Goal: Task Accomplishment & Management: Manage account settings

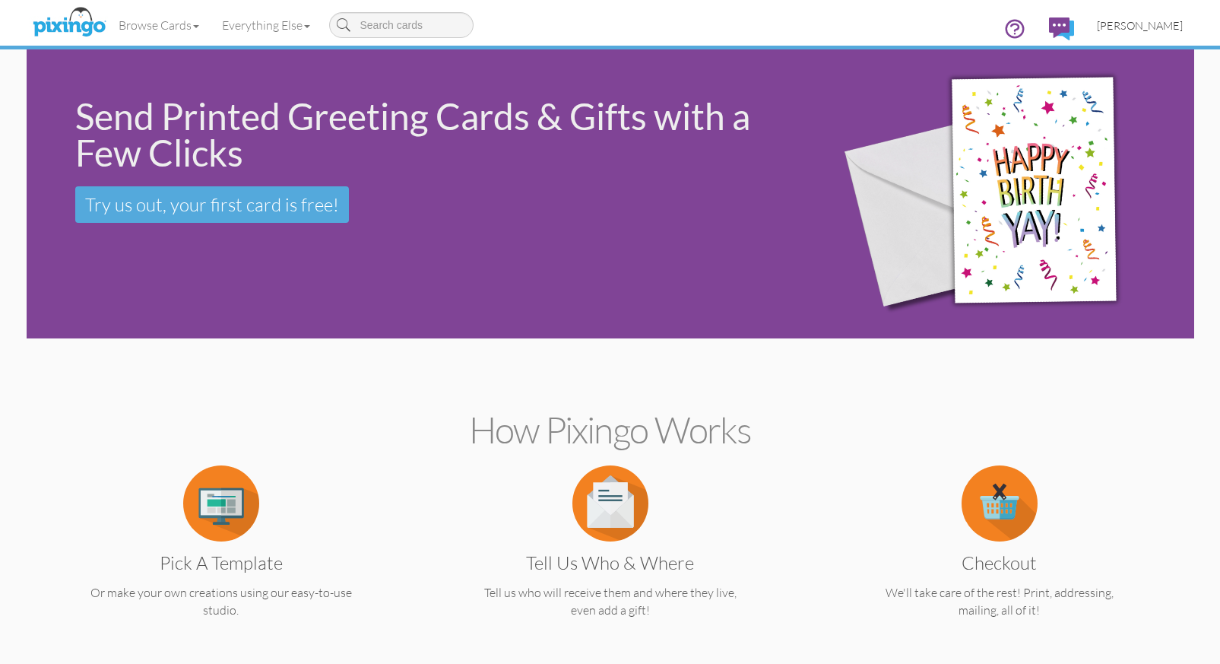
click at [1153, 30] on span "[PERSON_NAME]" at bounding box center [1140, 25] width 86 height 13
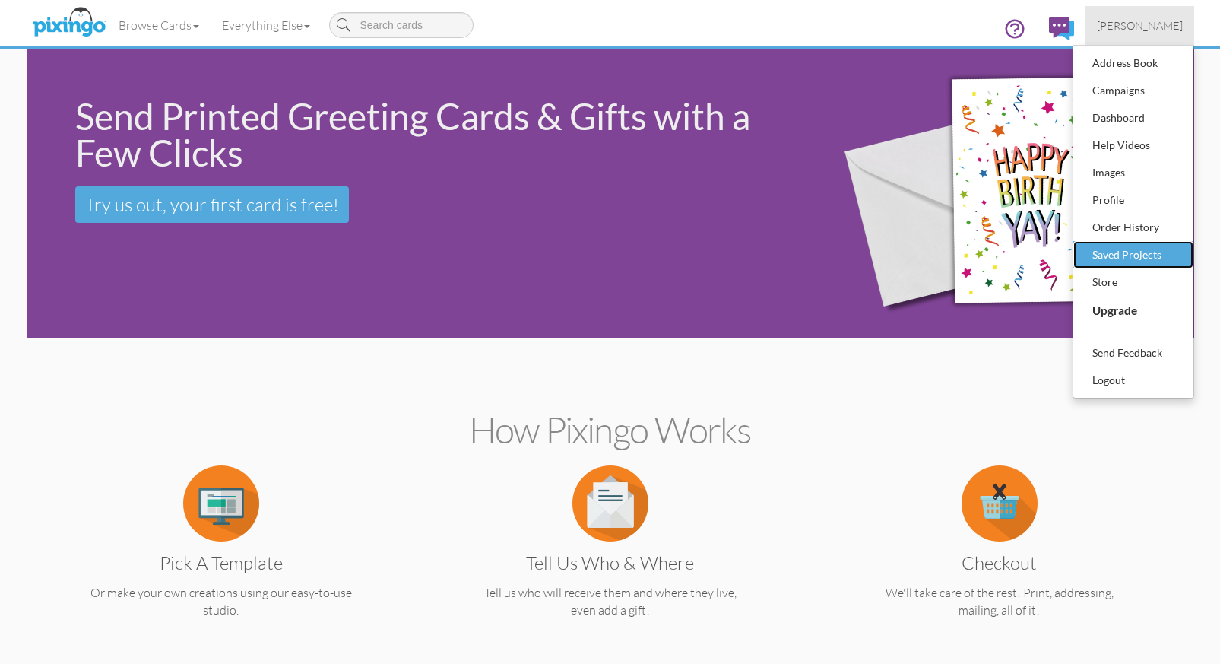
click at [1171, 257] on div "Saved Projects" at bounding box center [1134, 254] width 90 height 23
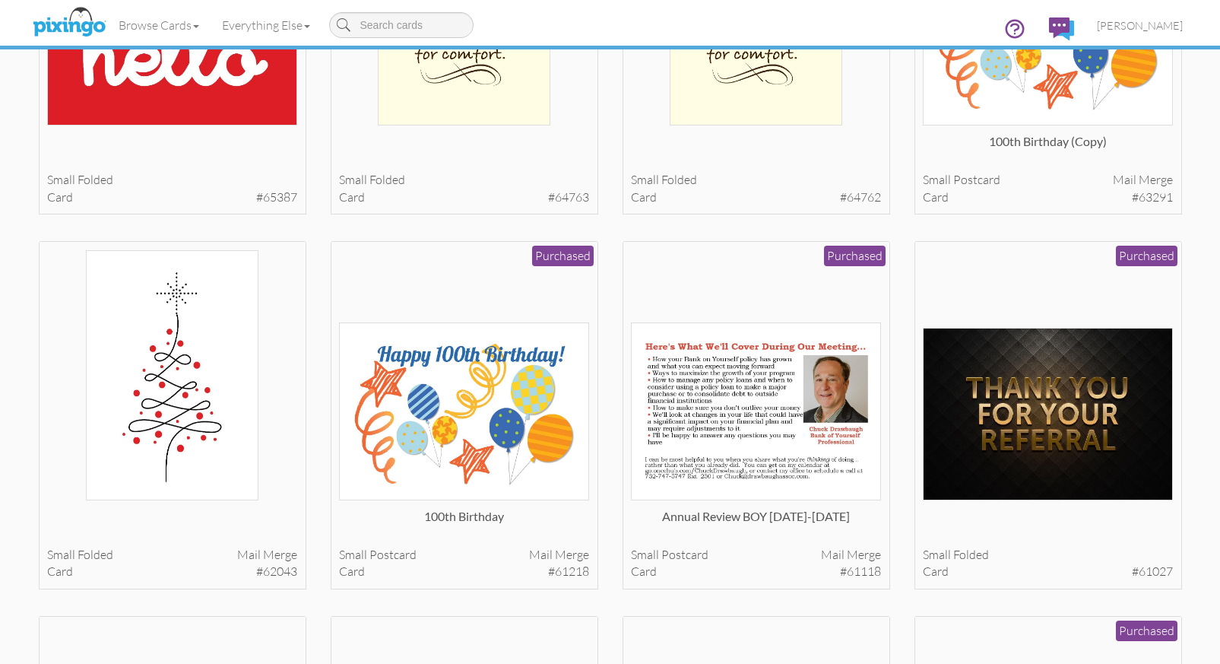
scroll to position [1495, 0]
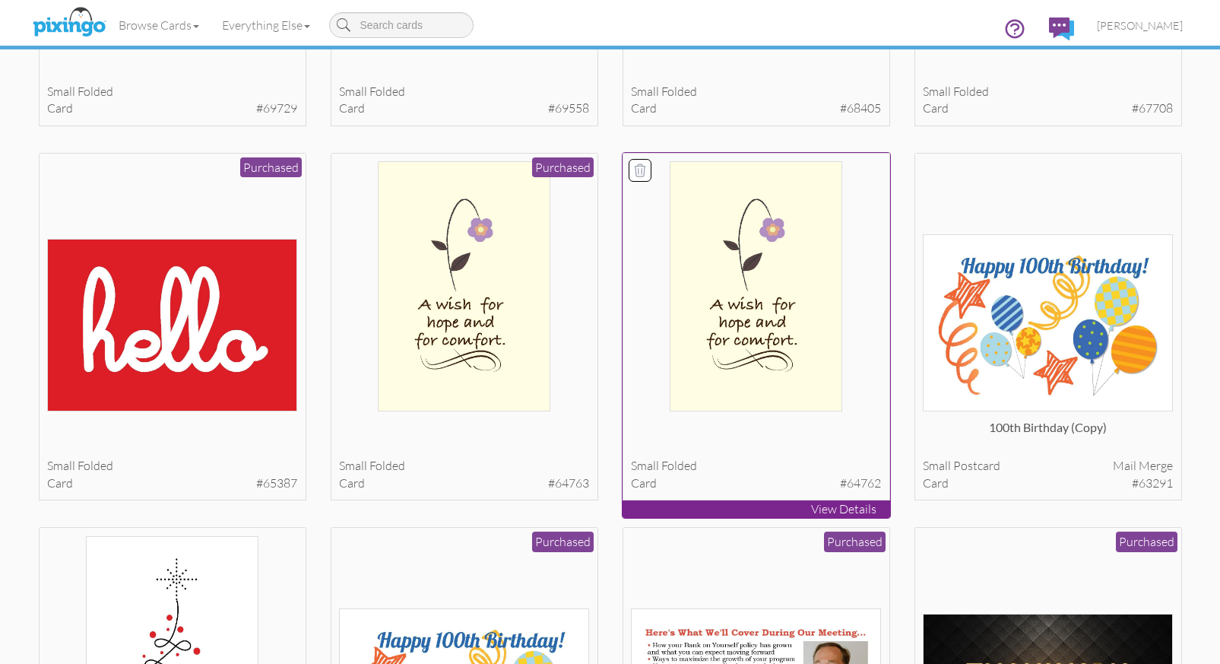
click at [639, 169] on icon at bounding box center [640, 170] width 15 height 15
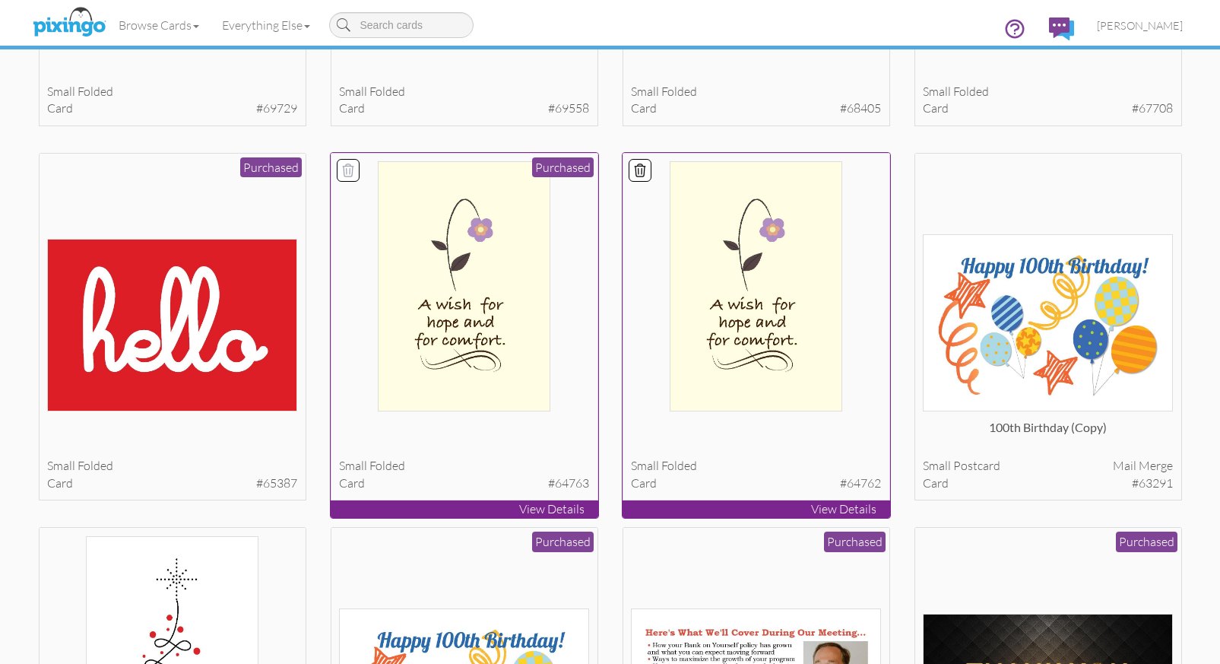
click at [345, 166] on icon at bounding box center [348, 170] width 11 height 12
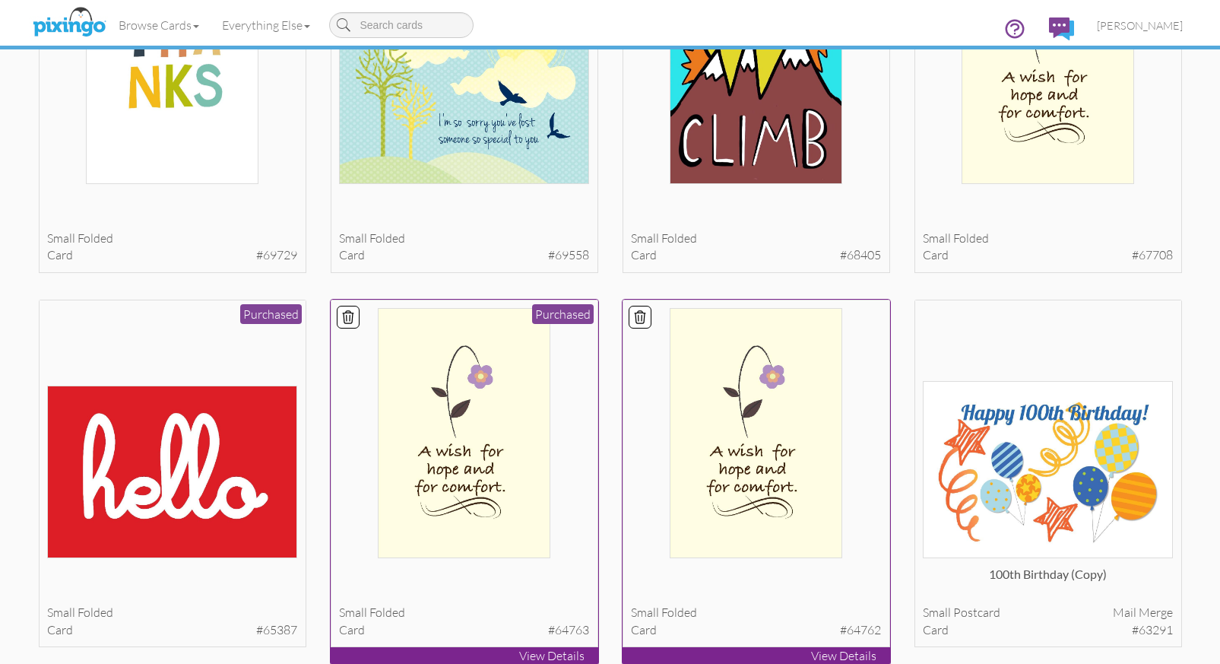
scroll to position [1302, 0]
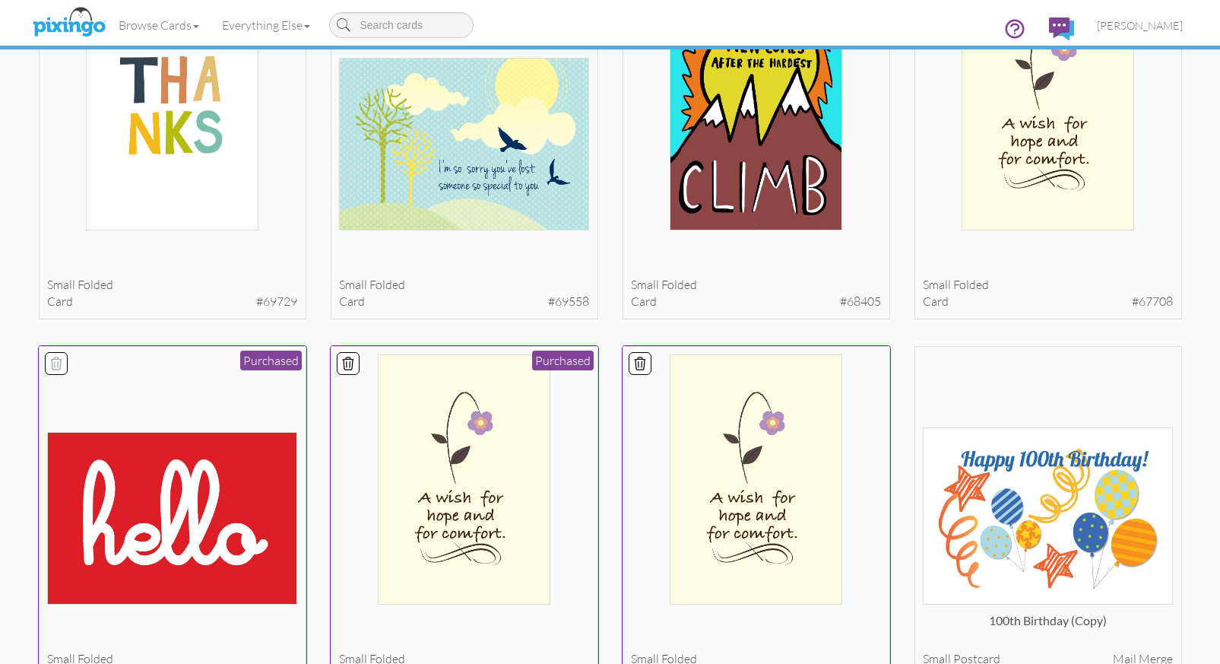
click at [55, 366] on icon at bounding box center [56, 363] width 11 height 12
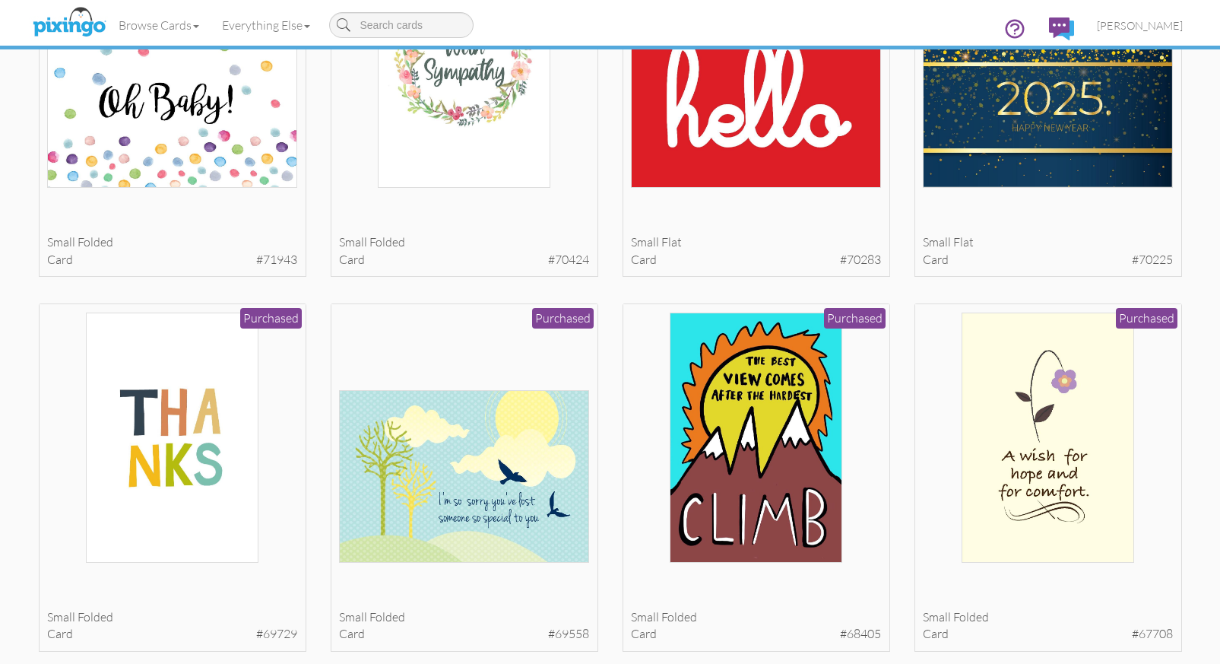
scroll to position [985, 0]
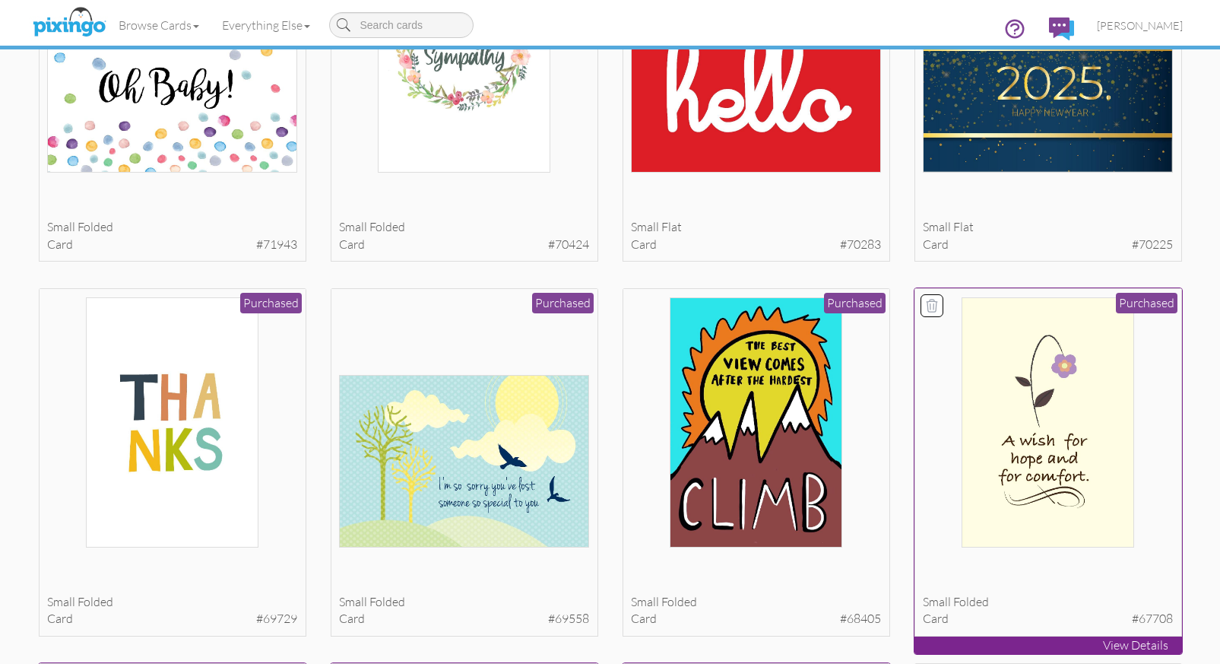
click at [930, 306] on icon at bounding box center [932, 306] width 11 height 12
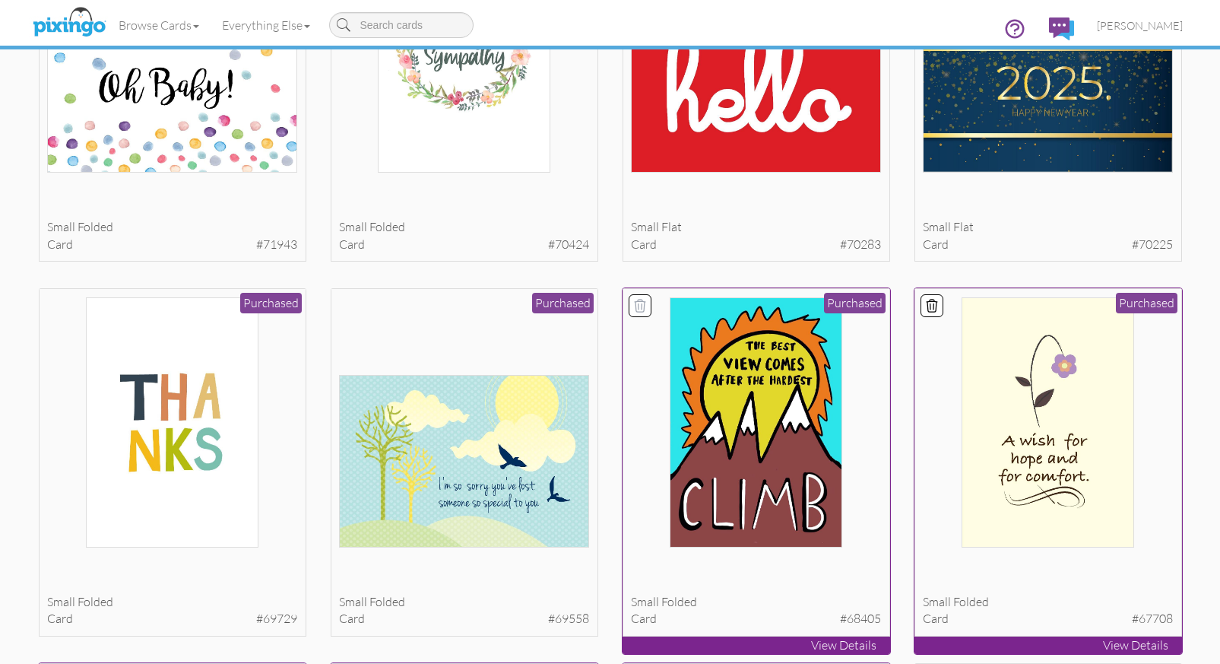
click at [639, 304] on icon at bounding box center [640, 305] width 15 height 15
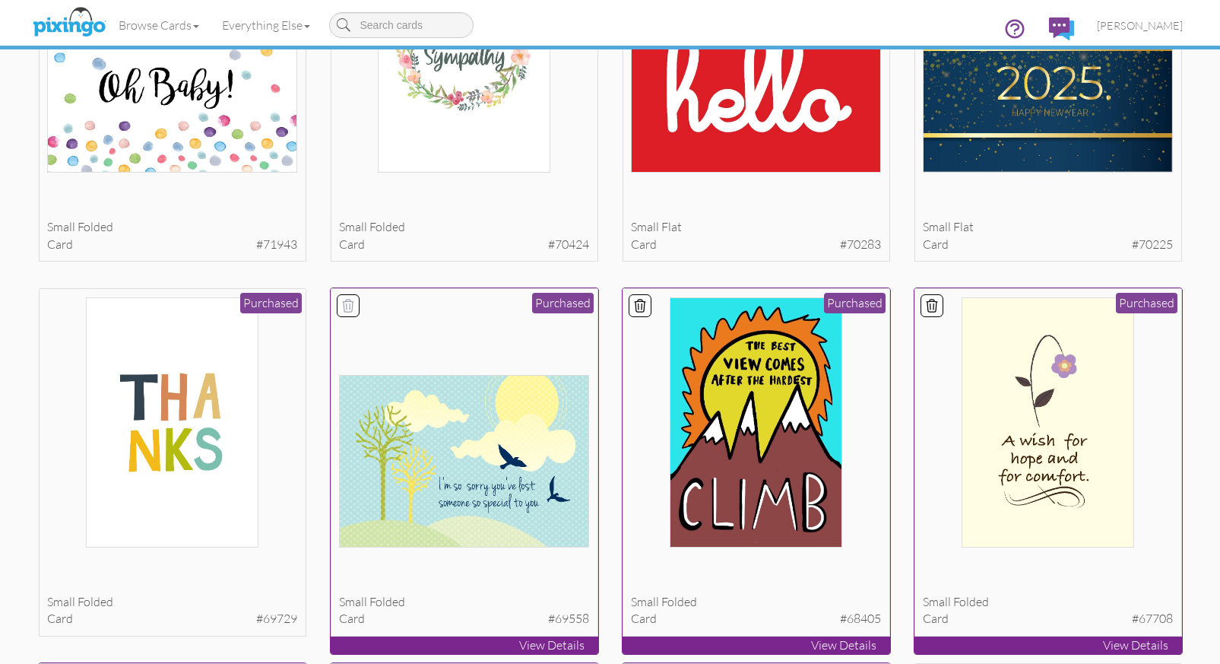
click at [347, 306] on icon at bounding box center [348, 305] width 15 height 15
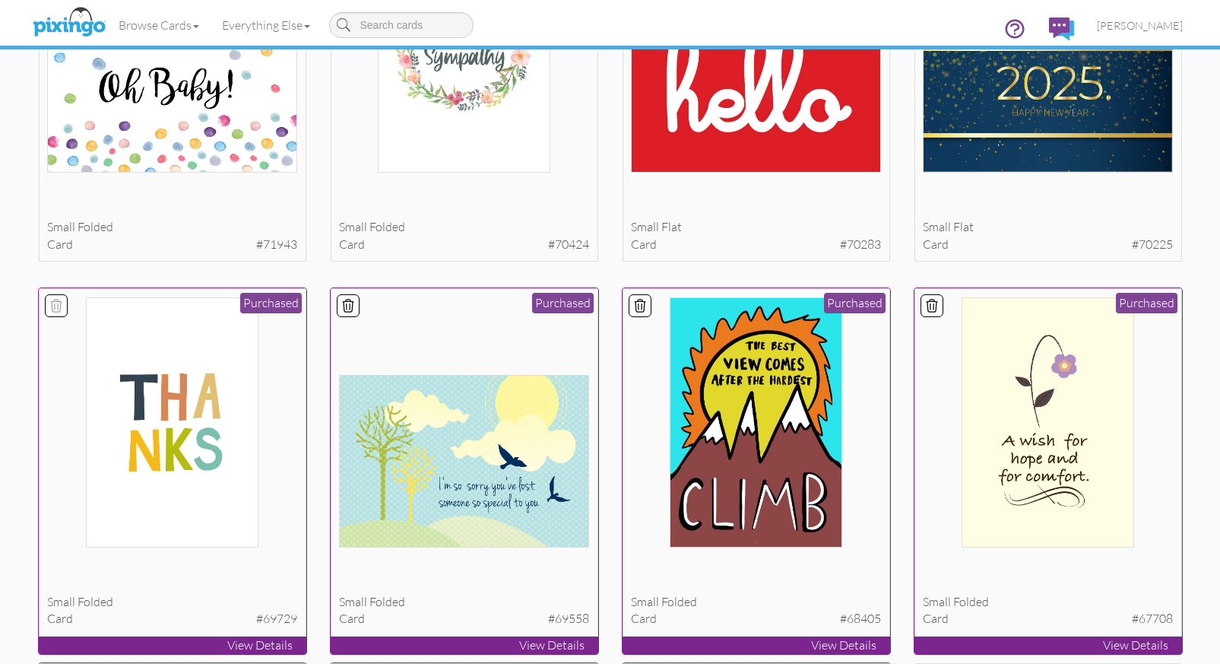
click at [57, 304] on icon at bounding box center [56, 305] width 15 height 15
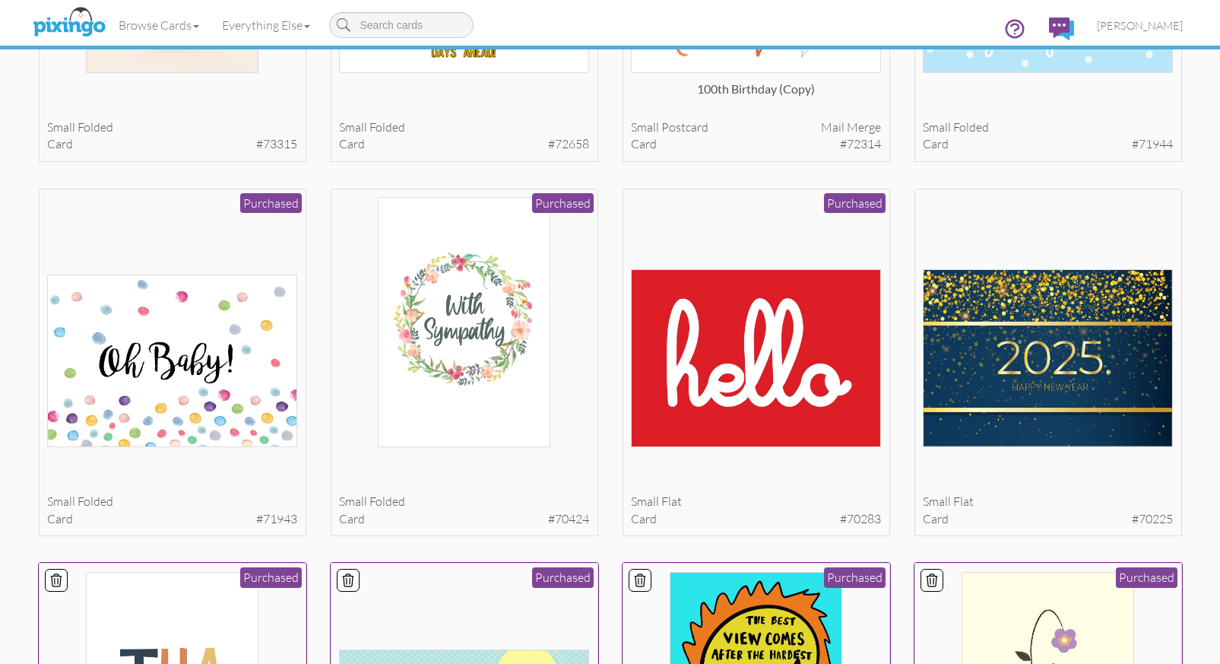
scroll to position [661, 0]
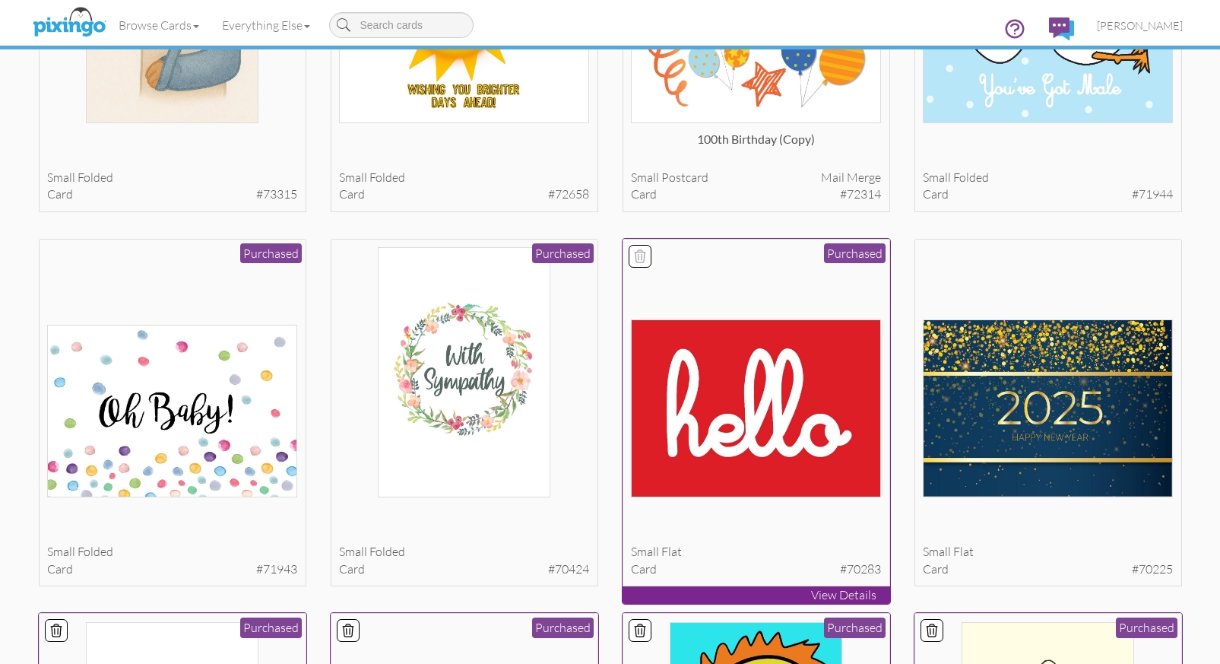
click at [642, 254] on icon at bounding box center [640, 255] width 11 height 12
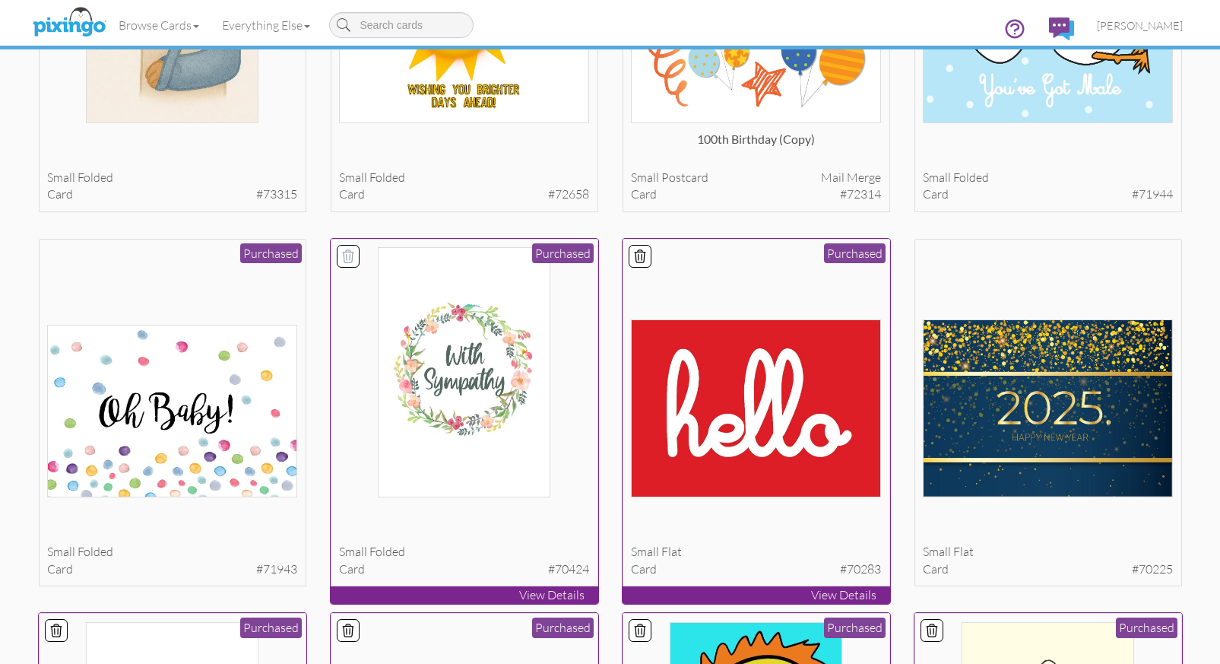
click at [349, 258] on icon at bounding box center [348, 255] width 11 height 12
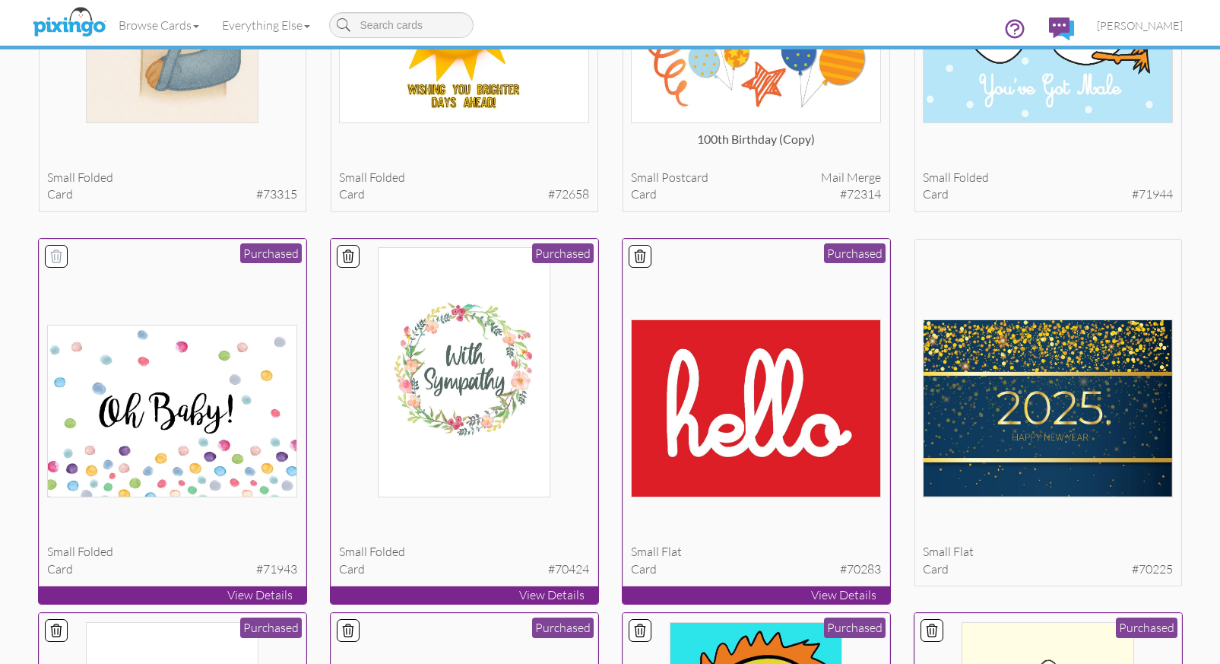
click at [53, 255] on icon at bounding box center [56, 256] width 15 height 15
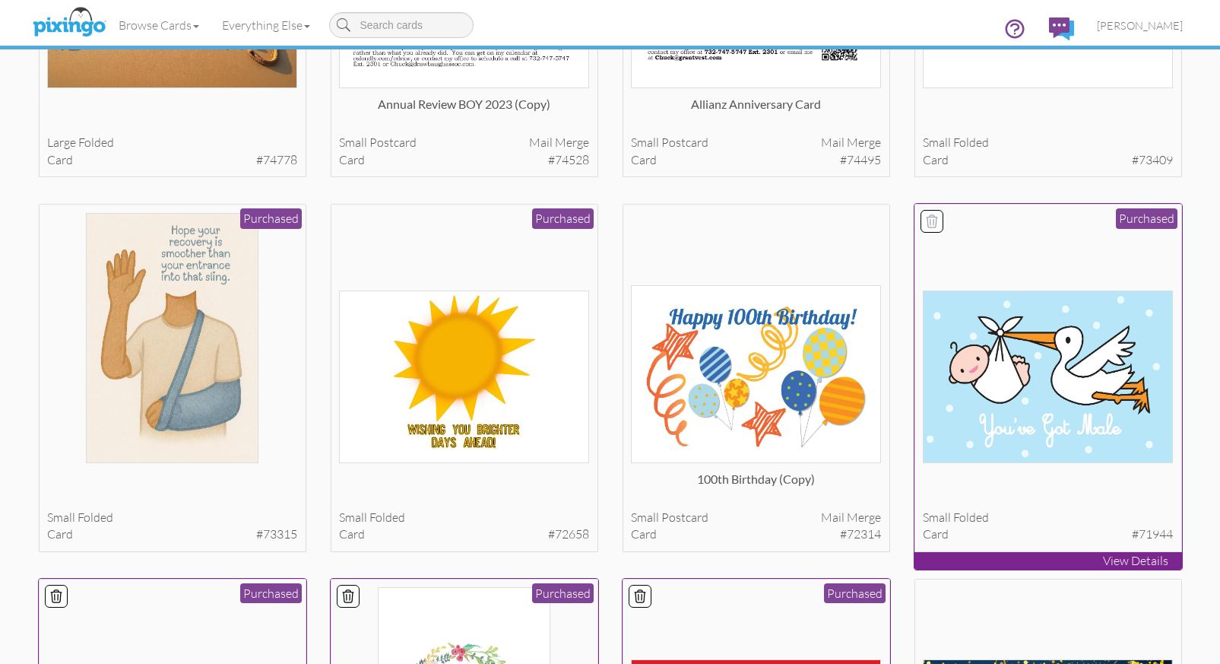
scroll to position [317, 0]
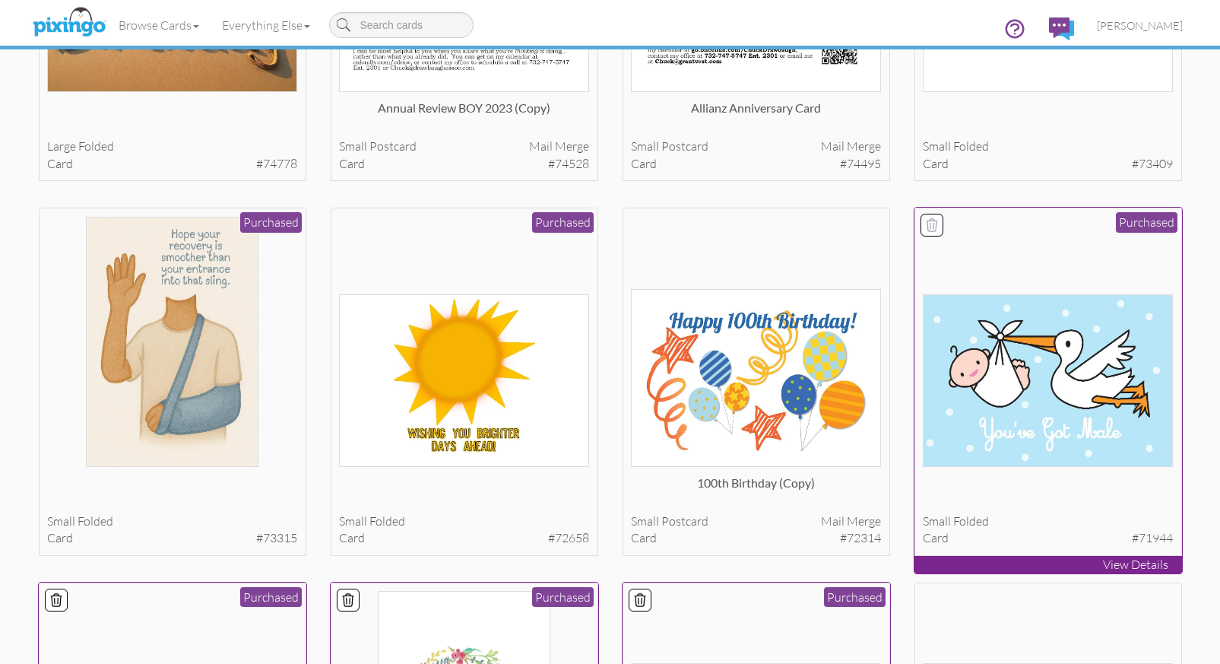
click at [931, 223] on icon at bounding box center [931, 224] width 15 height 15
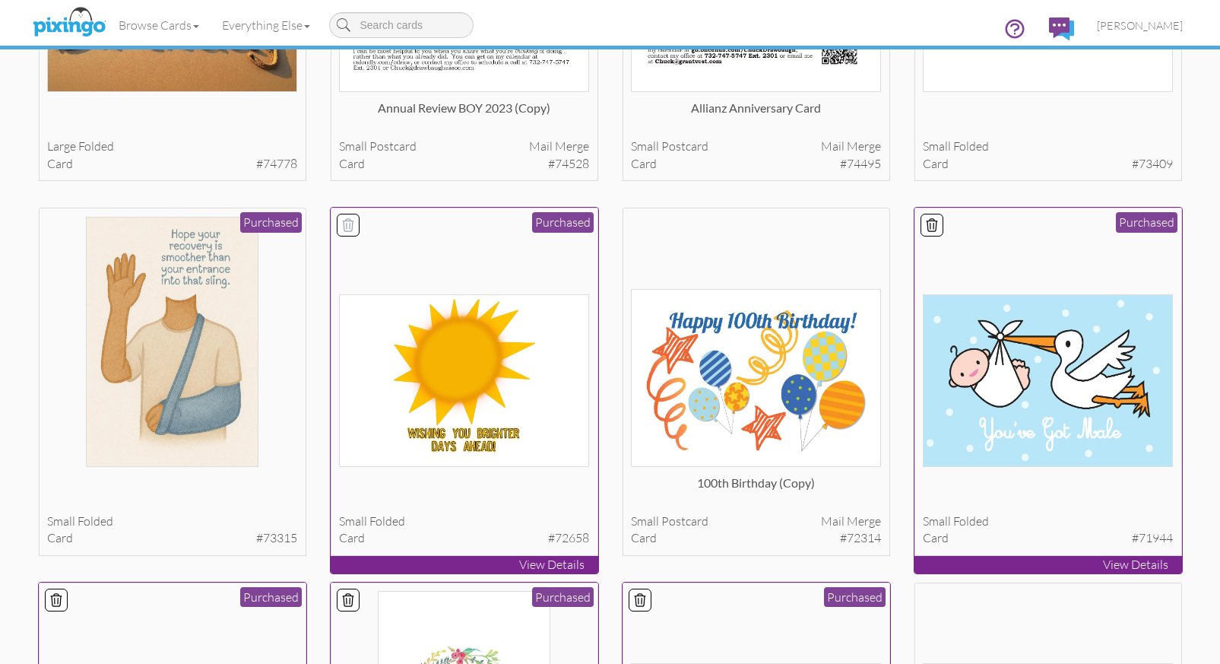
click at [350, 222] on icon at bounding box center [348, 224] width 15 height 15
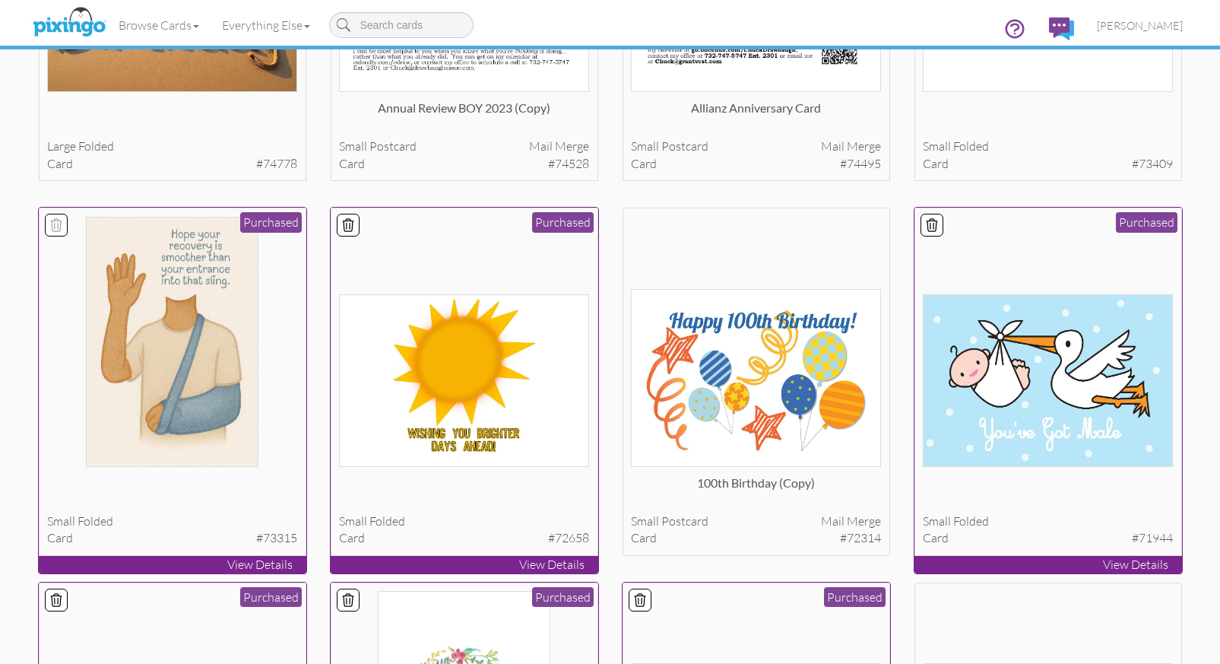
click at [58, 224] on icon at bounding box center [56, 225] width 11 height 12
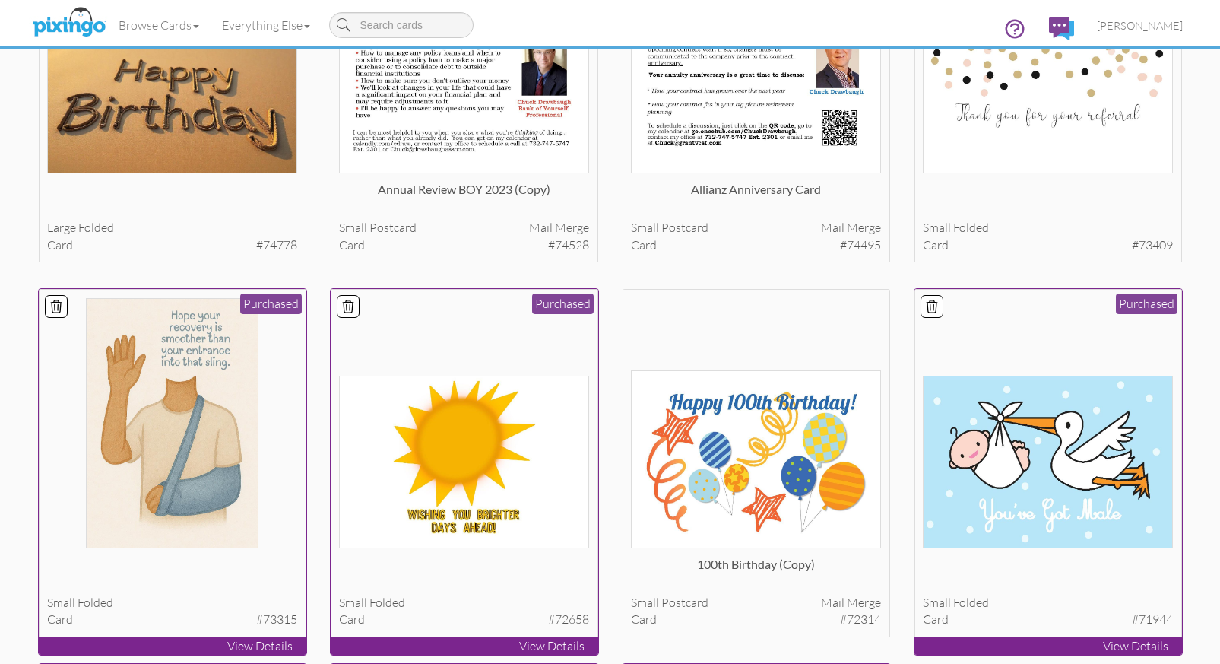
scroll to position [11, 0]
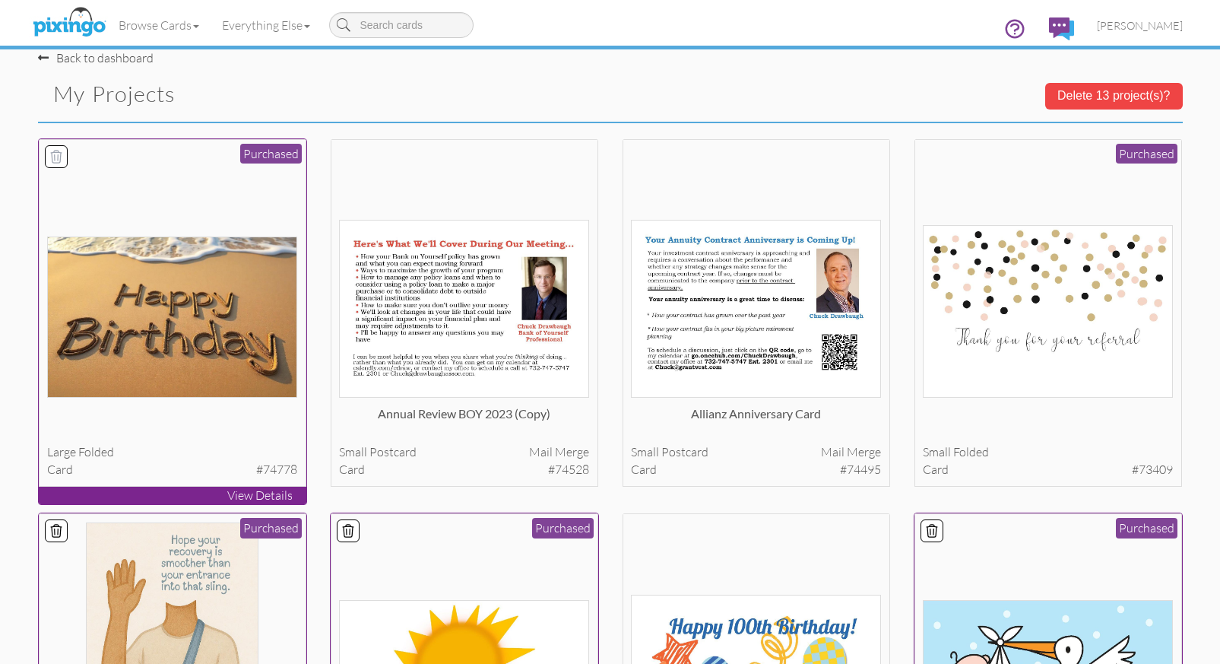
click at [49, 155] on icon at bounding box center [56, 156] width 15 height 15
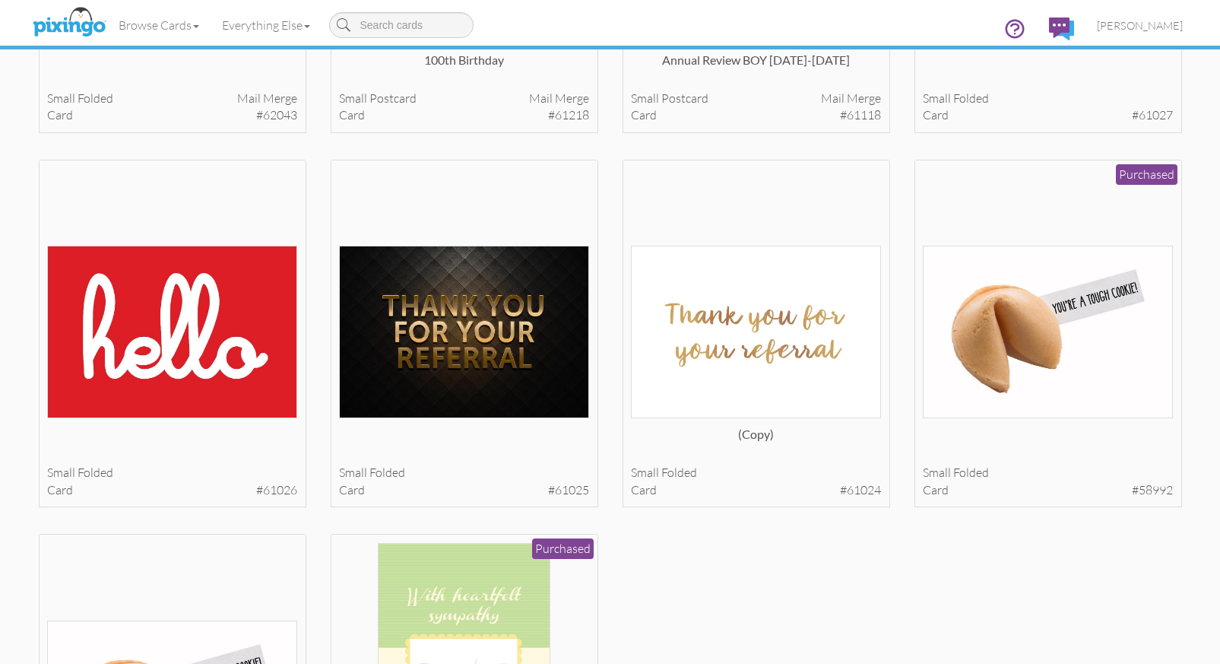
scroll to position [2264, 0]
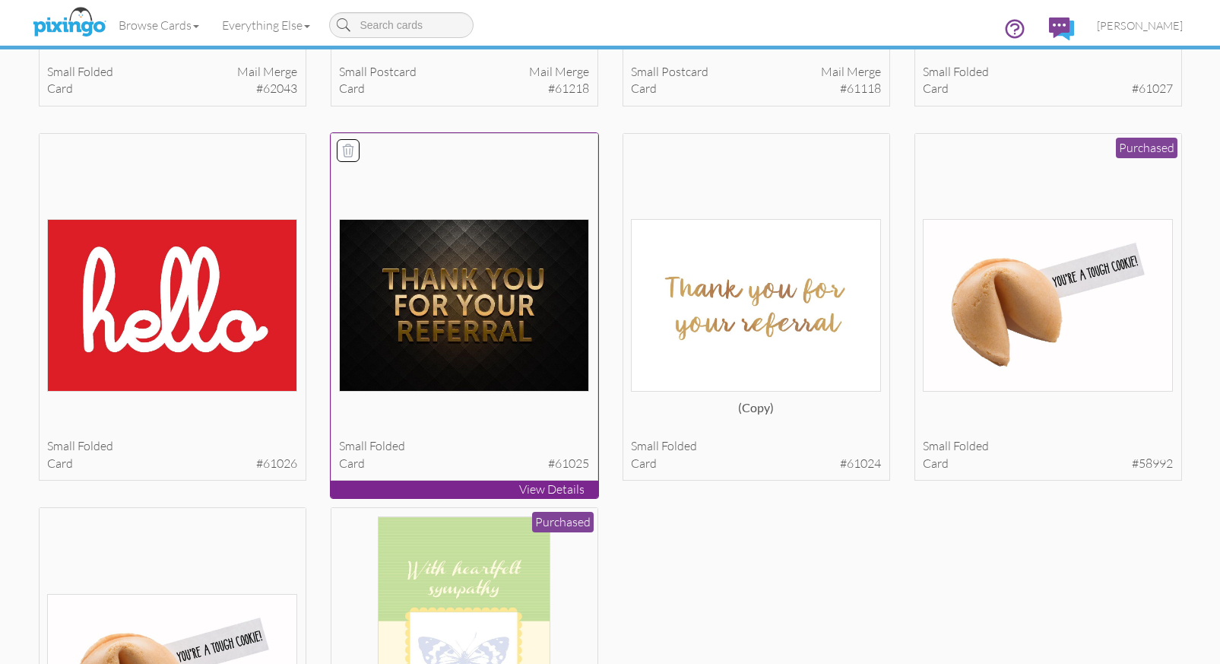
click at [347, 151] on icon at bounding box center [348, 150] width 15 height 15
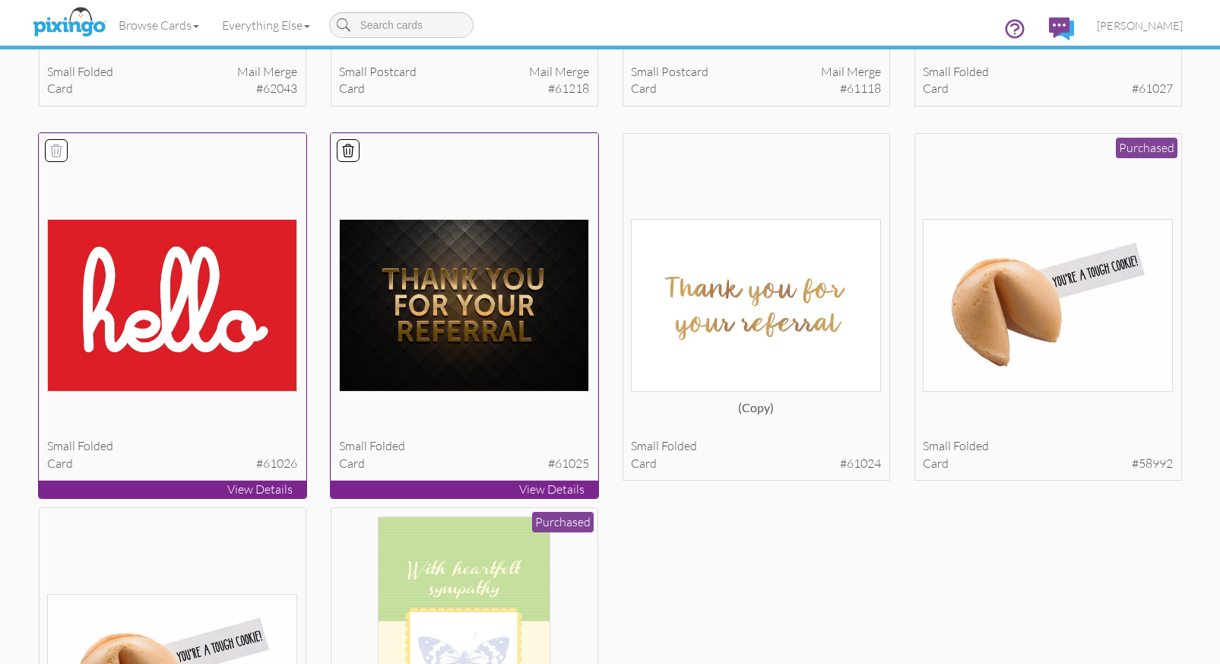
click at [58, 147] on icon at bounding box center [56, 150] width 15 height 15
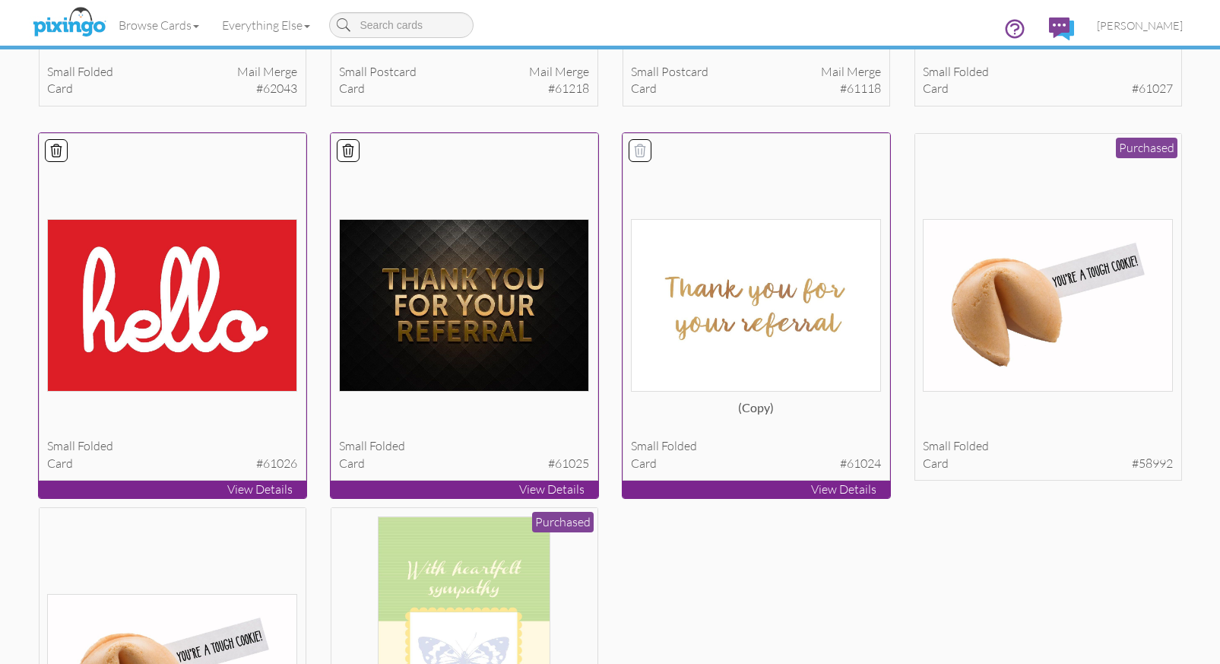
click at [643, 150] on icon at bounding box center [640, 150] width 15 height 15
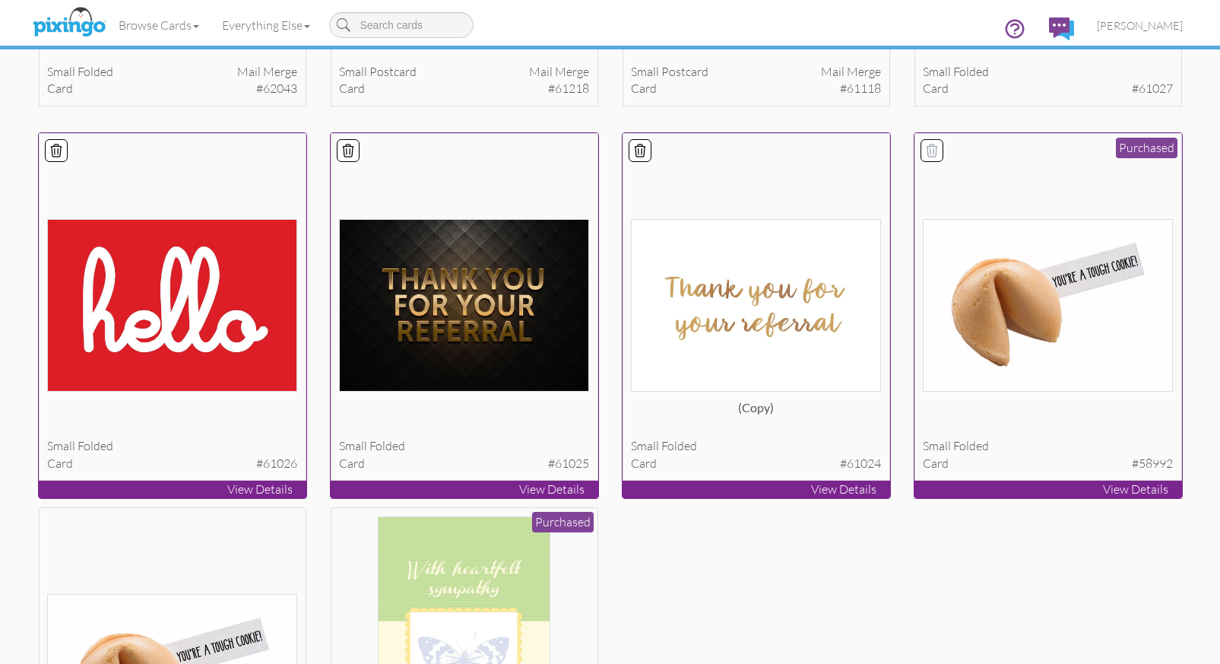
click at [933, 147] on icon at bounding box center [931, 150] width 15 height 15
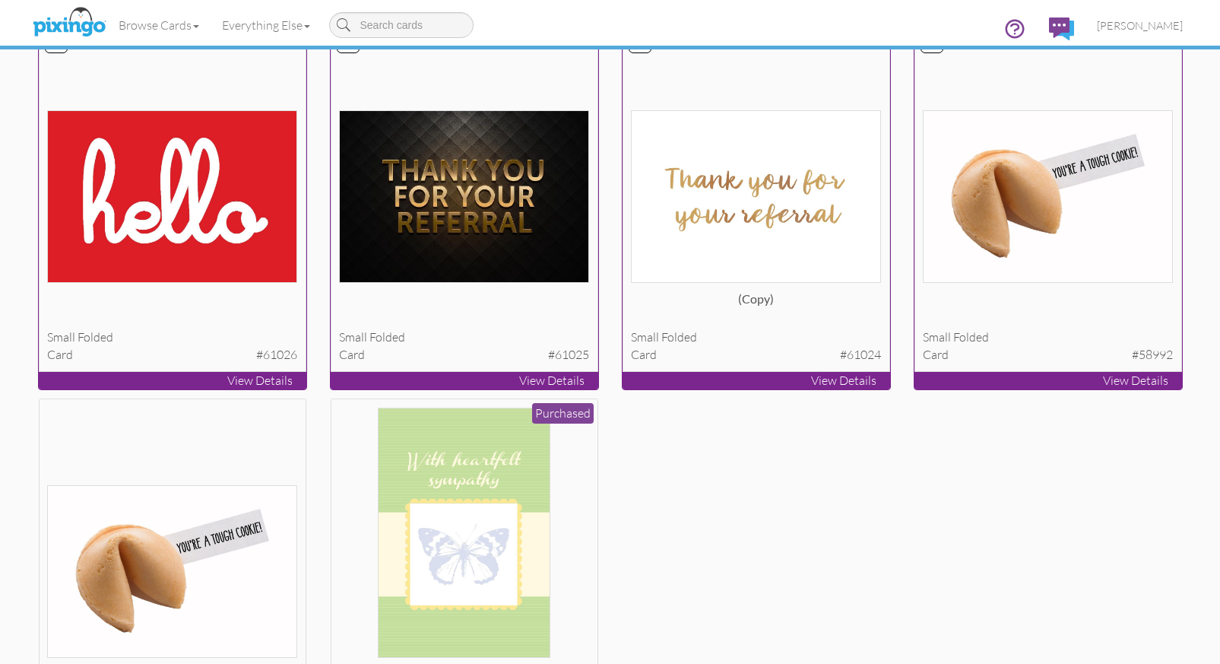
scroll to position [2570, 0]
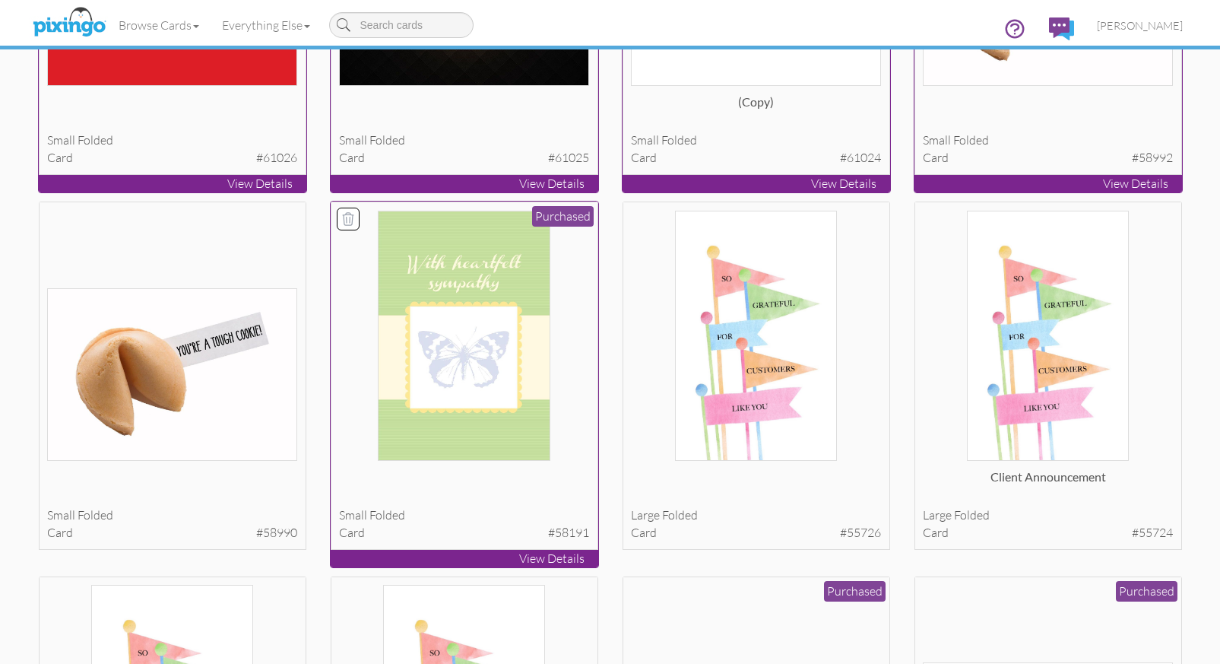
click at [347, 215] on icon at bounding box center [348, 219] width 11 height 12
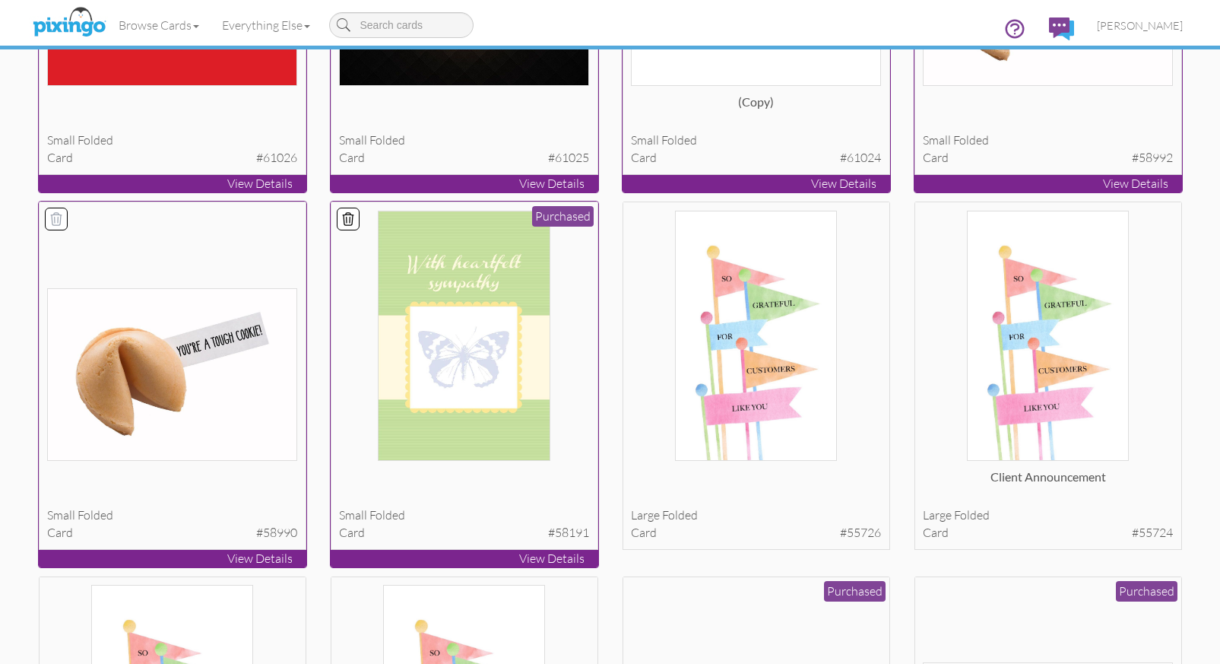
click at [59, 218] on icon at bounding box center [56, 218] width 15 height 15
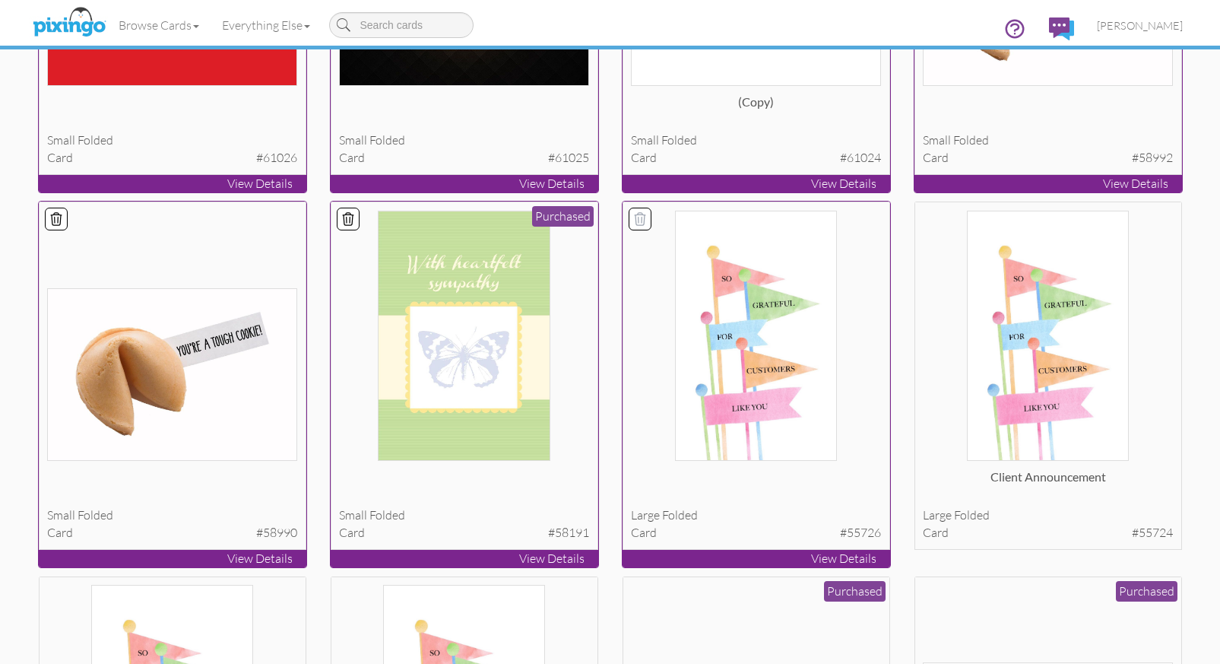
click at [638, 215] on icon at bounding box center [640, 219] width 11 height 12
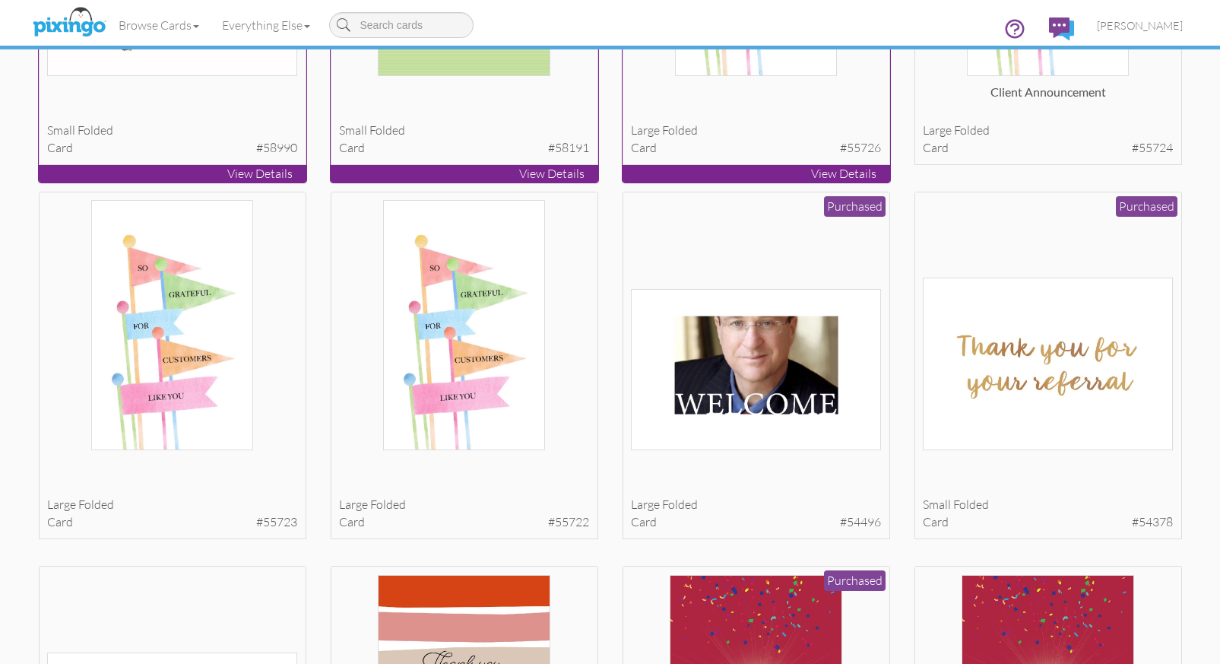
scroll to position [3081, 0]
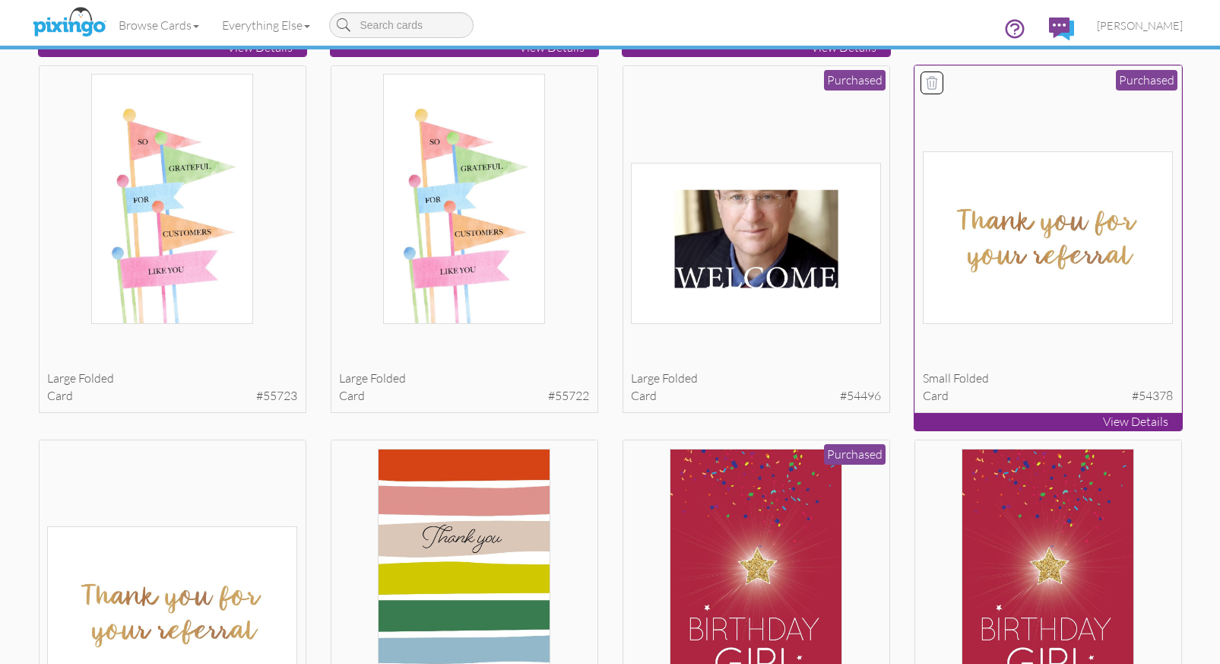
click at [934, 79] on icon at bounding box center [931, 82] width 15 height 15
click at [348, 78] on icon at bounding box center [348, 83] width 11 height 12
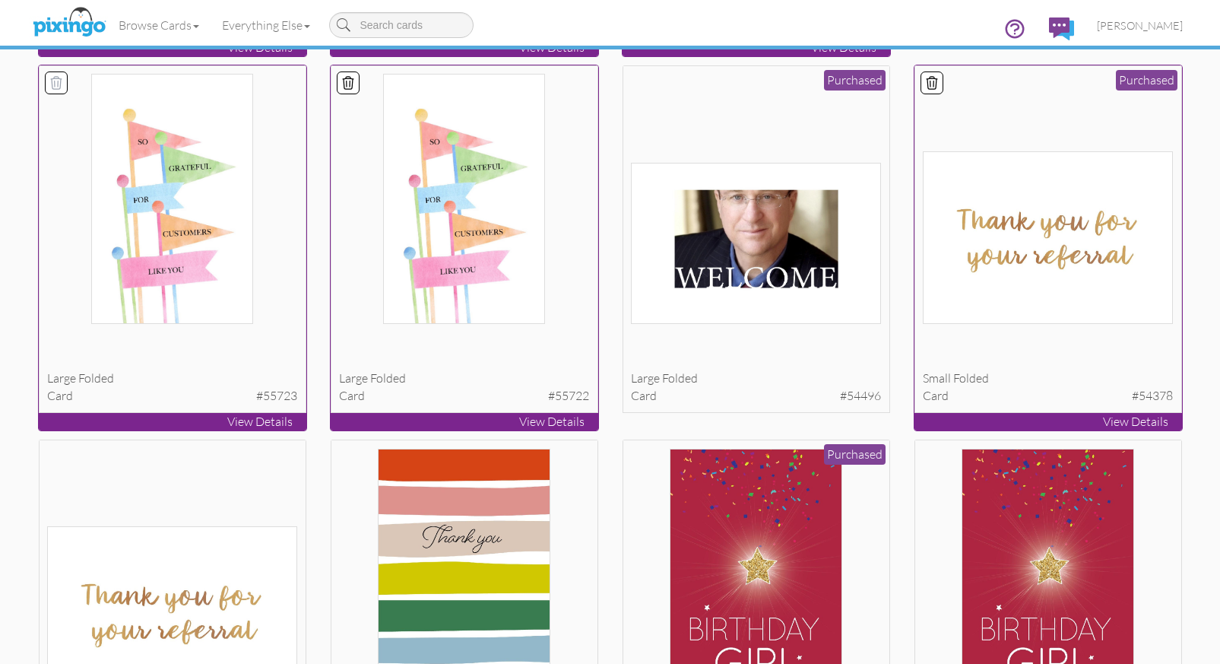
click at [57, 84] on icon at bounding box center [56, 82] width 15 height 15
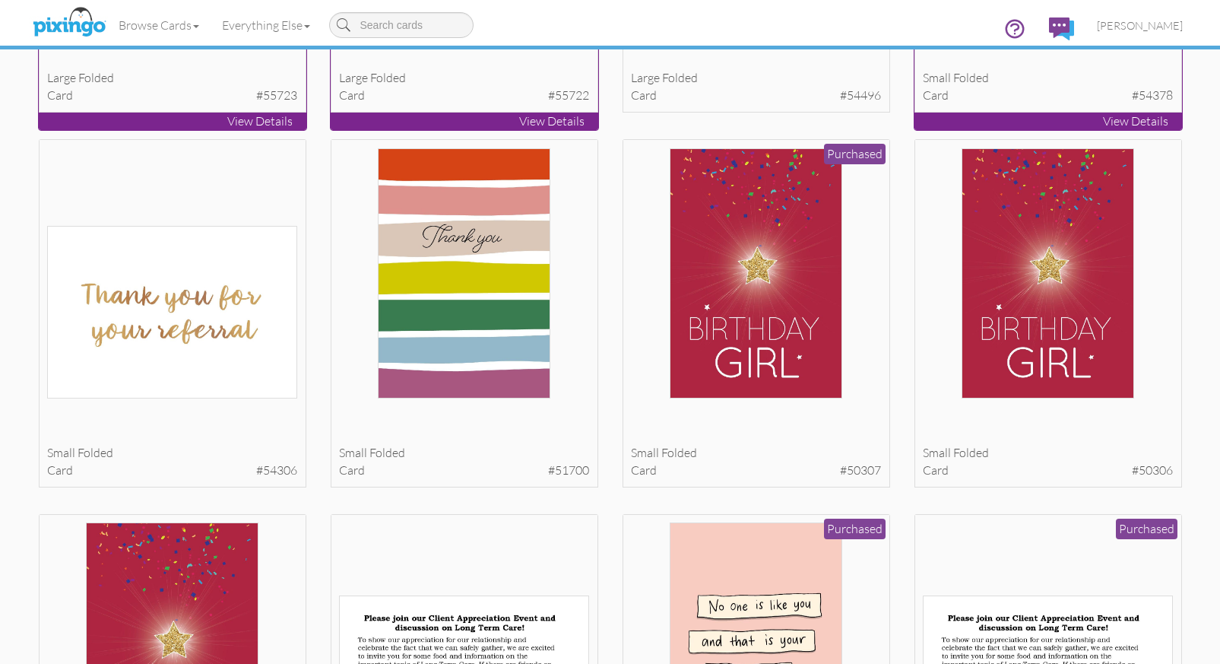
scroll to position [3395, 0]
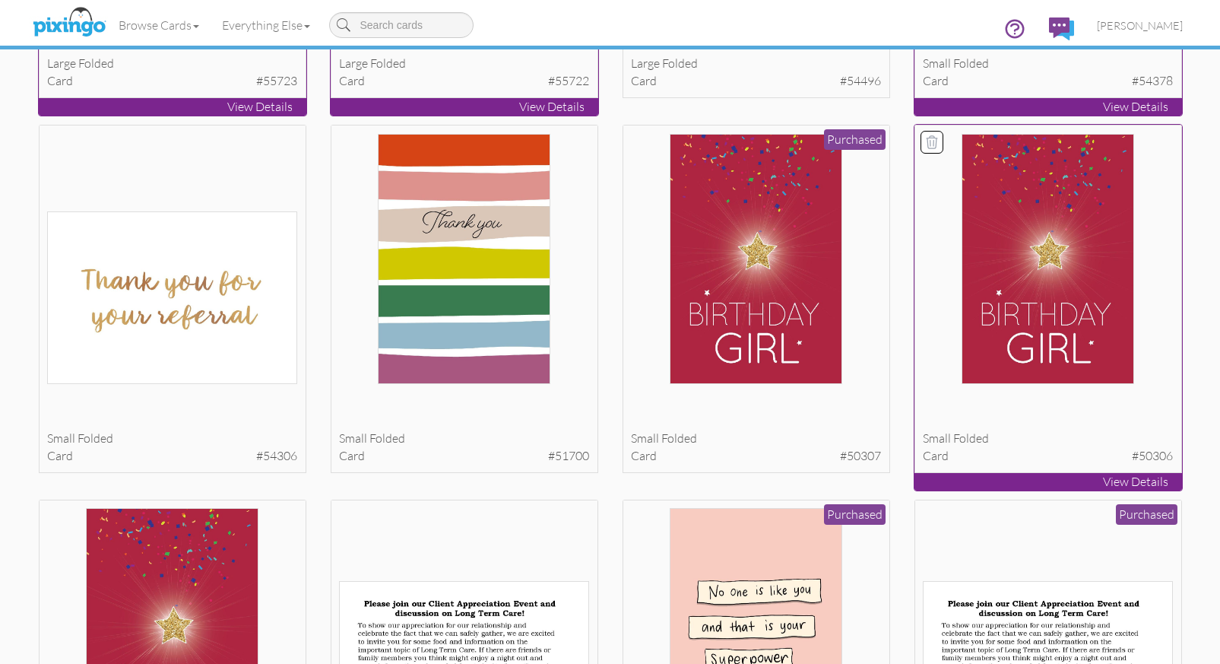
click at [931, 139] on icon at bounding box center [931, 142] width 15 height 15
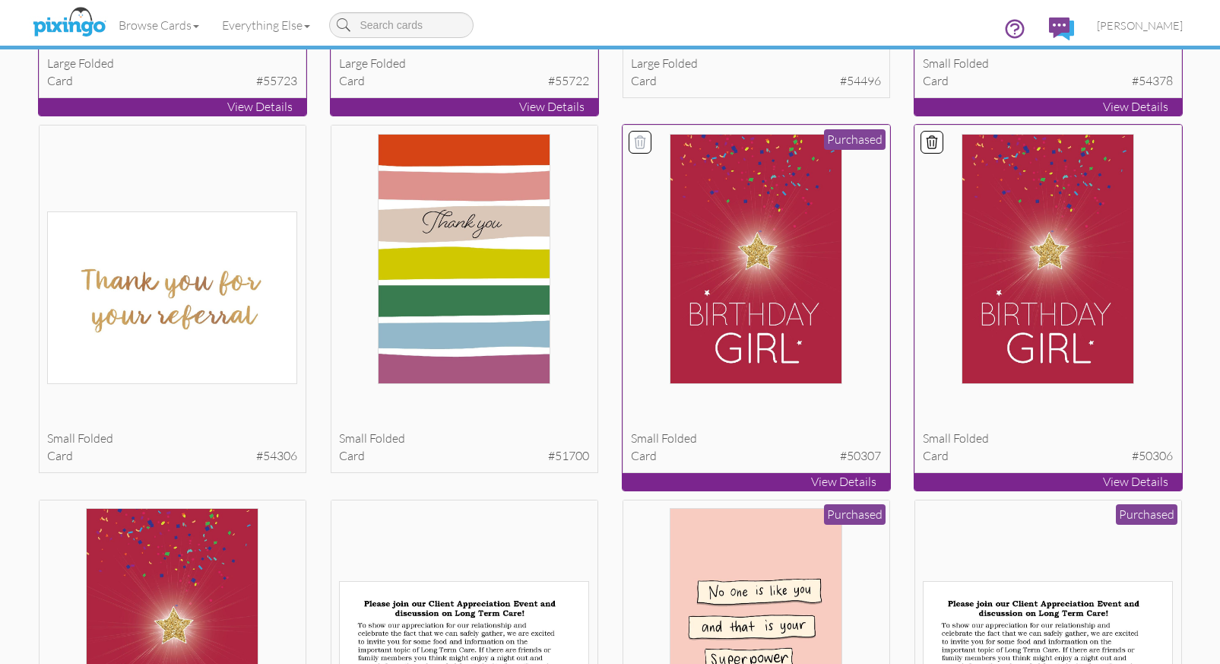
click at [641, 143] on icon at bounding box center [640, 142] width 15 height 15
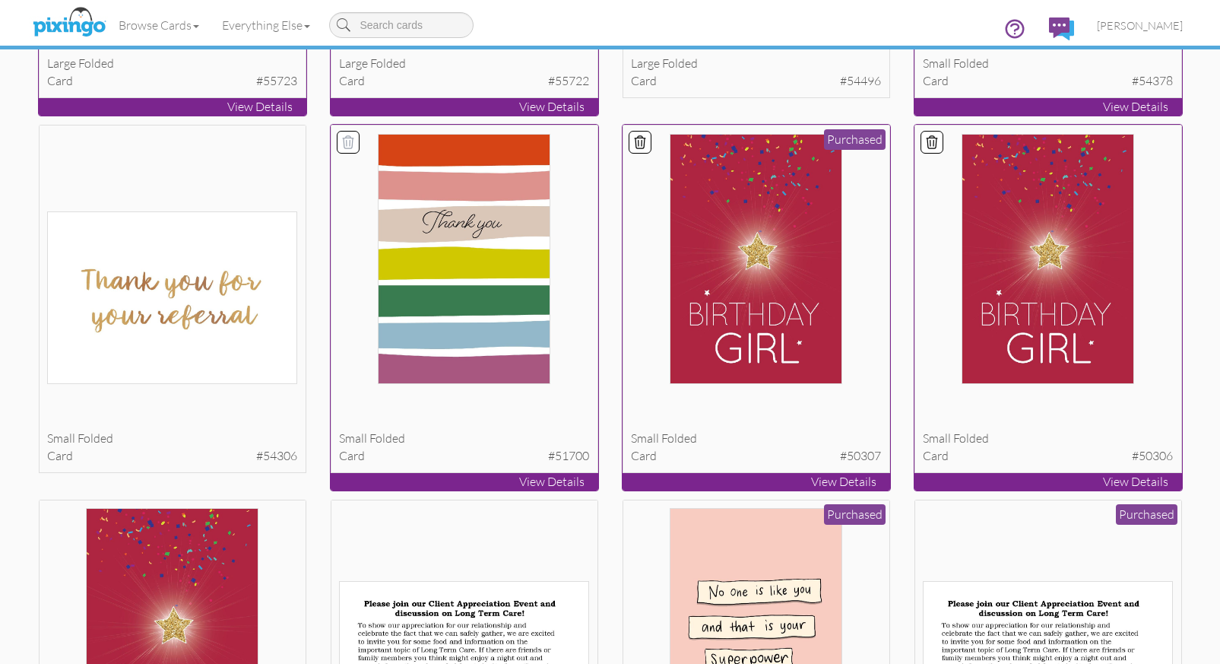
click at [352, 139] on icon at bounding box center [348, 142] width 11 height 12
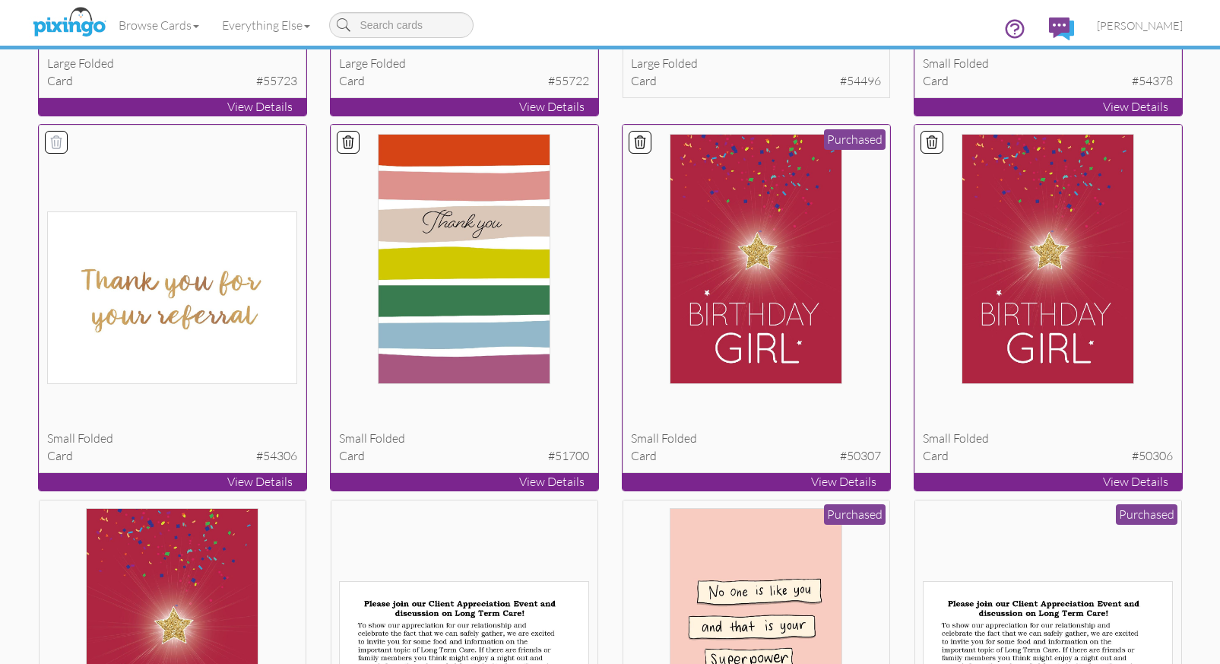
click at [56, 138] on icon at bounding box center [56, 142] width 11 height 12
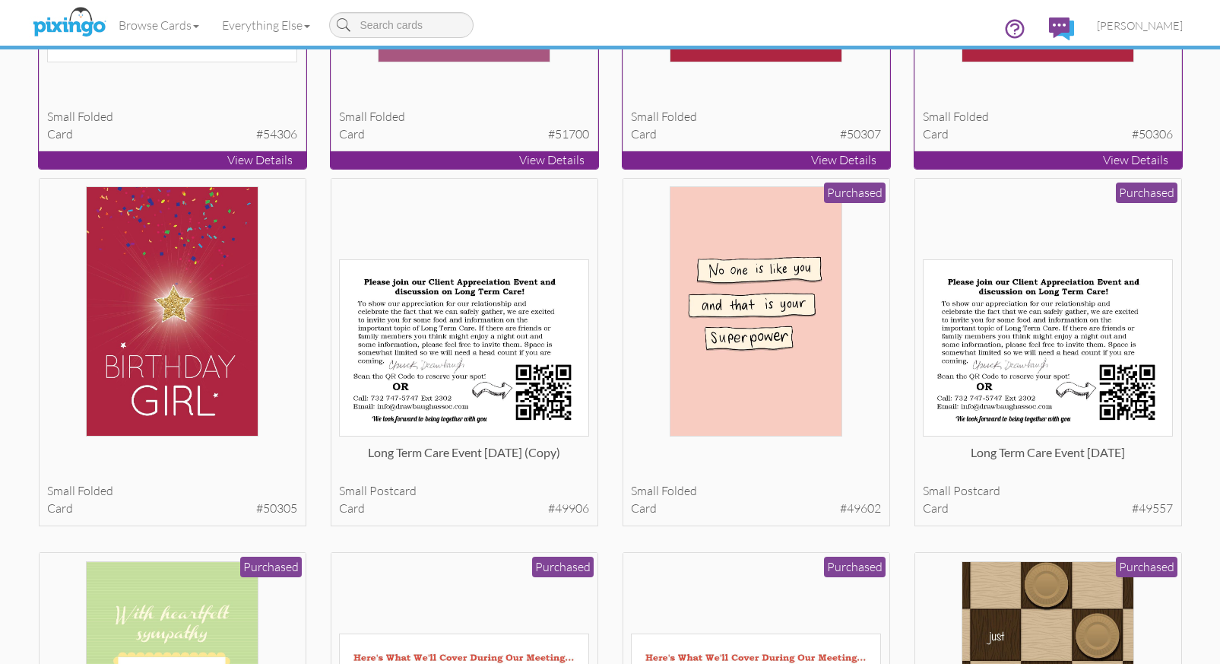
scroll to position [3766, 0]
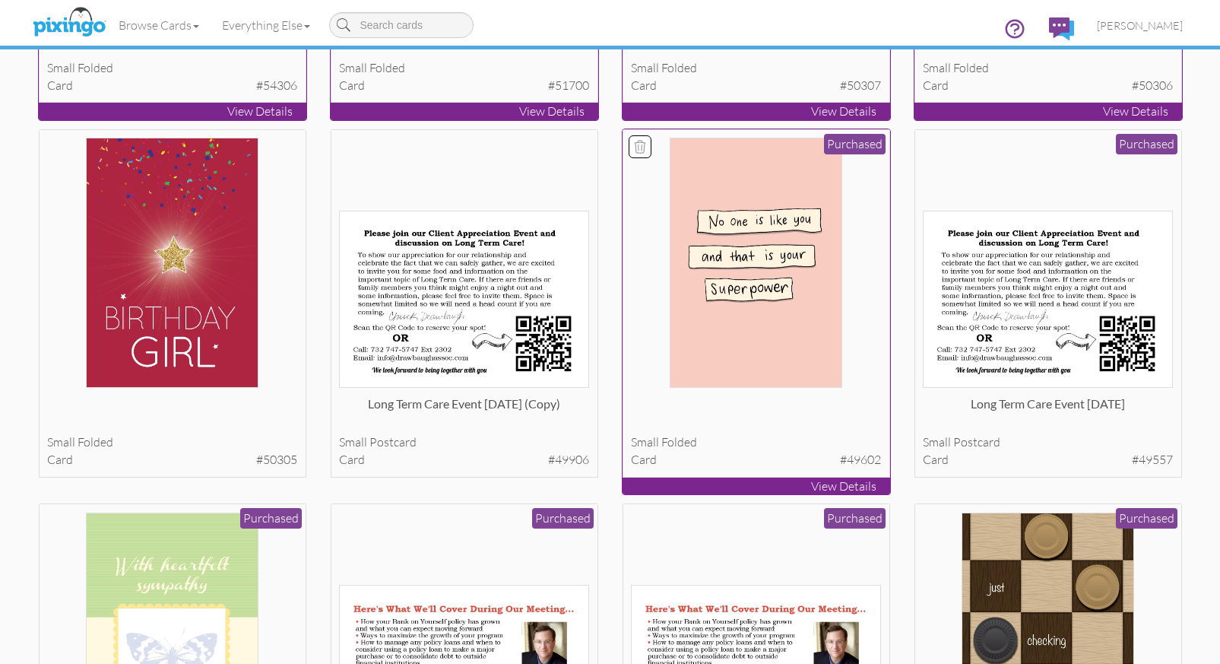
click at [639, 144] on icon at bounding box center [640, 146] width 15 height 15
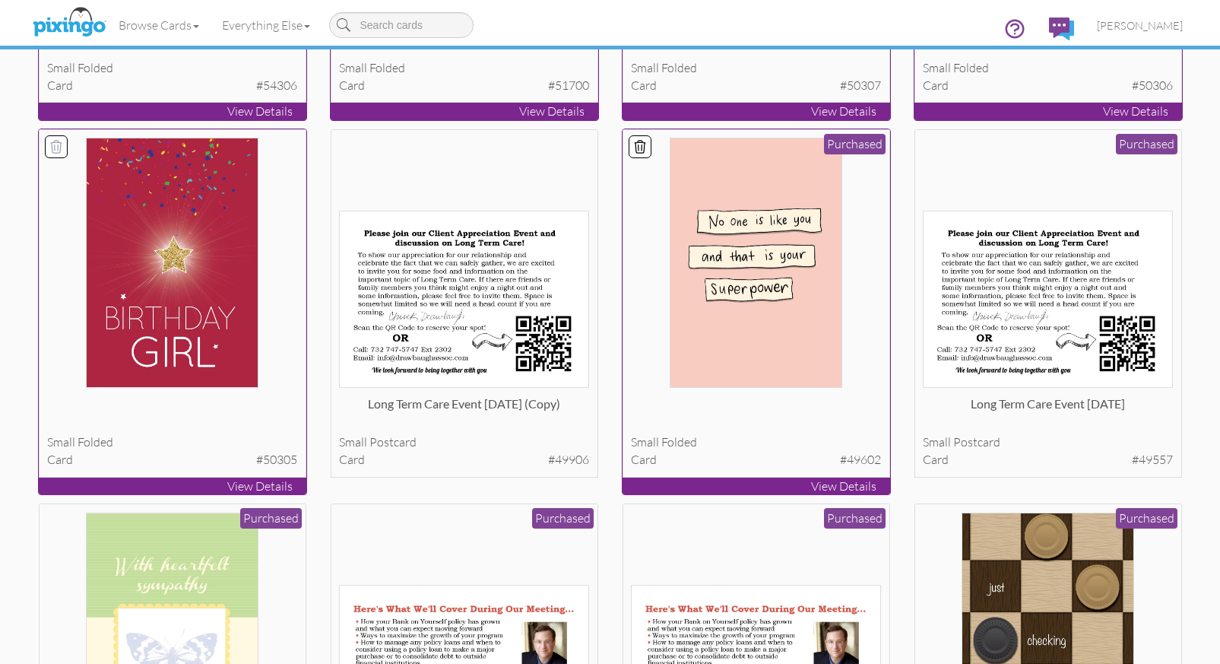
click at [50, 144] on icon at bounding box center [56, 146] width 15 height 15
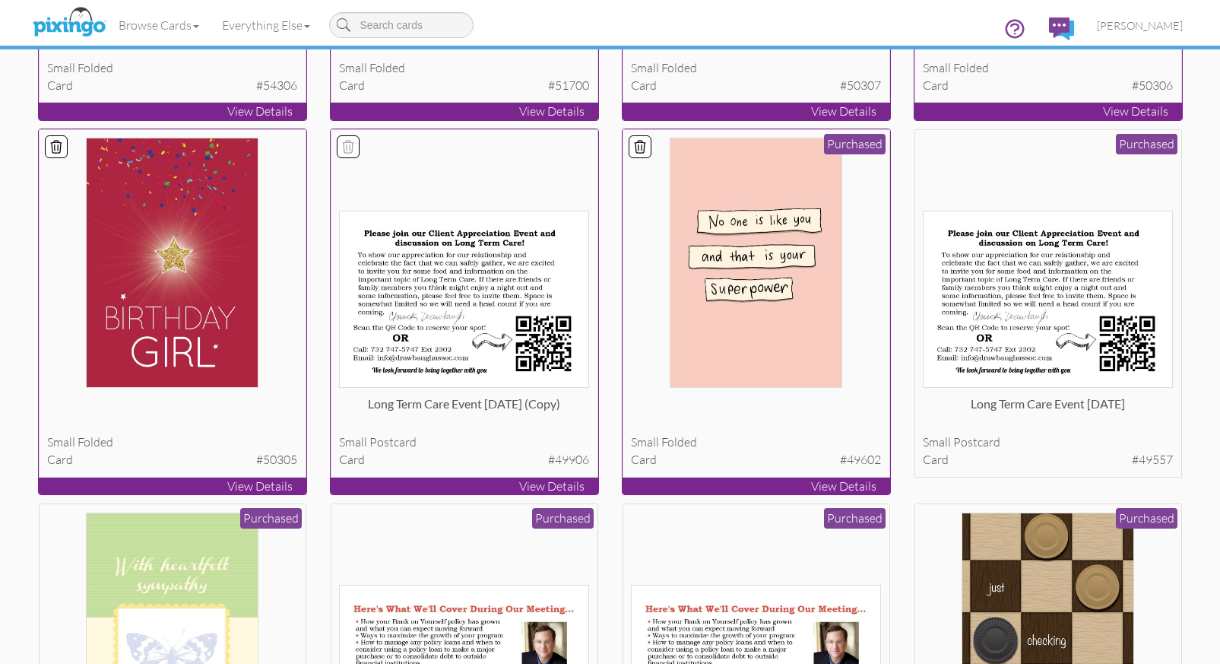
click at [345, 144] on icon at bounding box center [348, 146] width 15 height 15
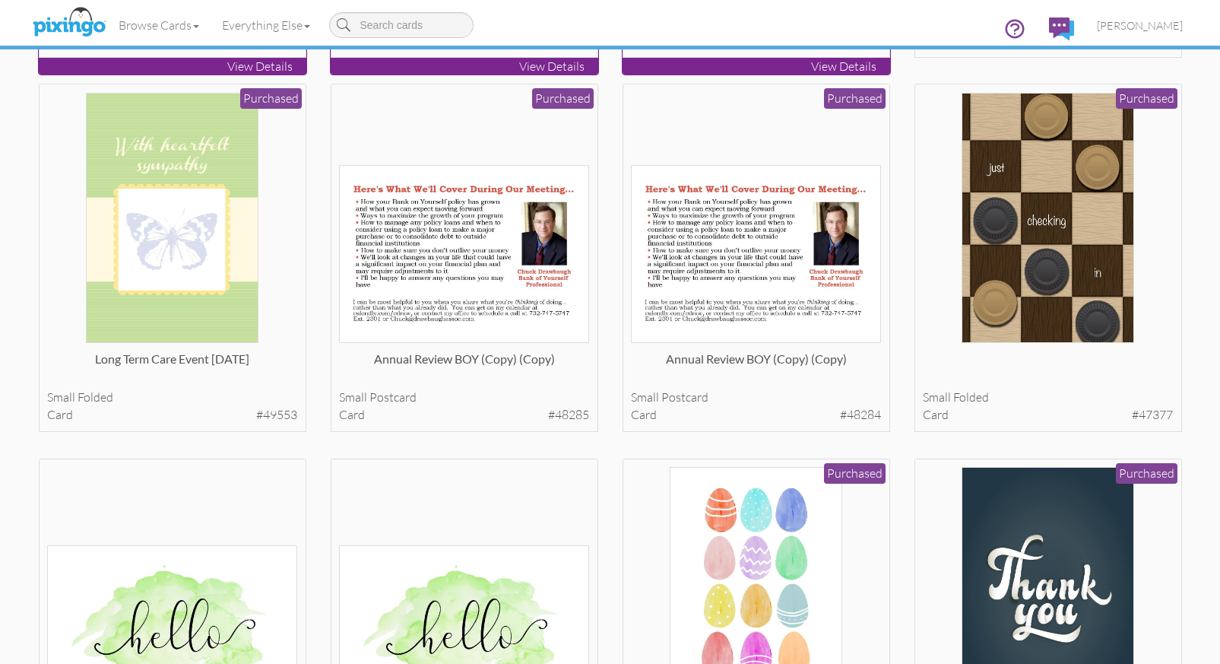
scroll to position [4200, 0]
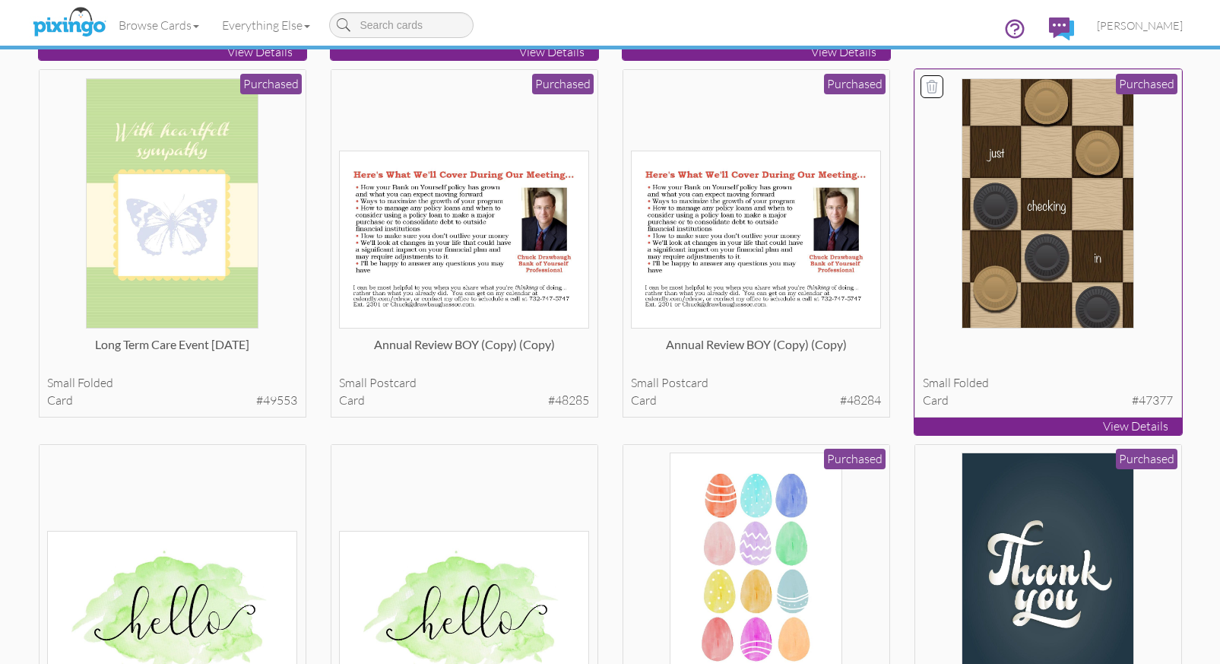
click at [931, 84] on icon at bounding box center [931, 86] width 15 height 15
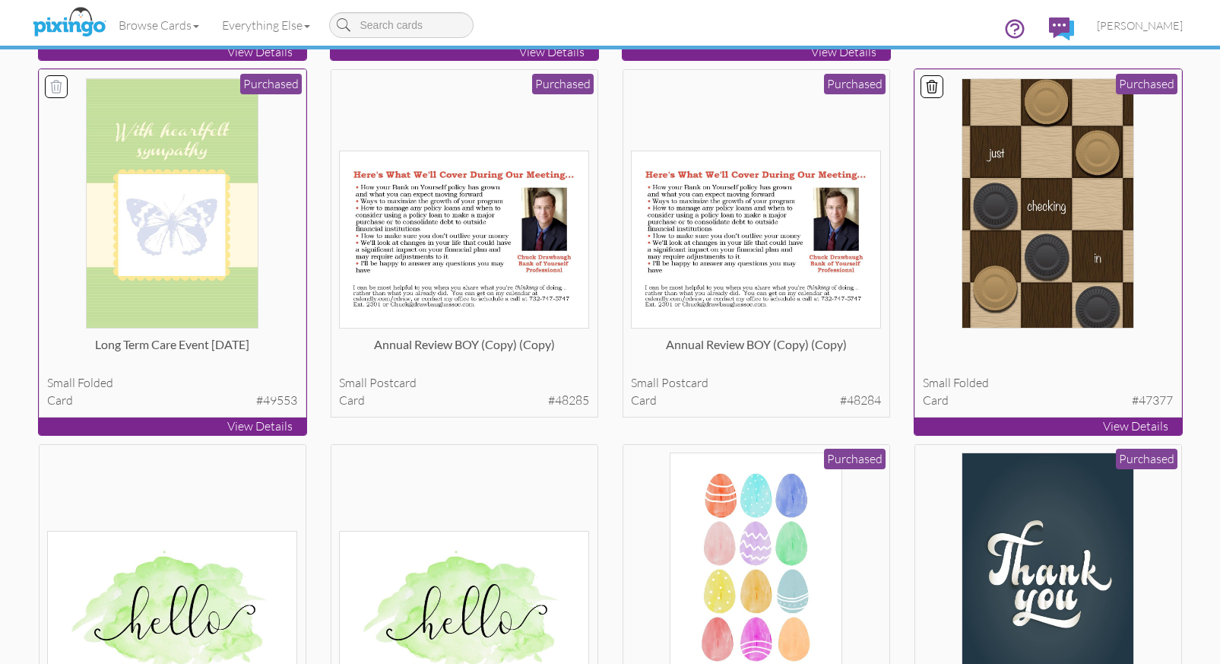
click at [52, 86] on icon at bounding box center [56, 86] width 15 height 15
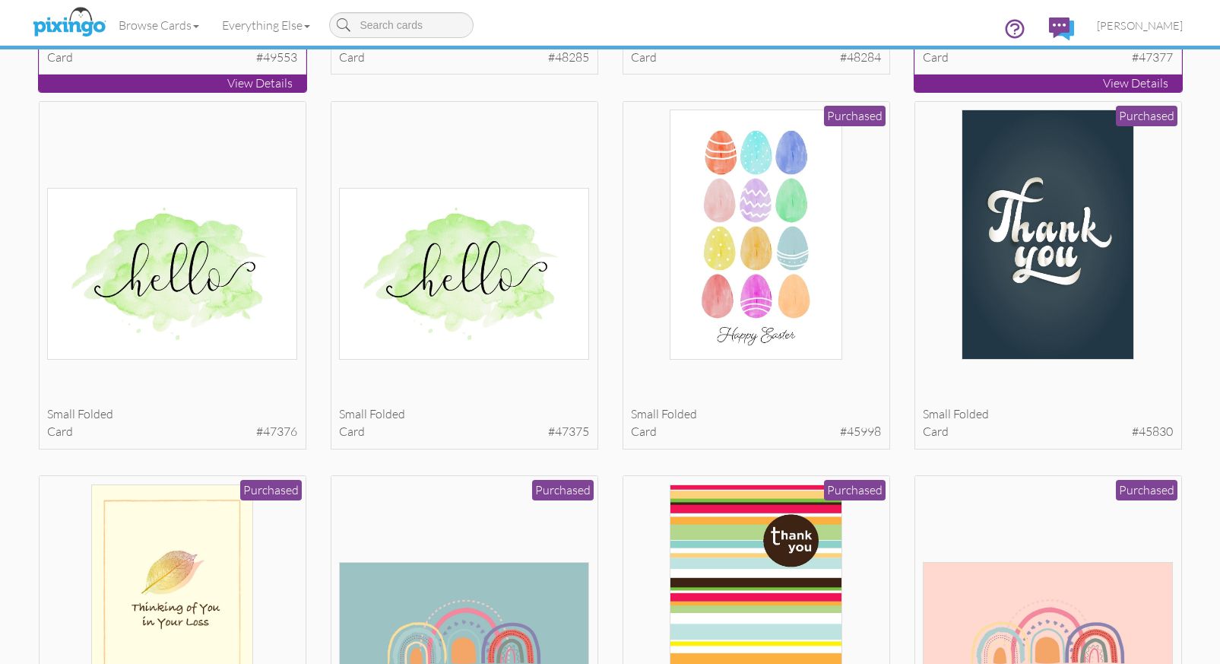
scroll to position [4528, 0]
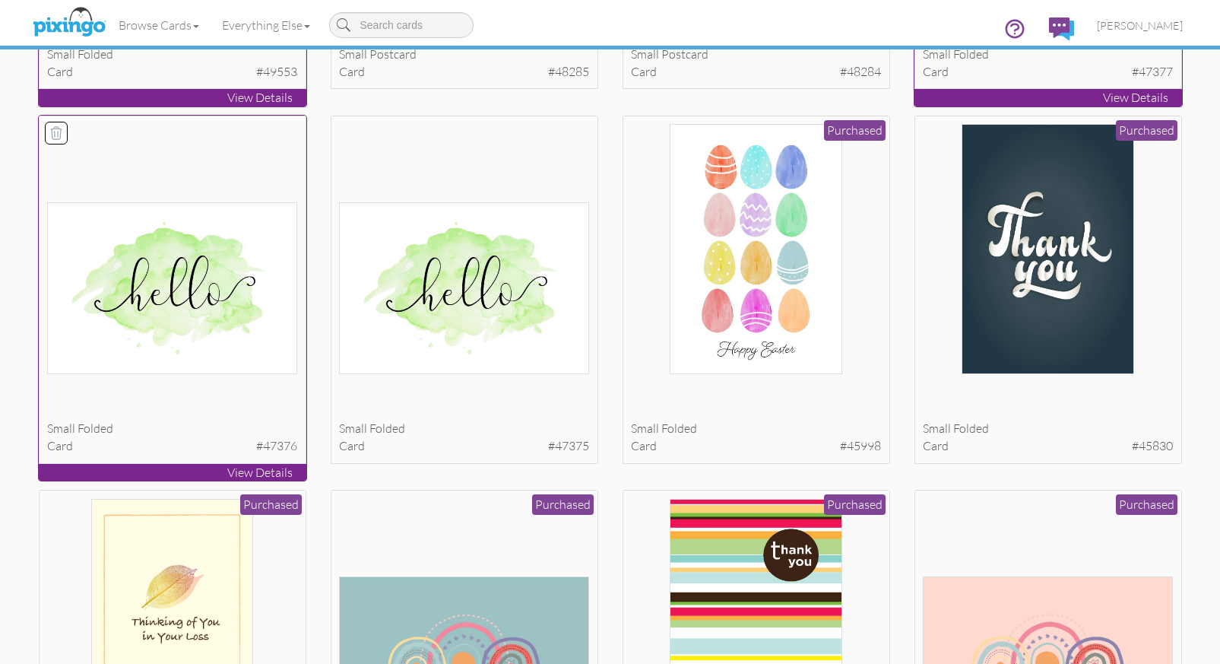
click at [56, 129] on icon at bounding box center [56, 132] width 15 height 15
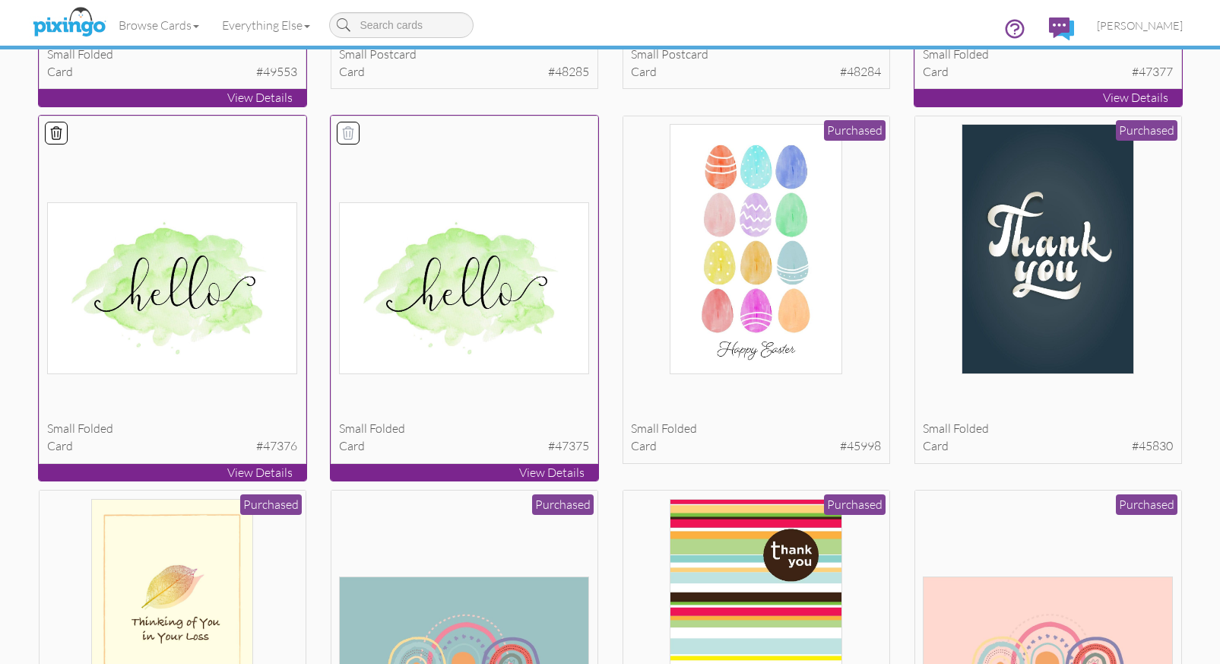
click at [355, 132] on icon at bounding box center [348, 132] width 15 height 15
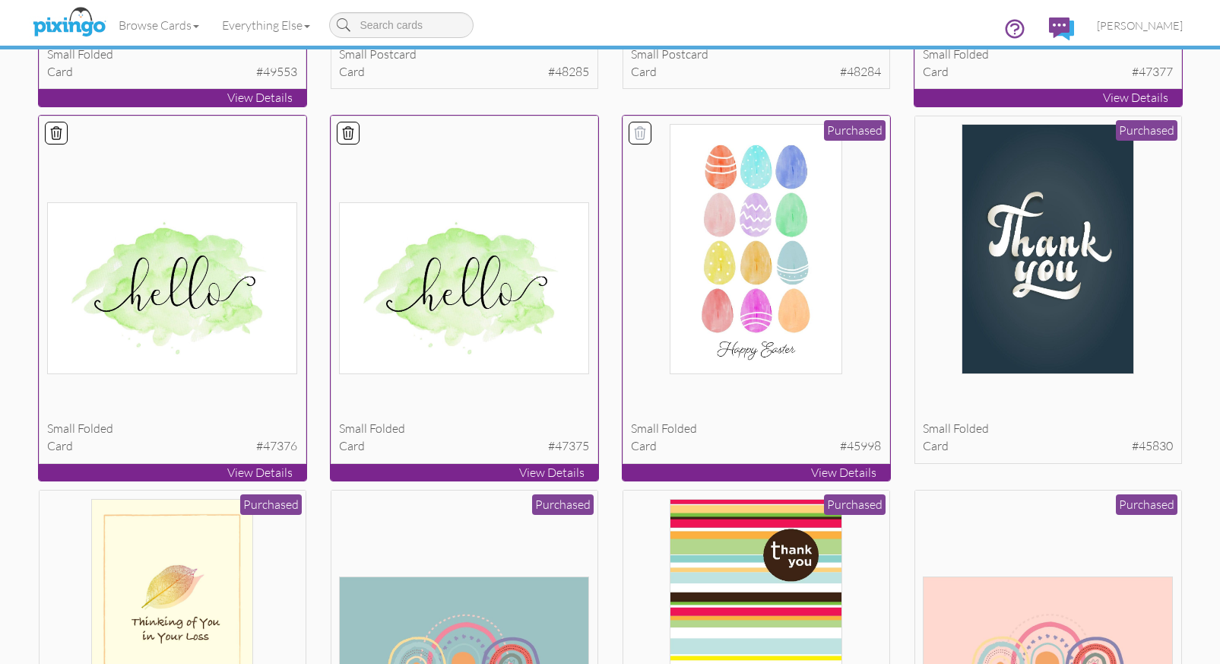
click at [640, 132] on icon at bounding box center [640, 132] width 15 height 15
click at [928, 134] on icon at bounding box center [931, 132] width 15 height 15
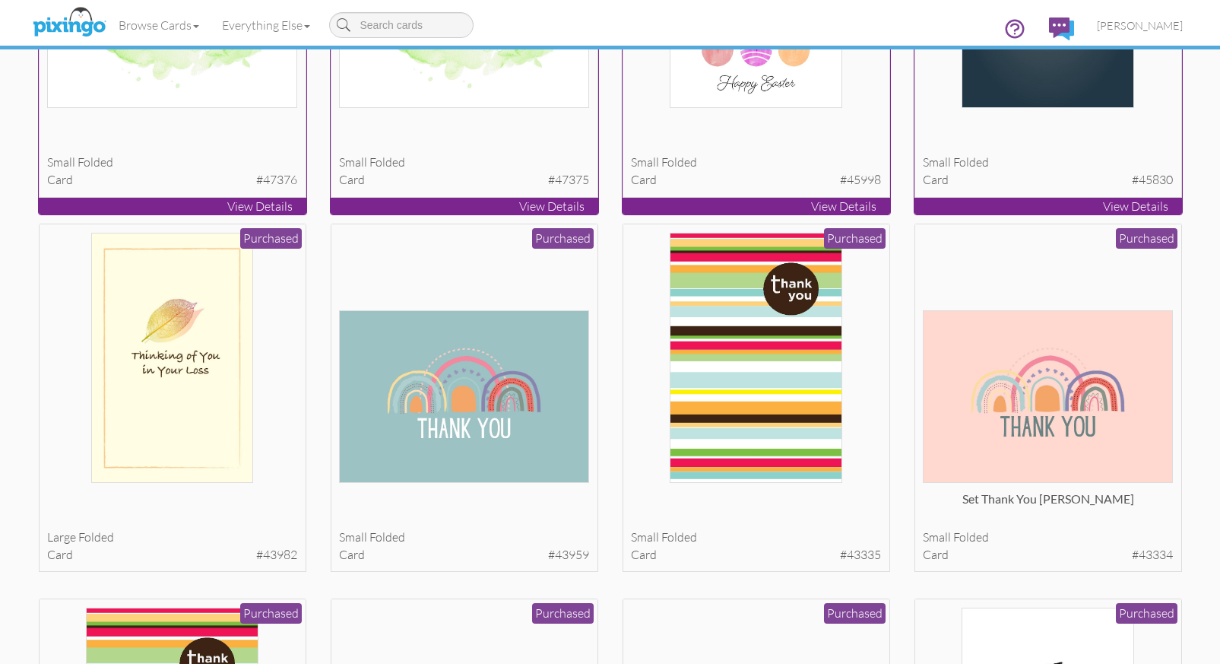
scroll to position [4857, 0]
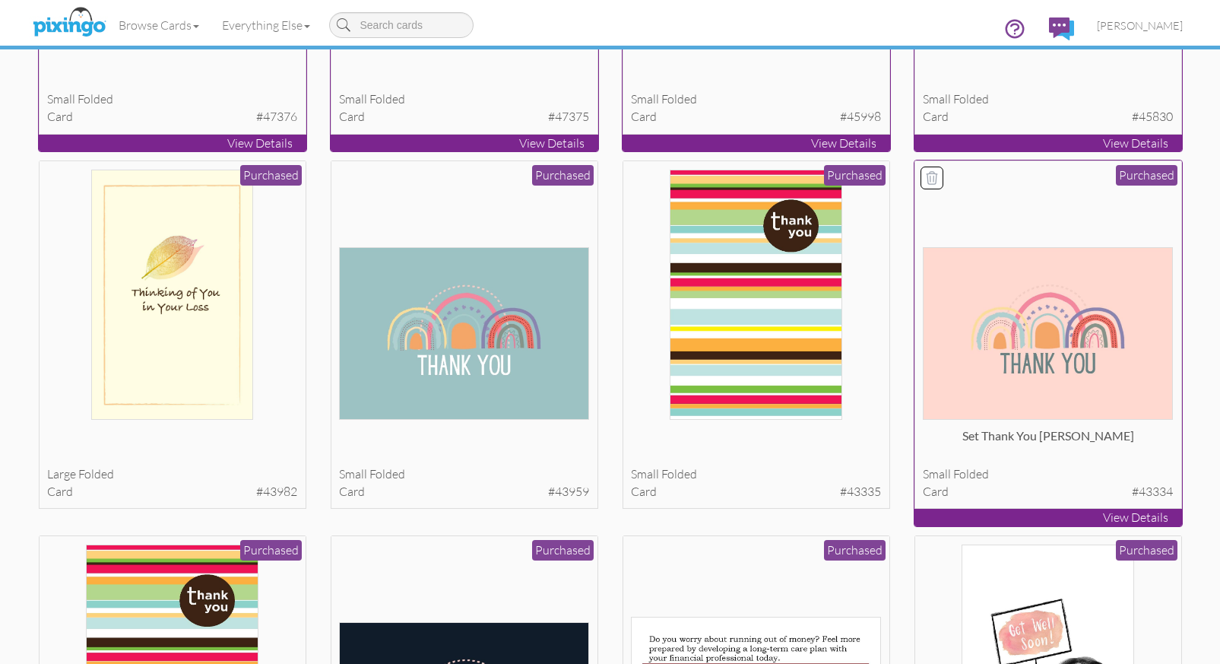
click at [930, 173] on icon at bounding box center [932, 178] width 11 height 12
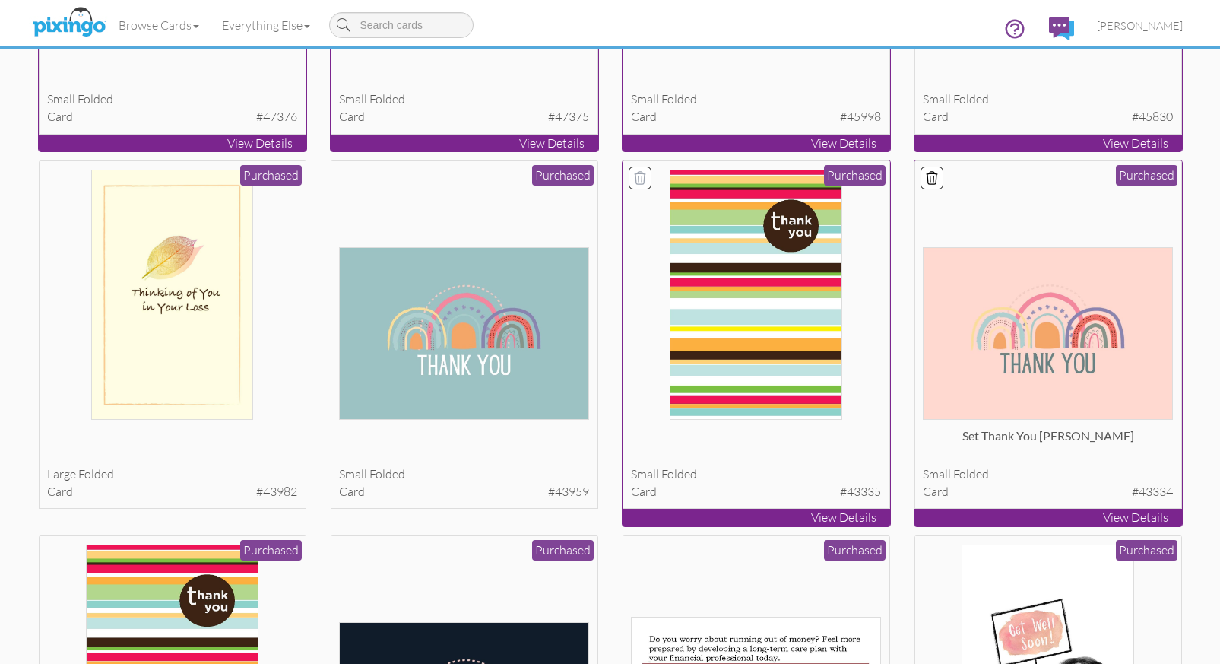
click at [639, 174] on icon at bounding box center [640, 178] width 11 height 12
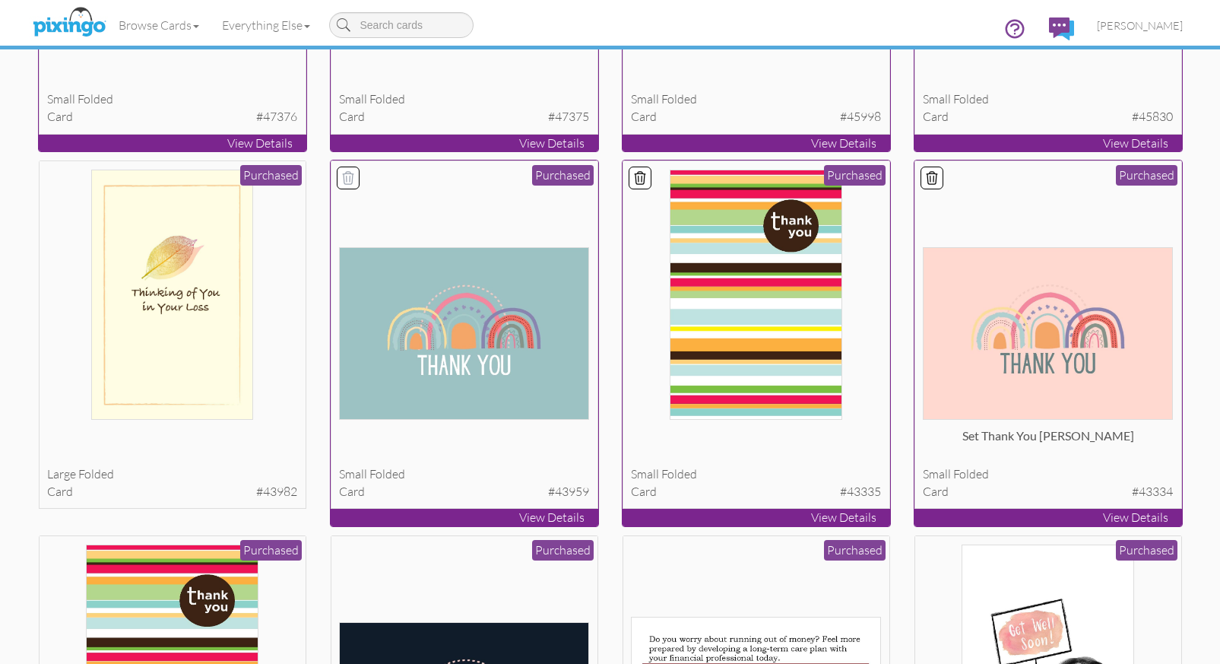
click at [349, 176] on icon at bounding box center [348, 177] width 15 height 15
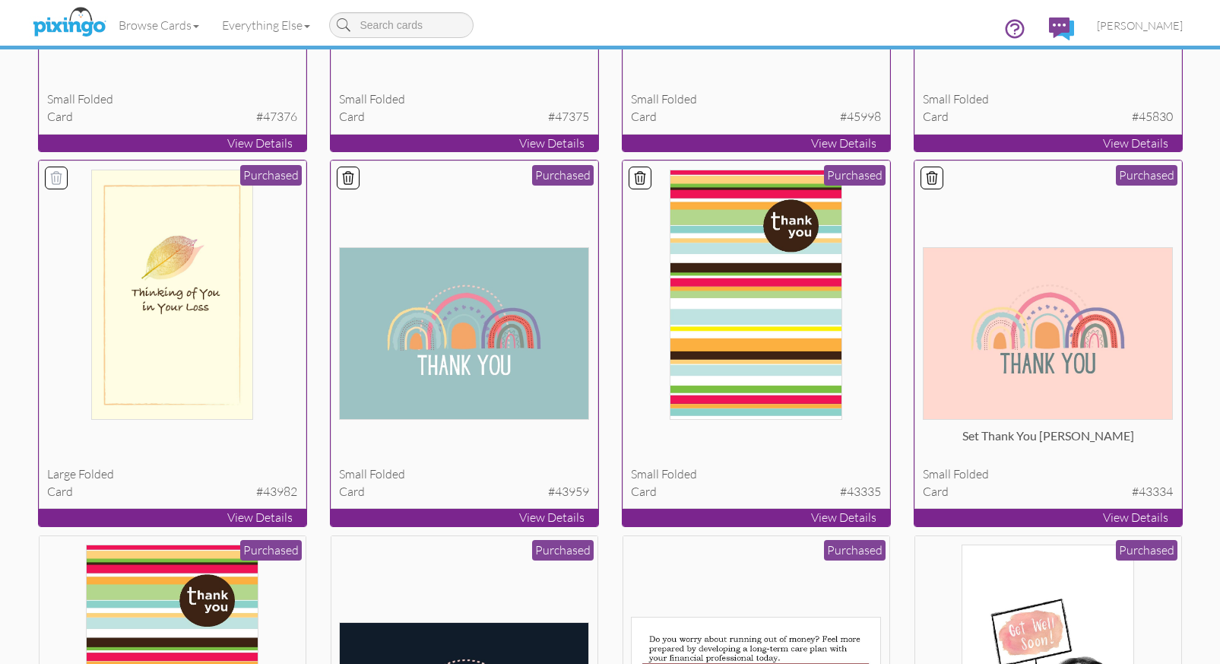
click at [51, 177] on icon at bounding box center [56, 177] width 15 height 15
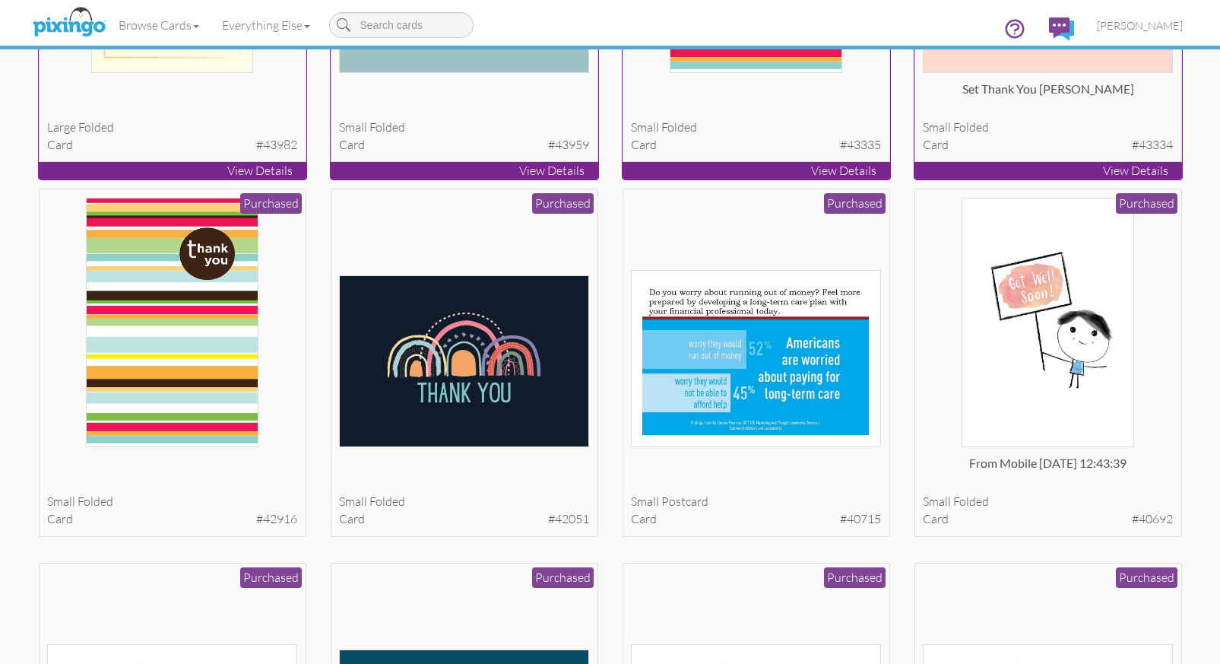
scroll to position [5247, 0]
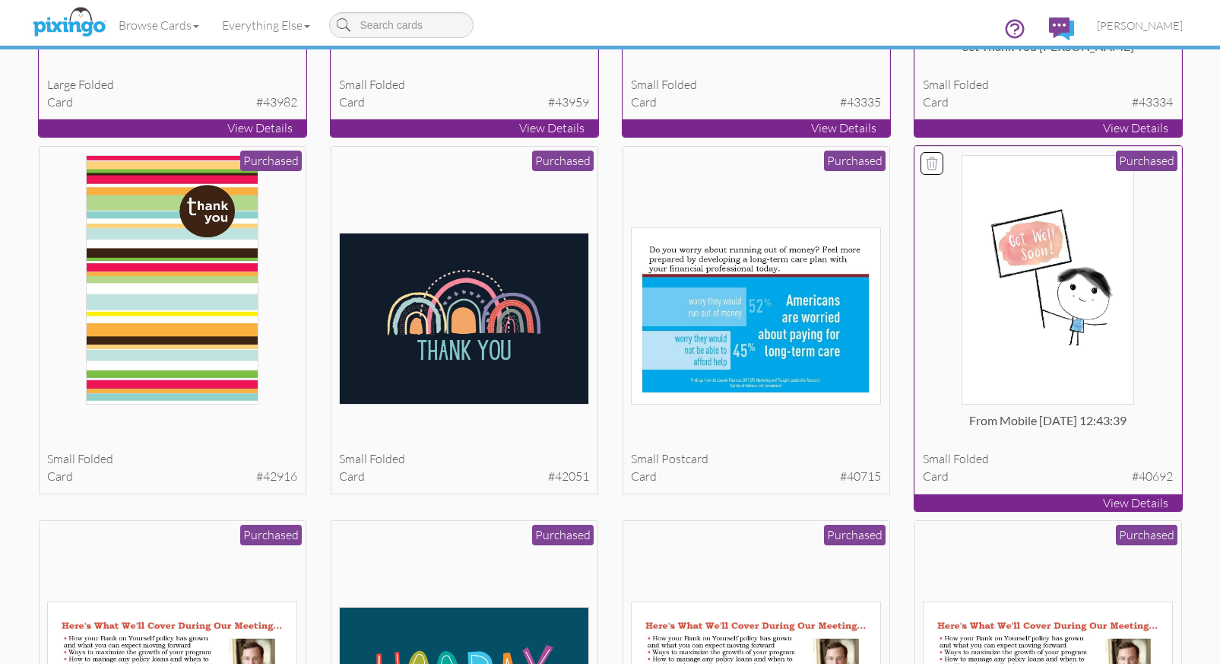
click at [933, 158] on icon at bounding box center [931, 163] width 15 height 15
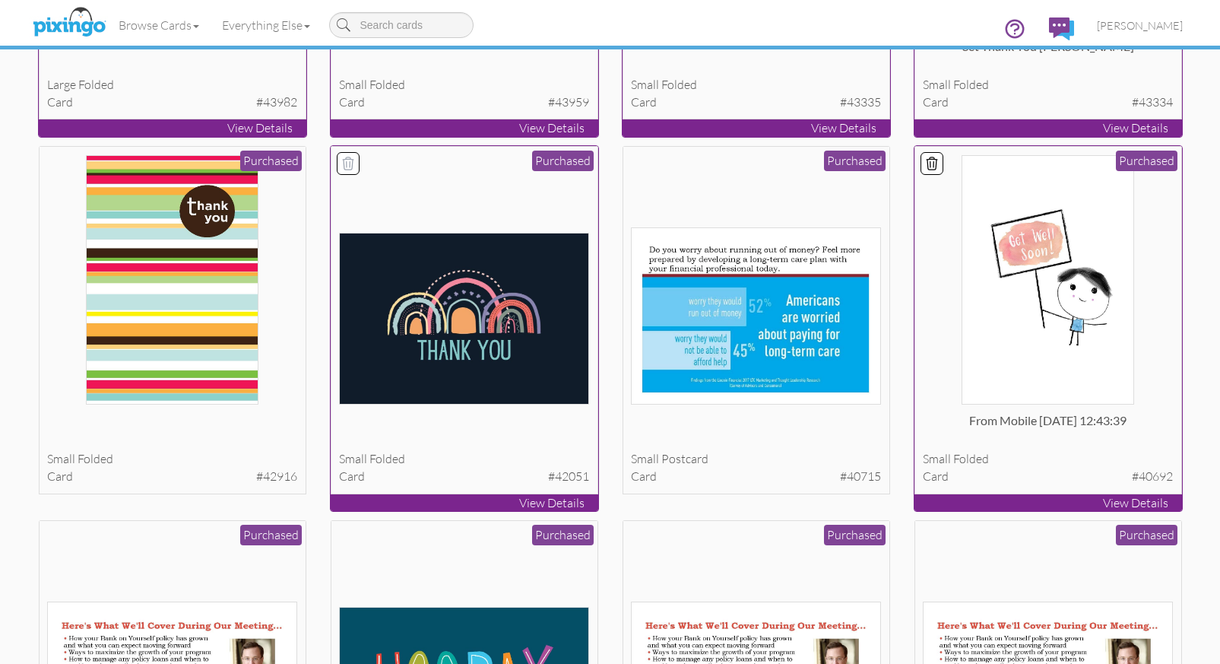
click at [347, 159] on icon at bounding box center [348, 163] width 11 height 12
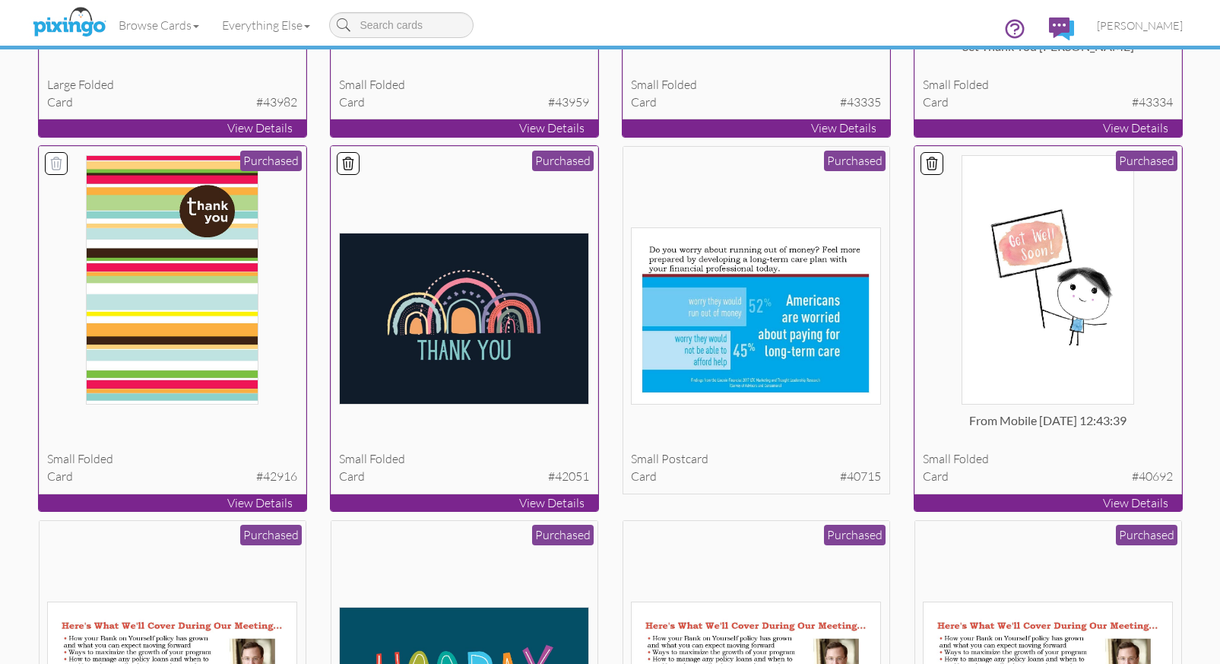
click at [55, 163] on icon at bounding box center [56, 163] width 15 height 15
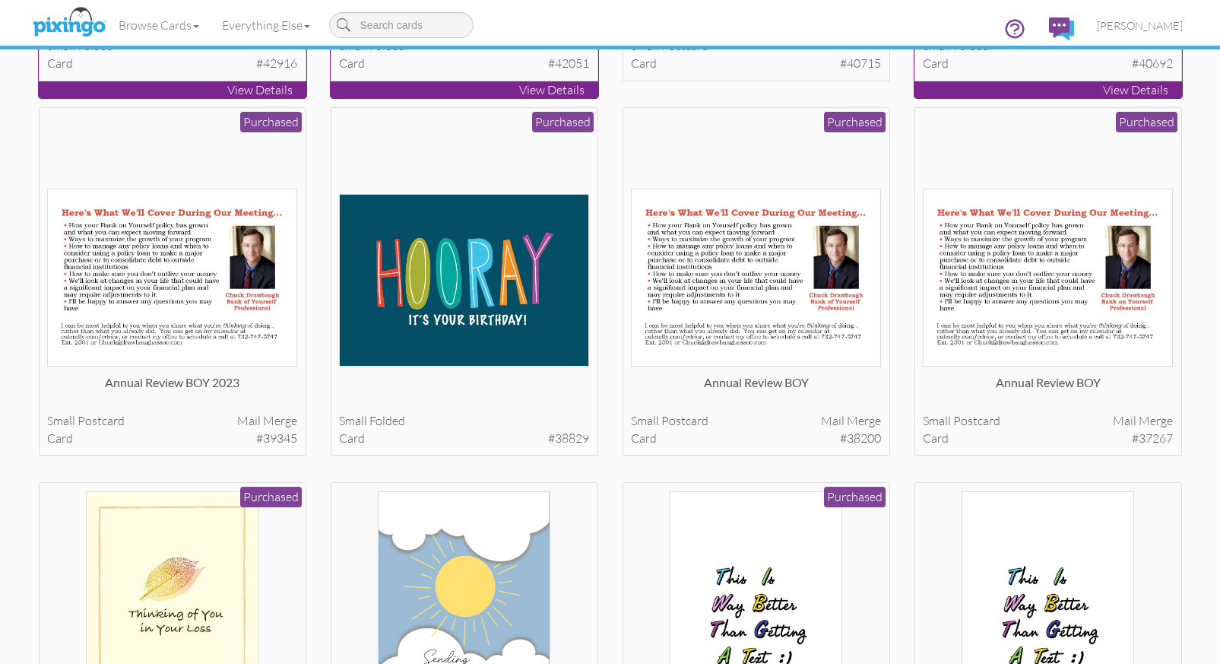
scroll to position [5670, 0]
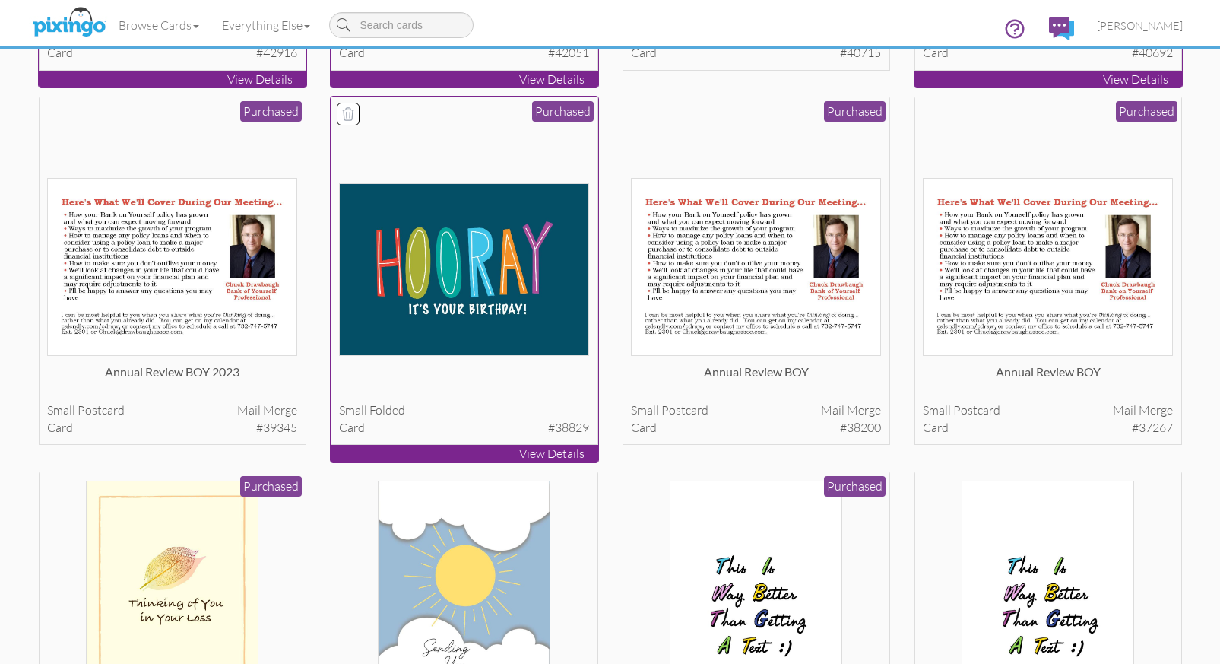
click at [344, 113] on icon at bounding box center [348, 113] width 15 height 15
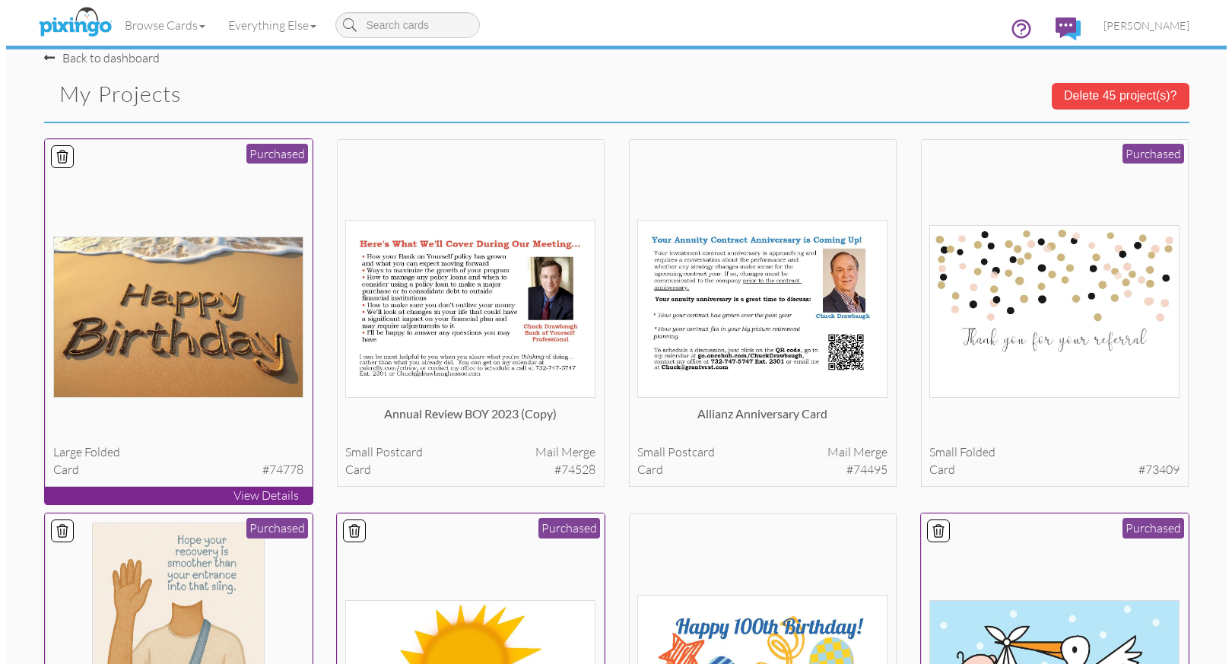
scroll to position [0, 0]
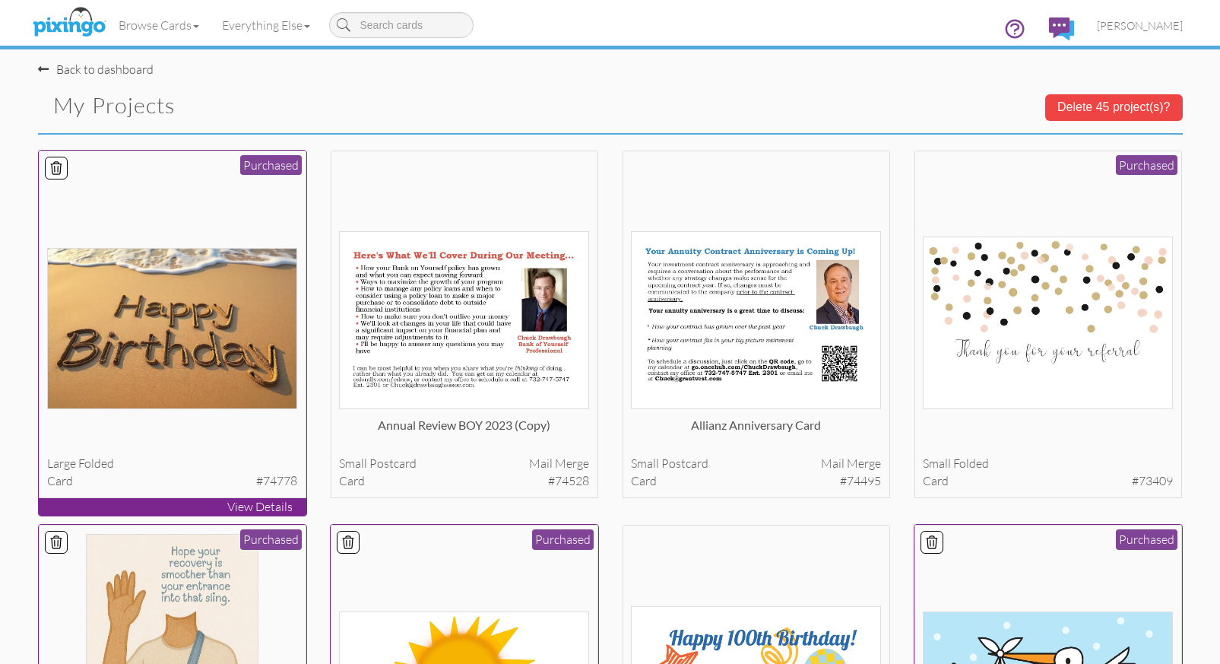
click at [1108, 103] on button "Delete 45 project(s)?" at bounding box center [1114, 107] width 138 height 26
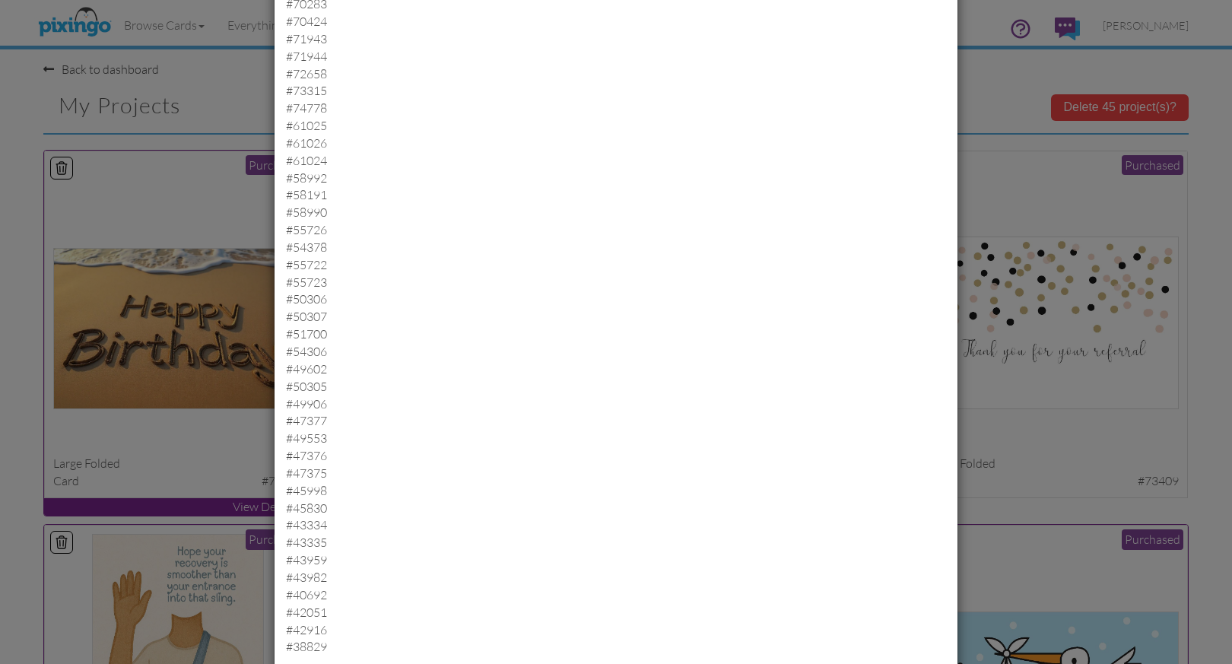
scroll to position [331, 0]
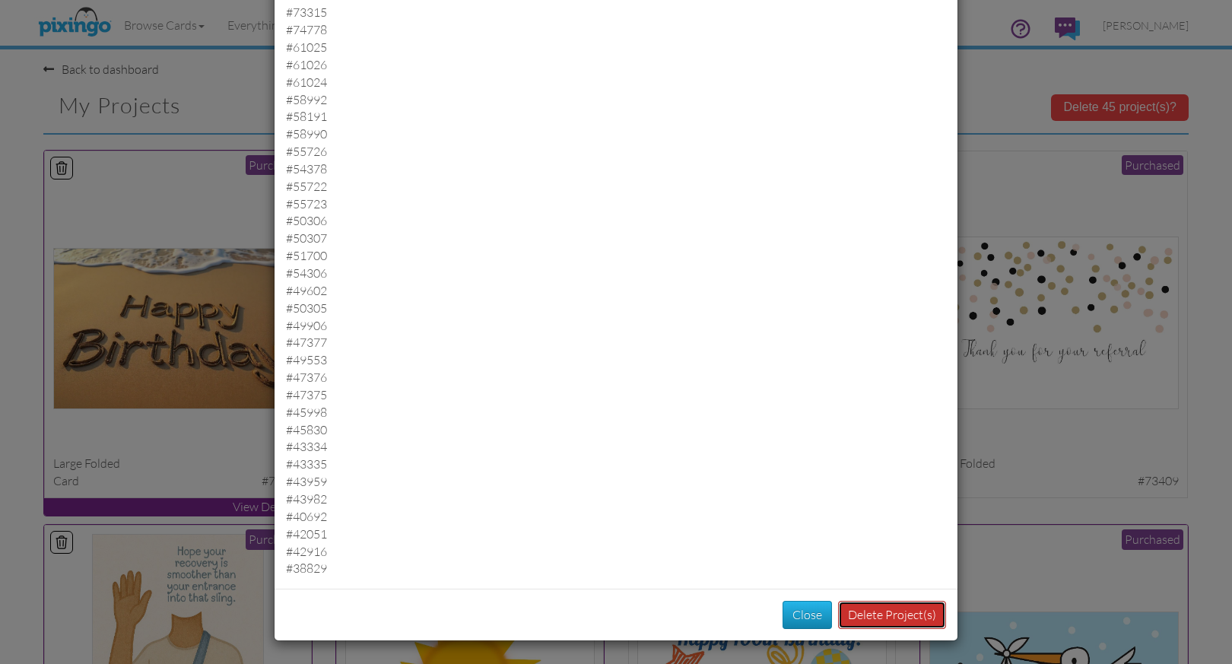
click at [895, 614] on button "Delete Project(s)" at bounding box center [892, 615] width 108 height 28
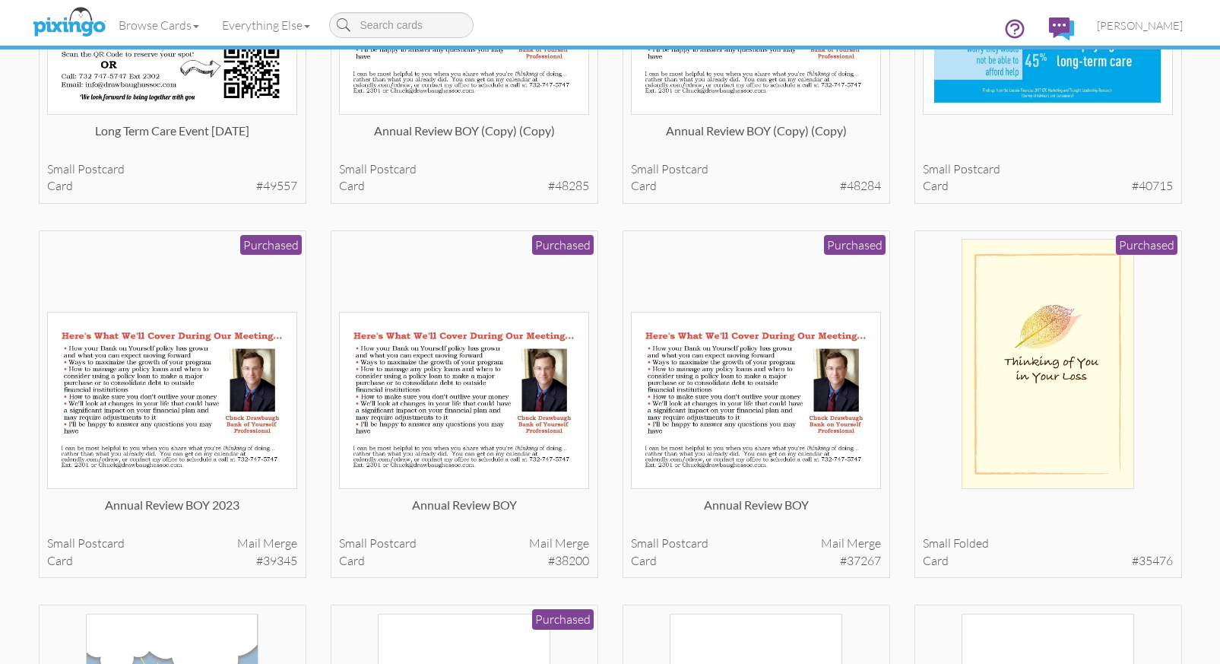
scroll to position [1410, 0]
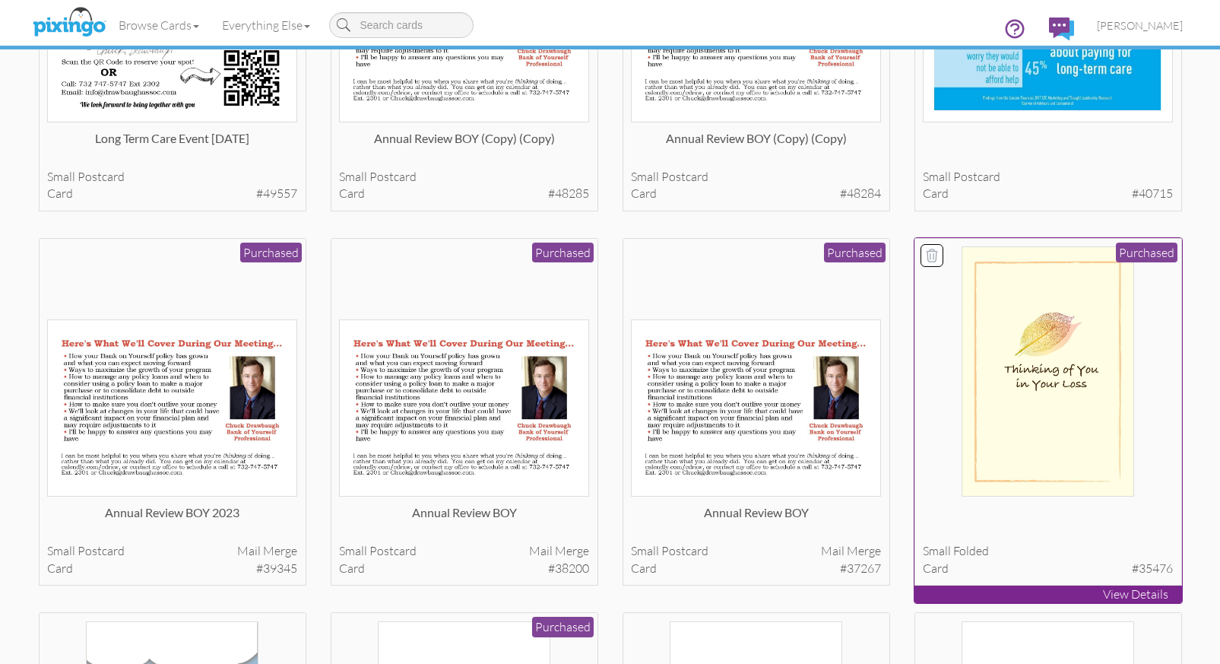
click at [934, 254] on icon at bounding box center [931, 255] width 15 height 15
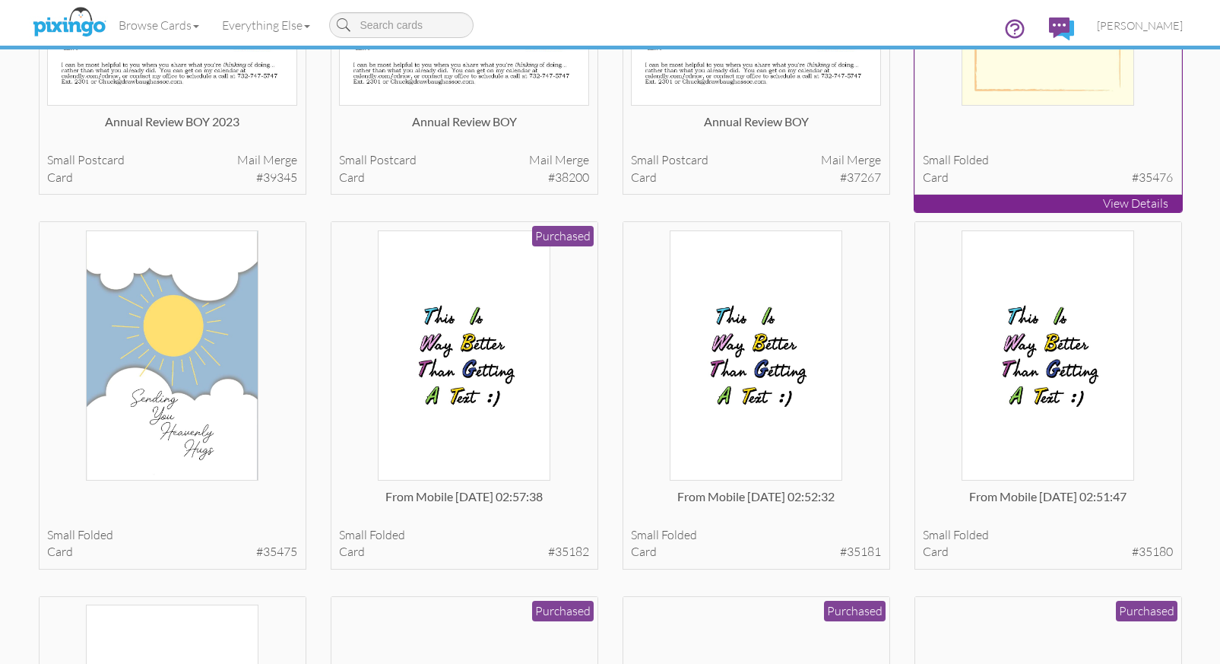
scroll to position [1878, 0]
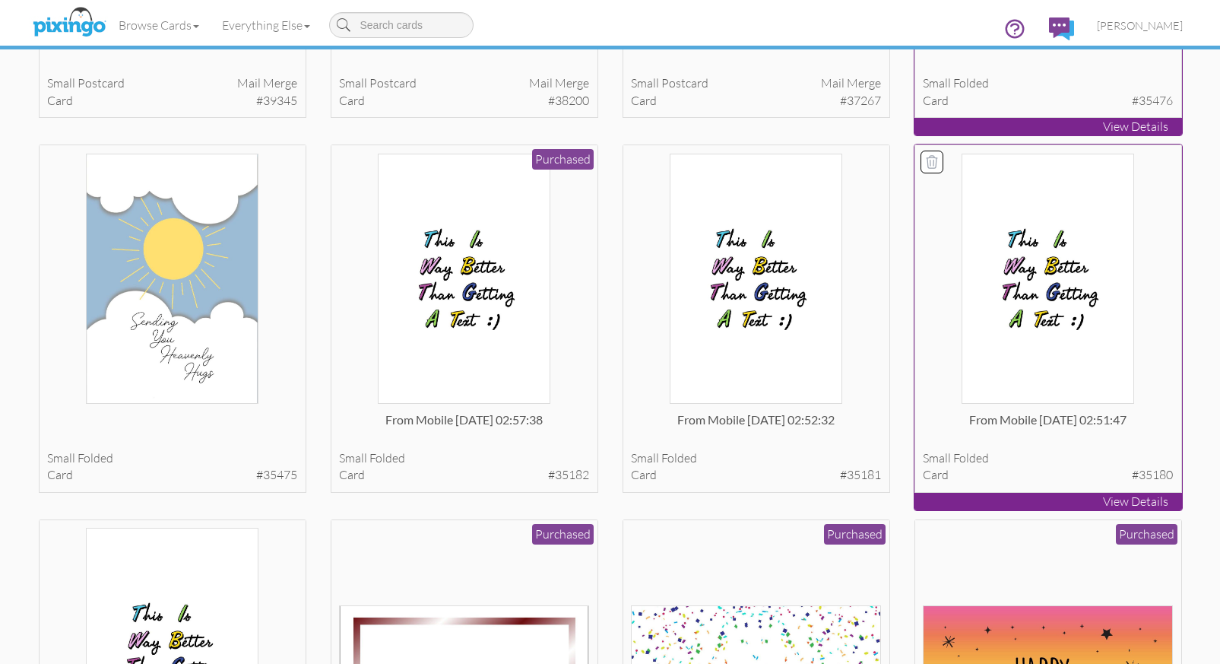
click at [938, 161] on icon at bounding box center [931, 161] width 15 height 15
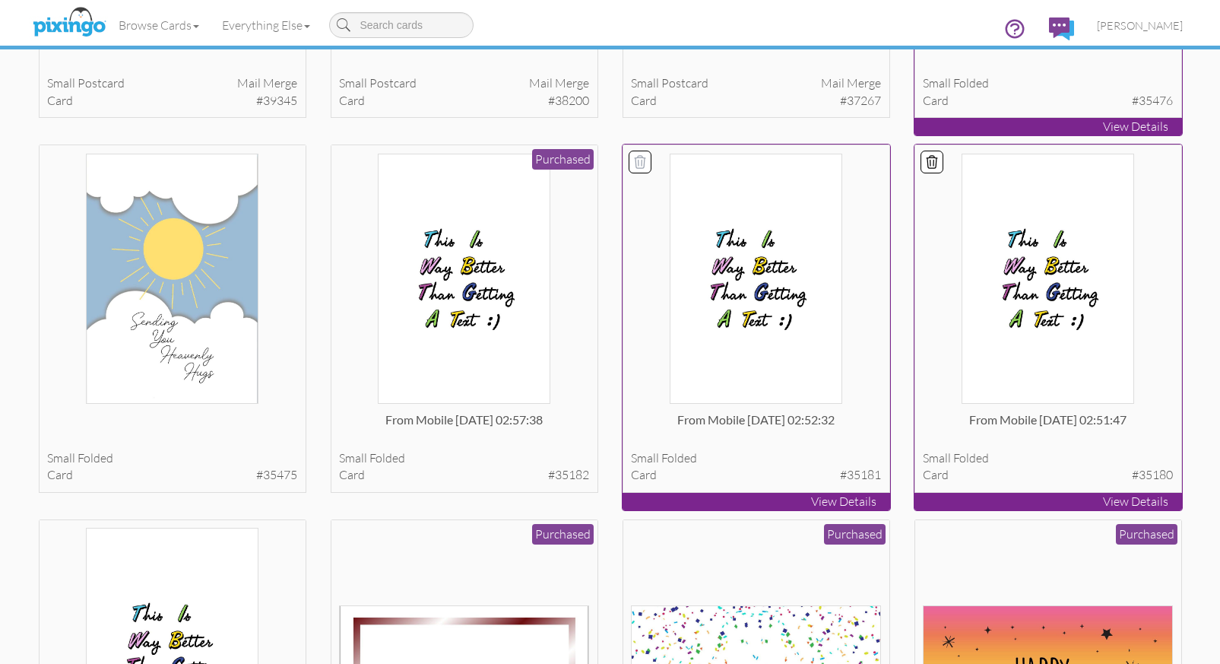
click at [639, 159] on icon at bounding box center [640, 161] width 15 height 15
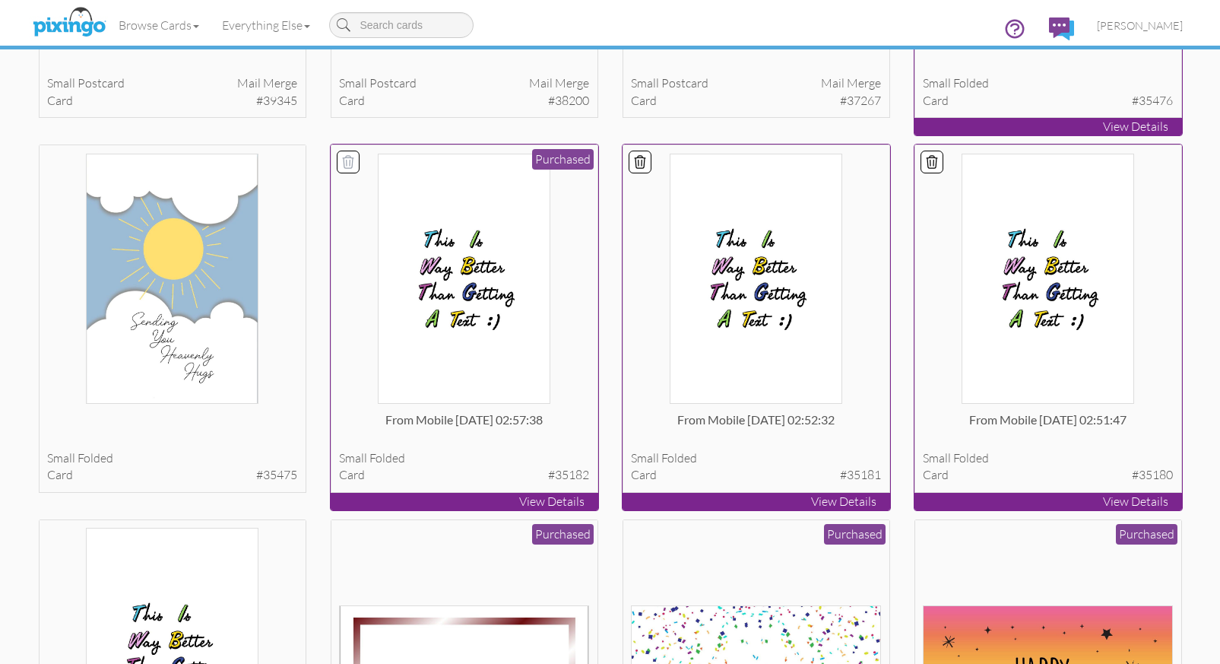
click at [350, 162] on icon at bounding box center [348, 161] width 15 height 15
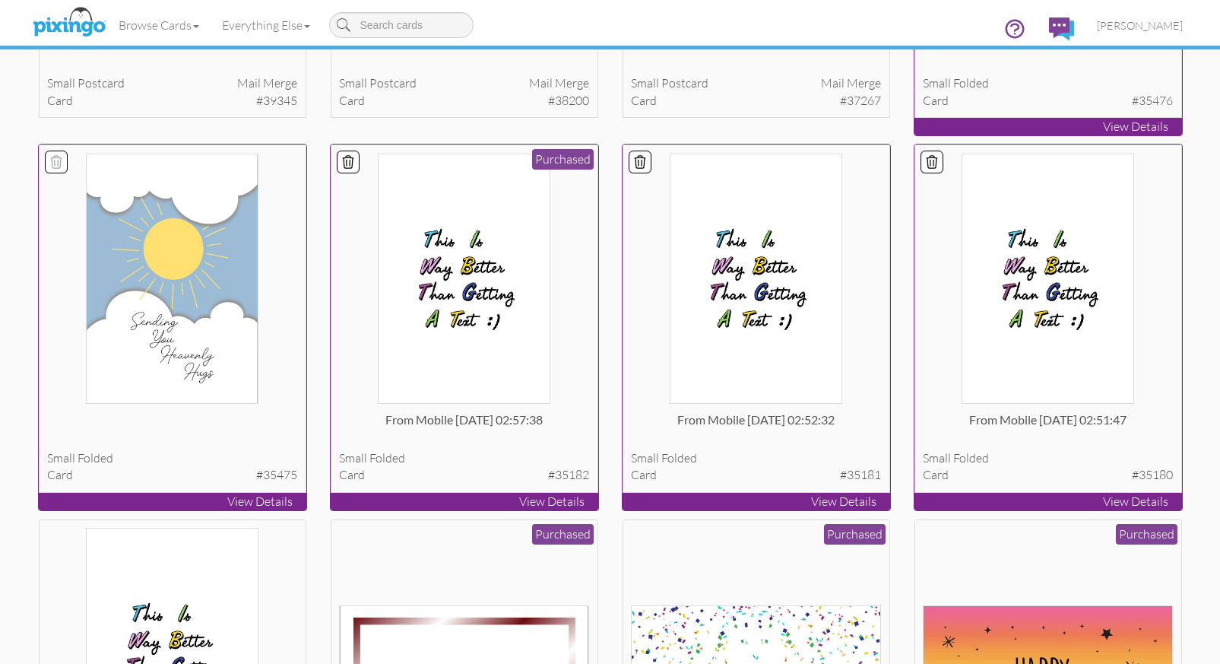
click at [50, 163] on icon at bounding box center [56, 161] width 15 height 15
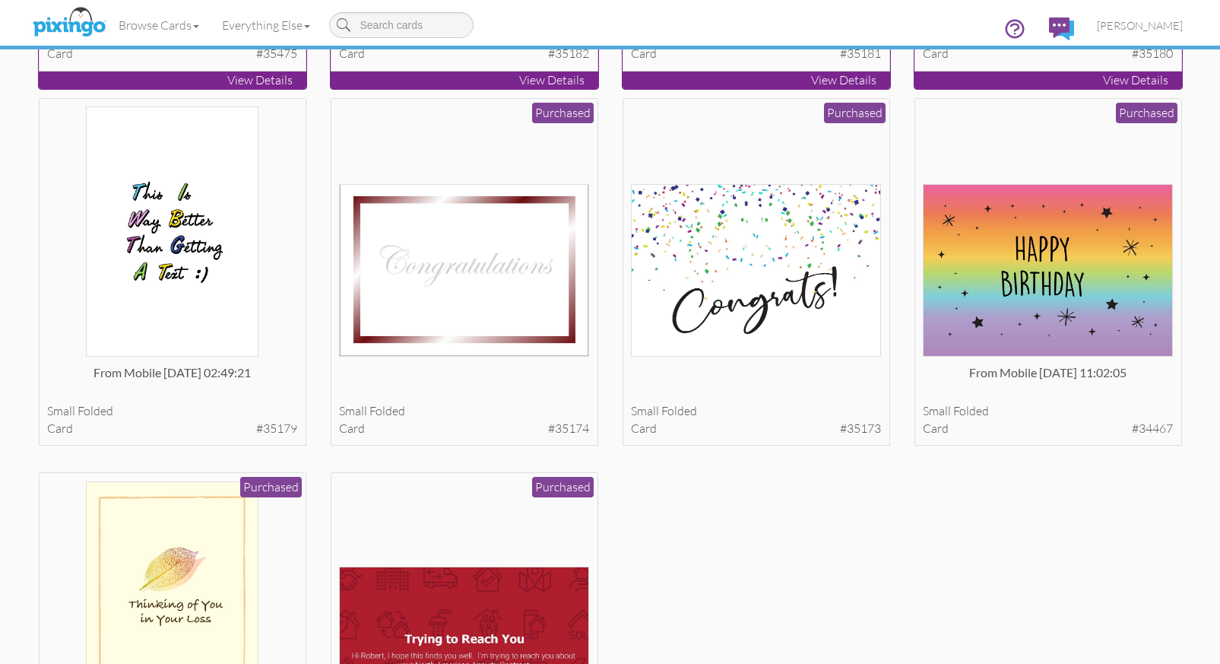
scroll to position [2334, 0]
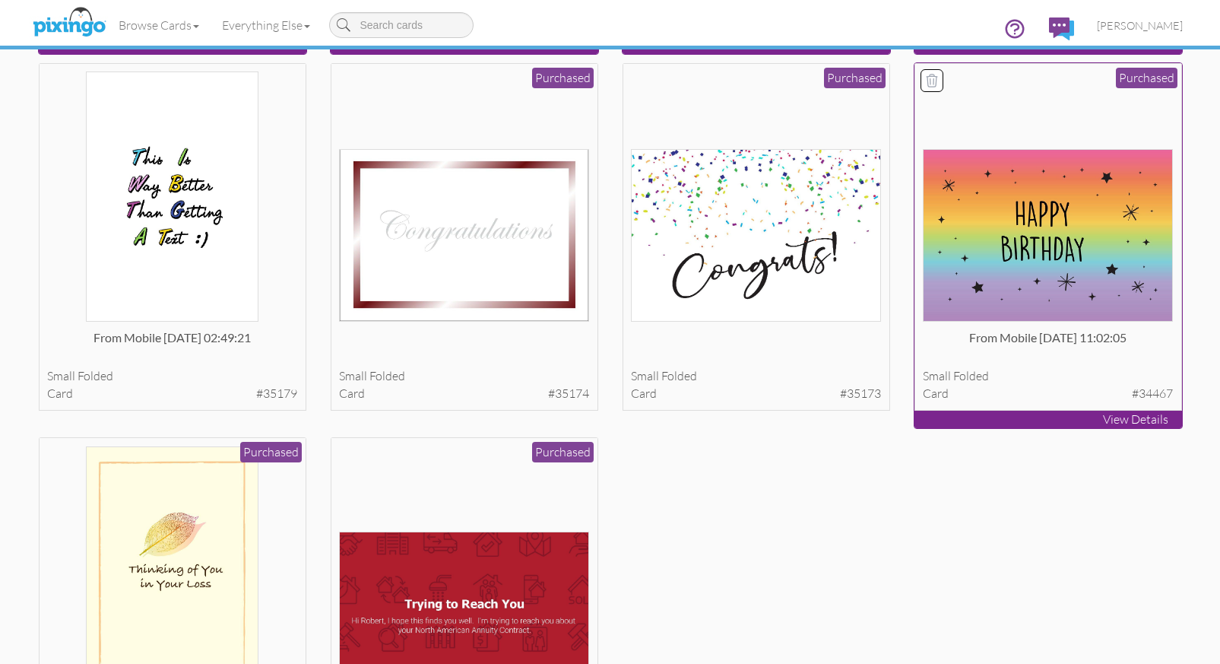
click at [936, 82] on icon at bounding box center [932, 81] width 11 height 12
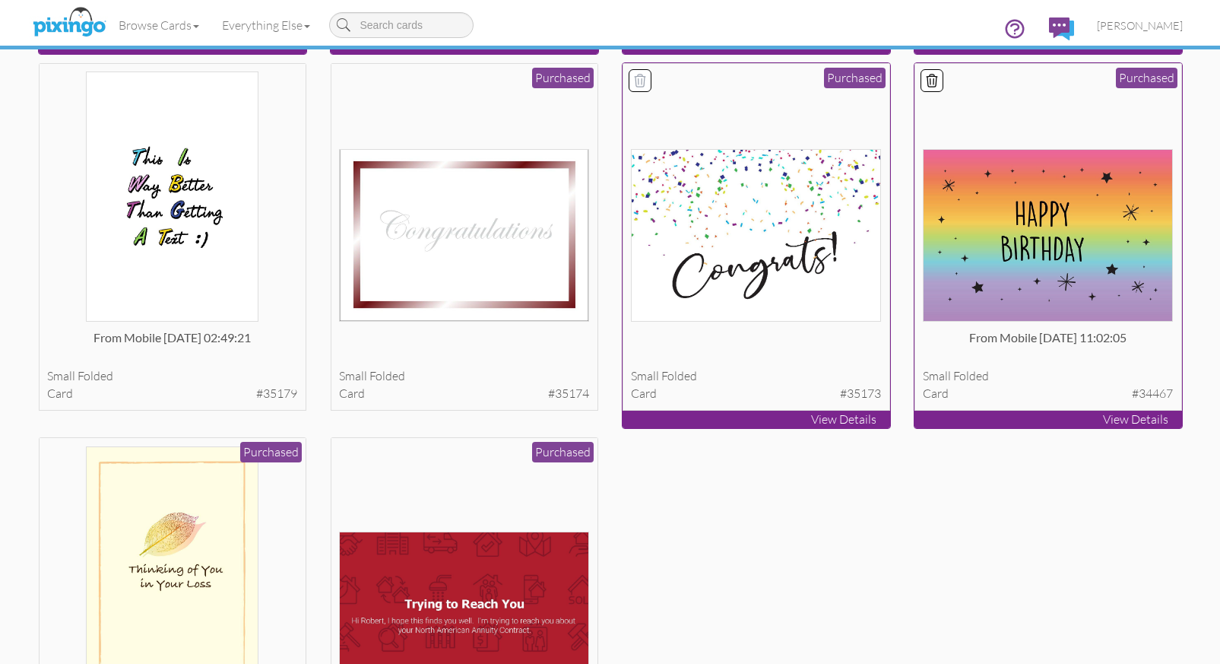
click at [642, 78] on icon at bounding box center [640, 81] width 11 height 12
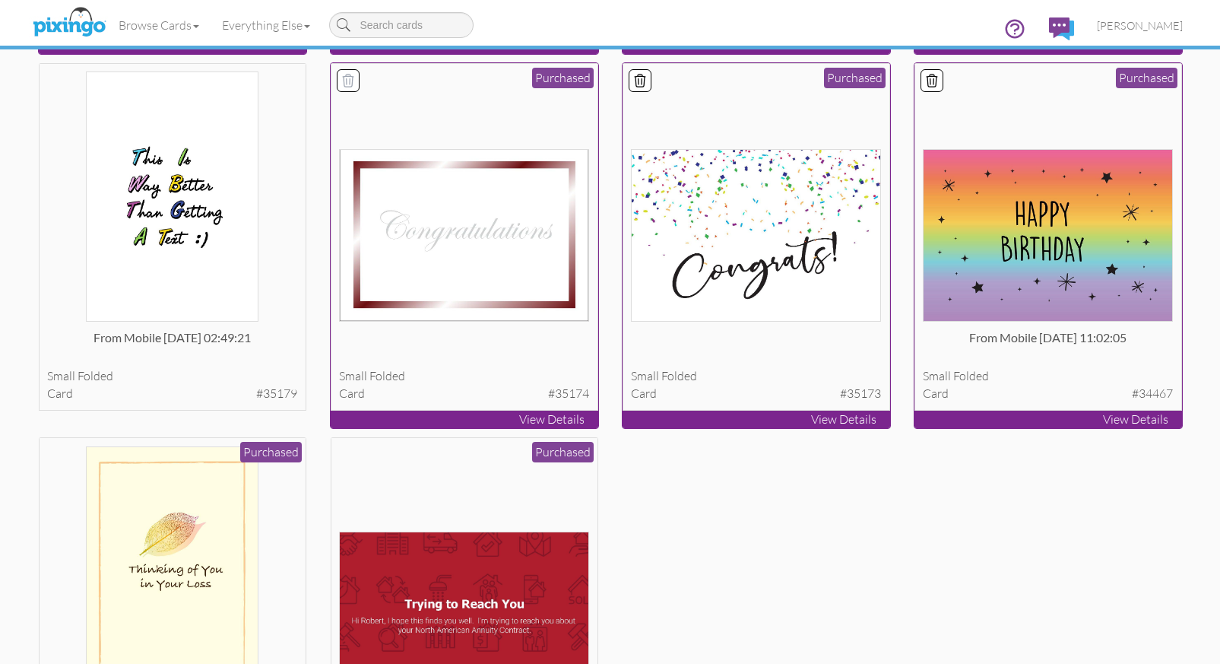
click at [344, 80] on icon at bounding box center [348, 81] width 11 height 12
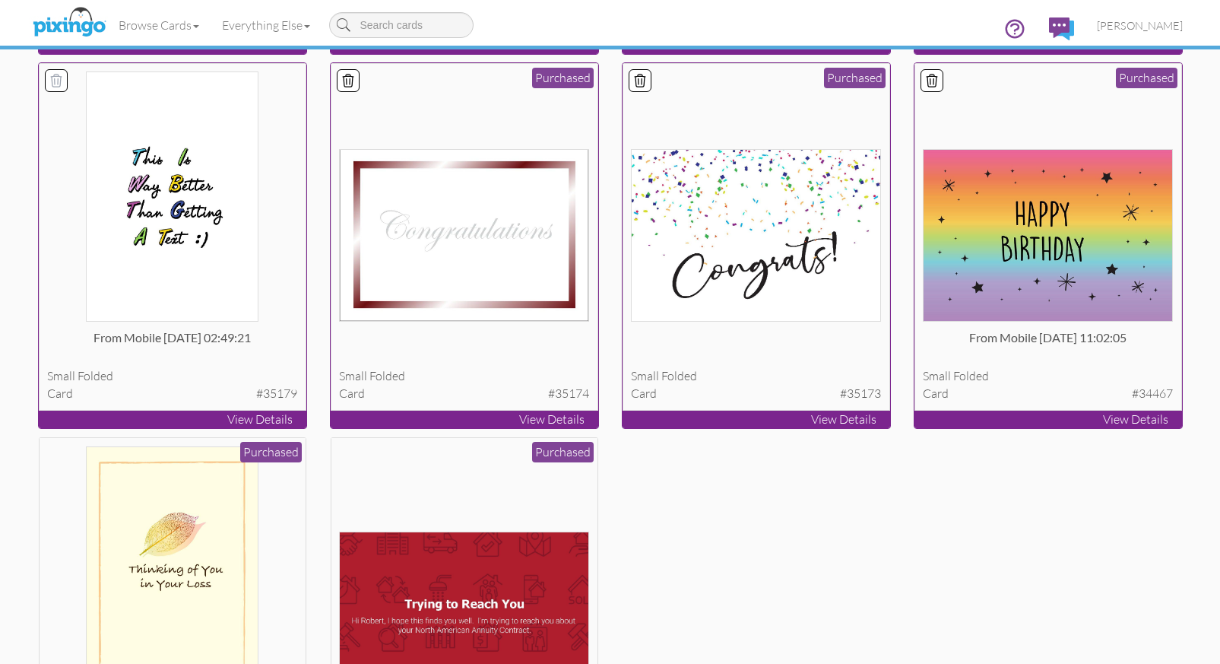
click at [52, 79] on icon at bounding box center [56, 80] width 15 height 15
click at [52, 455] on icon at bounding box center [56, 454] width 15 height 15
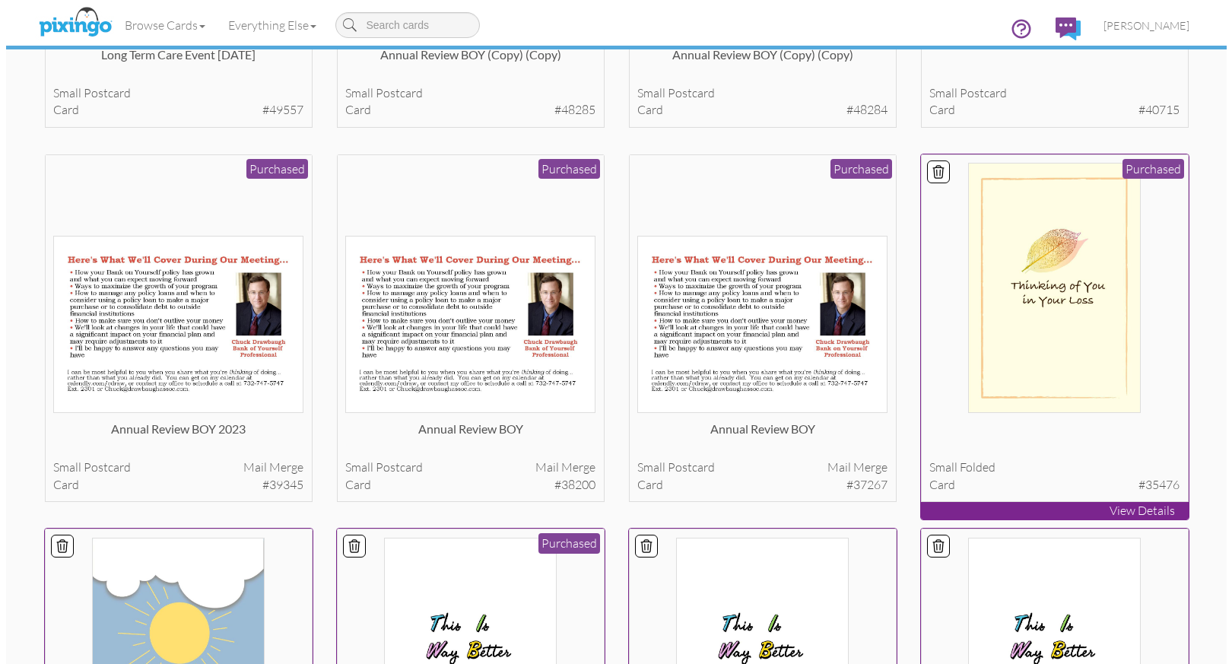
scroll to position [0, 0]
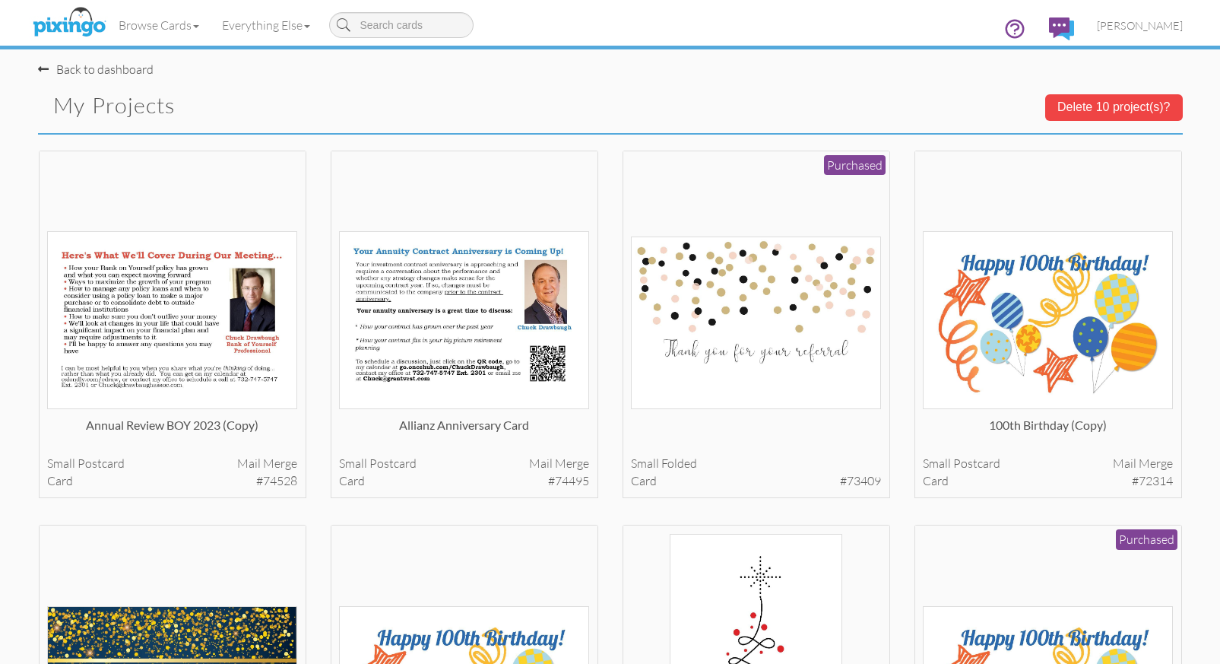
click at [1134, 102] on button "Delete 10 project(s)?" at bounding box center [1114, 107] width 138 height 26
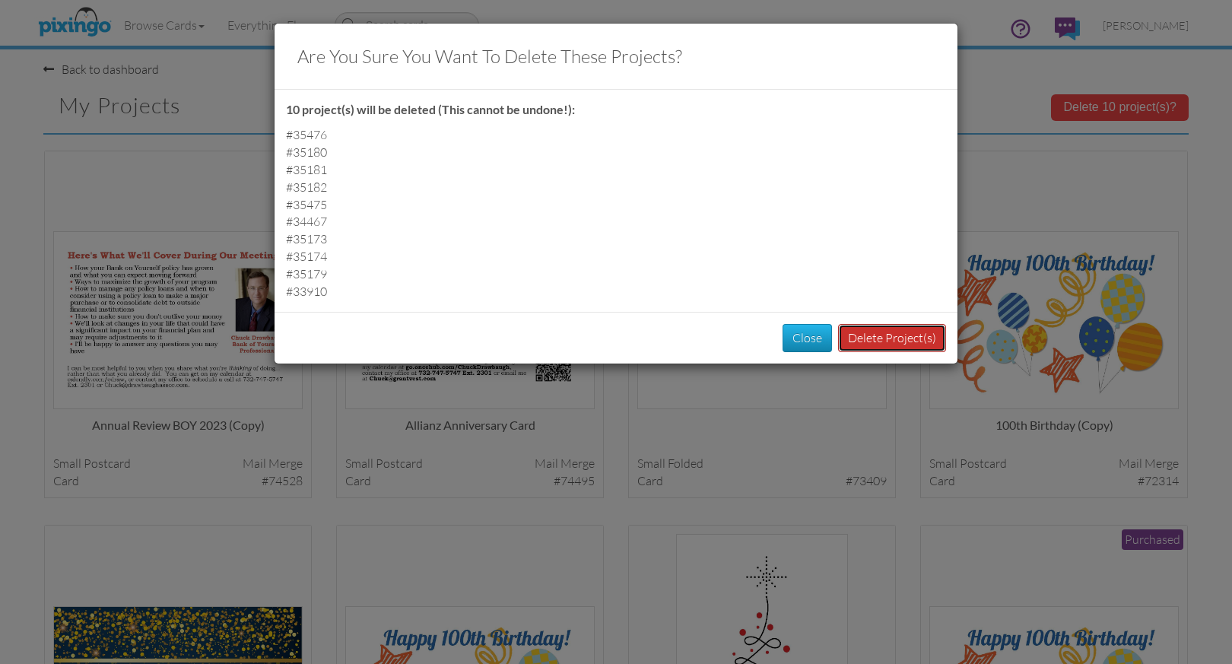
click at [914, 338] on button "Delete Project(s)" at bounding box center [892, 338] width 108 height 28
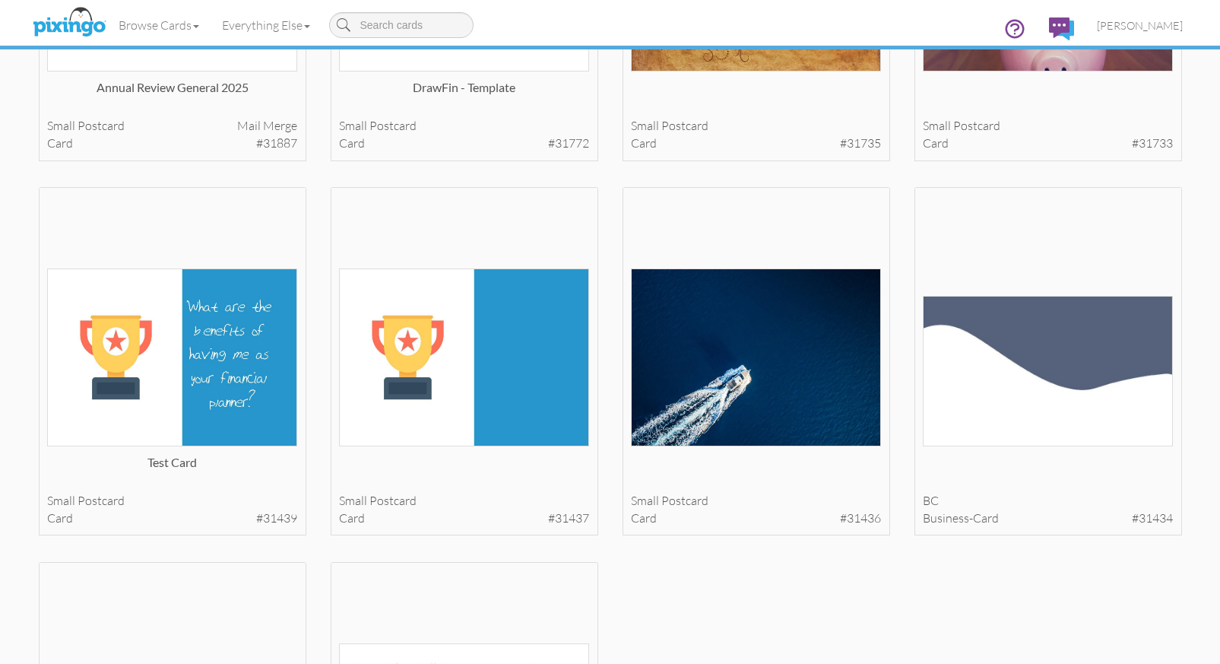
scroll to position [4064, 0]
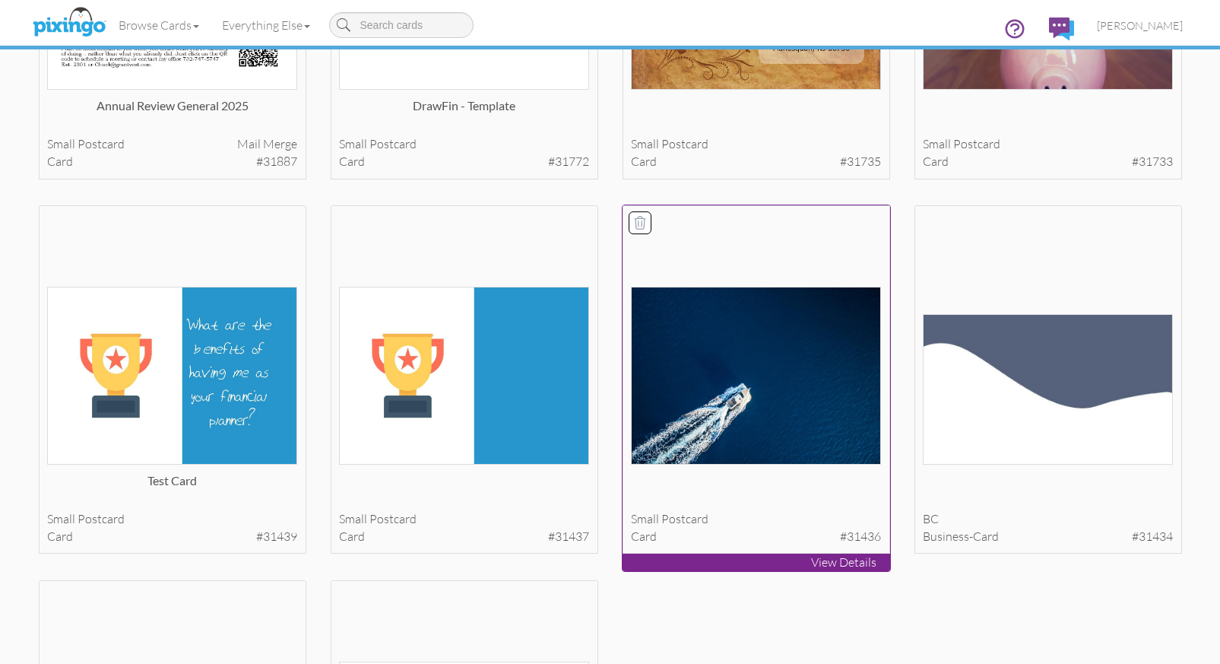
click at [639, 220] on icon at bounding box center [640, 222] width 15 height 15
click at [350, 219] on icon at bounding box center [348, 223] width 11 height 12
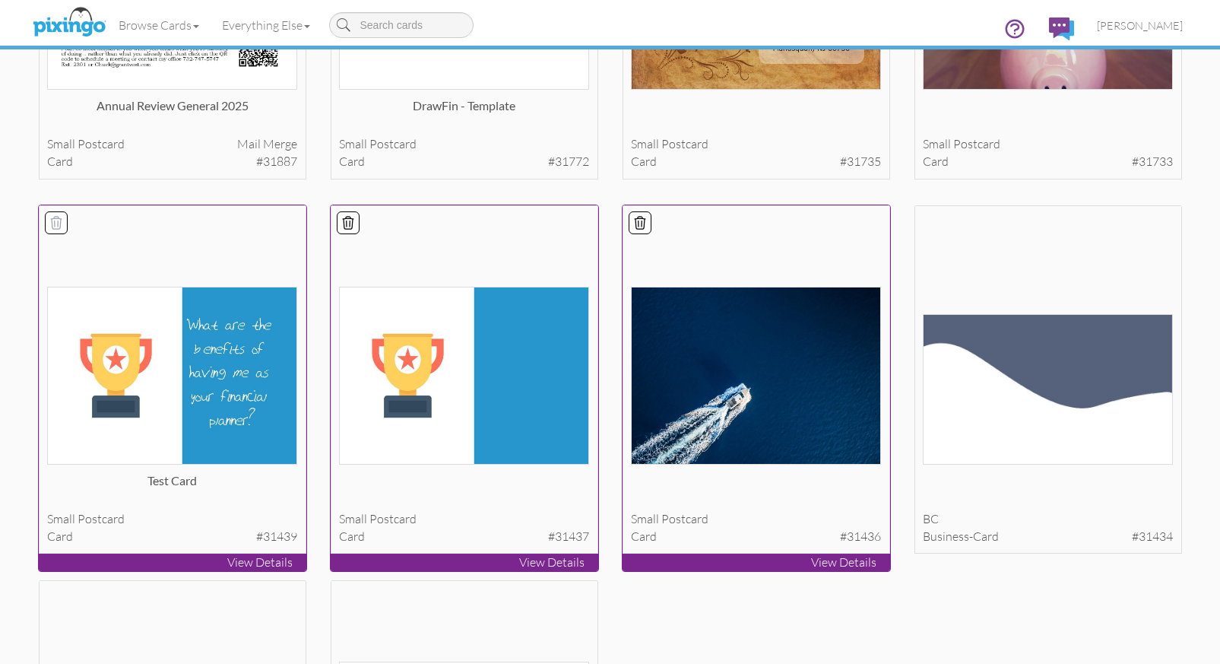
click at [54, 219] on icon at bounding box center [56, 223] width 11 height 12
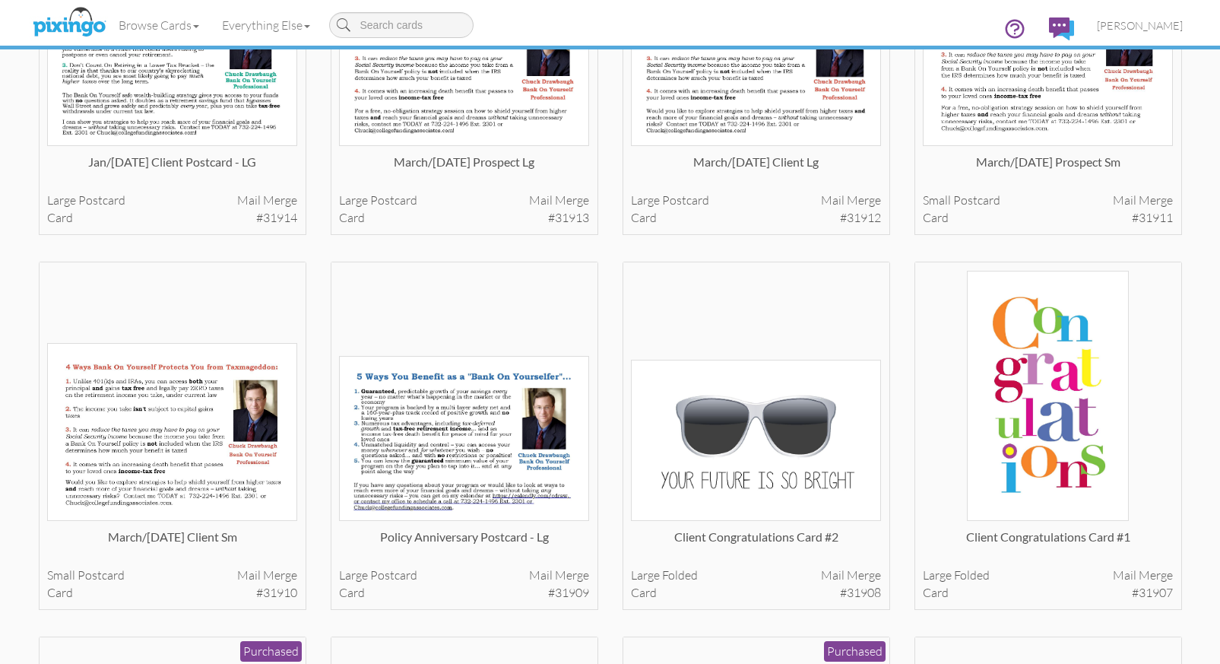
scroll to position [3210, 0]
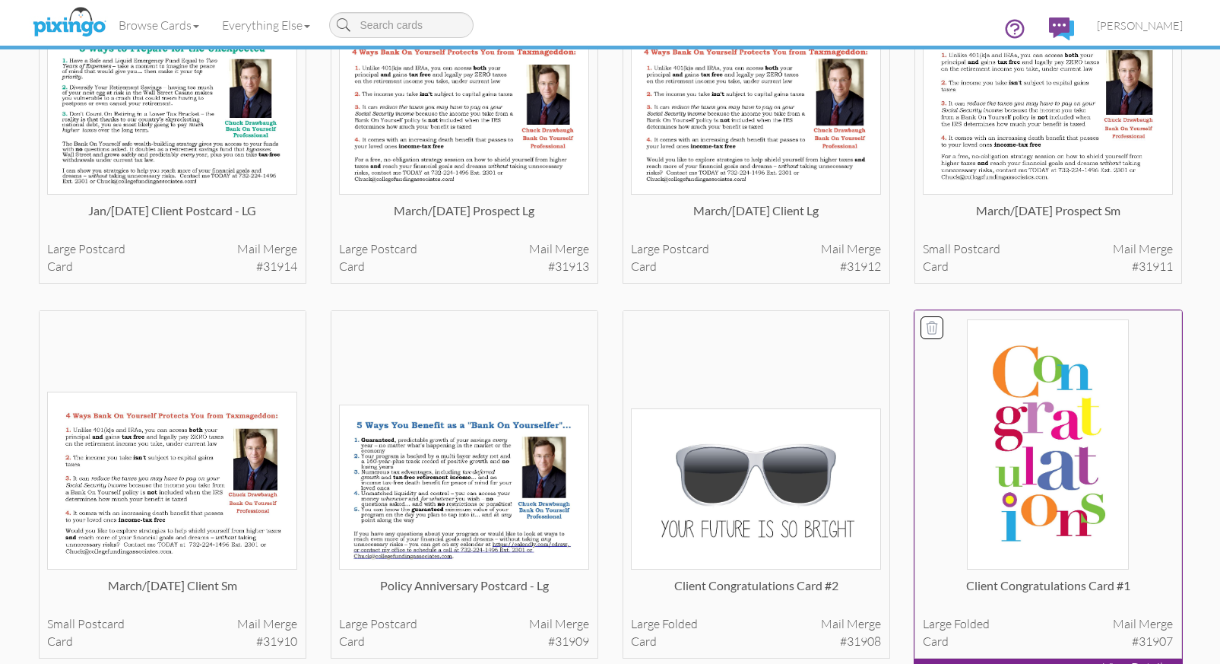
click at [928, 324] on icon at bounding box center [932, 328] width 11 height 12
click at [640, 322] on icon at bounding box center [640, 327] width 15 height 15
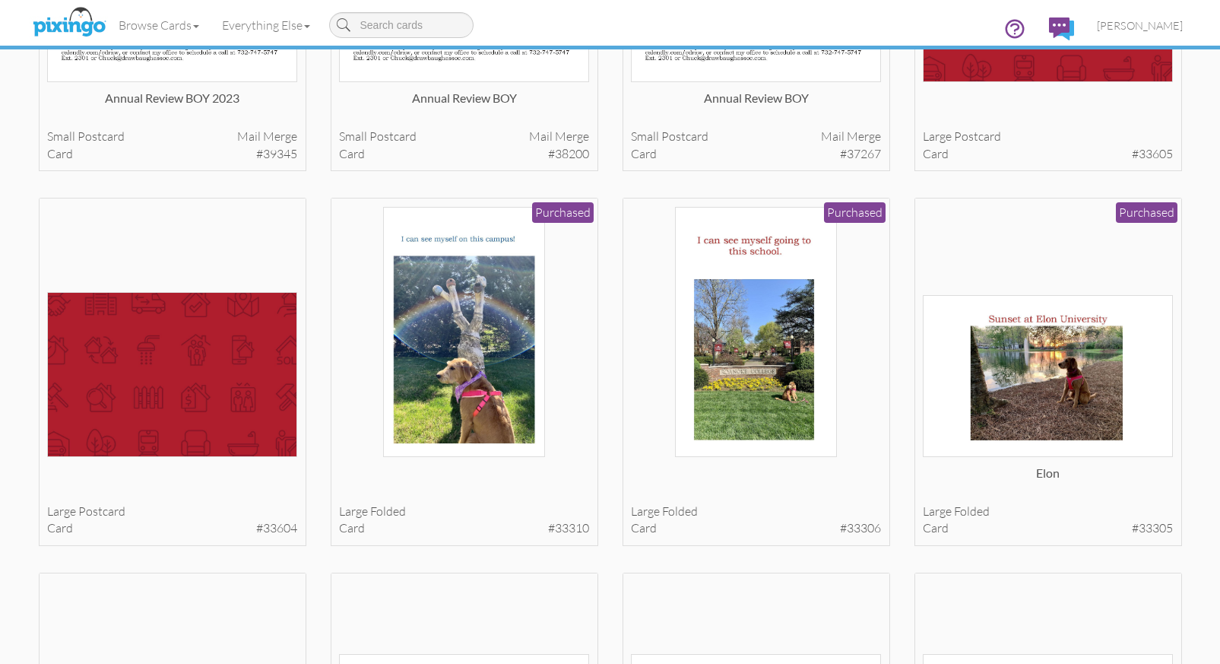
scroll to position [1696, 0]
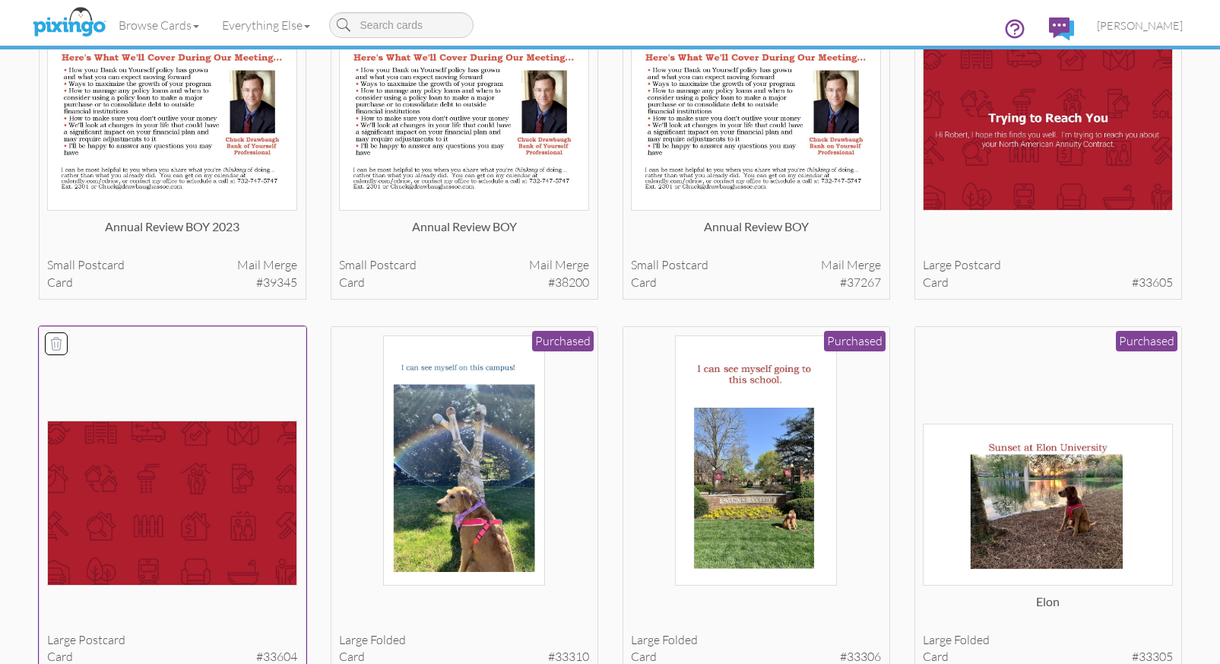
click at [58, 336] on icon at bounding box center [56, 343] width 15 height 15
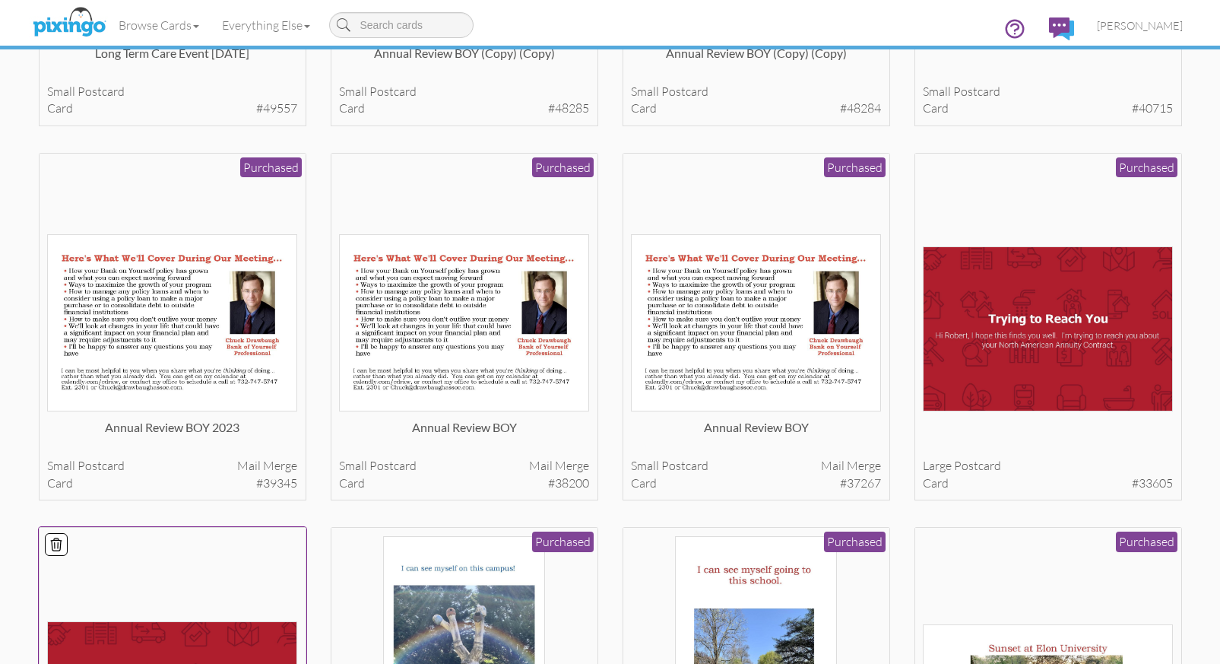
scroll to position [1416, 0]
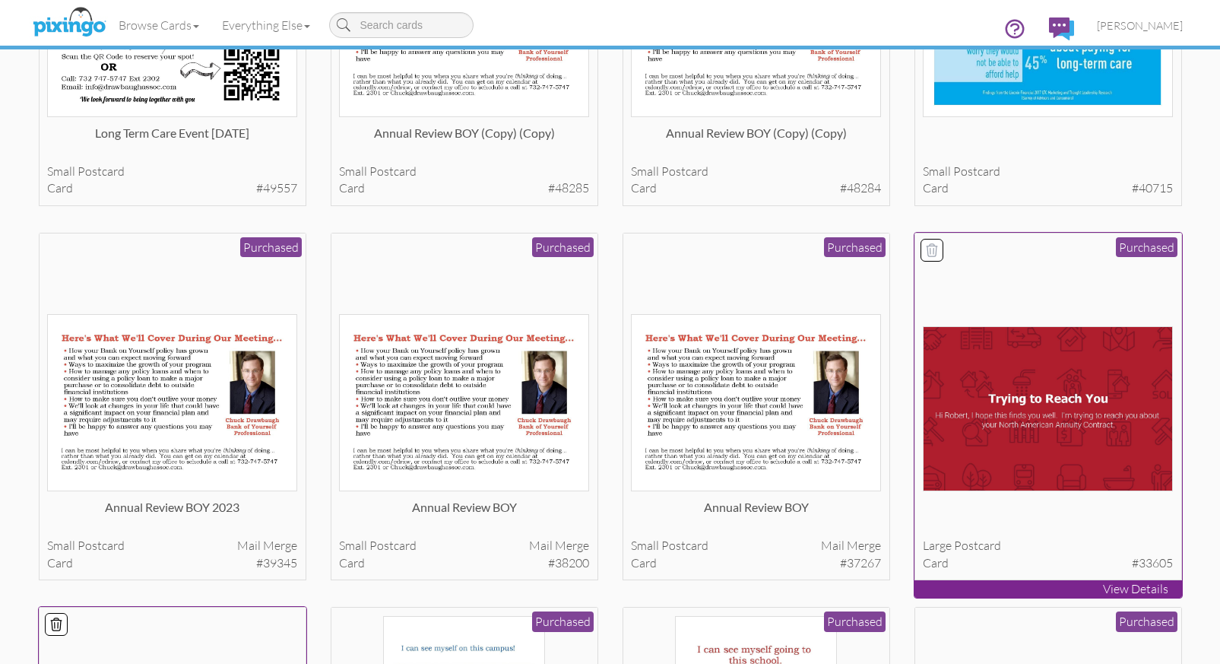
click at [931, 246] on icon at bounding box center [931, 250] width 15 height 15
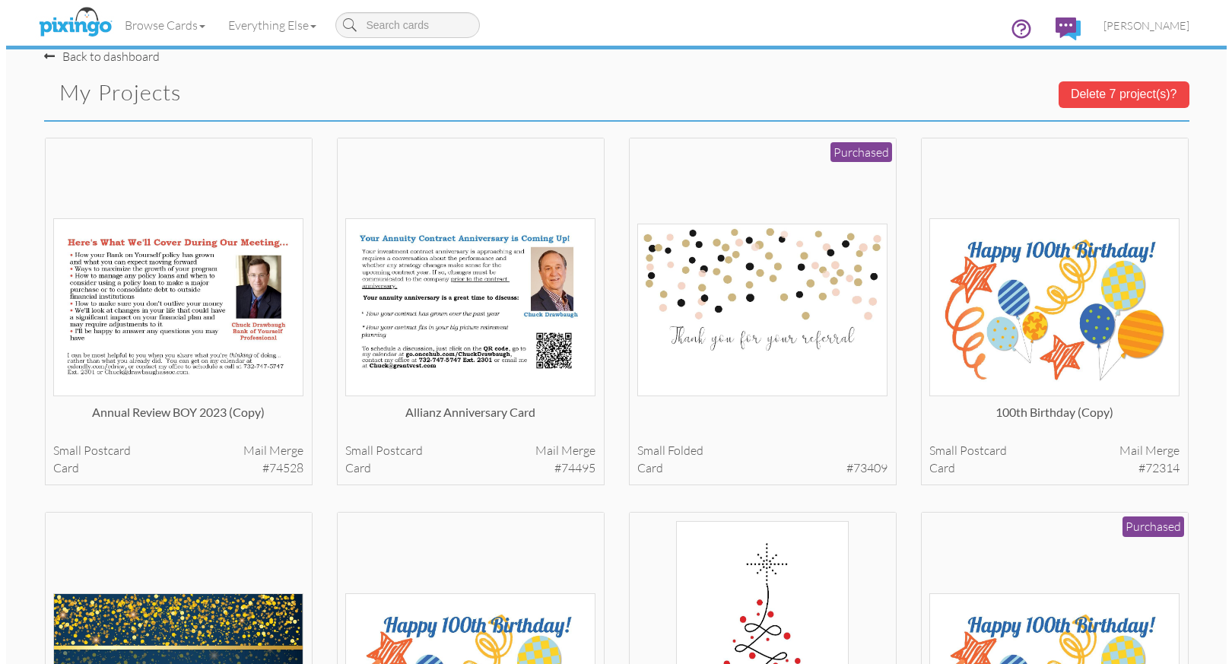
scroll to position [0, 0]
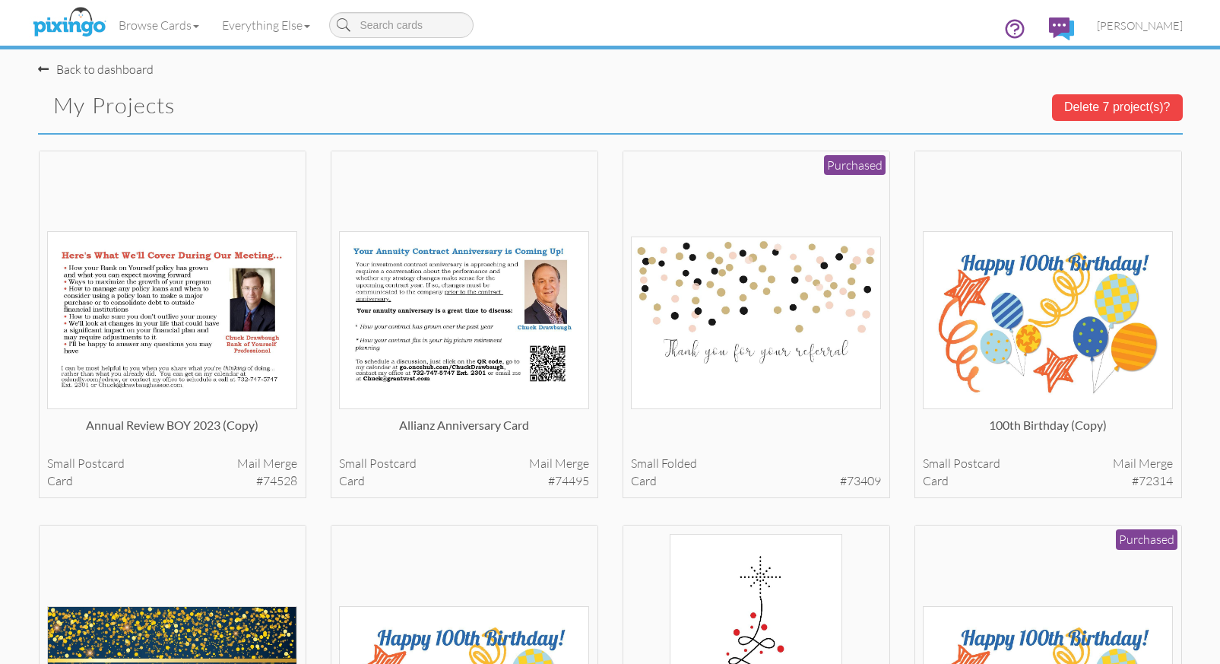
click at [1120, 103] on button "Delete 7 project(s)?" at bounding box center [1117, 107] width 131 height 26
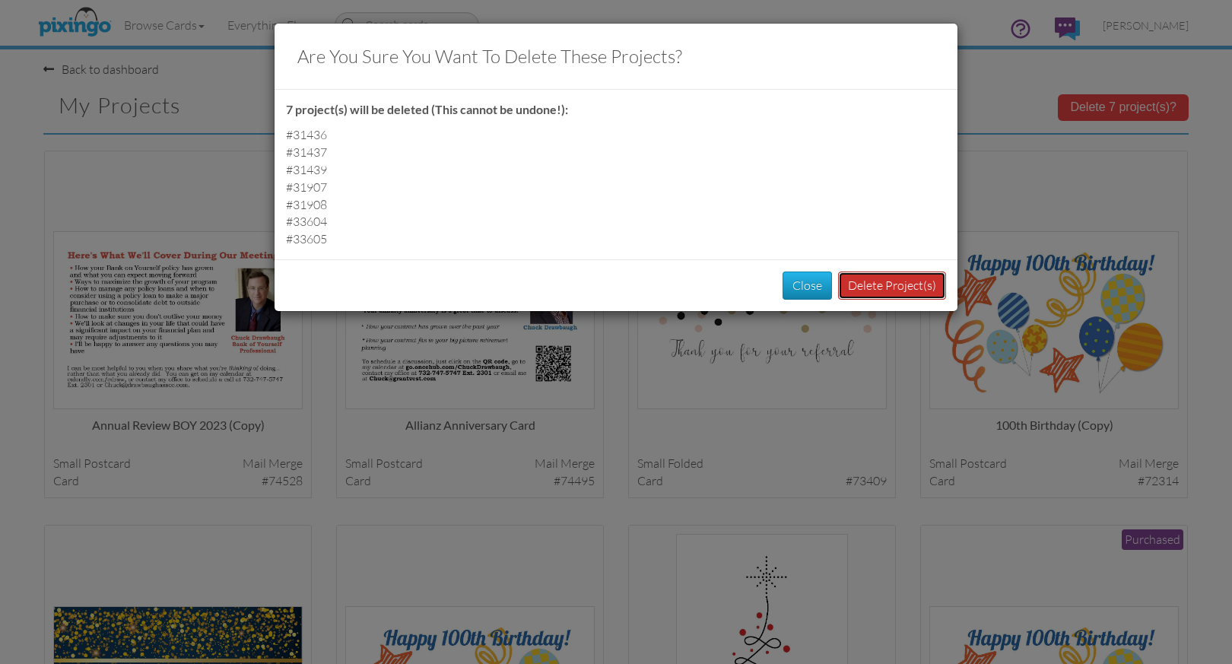
click at [879, 287] on button "Delete Project(s)" at bounding box center [892, 285] width 108 height 28
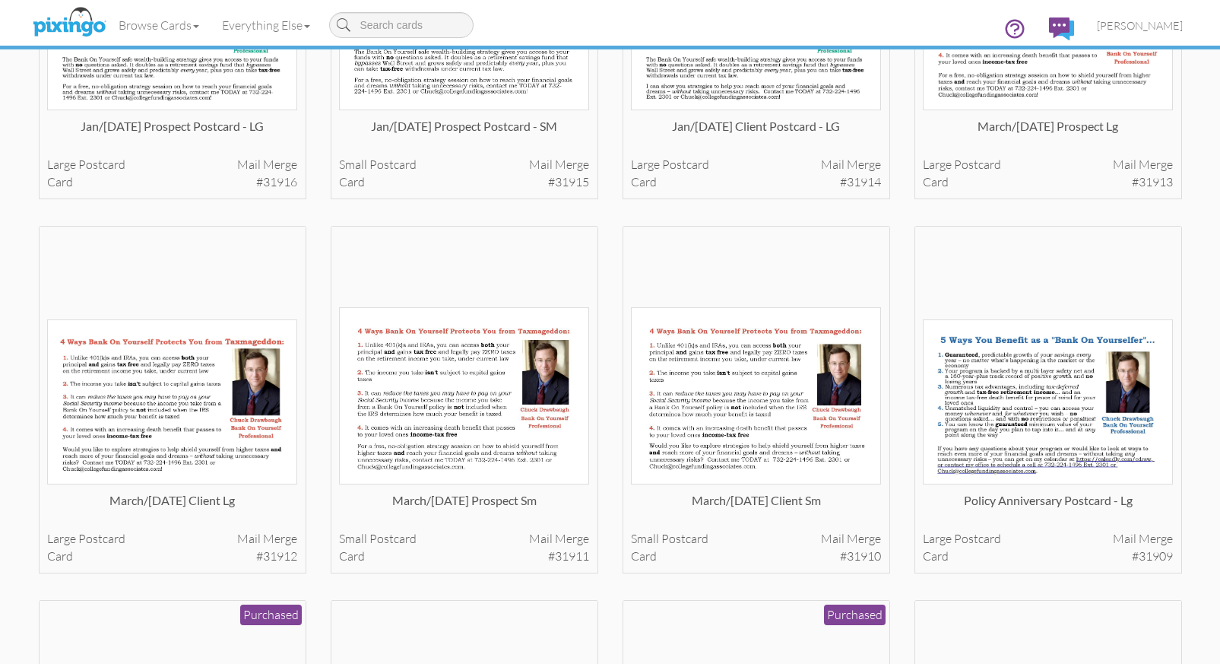
scroll to position [3152, 0]
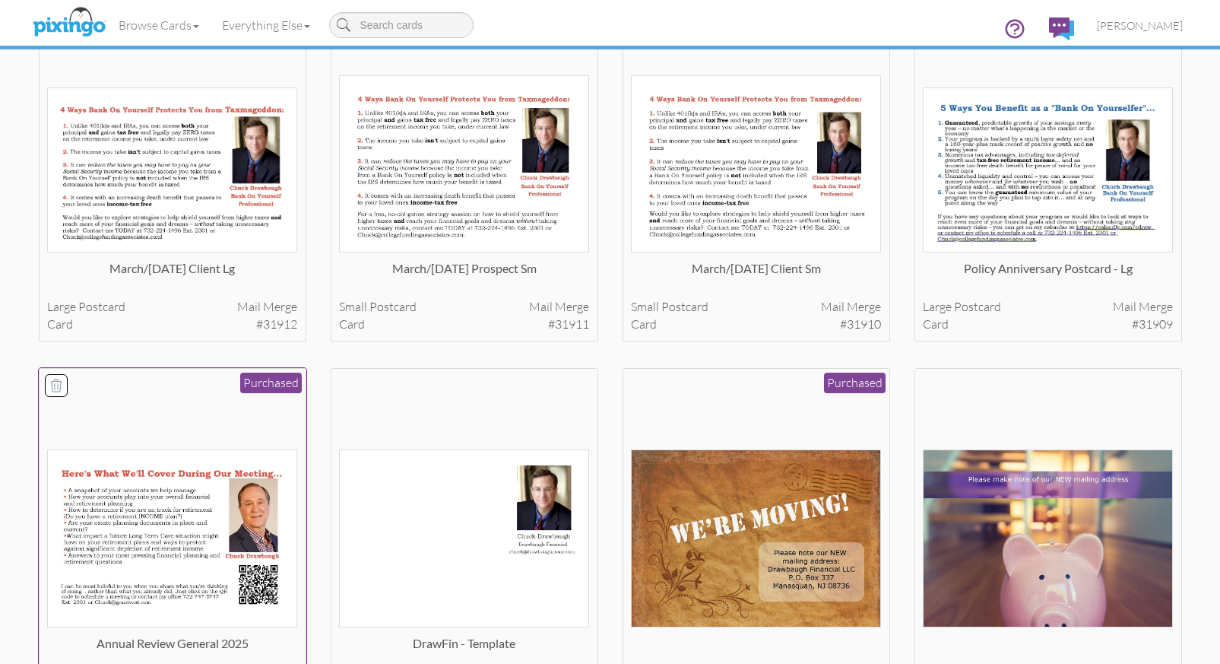
click at [179, 515] on img at bounding box center [172, 538] width 250 height 178
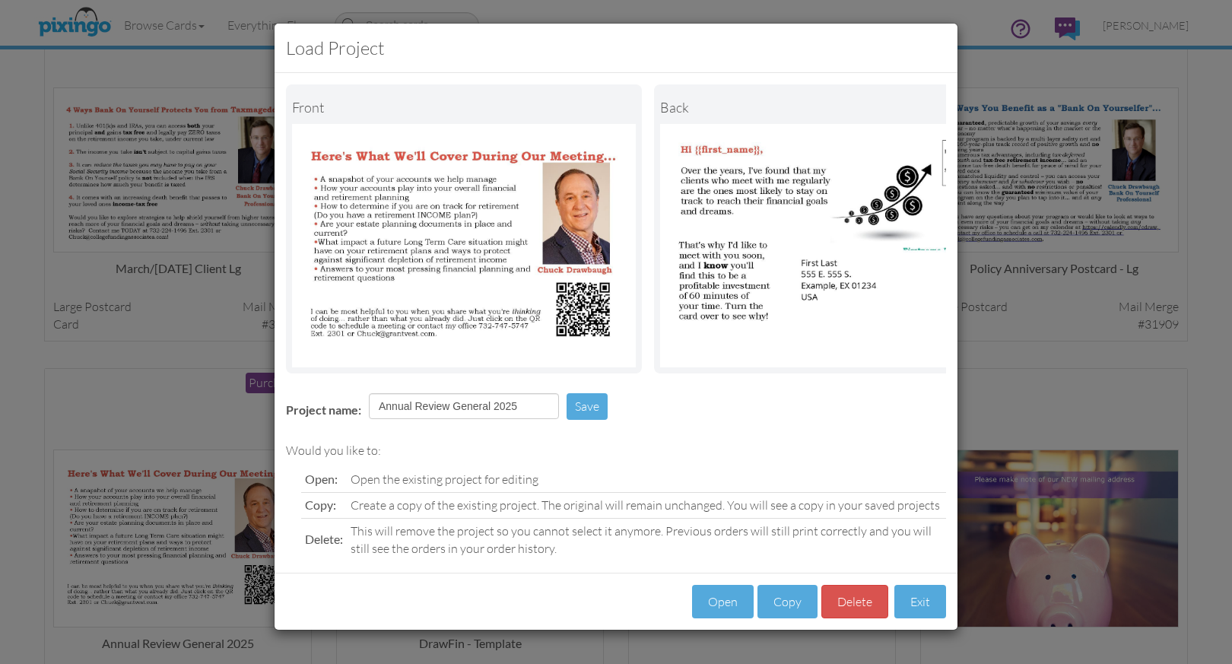
click at [1079, 395] on div "Load Project Front back Project name: Annual Review General 2025 Save Would you…" at bounding box center [616, 332] width 1232 height 664
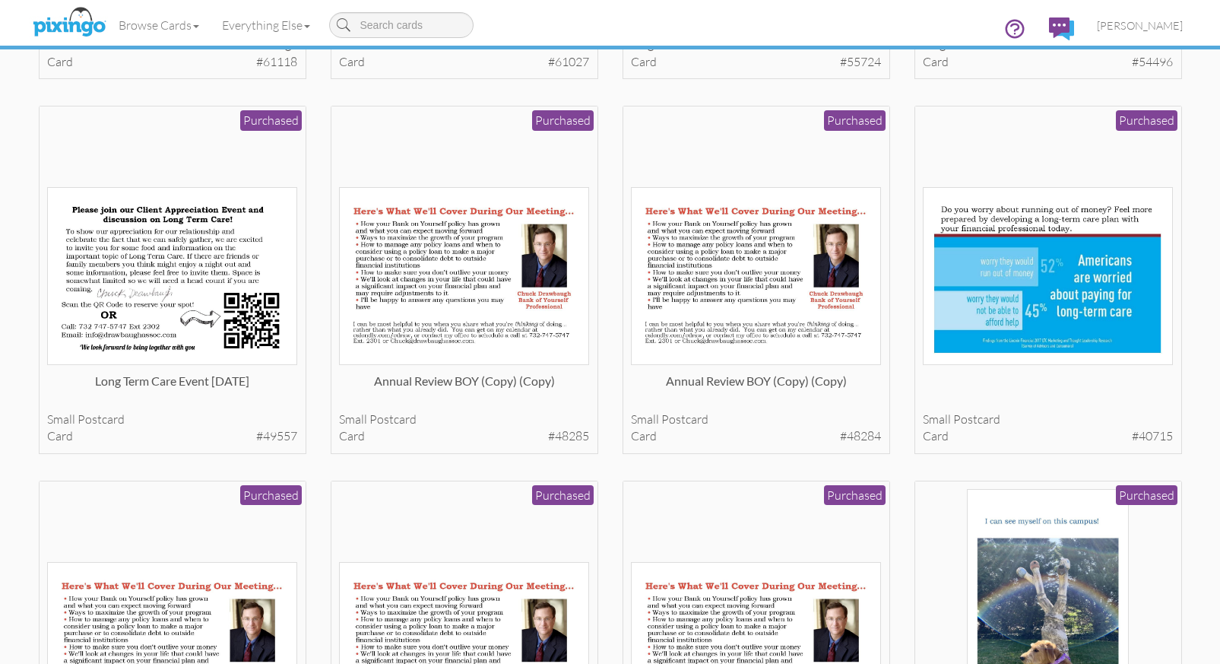
scroll to position [1116, 0]
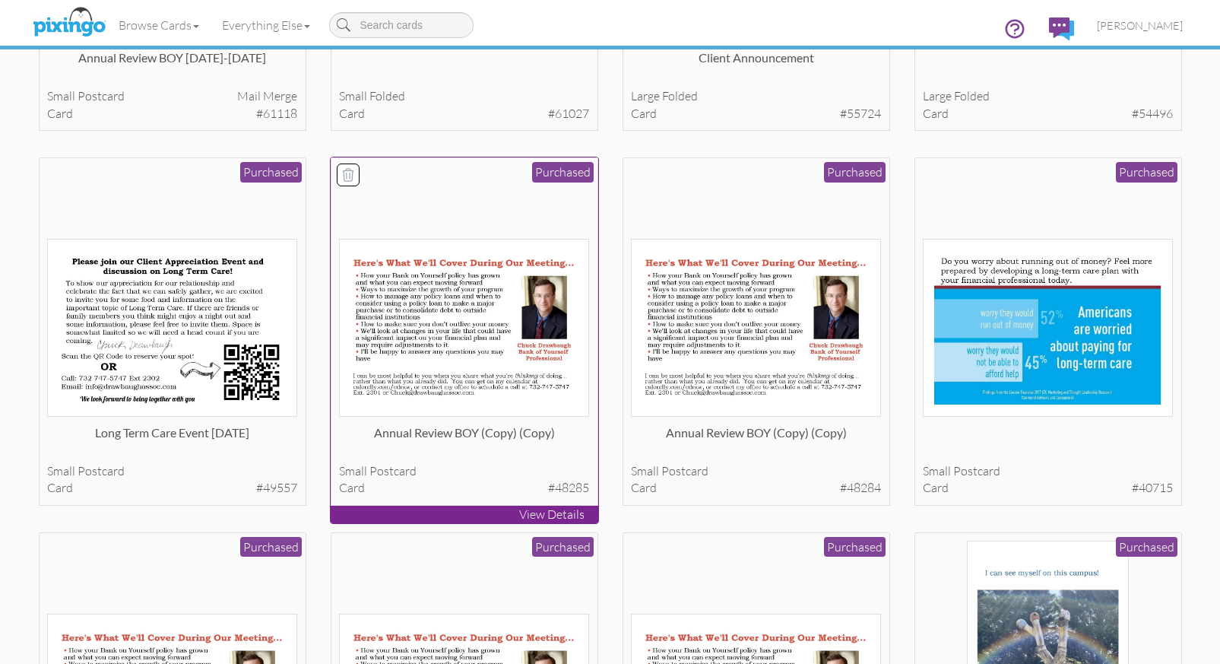
click at [347, 176] on icon at bounding box center [348, 175] width 11 height 12
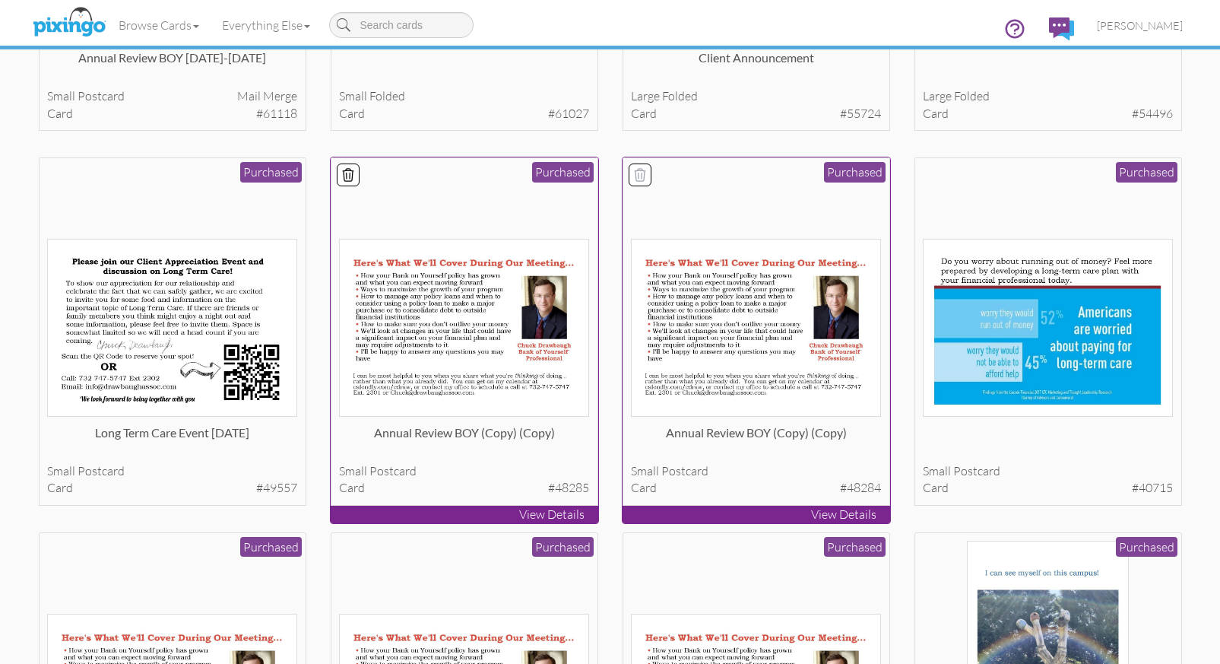
click at [637, 173] on icon at bounding box center [640, 174] width 15 height 15
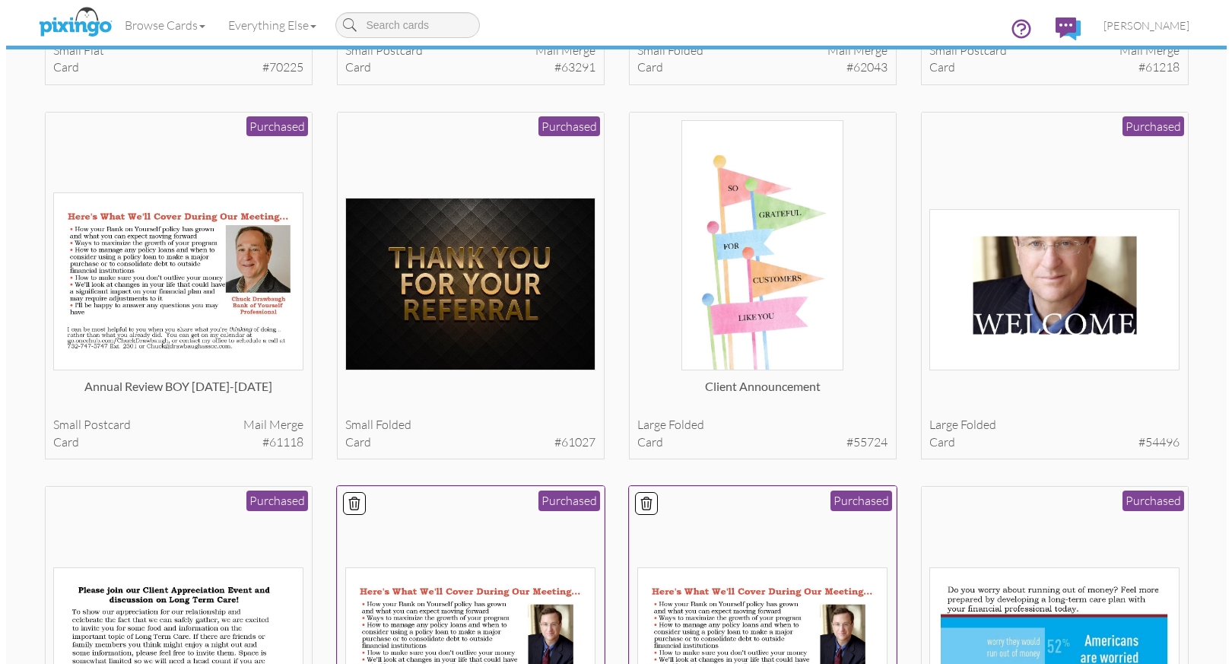
scroll to position [0, 0]
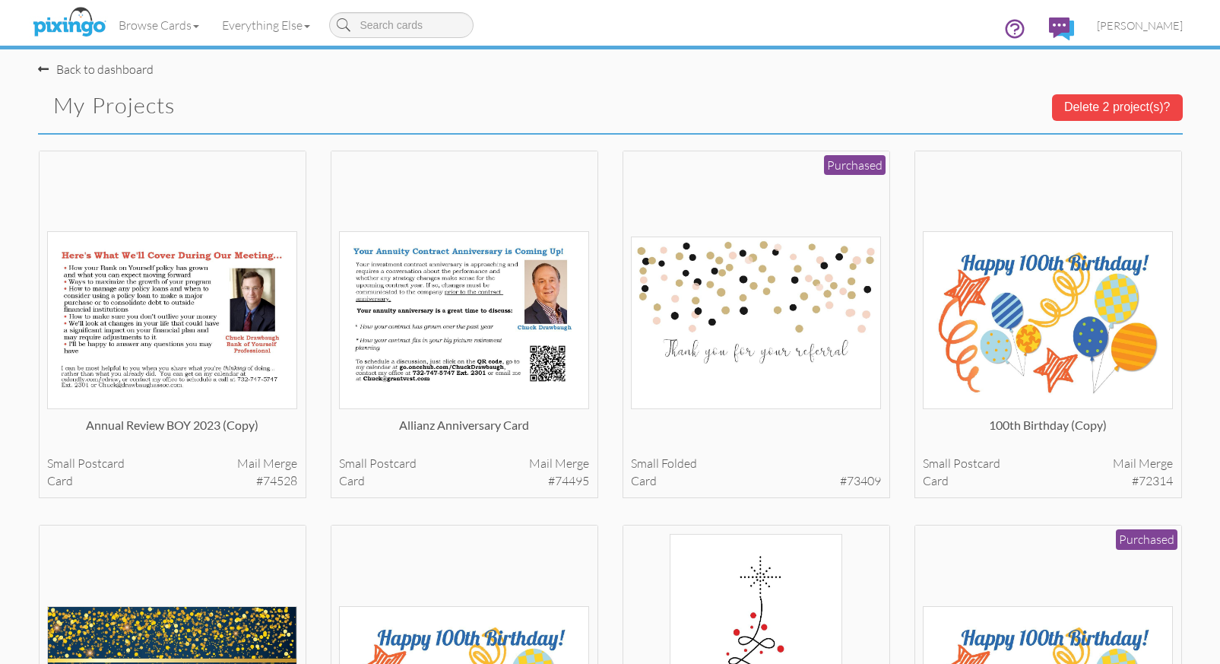
click at [1128, 107] on button "Delete 2 project(s)?" at bounding box center [1117, 107] width 131 height 26
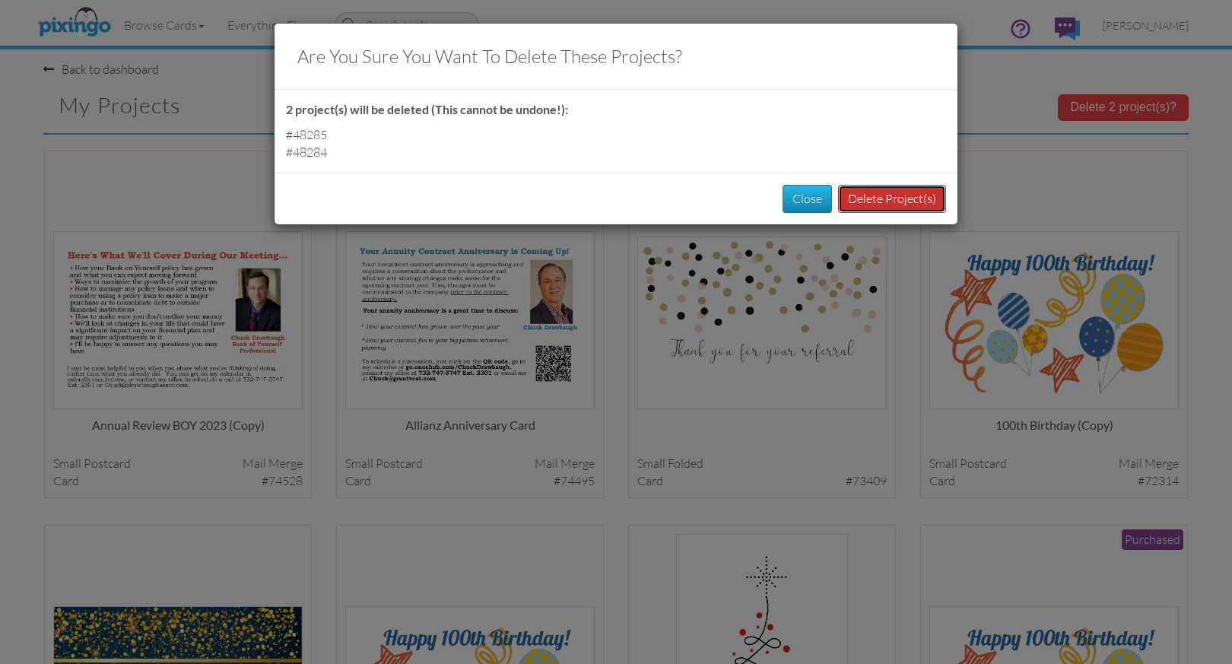
click at [899, 198] on button "Delete Project(s)" at bounding box center [892, 199] width 108 height 28
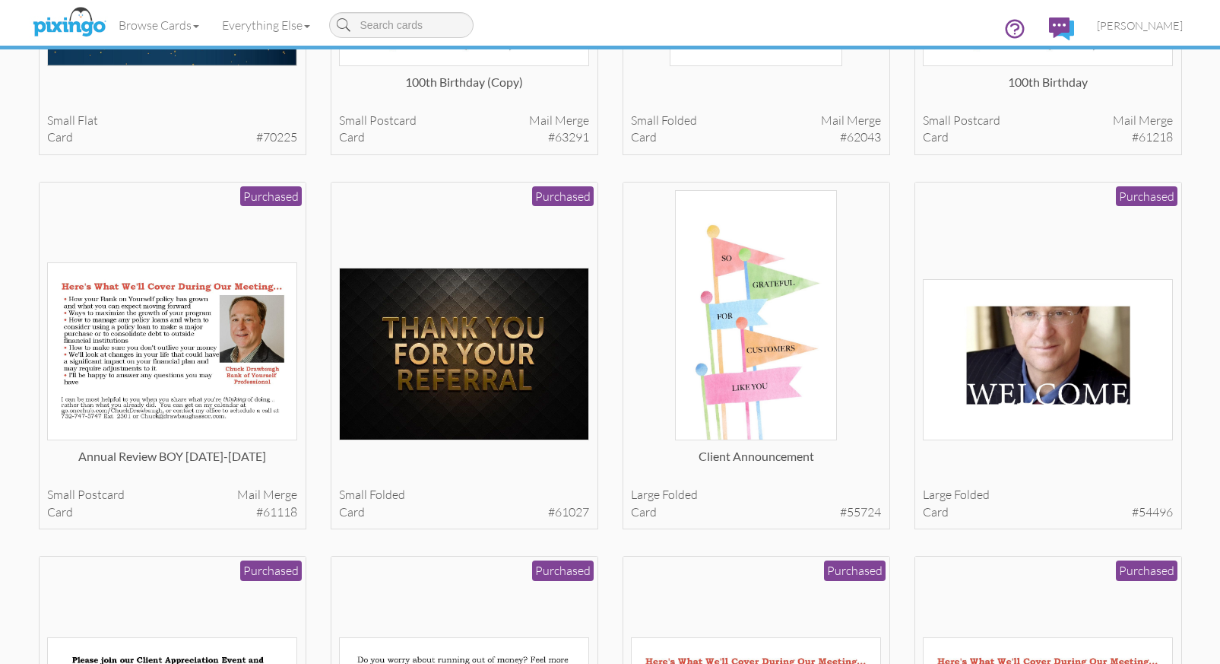
scroll to position [764, 0]
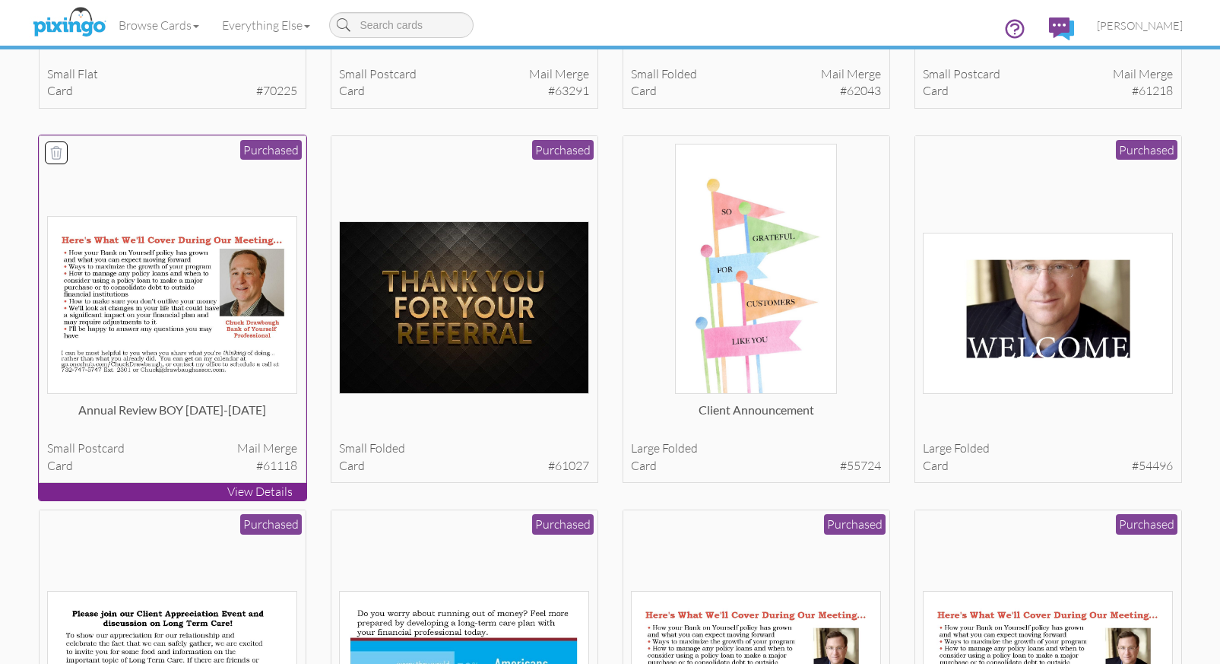
click at [148, 306] on img at bounding box center [172, 305] width 250 height 178
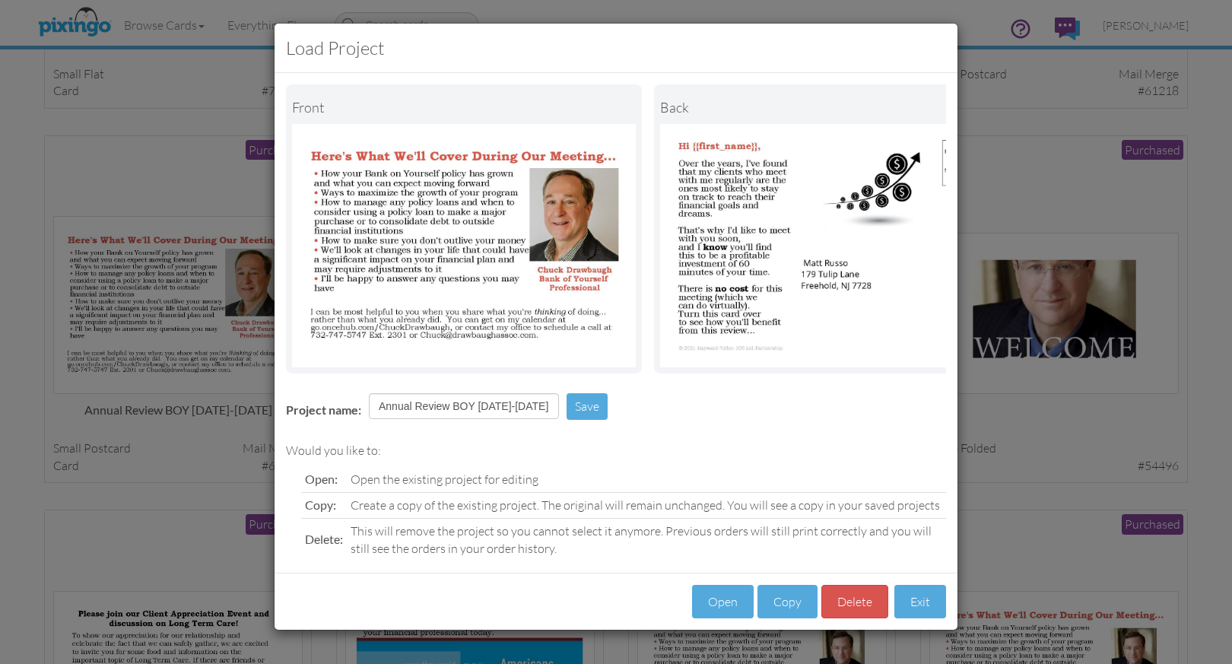
click at [1026, 147] on div "Load Project Front back Project name: Annual Review BOY 2023-2024 Save Would yo…" at bounding box center [616, 332] width 1232 height 664
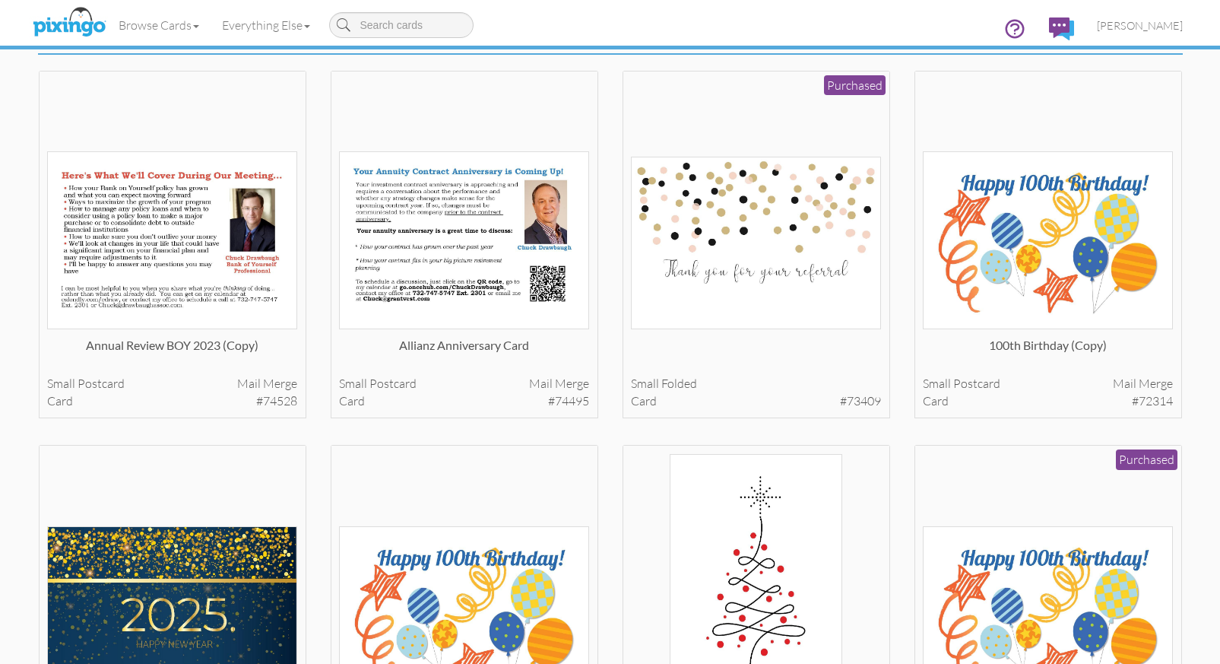
scroll to position [0, 0]
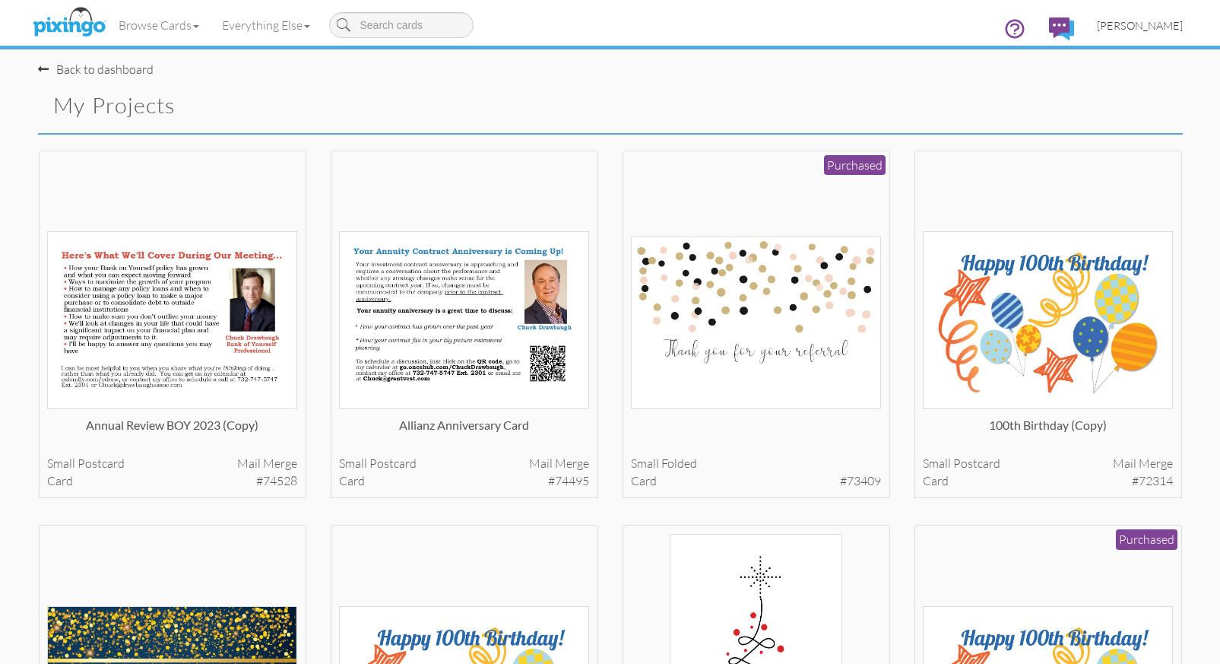
click at [1152, 27] on span "[PERSON_NAME]" at bounding box center [1140, 25] width 86 height 13
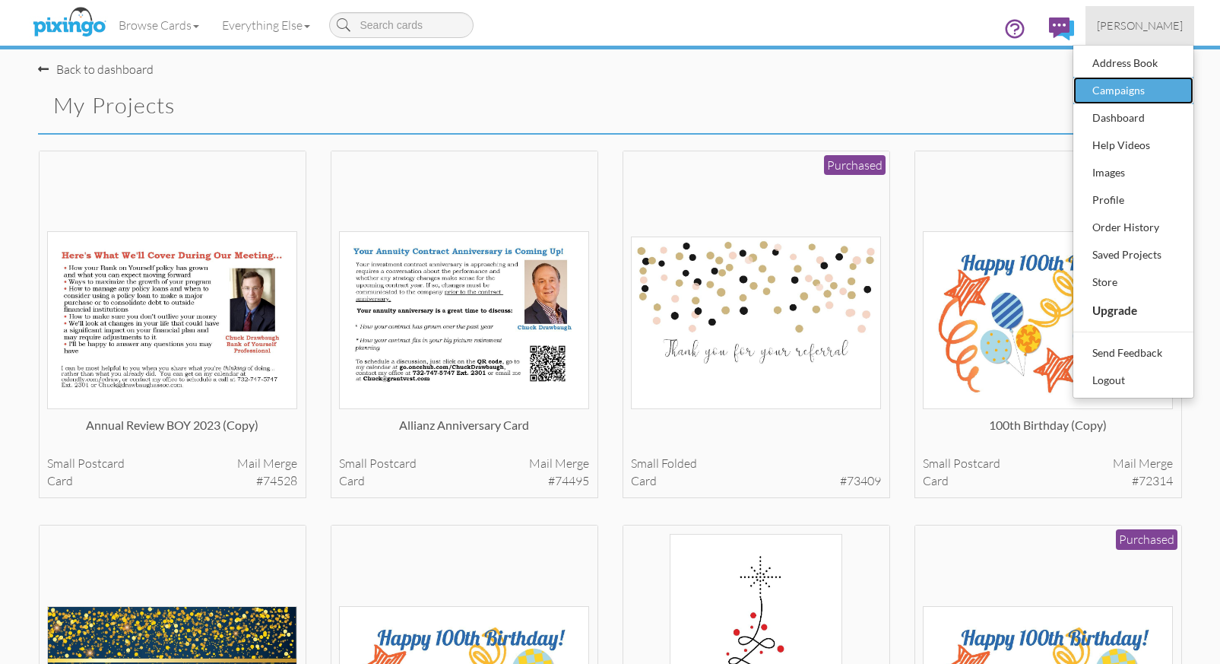
click at [1123, 91] on div "Campaigns" at bounding box center [1134, 90] width 90 height 23
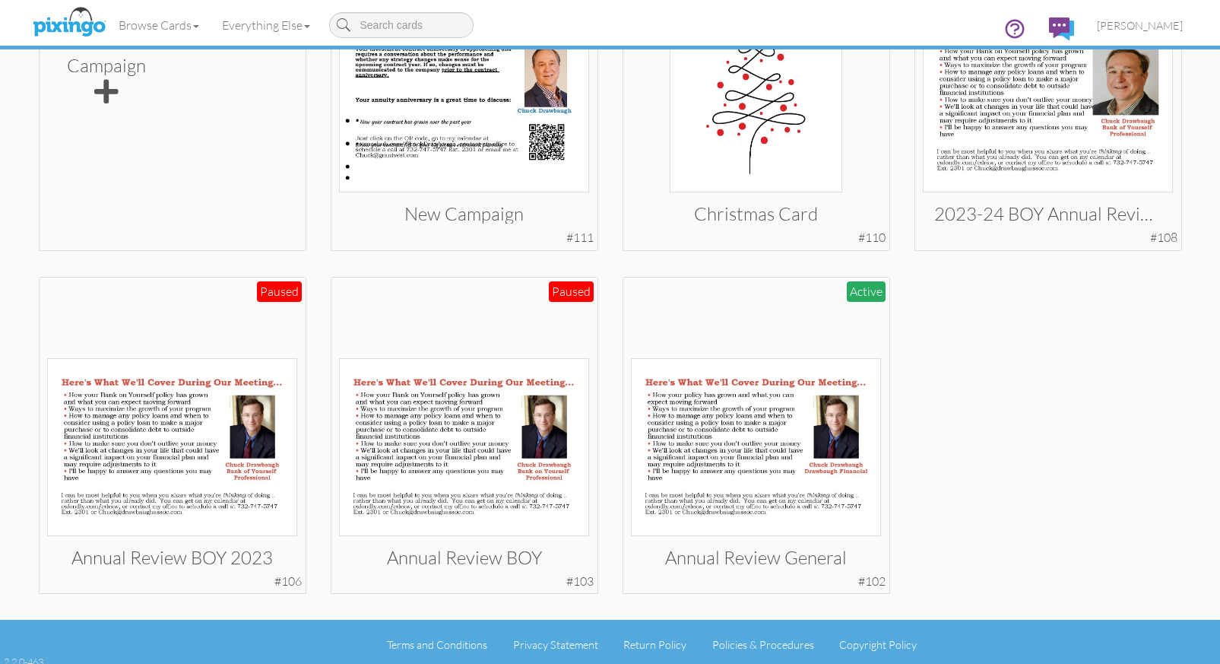
scroll to position [451, 0]
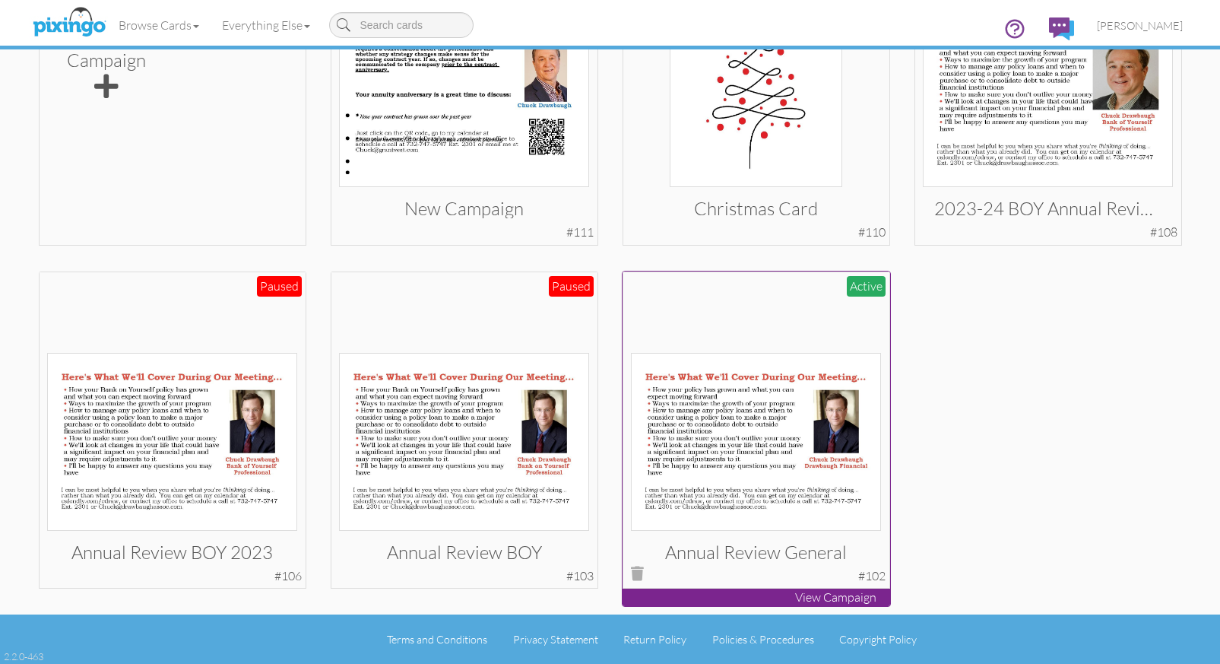
click at [805, 417] on img at bounding box center [756, 442] width 250 height 178
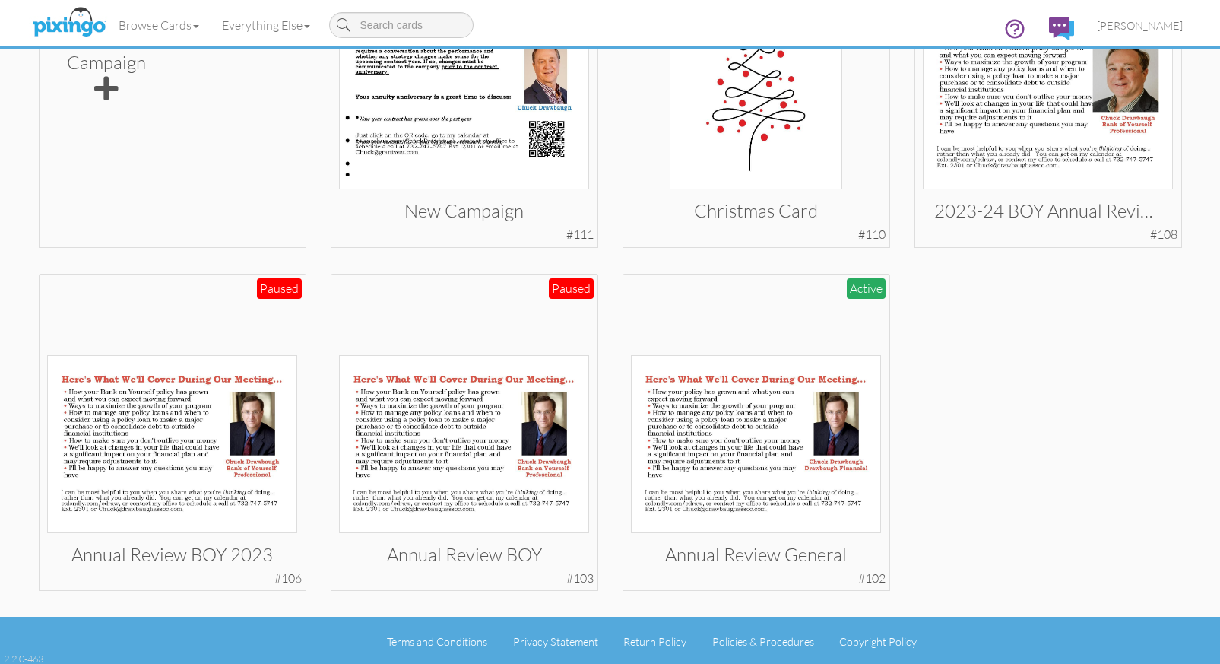
scroll to position [451, 0]
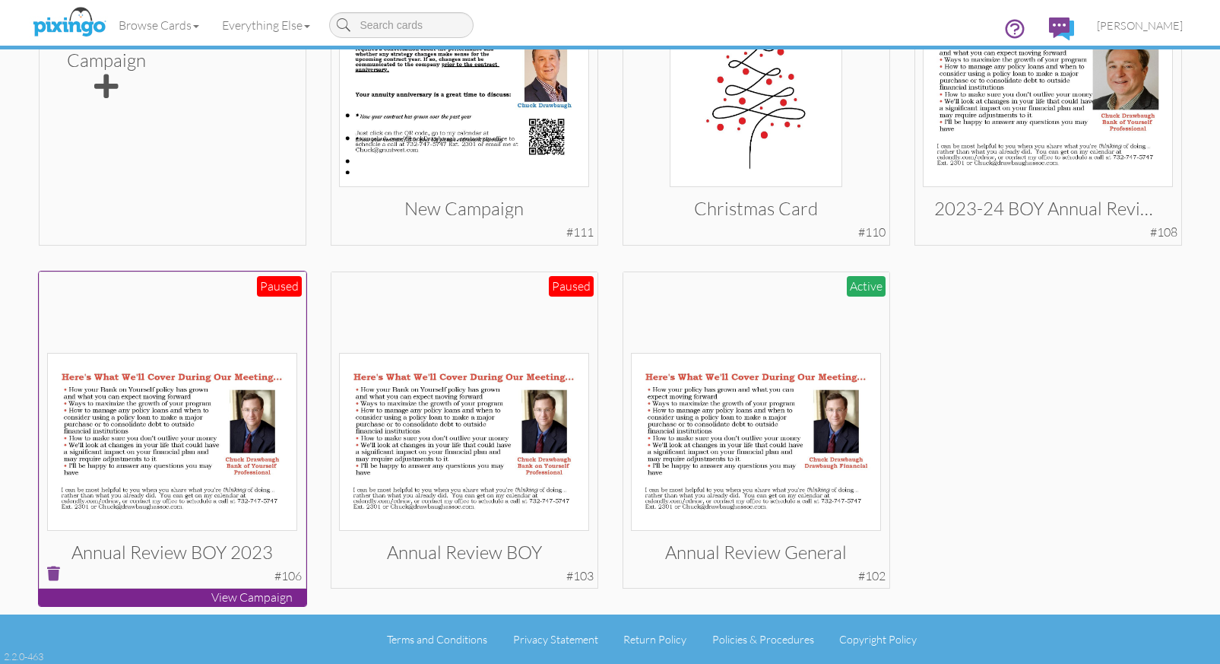
click at [49, 572] on span at bounding box center [53, 573] width 13 height 14
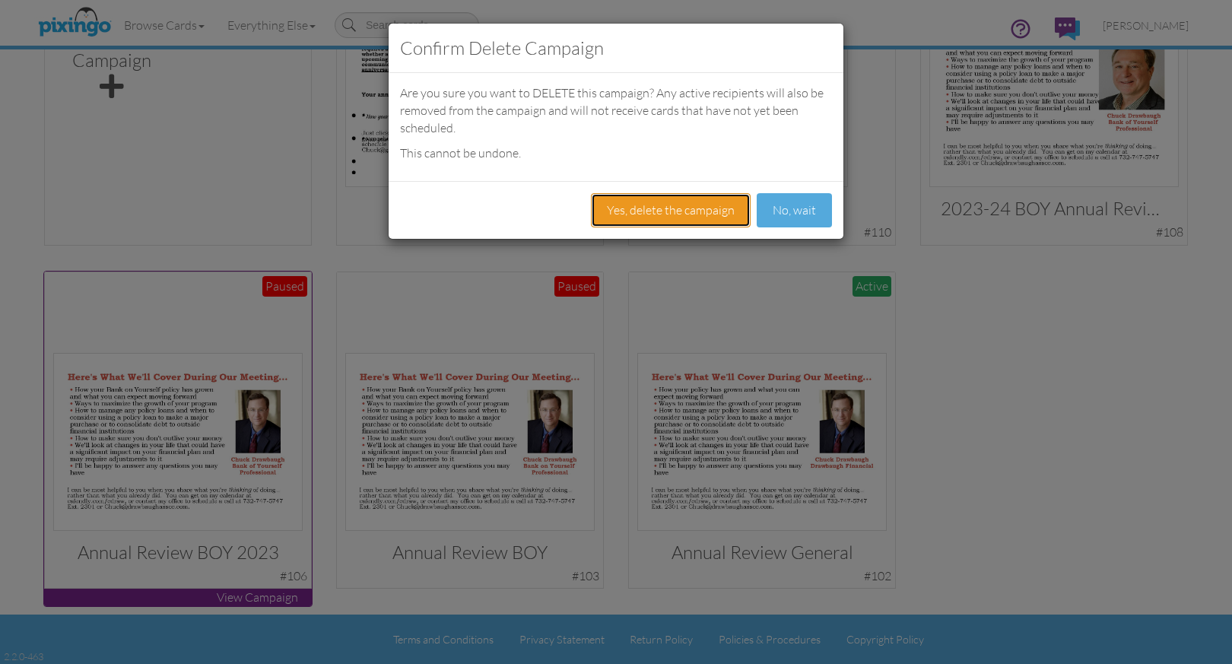
click at [694, 208] on button "Yes, delete the campaign" at bounding box center [671, 210] width 160 height 34
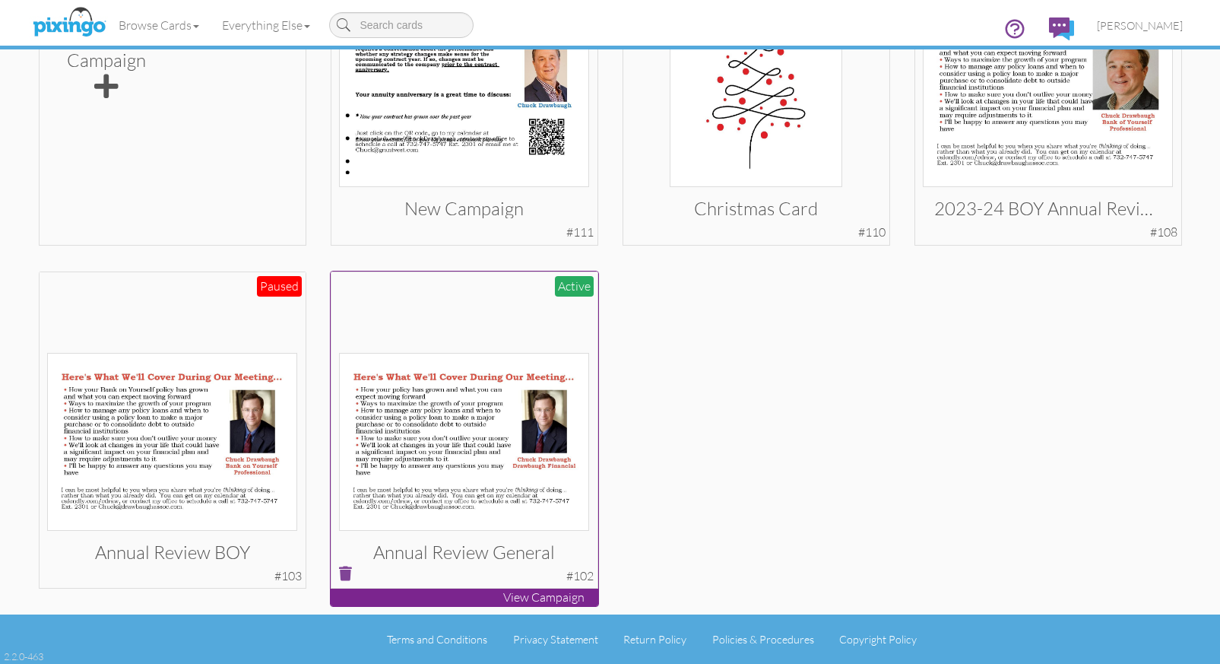
click at [344, 570] on span at bounding box center [345, 573] width 13 height 14
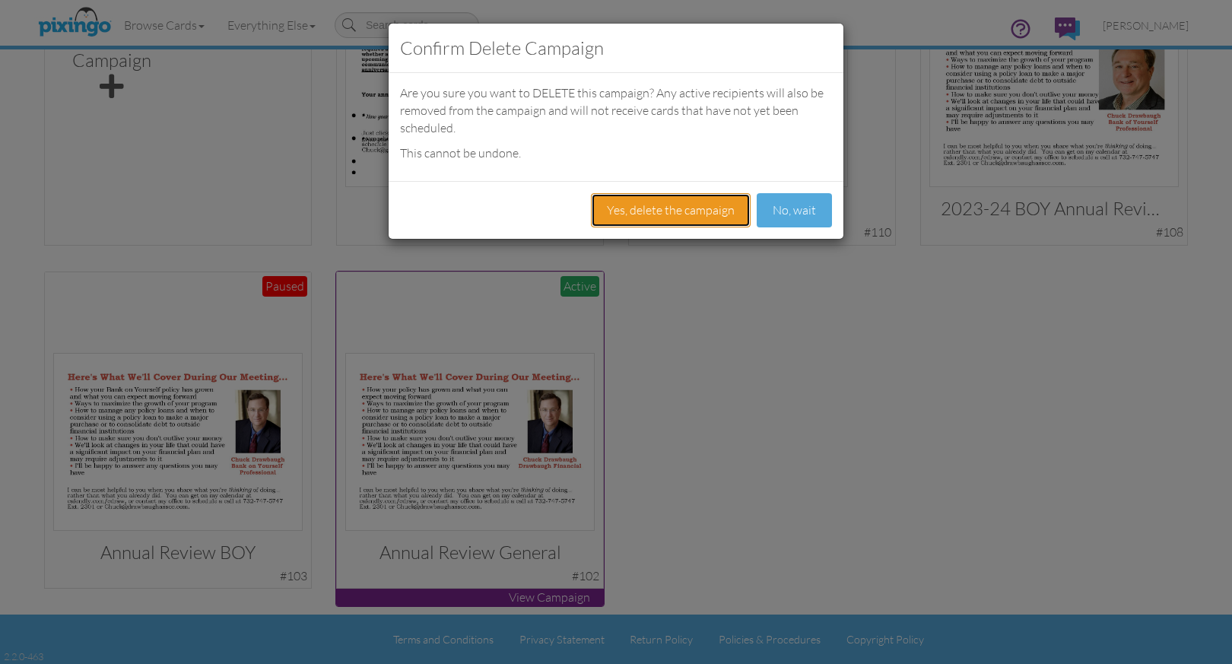
click at [721, 205] on button "Yes, delete the campaign" at bounding box center [671, 210] width 160 height 34
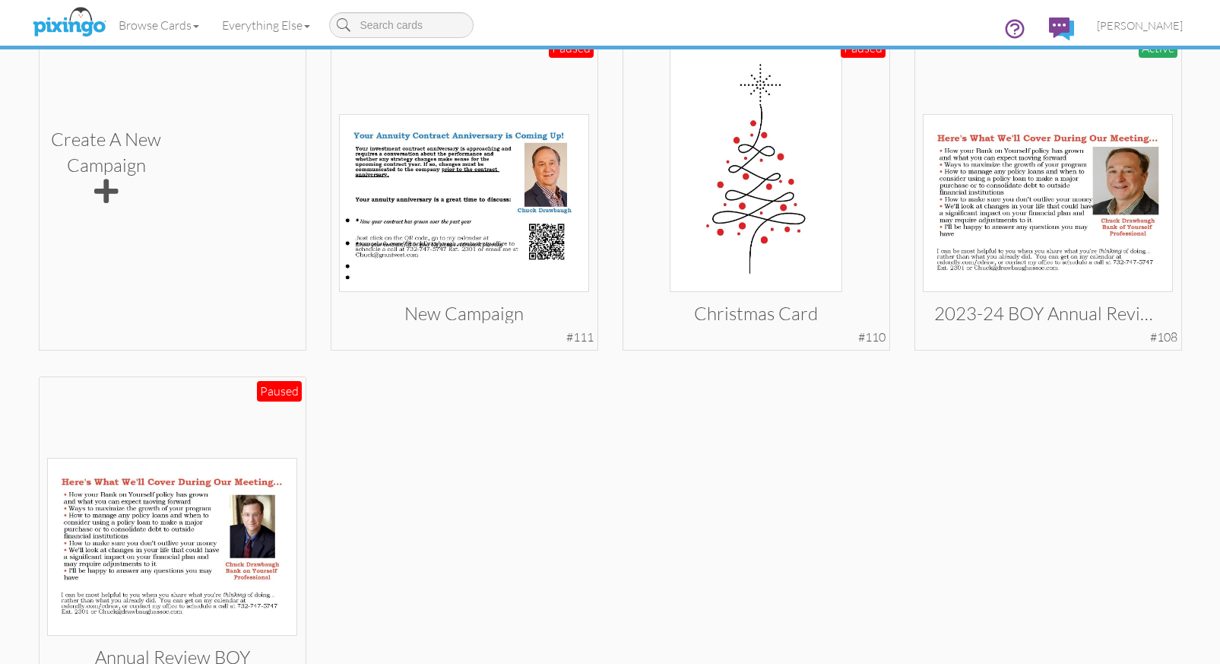
scroll to position [347, 0]
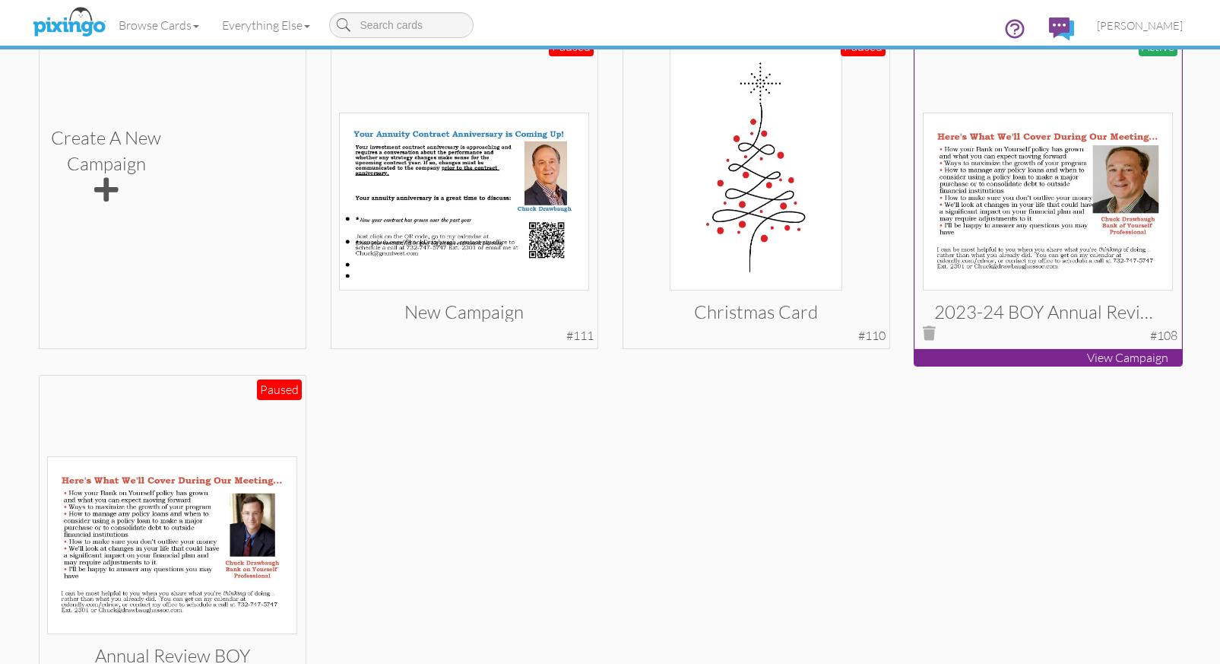
click at [1026, 230] on img at bounding box center [1048, 202] width 250 height 178
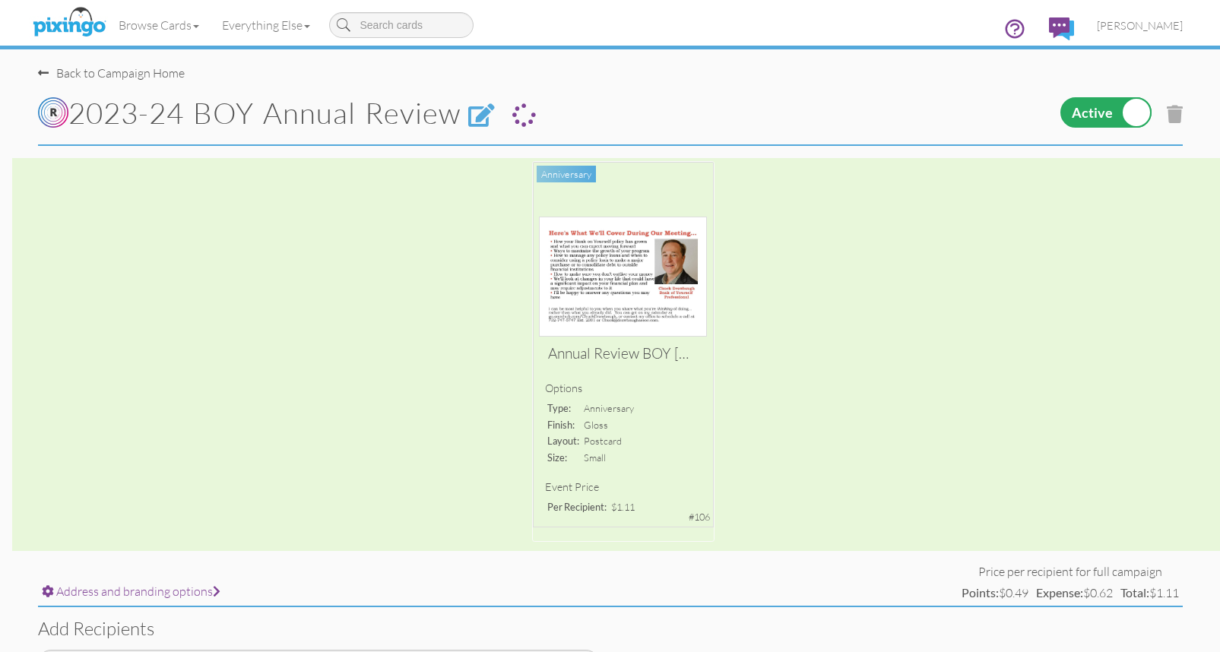
select select "object:1164"
select select "number:25"
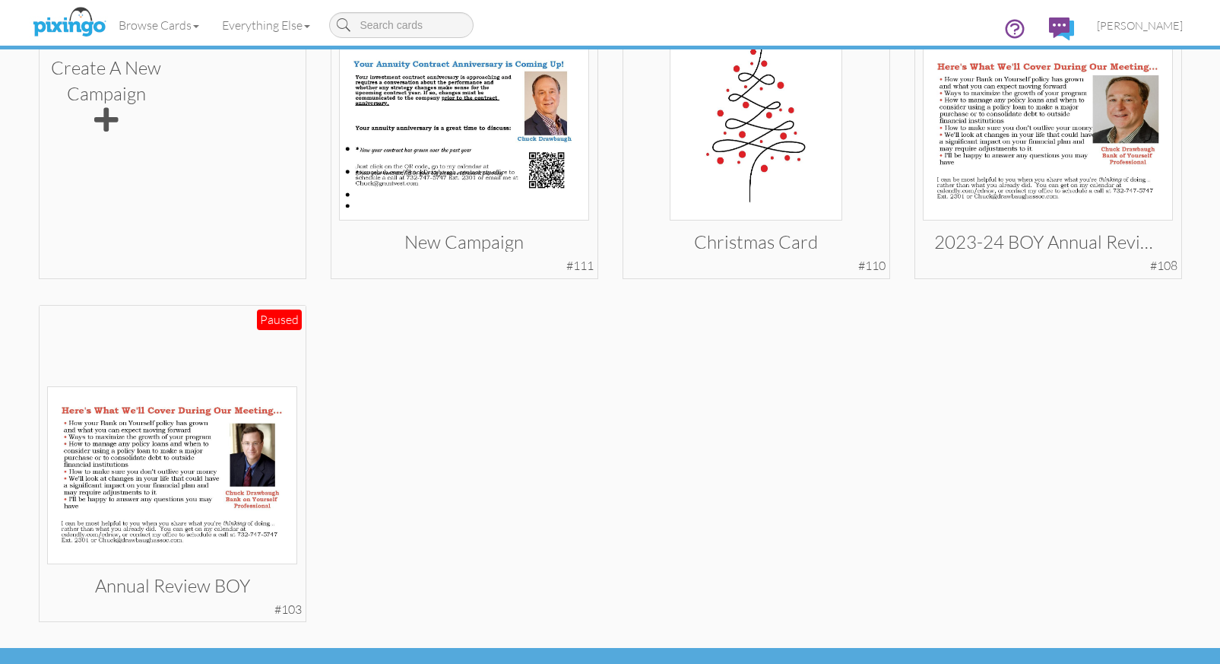
scroll to position [387, 0]
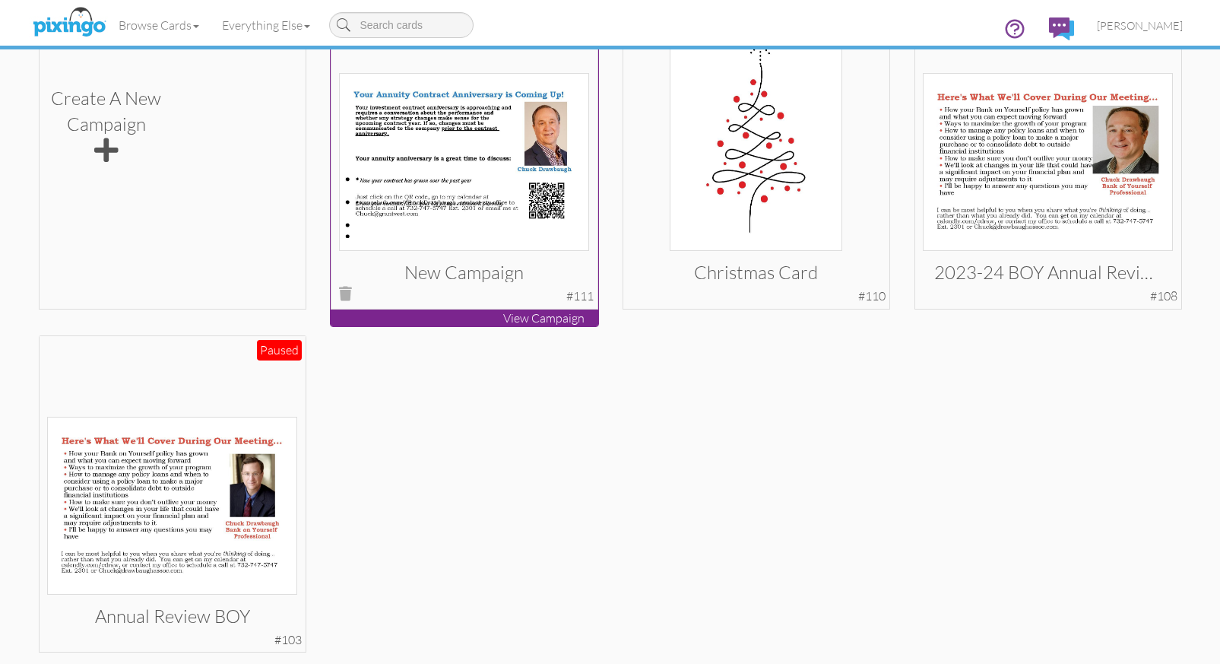
click at [474, 166] on img at bounding box center [464, 162] width 250 height 178
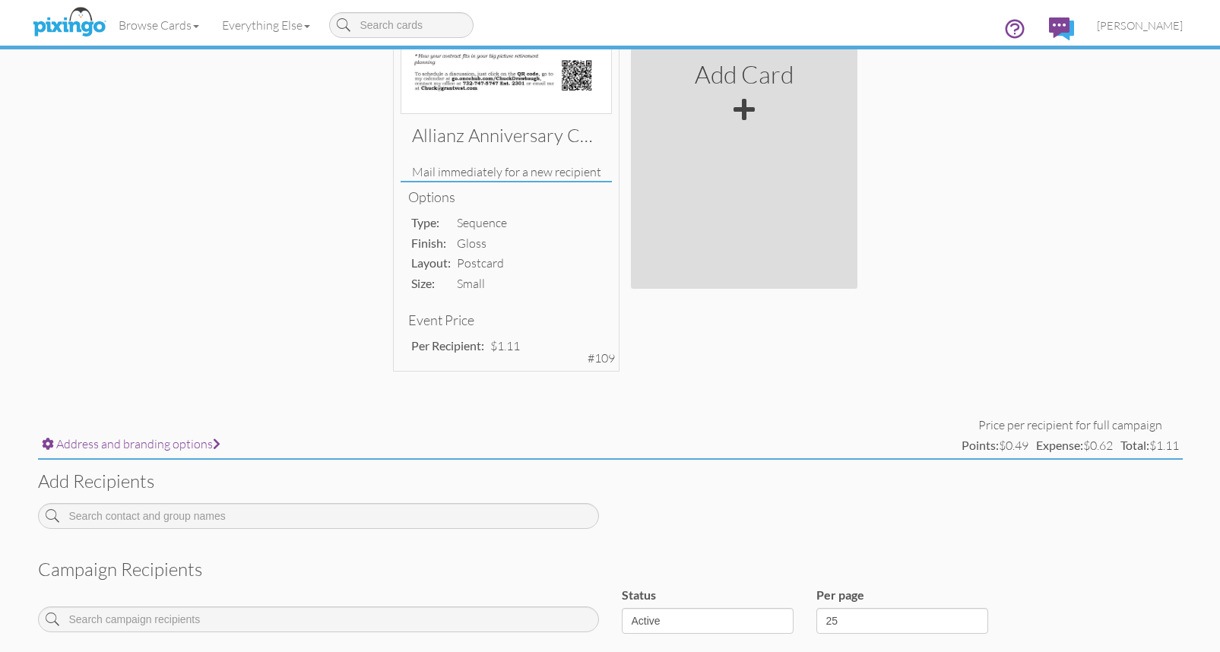
scroll to position [441, 0]
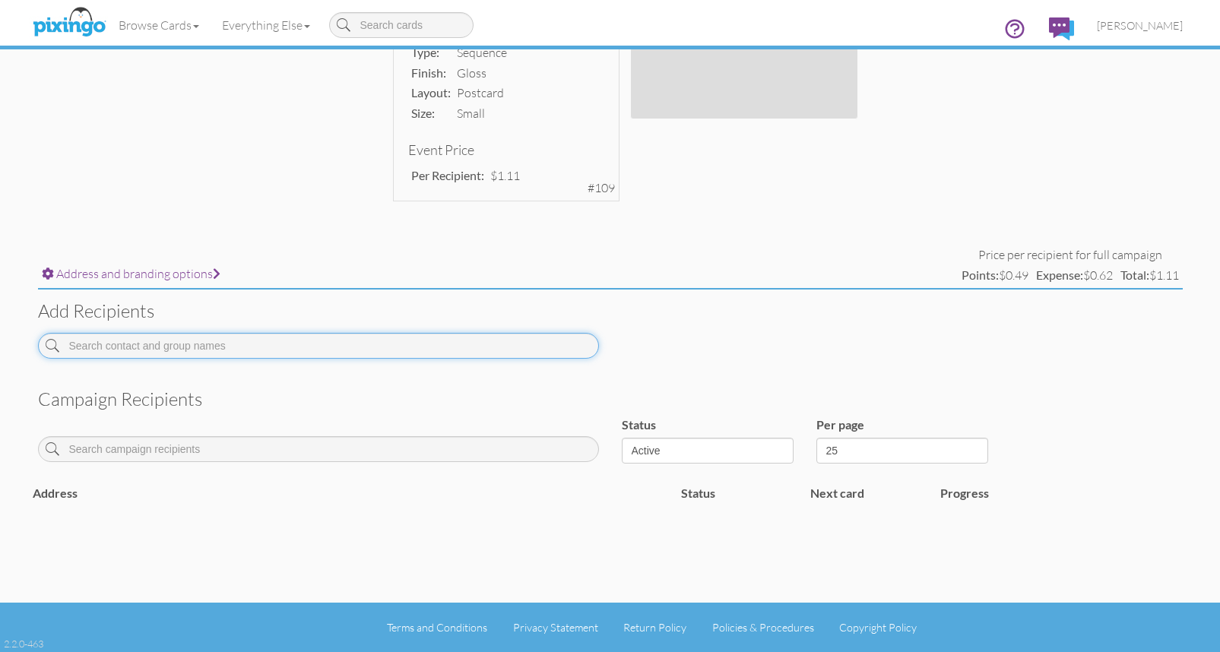
click at [187, 347] on input at bounding box center [318, 346] width 561 height 26
click at [163, 352] on input at bounding box center [318, 346] width 561 height 26
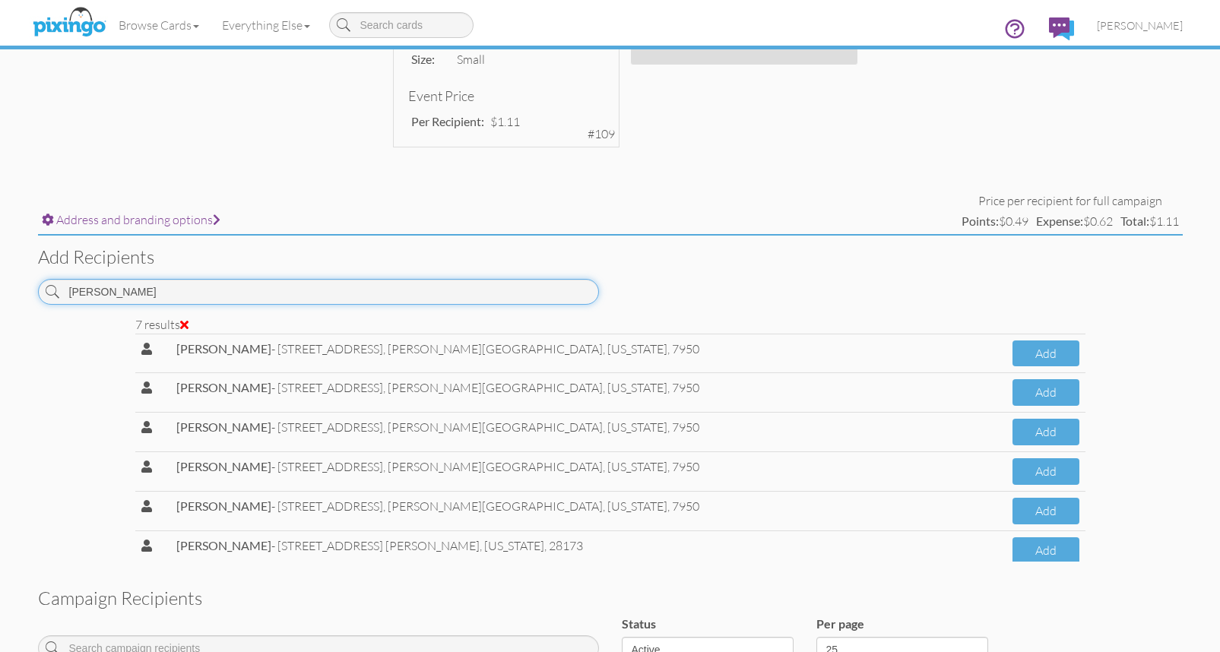
scroll to position [421, 0]
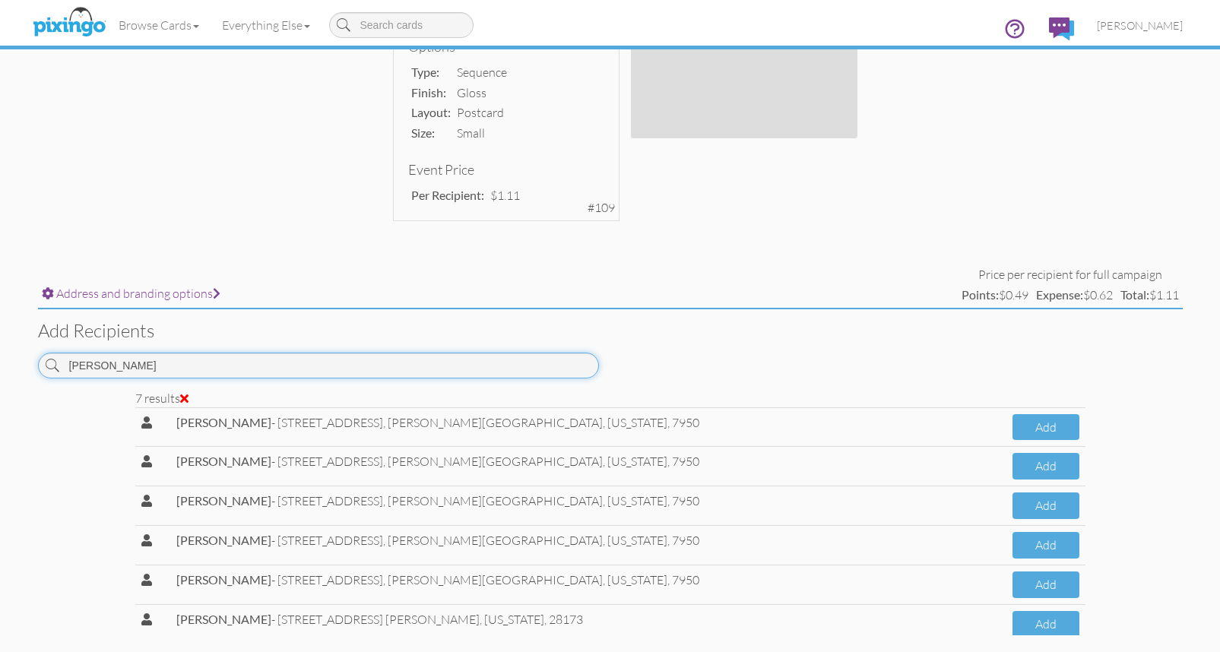
drag, startPoint x: 108, startPoint y: 365, endPoint x: 68, endPoint y: 361, distance: 39.7
click at [68, 361] on input "hussey" at bounding box center [318, 366] width 561 height 26
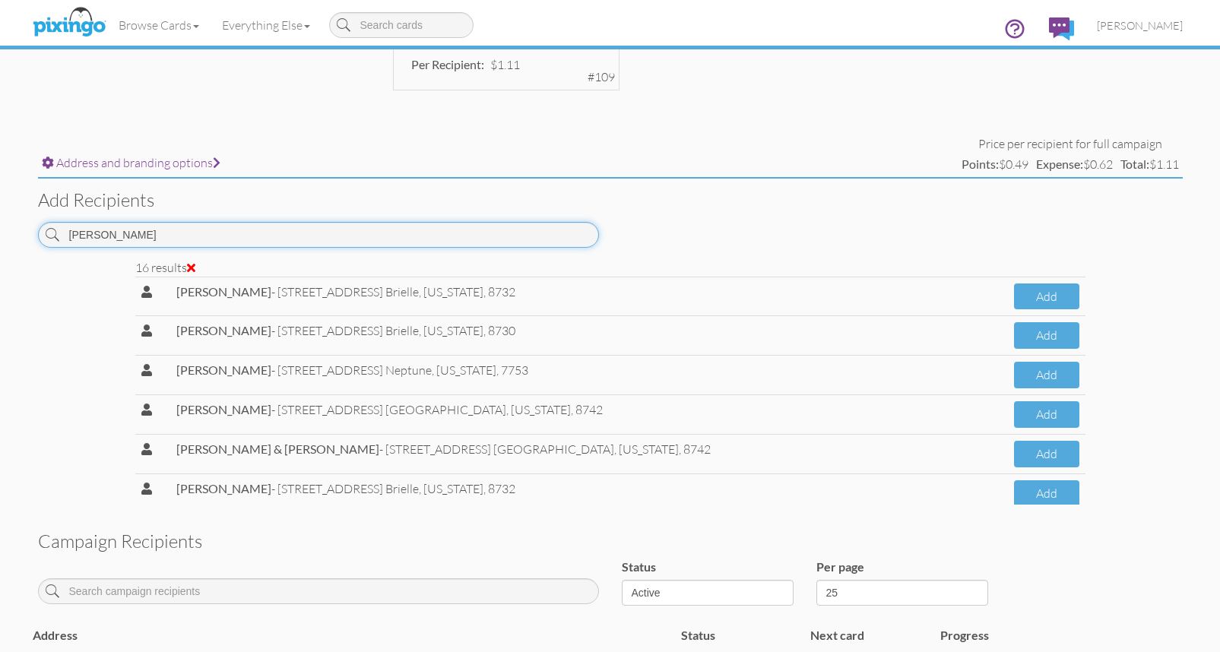
scroll to position [614, 0]
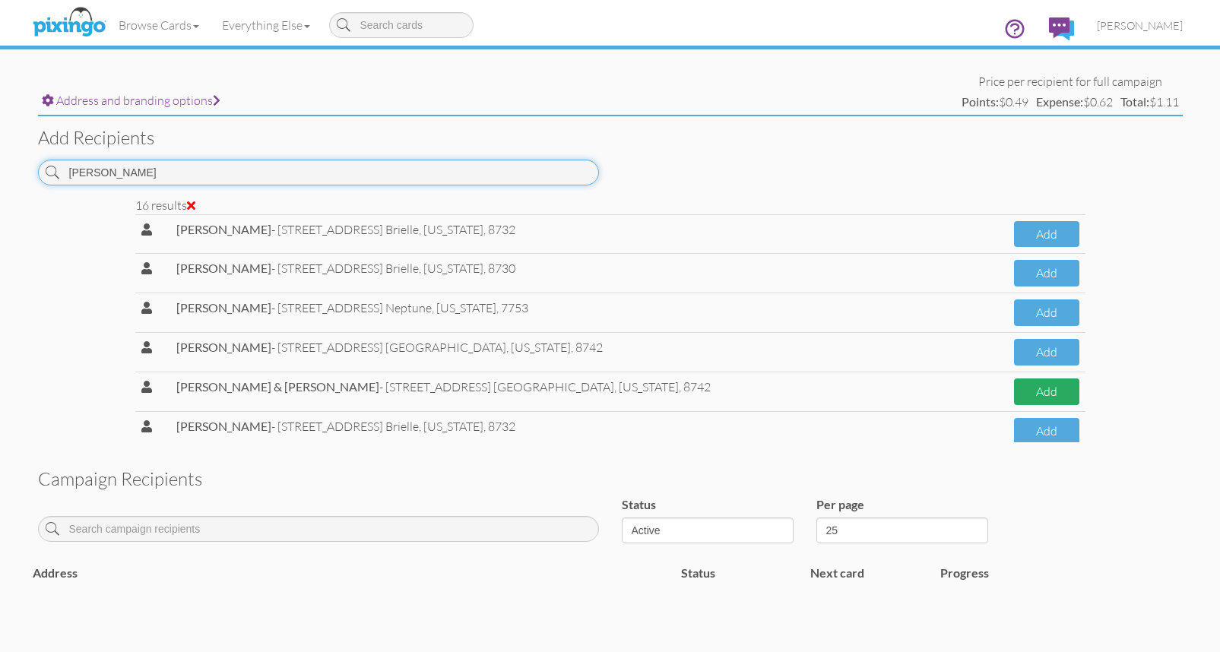
type input "matthews"
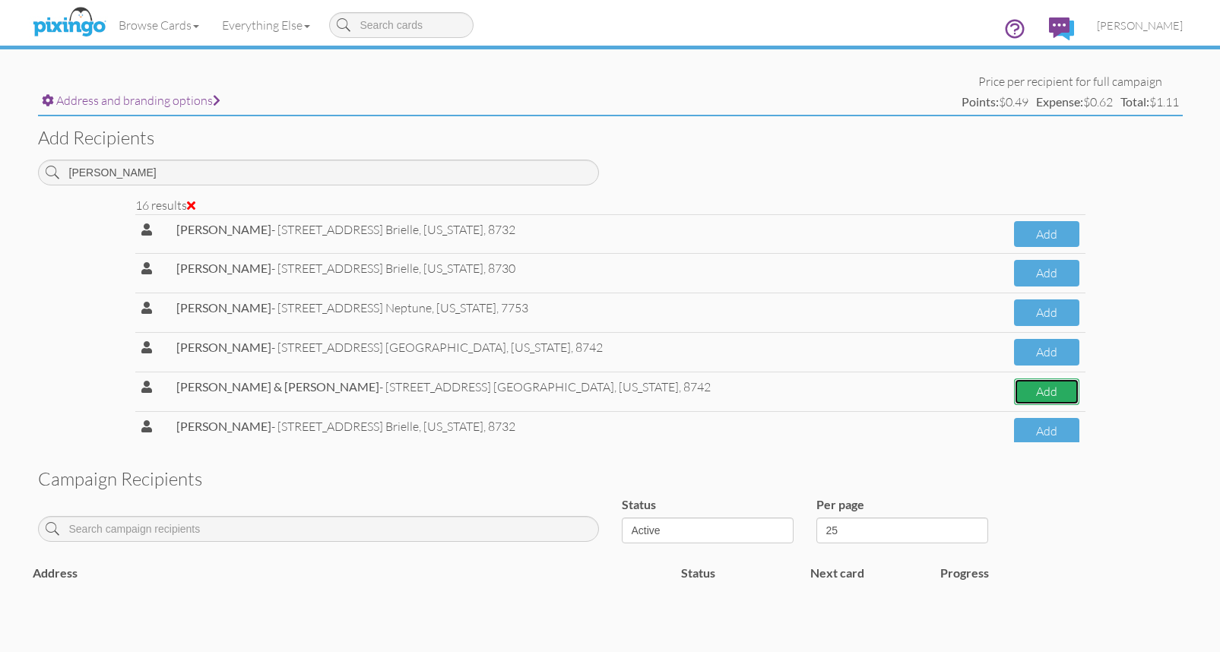
click at [1026, 392] on button "Add" at bounding box center [1046, 392] width 65 height 27
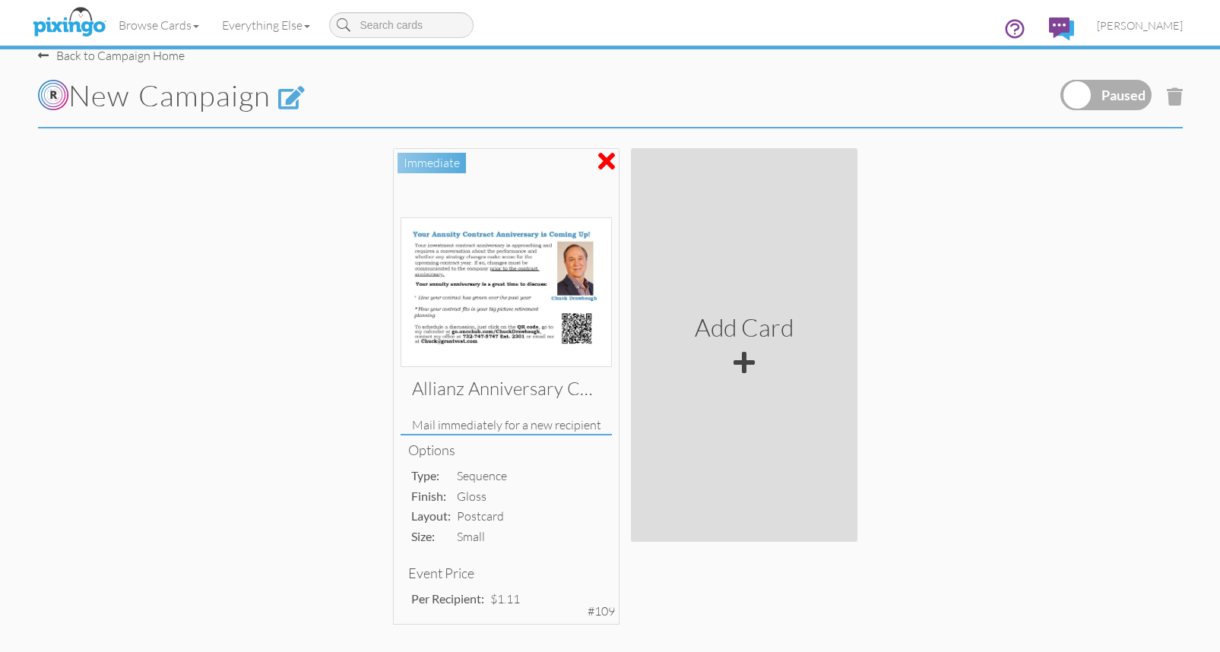
scroll to position [21, 0]
click at [1134, 94] on label at bounding box center [1106, 92] width 91 height 30
click at [0, 0] on input "checkbox" at bounding box center [0, 0] width 0 height 0
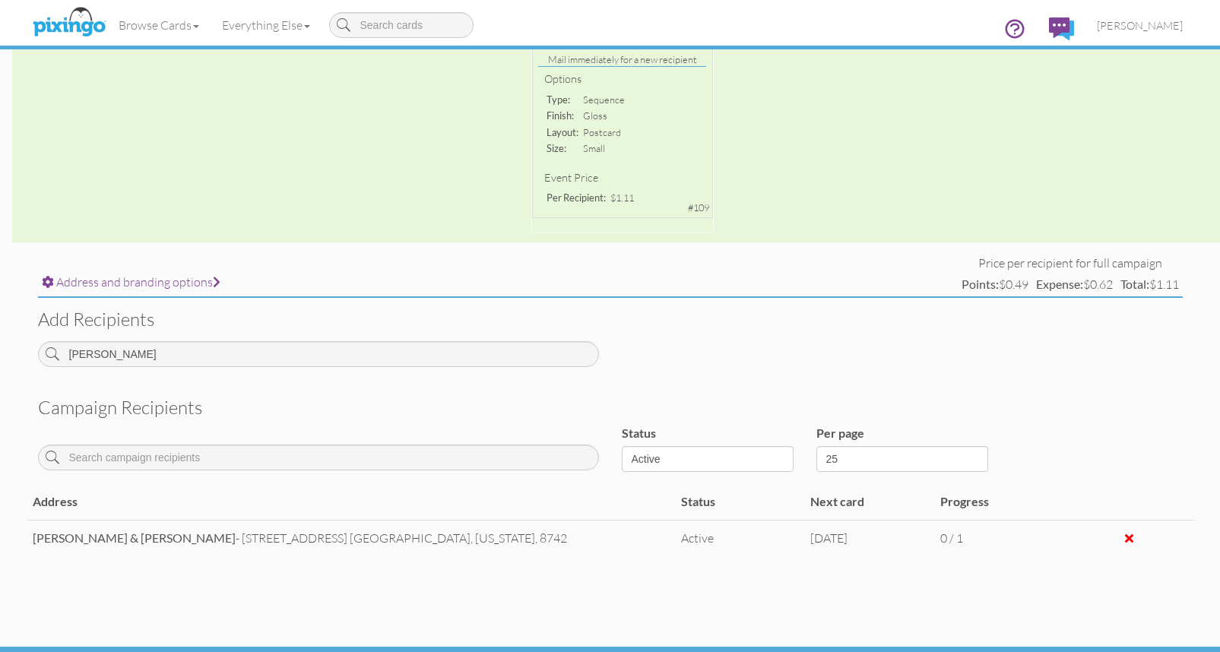
scroll to position [368, 0]
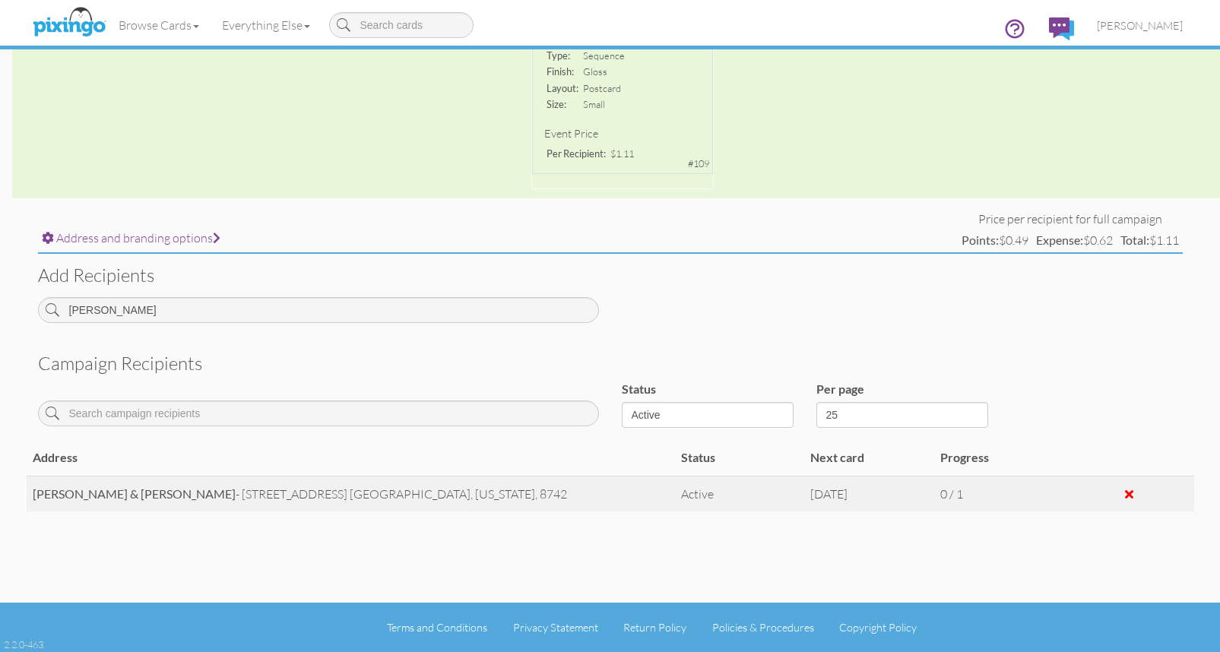
click at [848, 493] on span "Sep 17, 2025" at bounding box center [828, 494] width 37 height 15
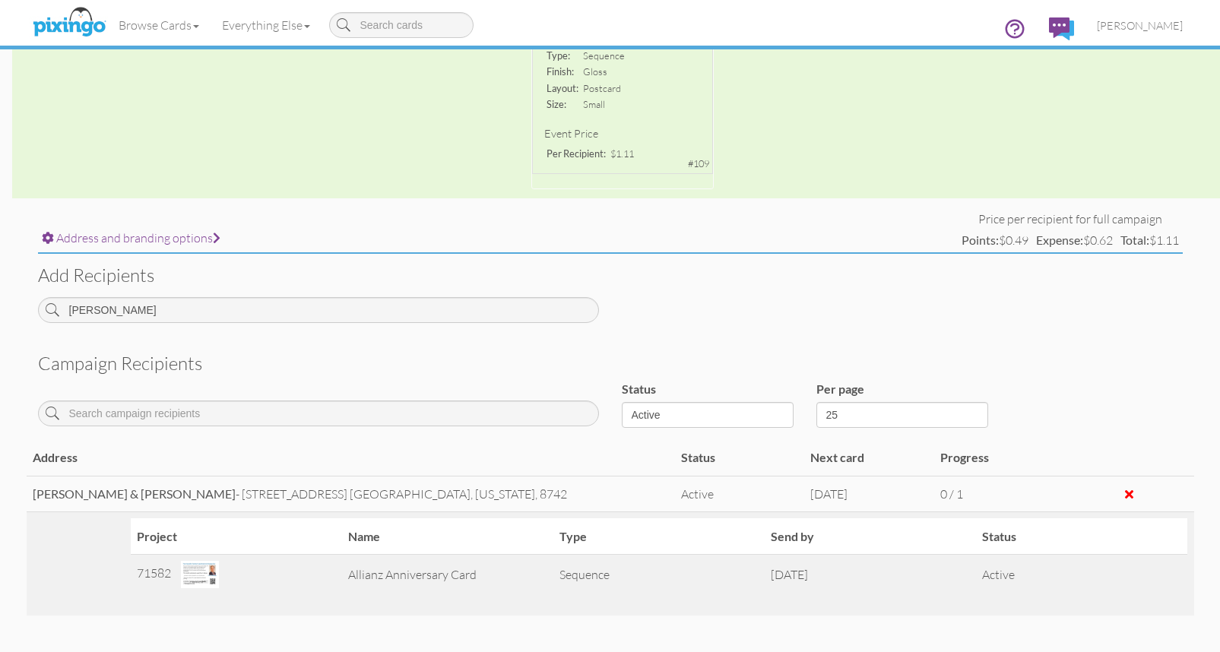
click at [839, 571] on td "Sep 17, 2025" at bounding box center [870, 575] width 211 height 40
click at [821, 571] on td "Sep 17, 2025" at bounding box center [870, 575] width 211 height 40
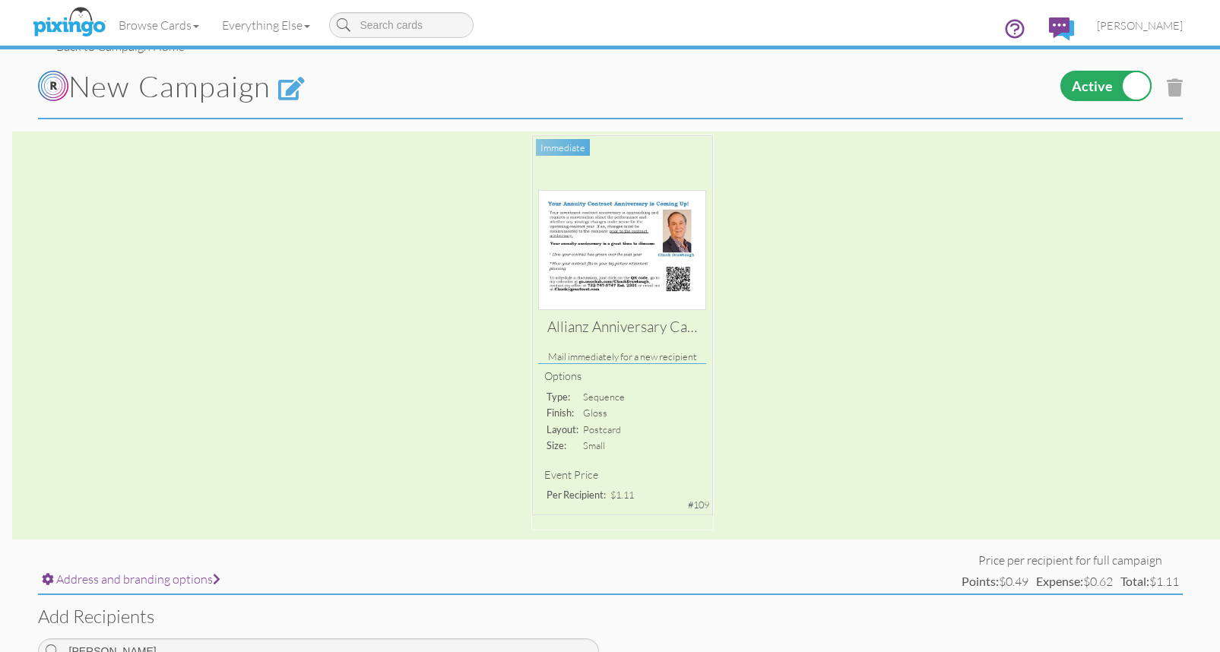
scroll to position [0, 0]
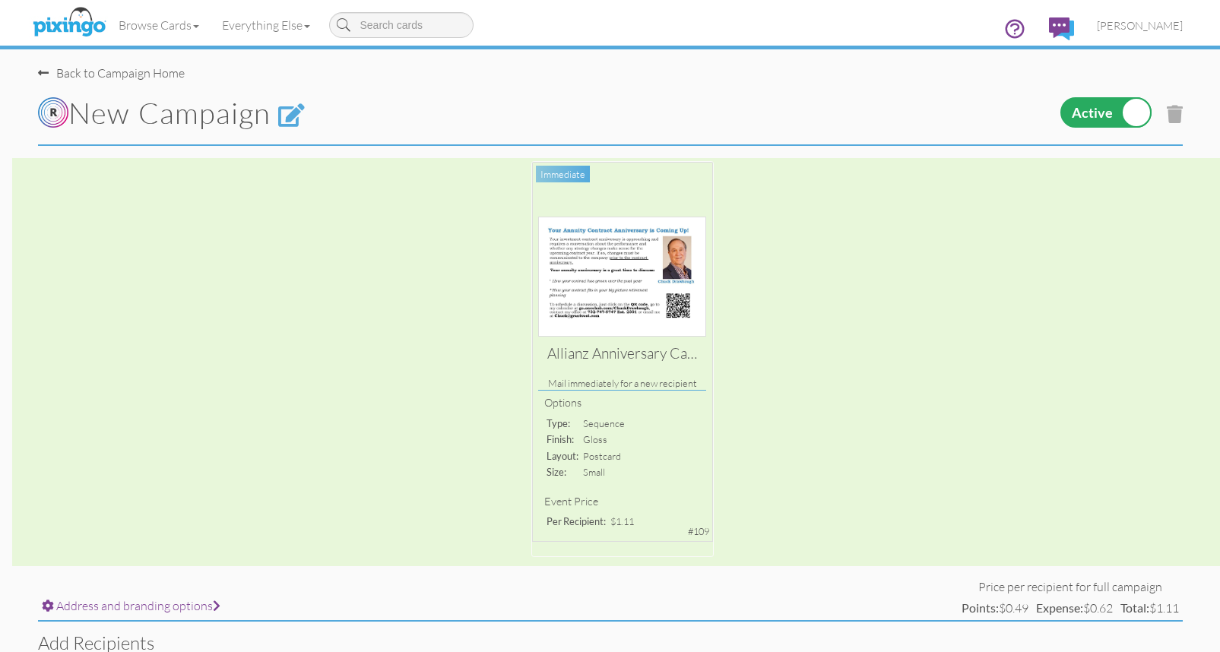
click at [1122, 109] on label at bounding box center [1106, 112] width 91 height 30
click at [0, 0] on input "checkbox" at bounding box center [0, 0] width 0 height 0
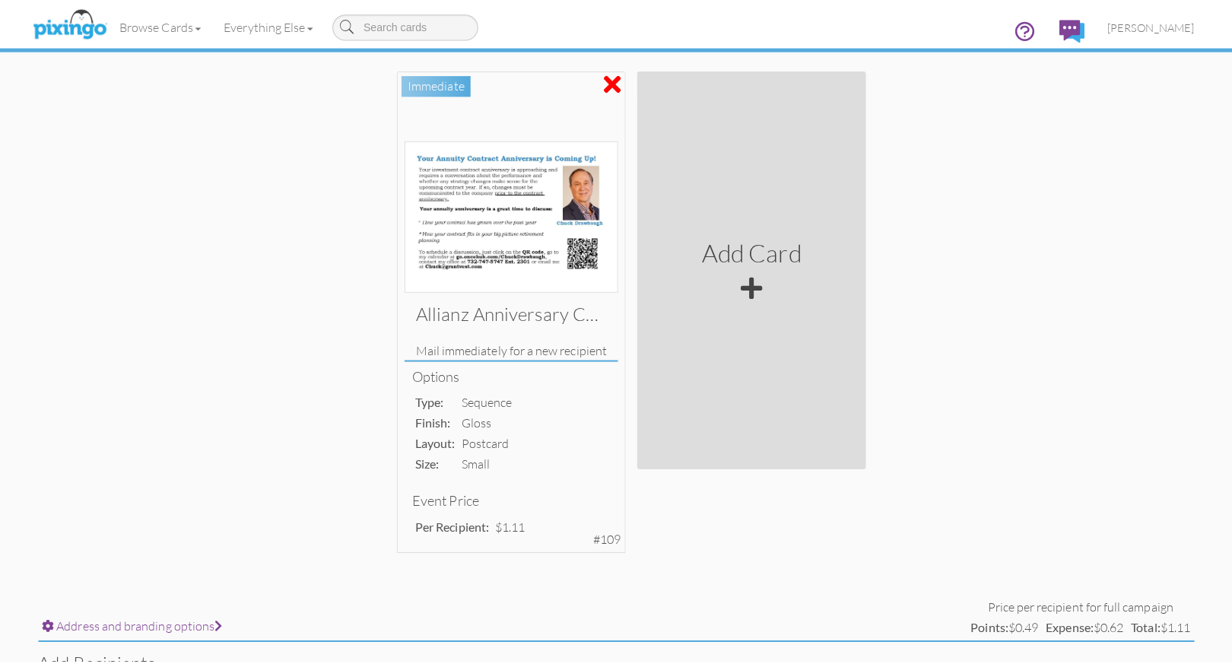
scroll to position [182, 0]
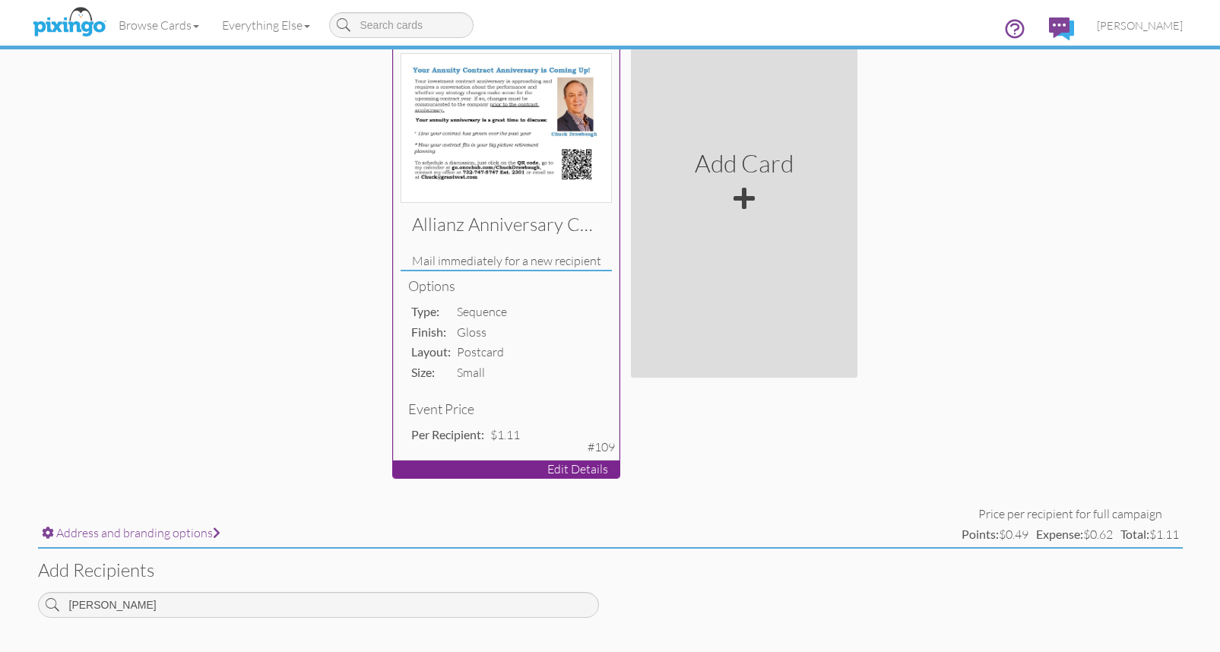
click at [569, 467] on p "Edit Details" at bounding box center [506, 469] width 227 height 17
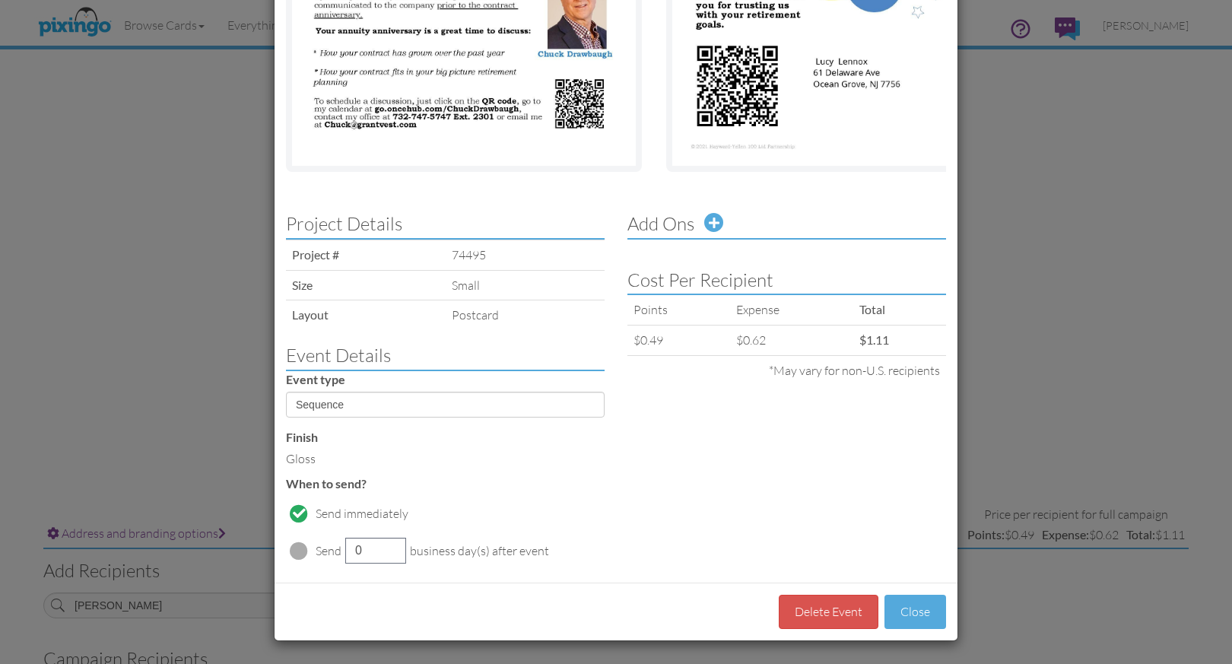
scroll to position [243, 0]
click at [594, 404] on select "Sequence Birthday Anniversary" at bounding box center [445, 405] width 319 height 26
select select "object:2324"
click at [286, 392] on select "Sequence Birthday Anniversary" at bounding box center [445, 405] width 319 height 26
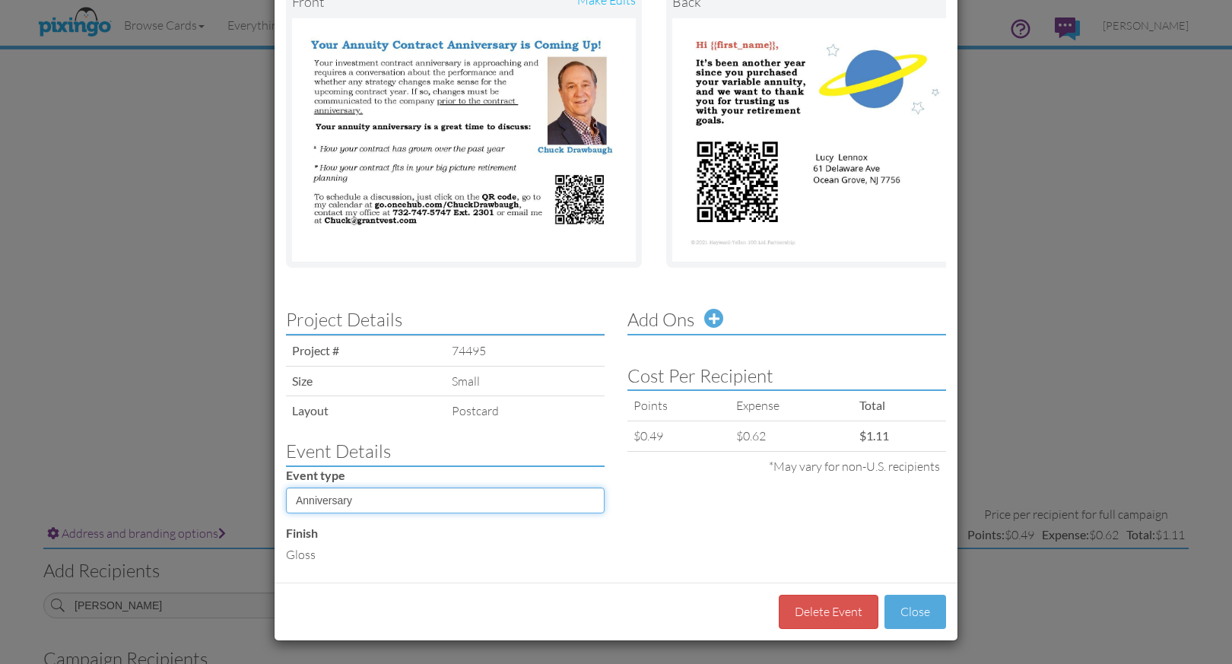
scroll to position [147, 0]
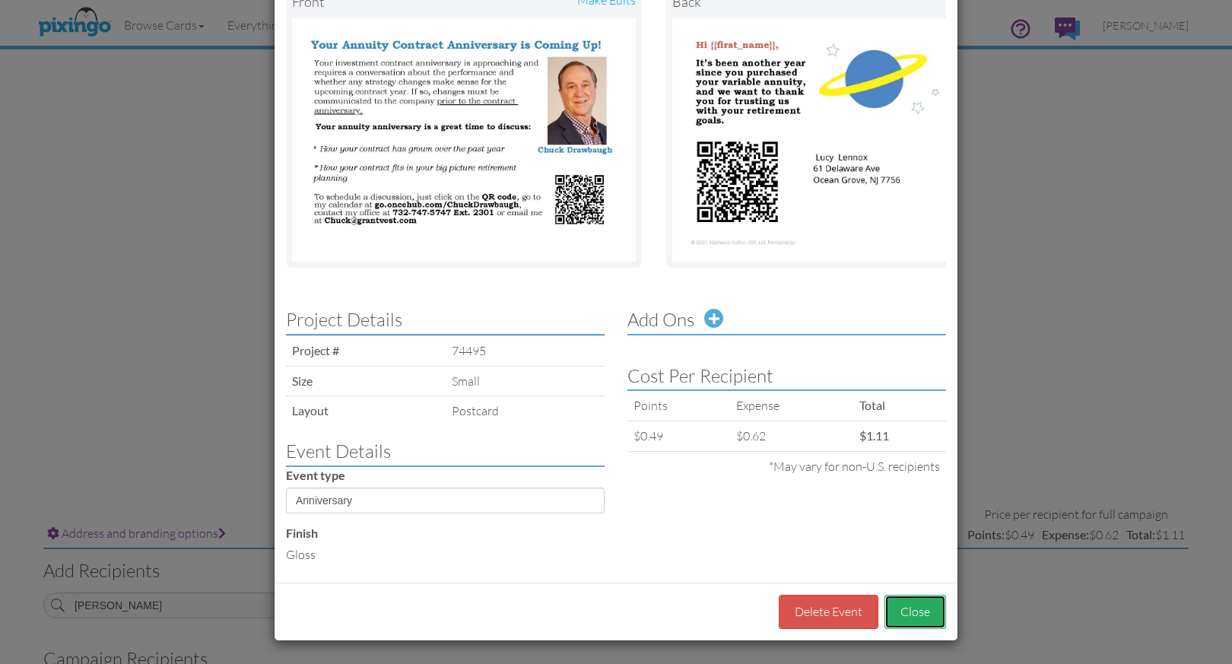
click at [923, 608] on button "Close" at bounding box center [915, 612] width 62 height 34
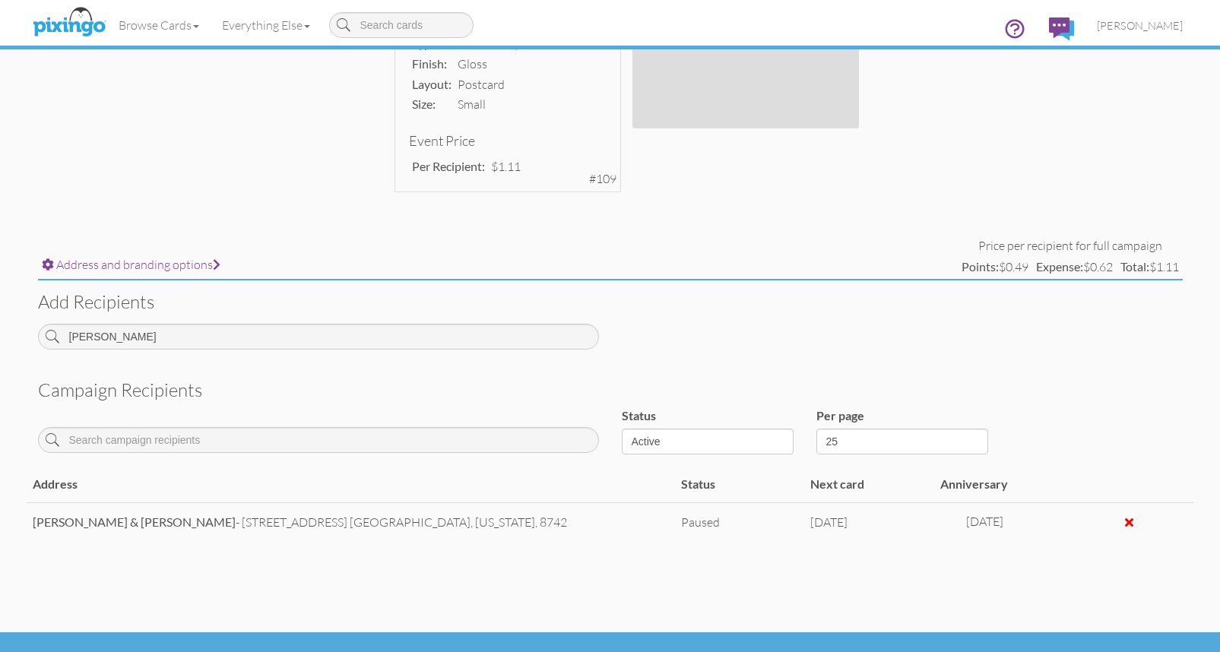
scroll to position [461, 0]
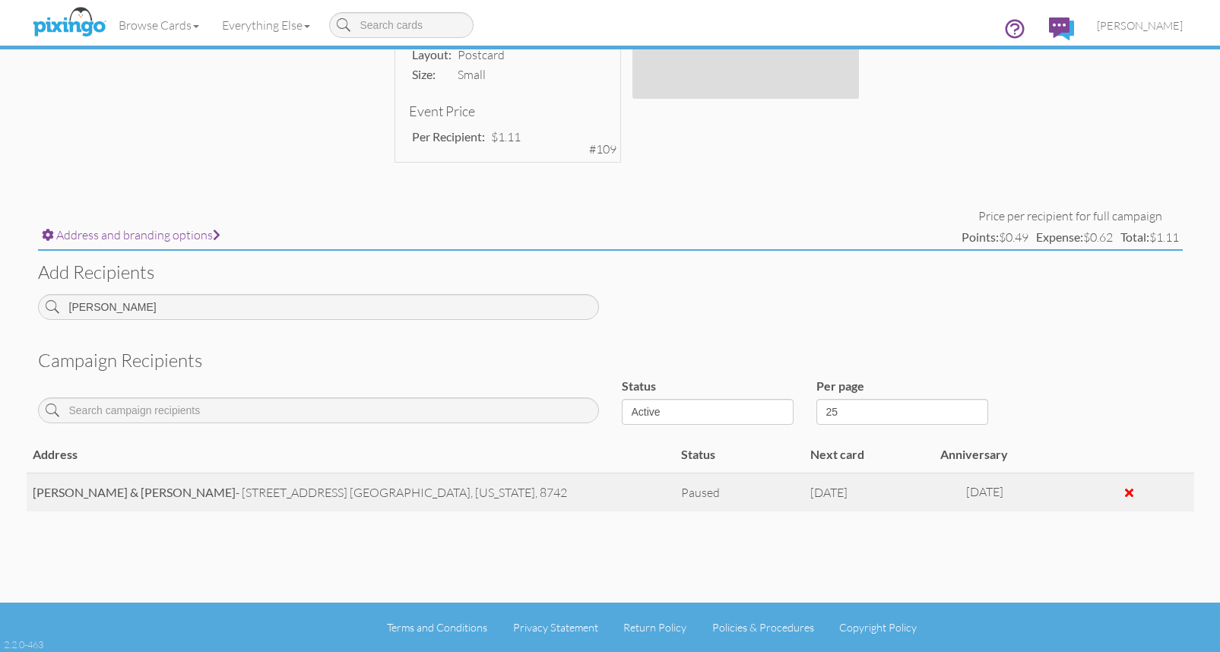
click at [1129, 490] on div at bounding box center [1129, 493] width 8 height 12
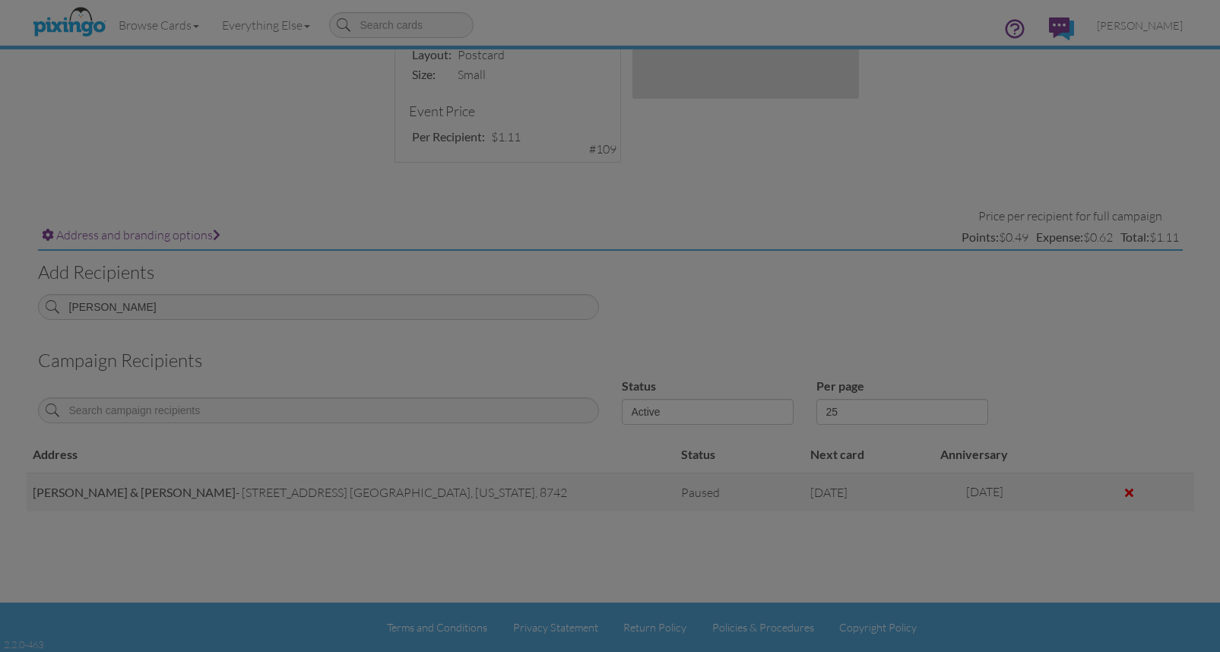
scroll to position [449, 0]
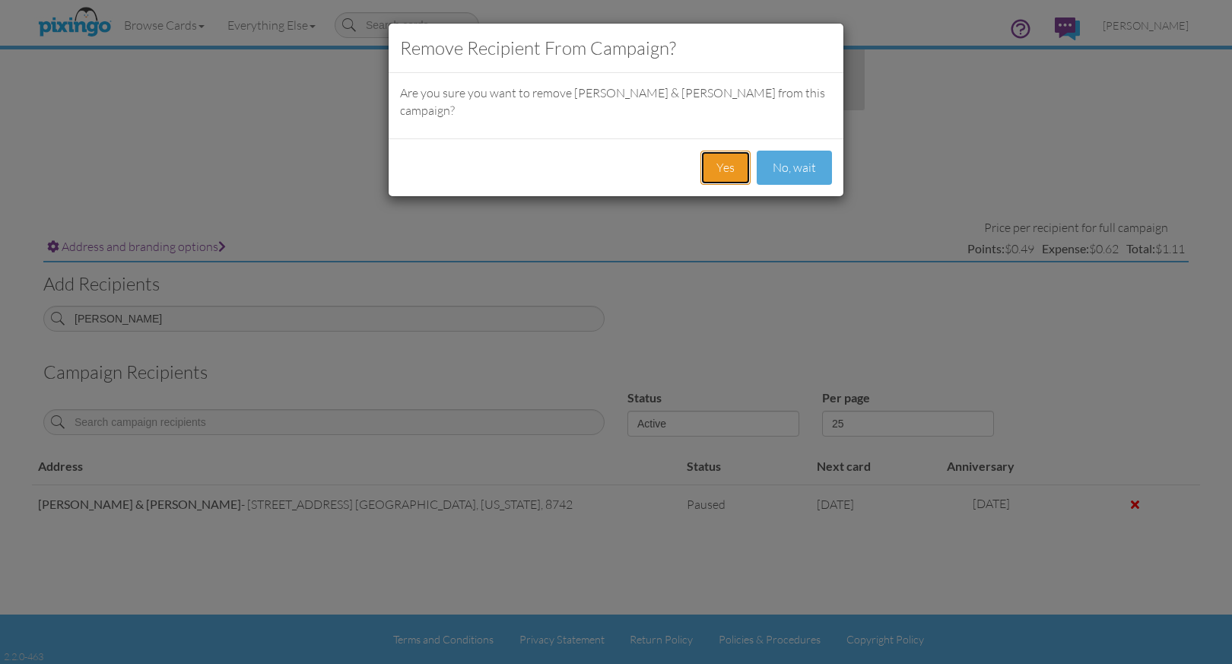
click at [731, 151] on button "Yes" at bounding box center [725, 168] width 50 height 34
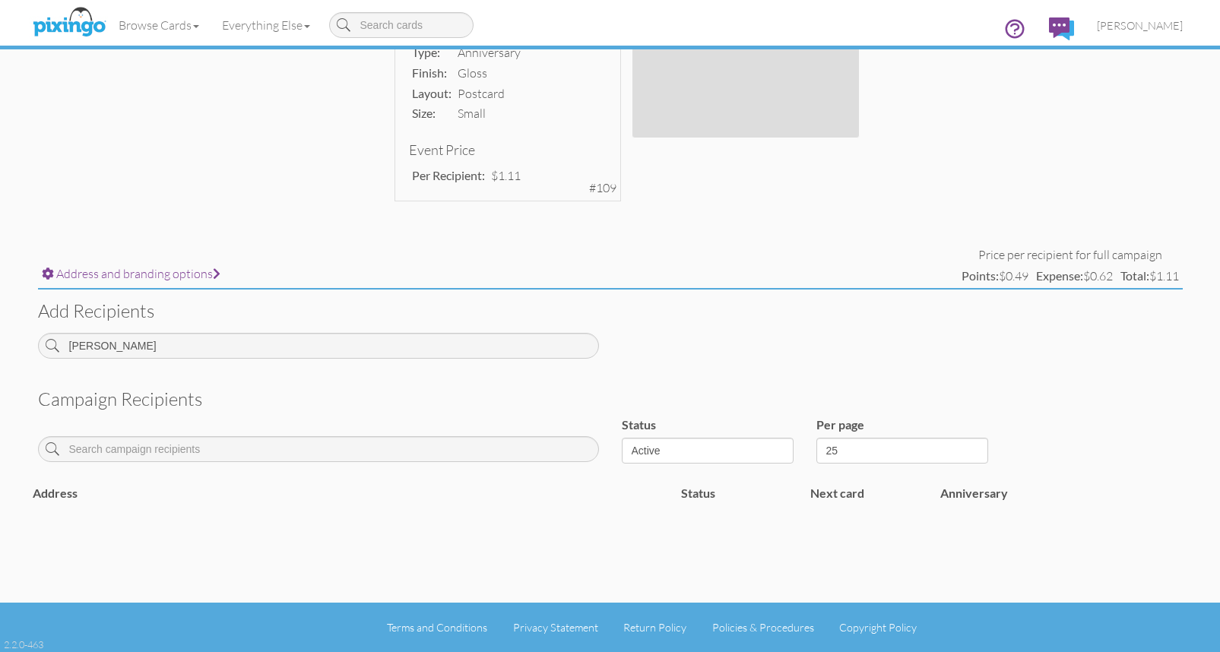
scroll to position [422, 0]
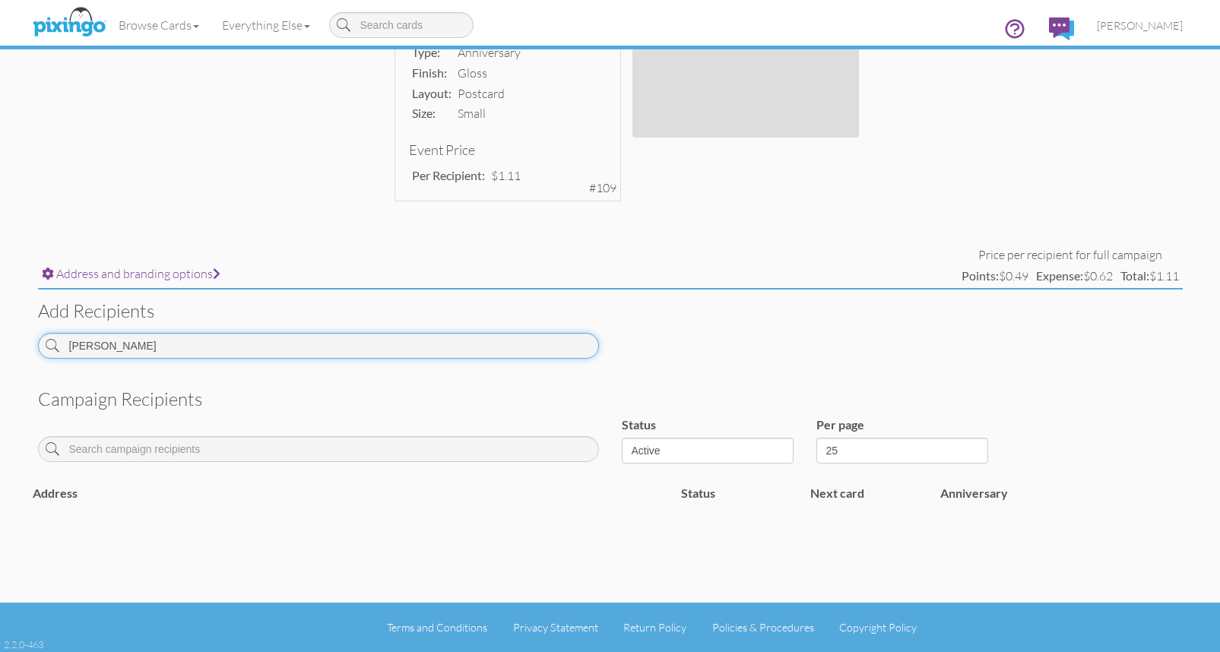
click at [143, 338] on input "matthews" at bounding box center [318, 346] width 561 height 26
drag, startPoint x: 121, startPoint y: 350, endPoint x: 69, endPoint y: 349, distance: 51.7
click at [69, 349] on input "matthews" at bounding box center [318, 346] width 561 height 26
type input "matthews"
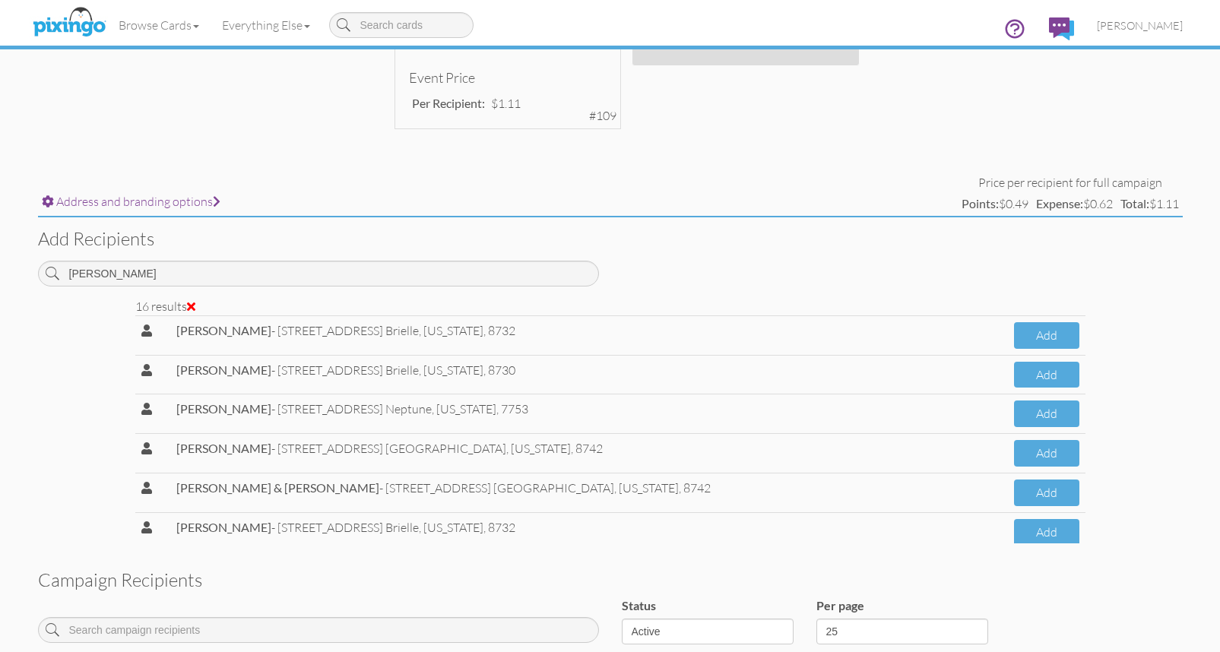
scroll to position [498, 0]
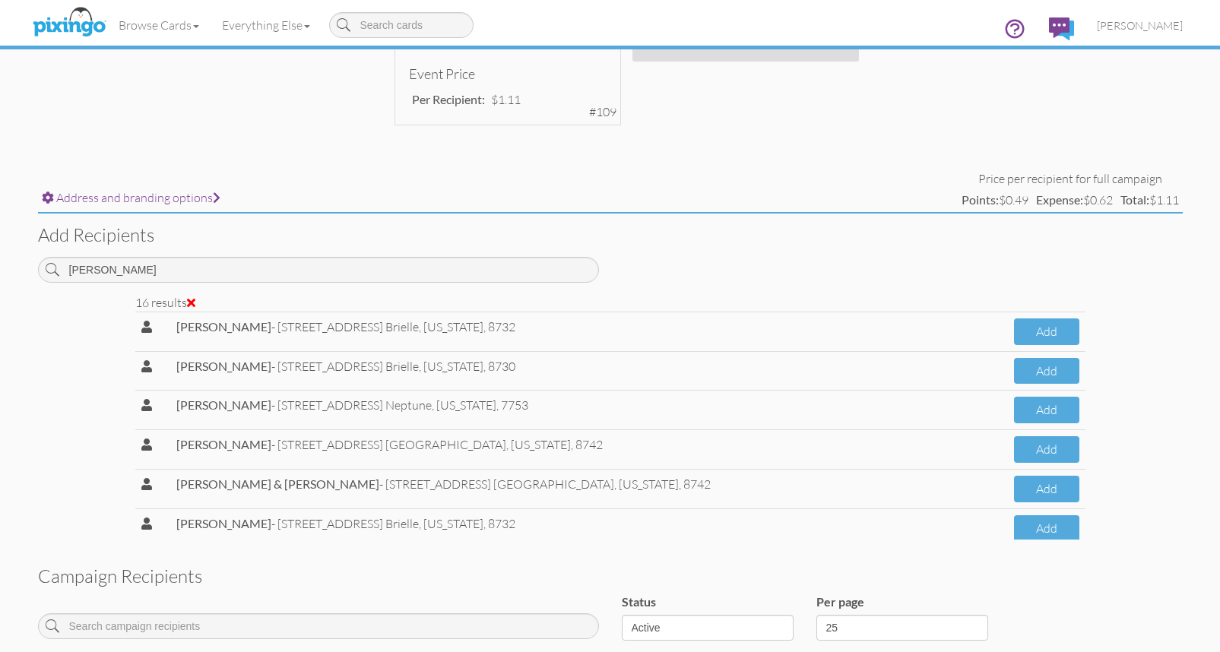
click at [862, 258] on div "Add recipients matthews" at bounding box center [611, 254] width 1168 height 80
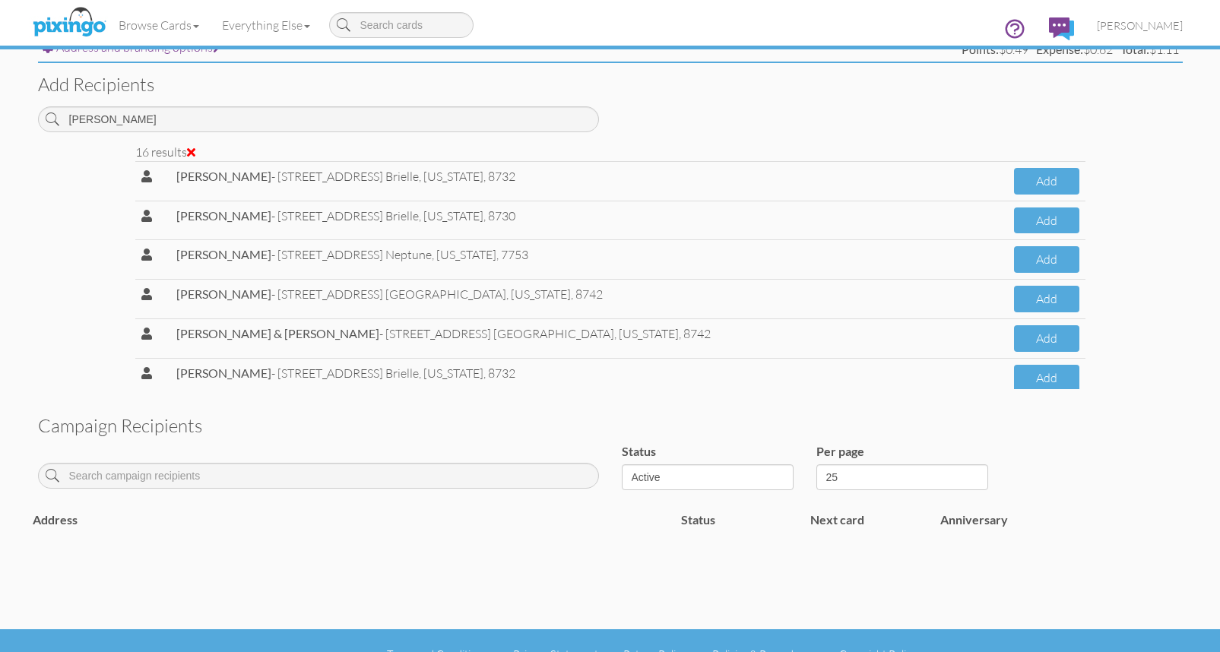
scroll to position [607, 0]
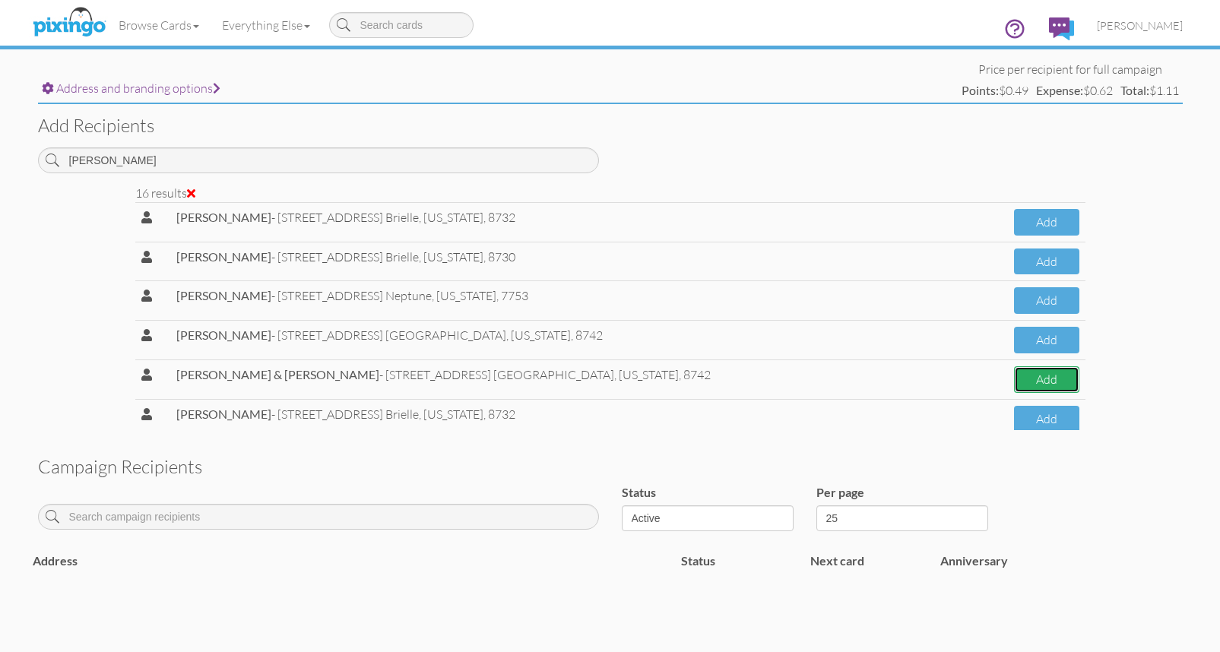
click at [1027, 375] on button "Add" at bounding box center [1046, 379] width 65 height 27
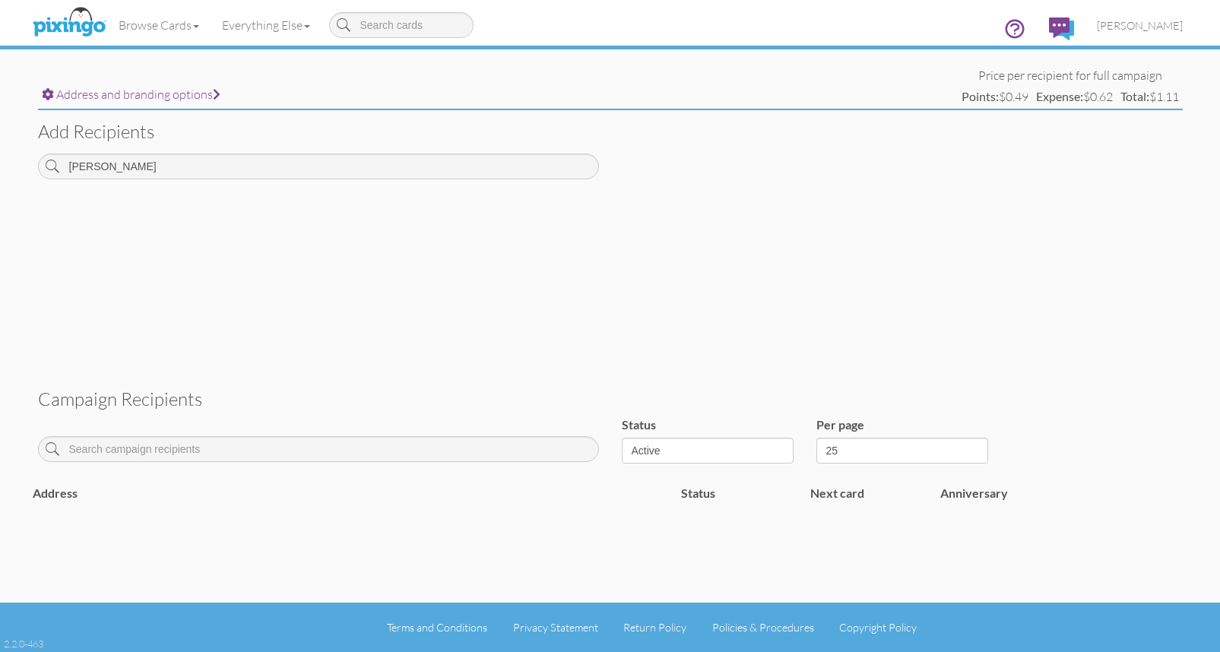
scroll to position [601, 0]
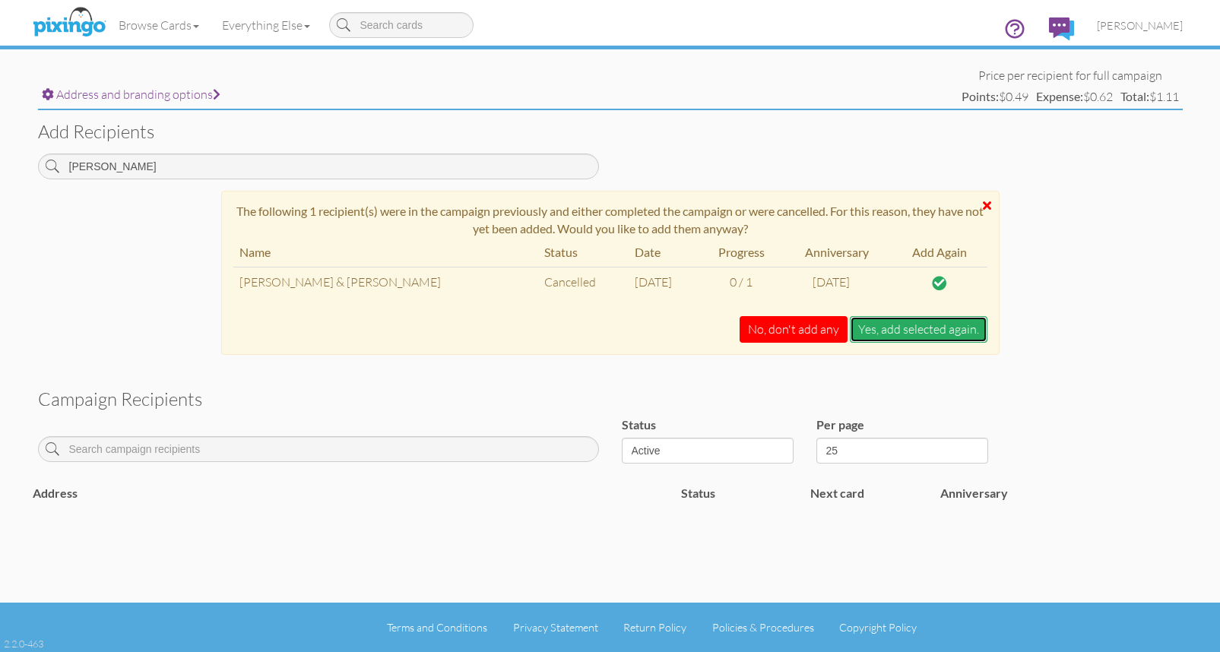
click at [915, 333] on button "Yes, add selected again." at bounding box center [919, 329] width 138 height 27
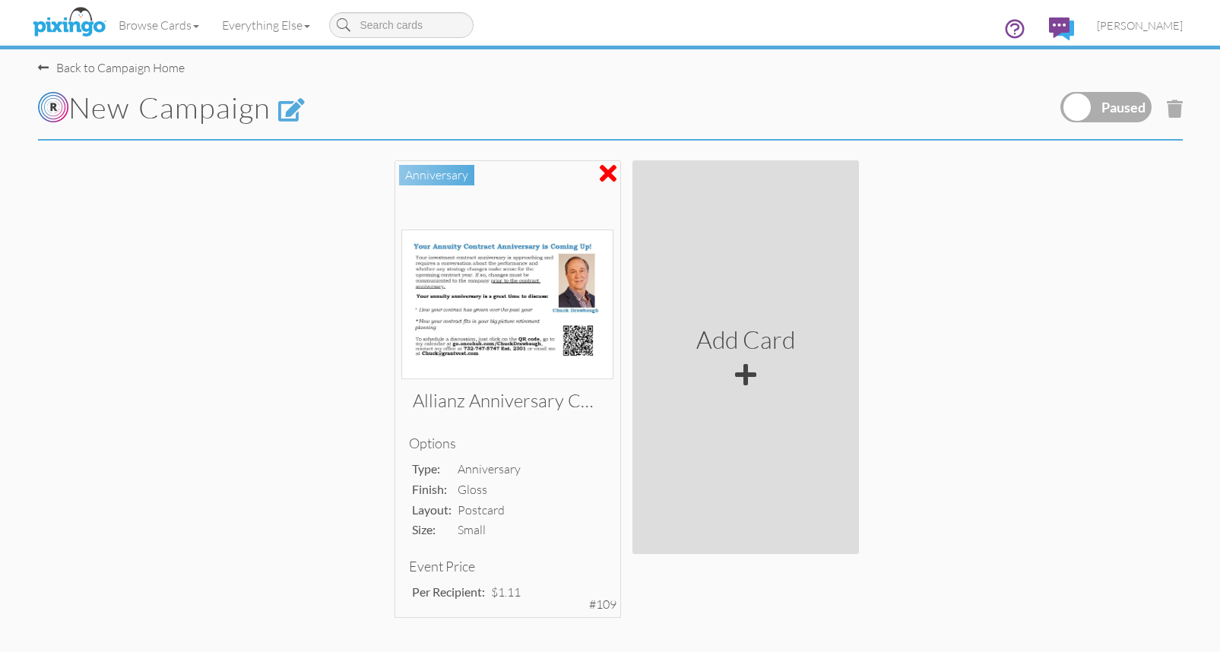
scroll to position [0, 0]
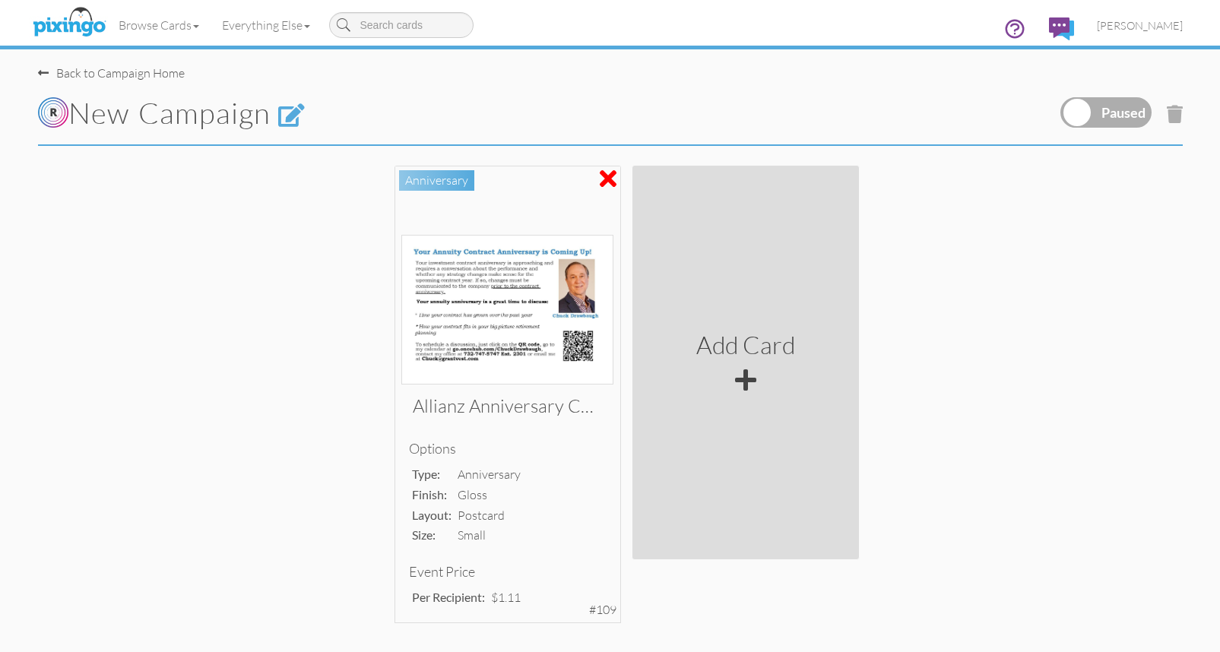
click at [1118, 113] on label at bounding box center [1106, 112] width 91 height 30
click at [0, 0] on input "checkbox" at bounding box center [0, 0] width 0 height 0
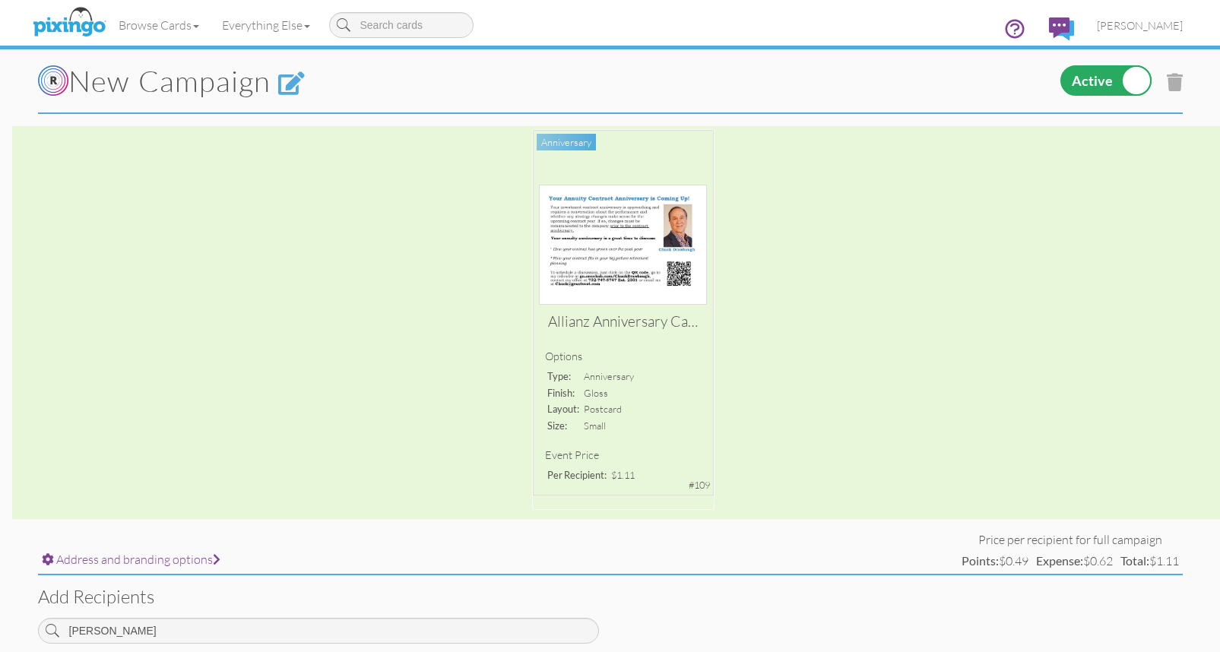
scroll to position [21, 0]
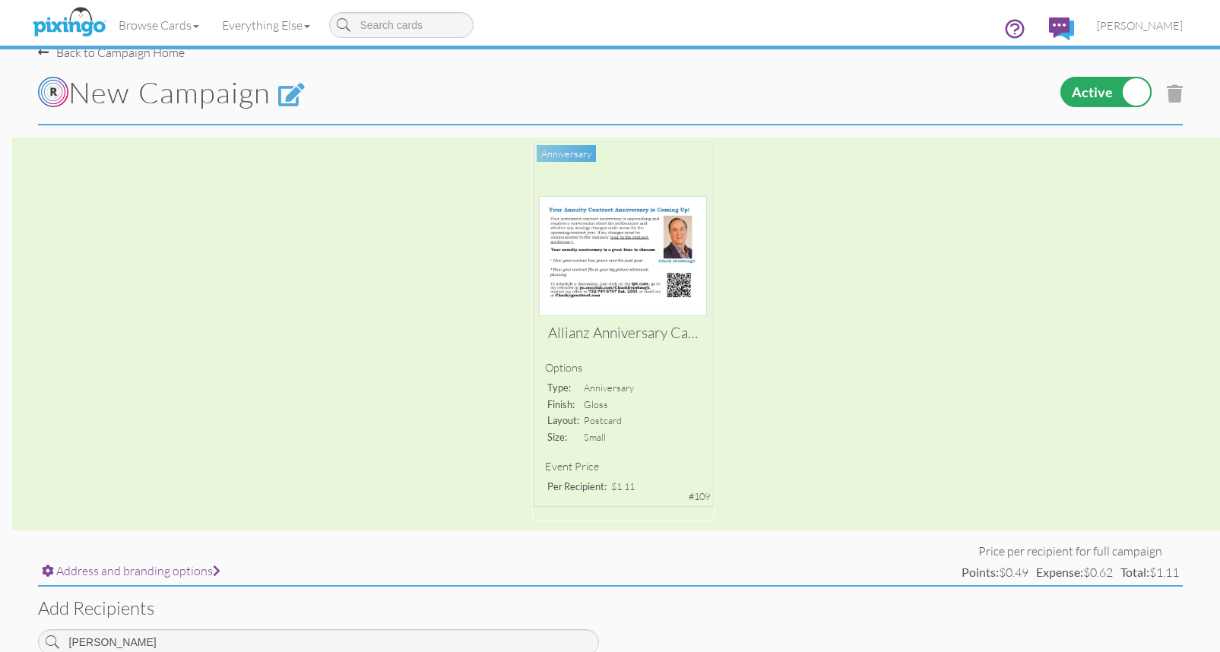
click at [1110, 90] on label at bounding box center [1106, 92] width 91 height 30
click at [0, 0] on input "checkbox" at bounding box center [0, 0] width 0 height 0
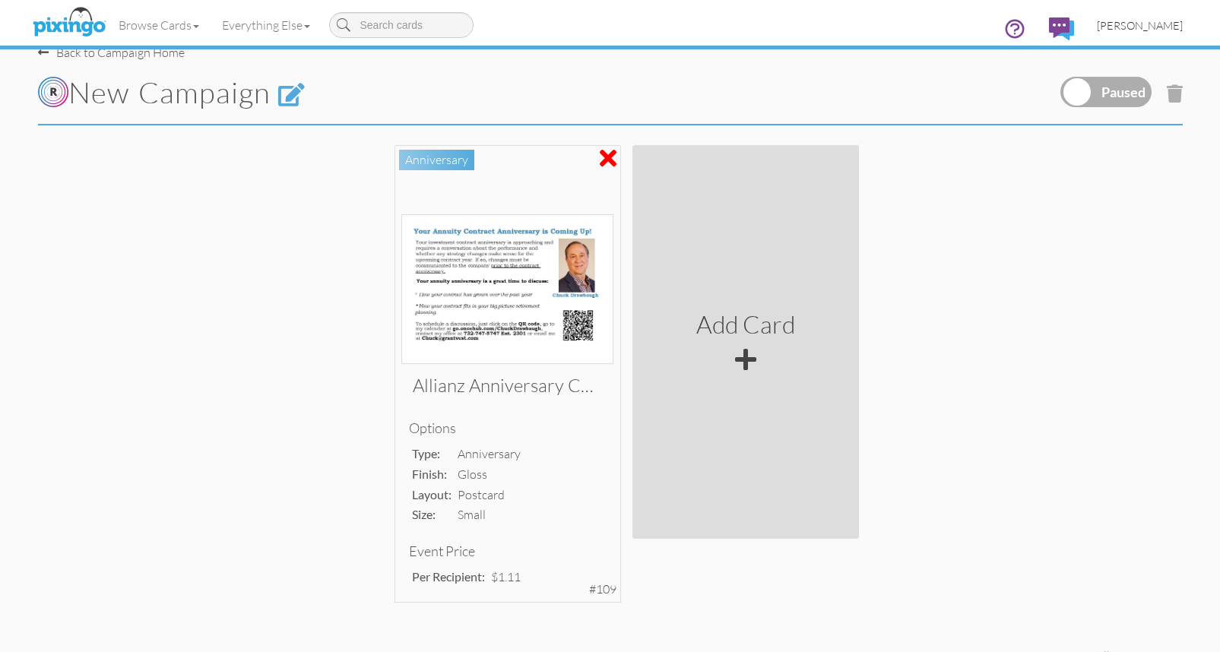
click at [1154, 21] on span "[PERSON_NAME]" at bounding box center [1140, 25] width 86 height 13
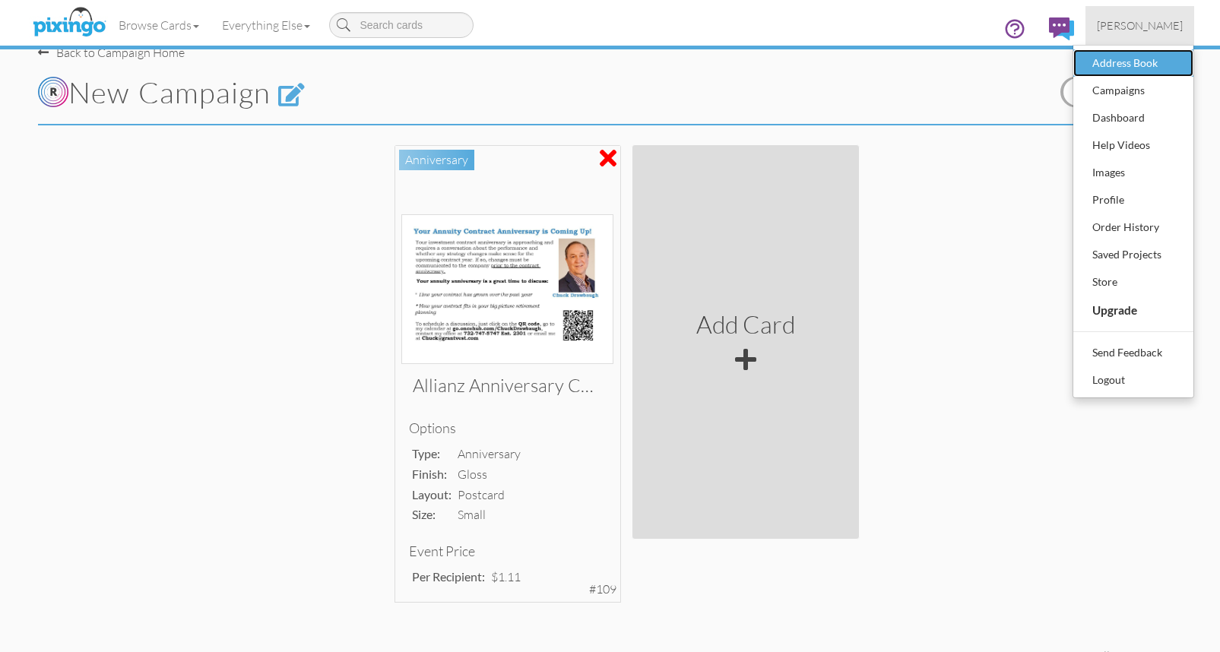
click at [1127, 62] on div "Address Book" at bounding box center [1134, 63] width 90 height 23
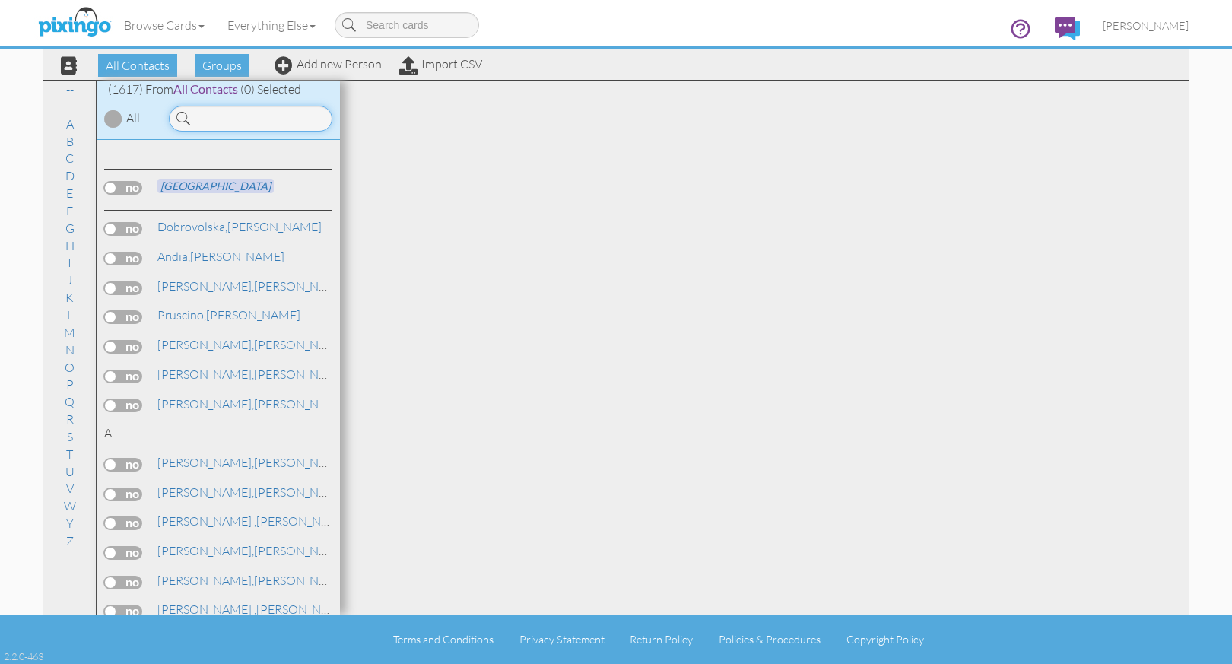
click at [239, 117] on input at bounding box center [250, 119] width 163 height 26
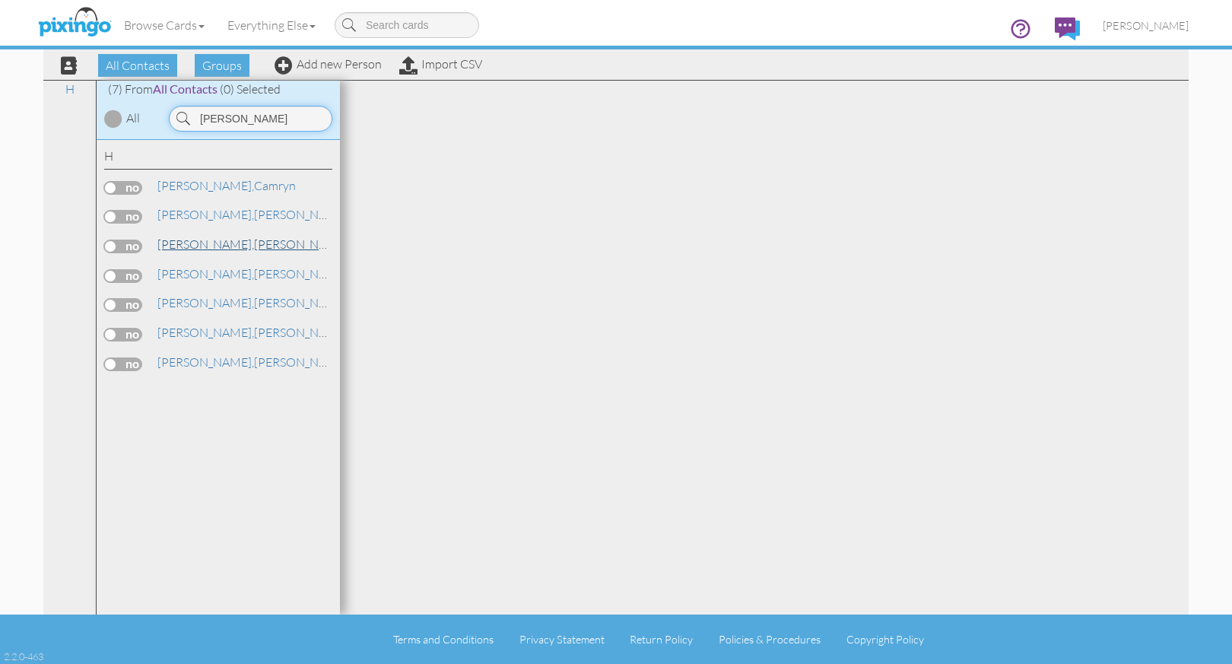
type input "hussey"
click at [186, 244] on span "[PERSON_NAME]," at bounding box center [205, 243] width 97 height 15
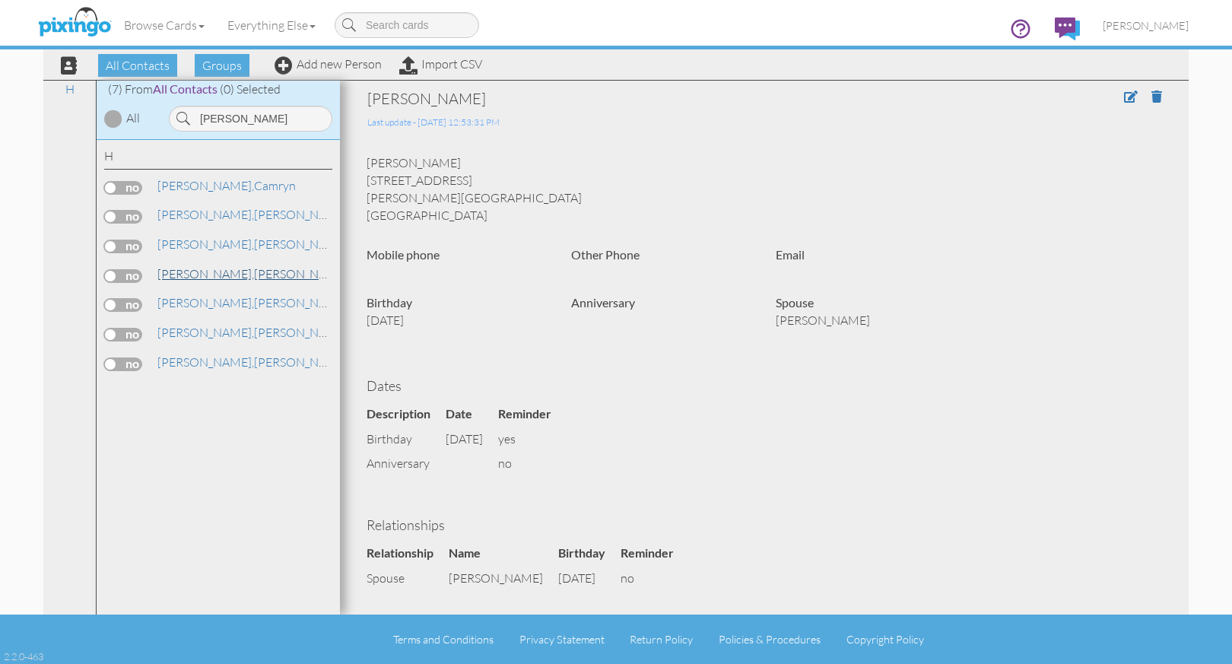
click at [187, 271] on span "[PERSON_NAME]," at bounding box center [205, 273] width 97 height 15
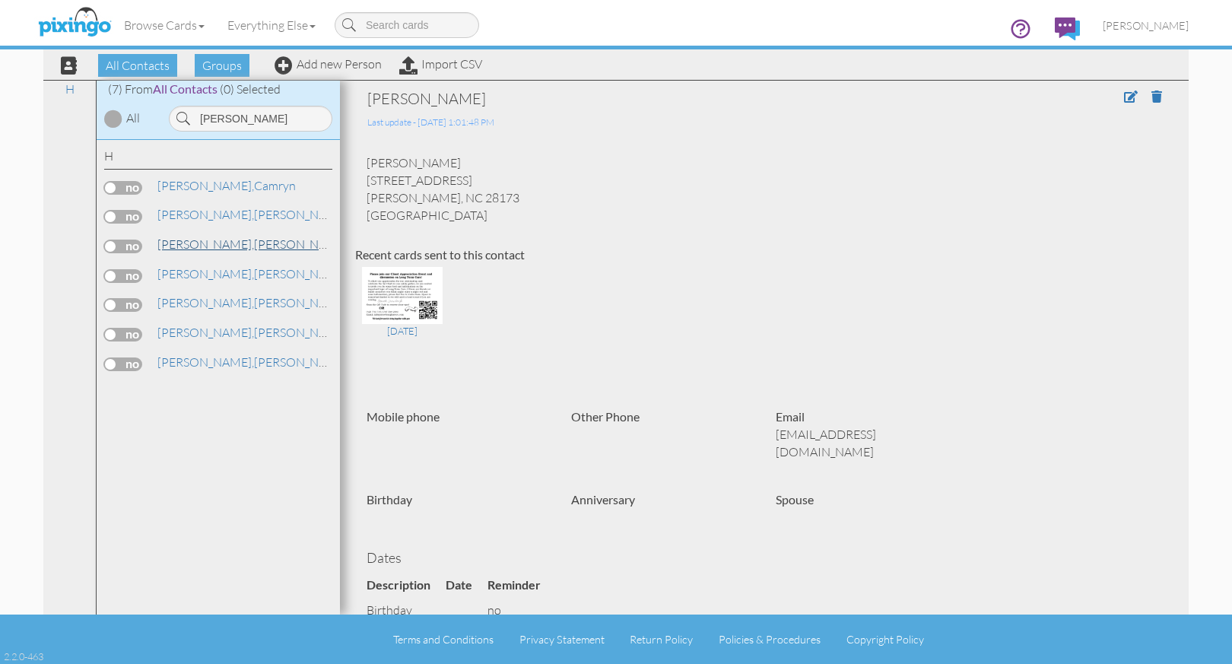
click at [192, 239] on span "[PERSON_NAME]," at bounding box center [205, 243] width 97 height 15
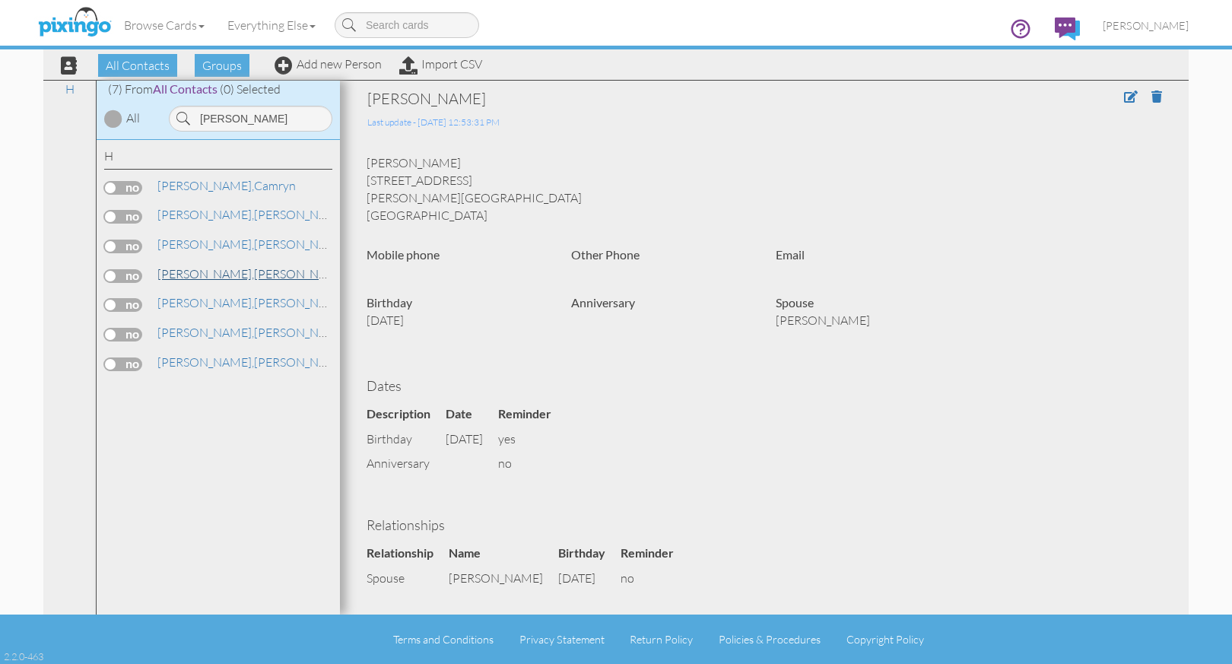
click at [200, 272] on link "Hussey, Kimberly" at bounding box center [253, 274] width 194 height 18
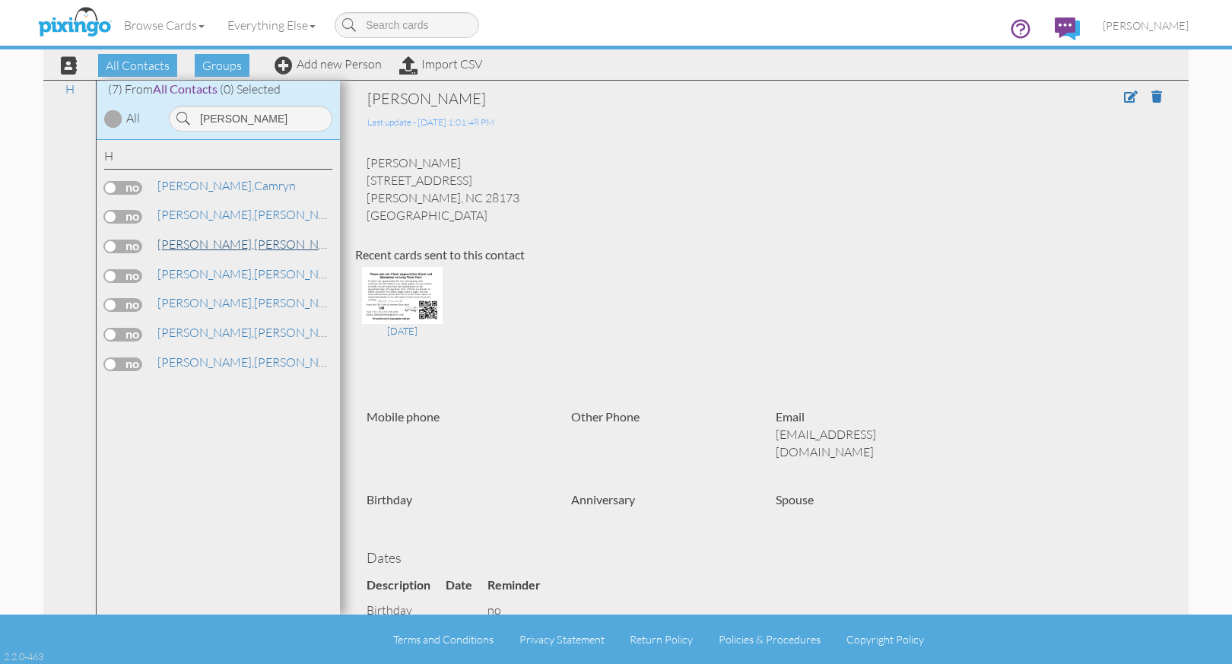
click at [206, 244] on link "Hussey, Kimberly" at bounding box center [253, 244] width 194 height 18
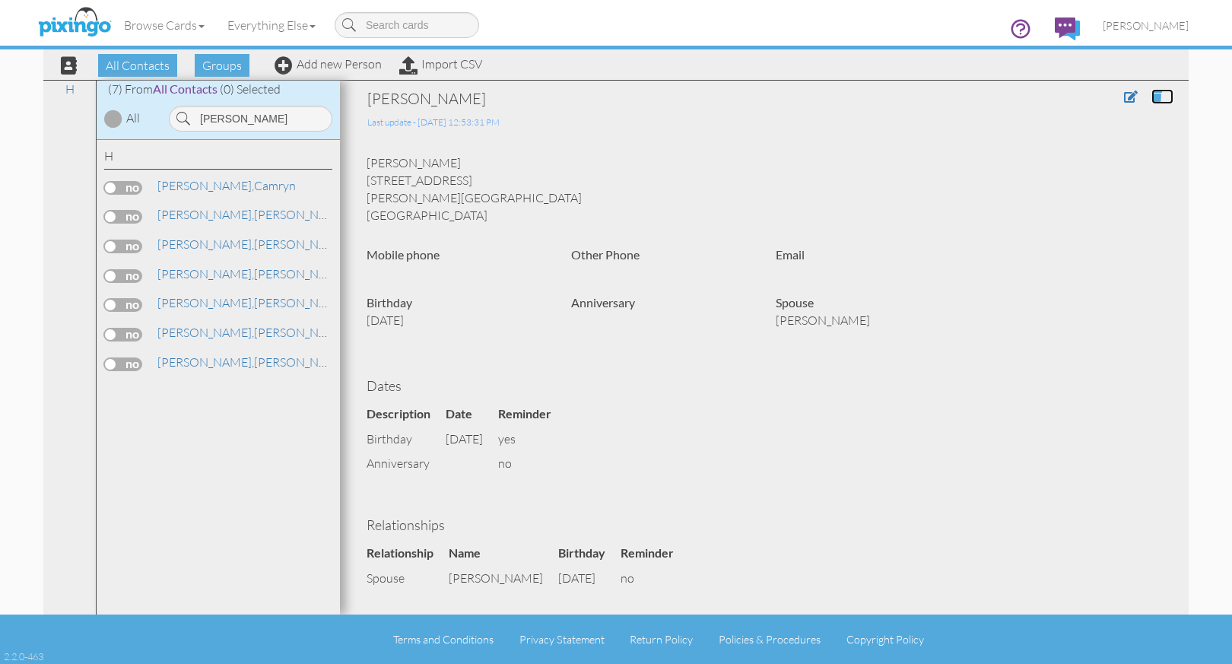
click at [1151, 95] on span at bounding box center [1156, 96] width 11 height 12
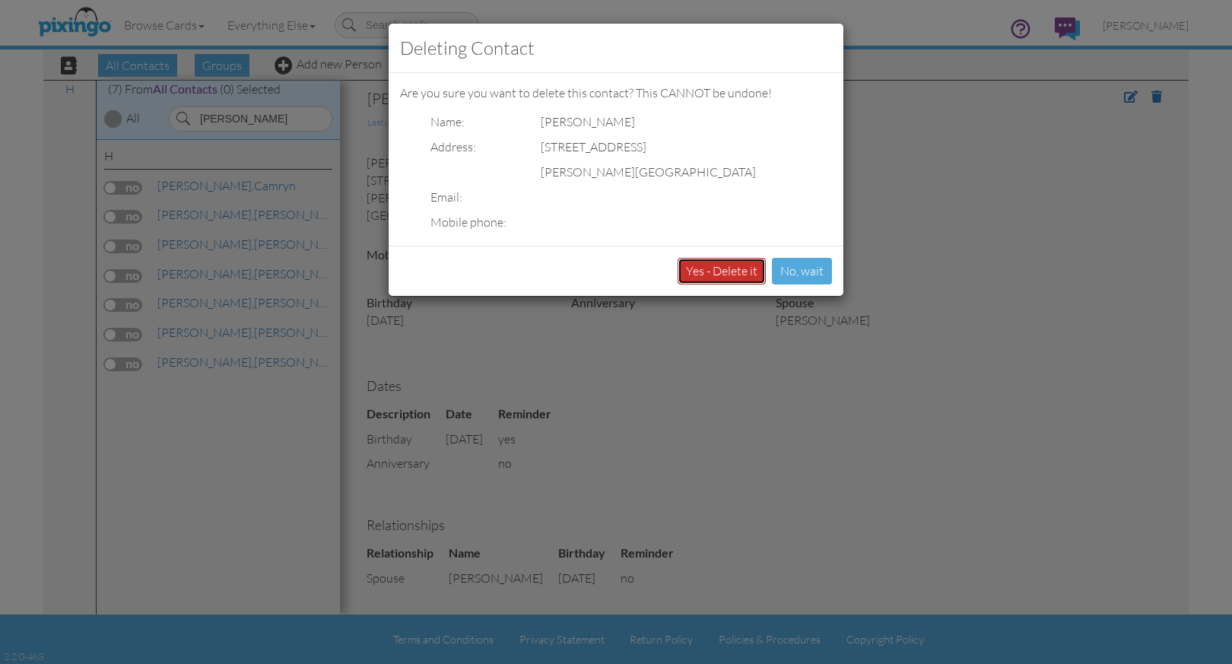
click at [716, 268] on button "Yes - Delete it" at bounding box center [721, 271] width 88 height 27
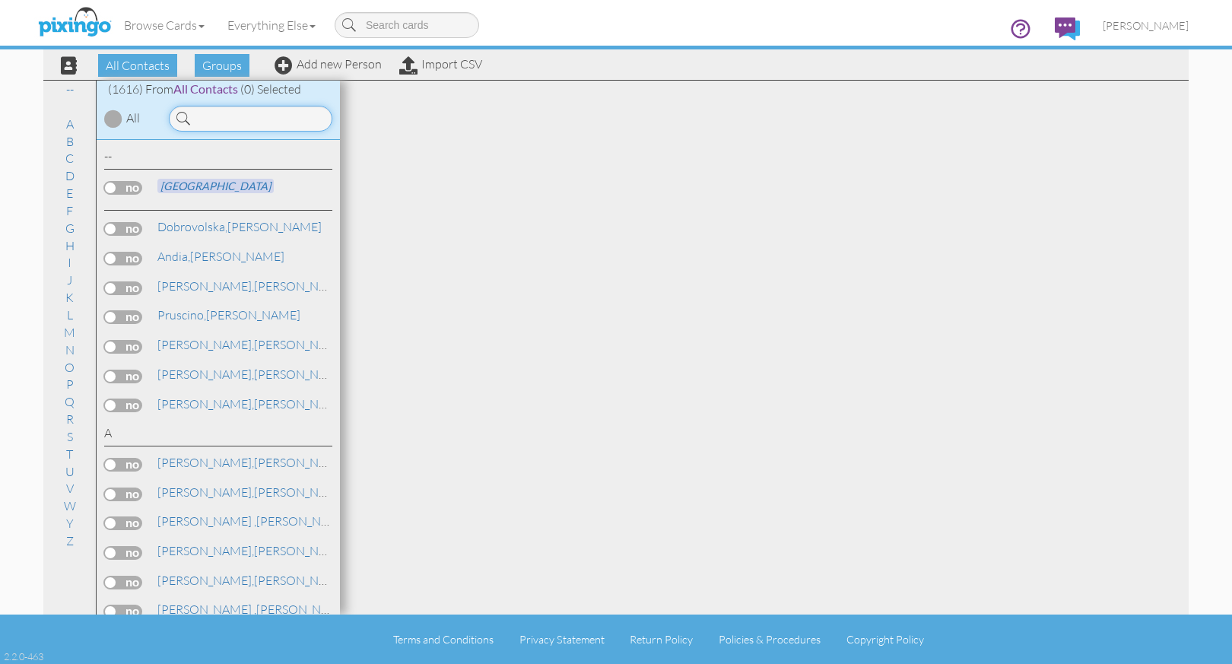
click at [264, 119] on input at bounding box center [250, 119] width 163 height 26
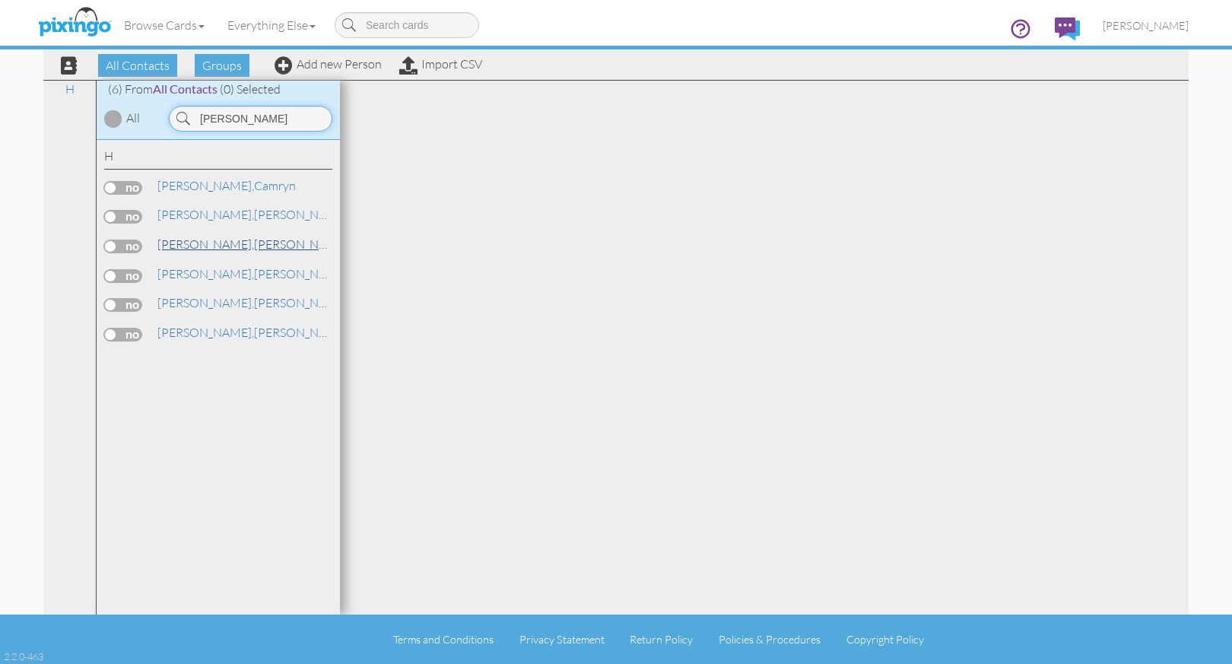
type input "[PERSON_NAME]"
click at [187, 240] on span "[PERSON_NAME]," at bounding box center [205, 243] width 97 height 15
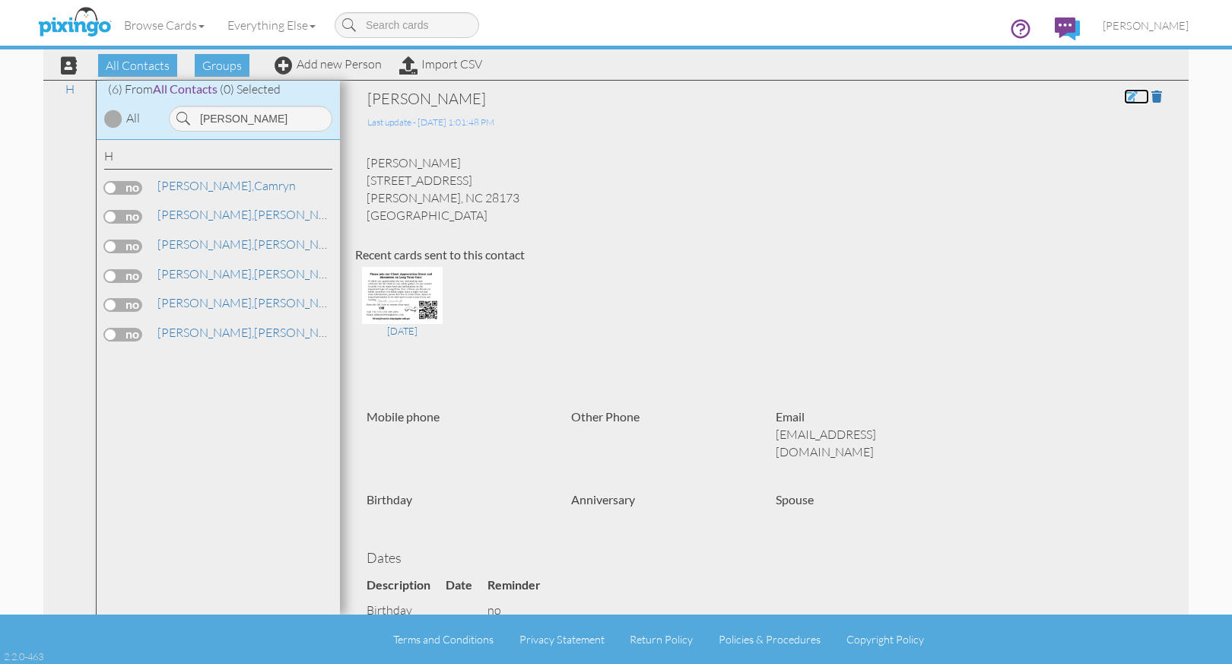
click at [1124, 99] on span at bounding box center [1131, 96] width 14 height 12
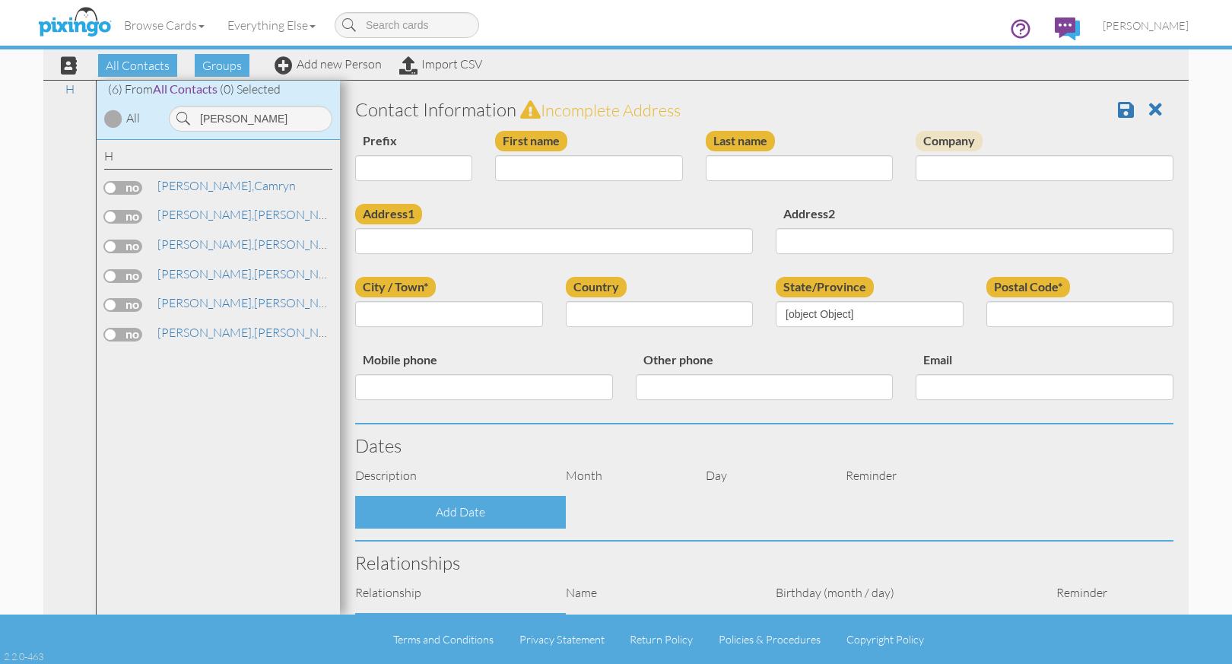
type input "[PERSON_NAME]"
type input "[STREET_ADDRESS]"
type input "[PERSON_NAME]"
type input "28173"
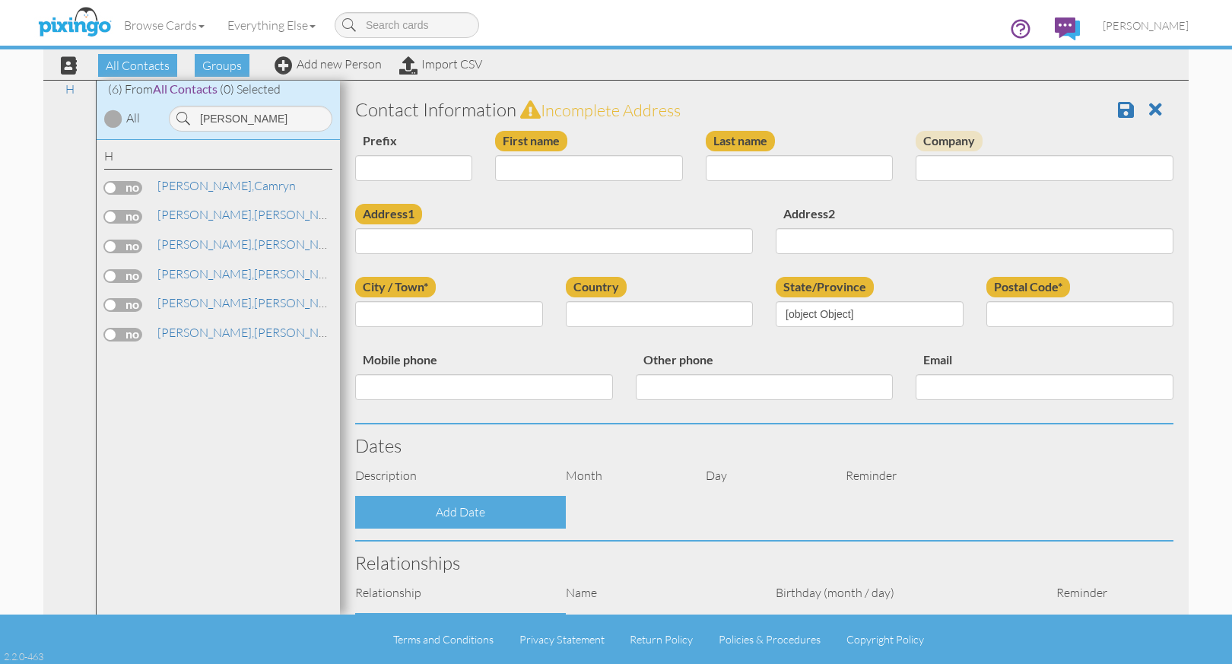
type input "[EMAIL_ADDRESS][DOMAIN_NAME]"
select select "object:5263"
select select "object:5508"
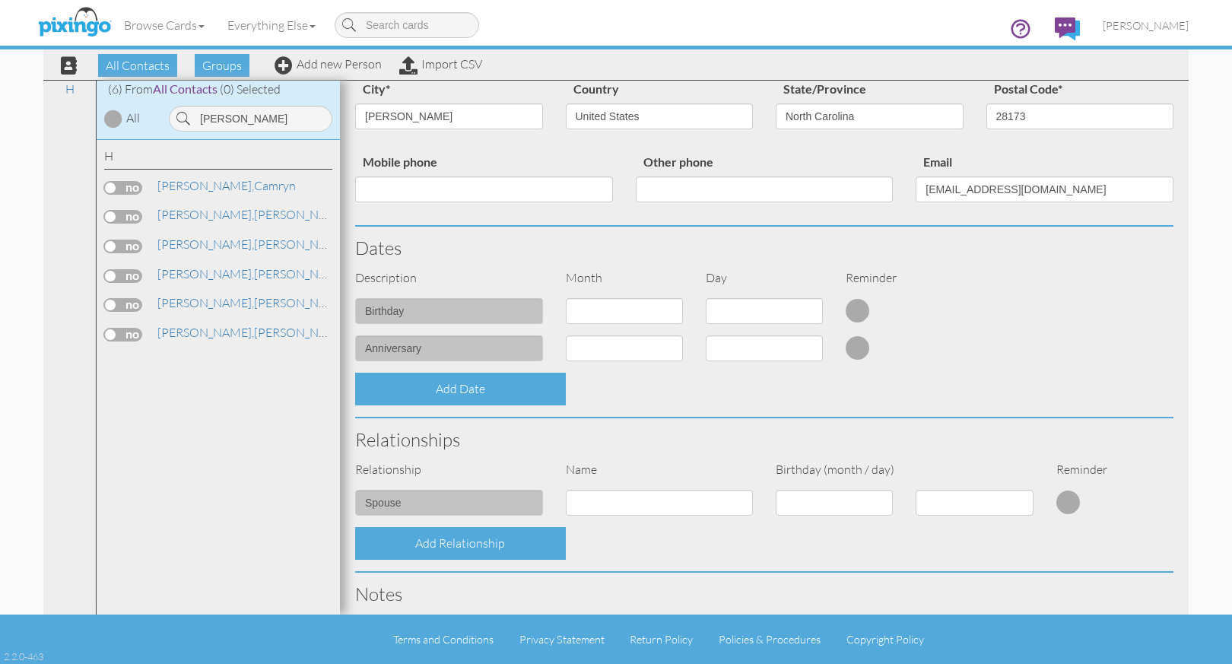
scroll to position [207, 0]
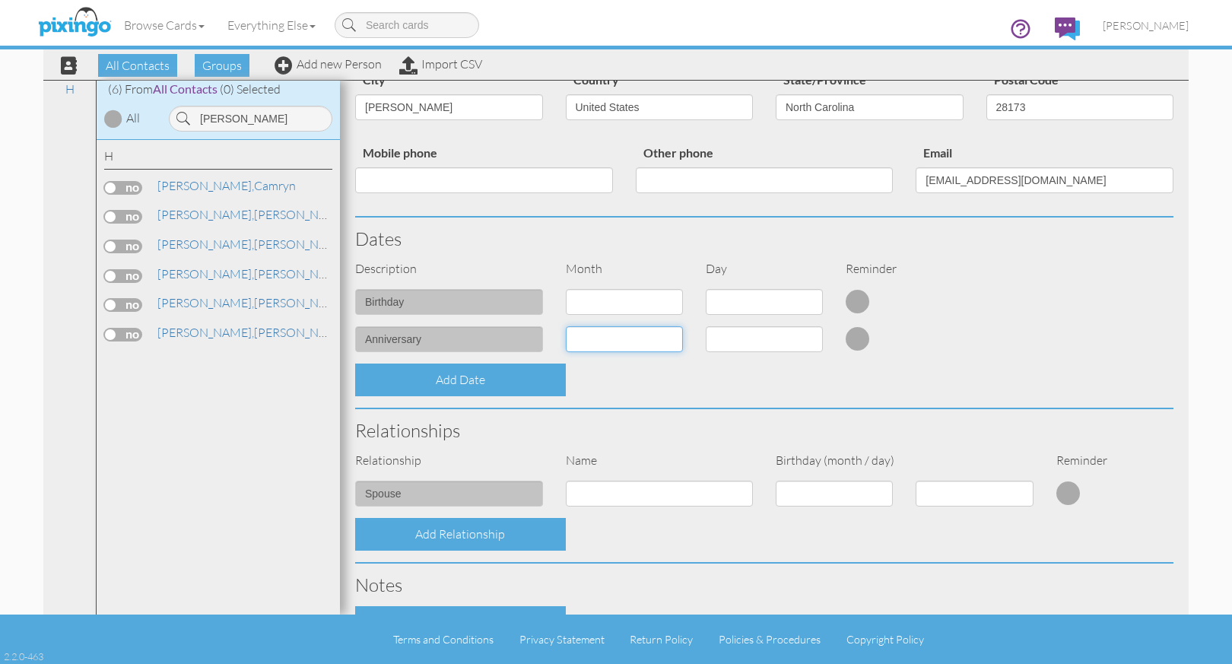
click at [614, 336] on select "1 - [DATE] - [DATE] - [DATE] - [DATE] - [DATE] - [DATE] - [DATE] - [DATE] - [DA…" at bounding box center [624, 339] width 117 height 26
select select "object:5577"
click at [566, 326] on select "1 - [DATE] - [DATE] - [DATE] - [DATE] - [DATE] - [DATE] - [DATE] - [DATE] - [DA…" at bounding box center [624, 339] width 117 height 26
click at [767, 344] on select "1 2 3 4 5 6 7 8 9 10 11 12 13 14 15 16 17 18 19 20 21 22 23 24 25 26 27 28 29" at bounding box center [764, 339] width 117 height 26
select select "number:18"
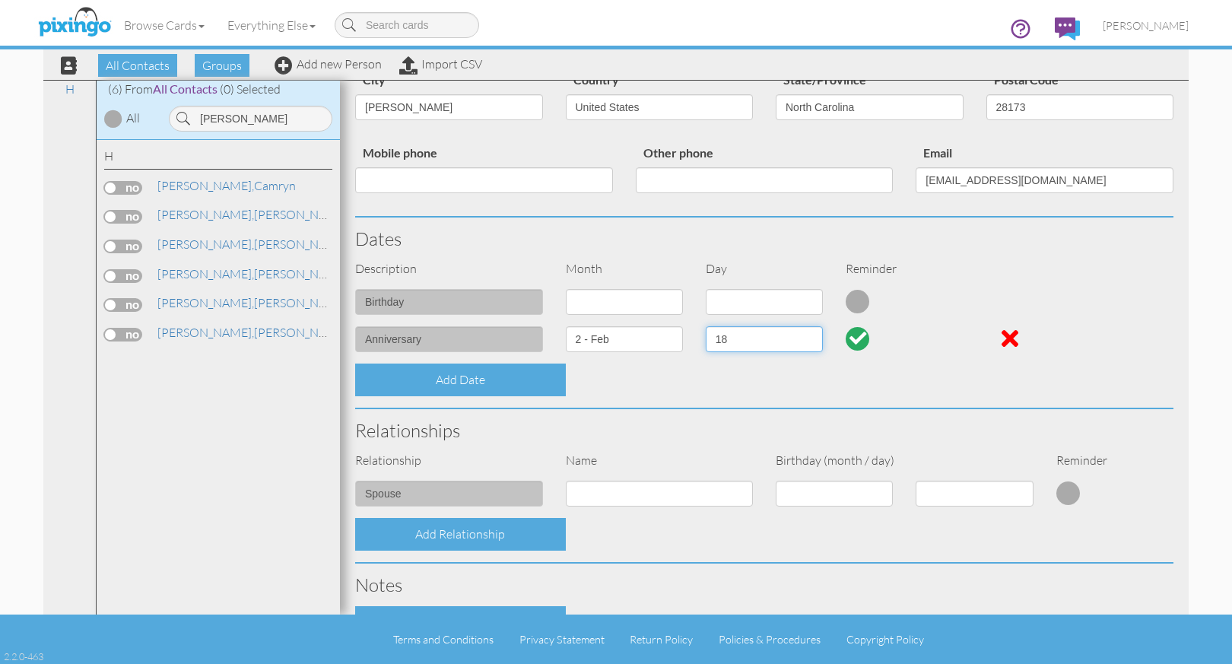
click at [706, 326] on select "1 2 3 4 5 6 7 8 9 10 11 12 13 14 15 16 17 18 19 20 21 22 23 24 25 26 27 28 29" at bounding box center [764, 339] width 117 height 26
click at [851, 334] on div at bounding box center [857, 338] width 17 height 17
click at [850, 337] on div at bounding box center [857, 338] width 24 height 24
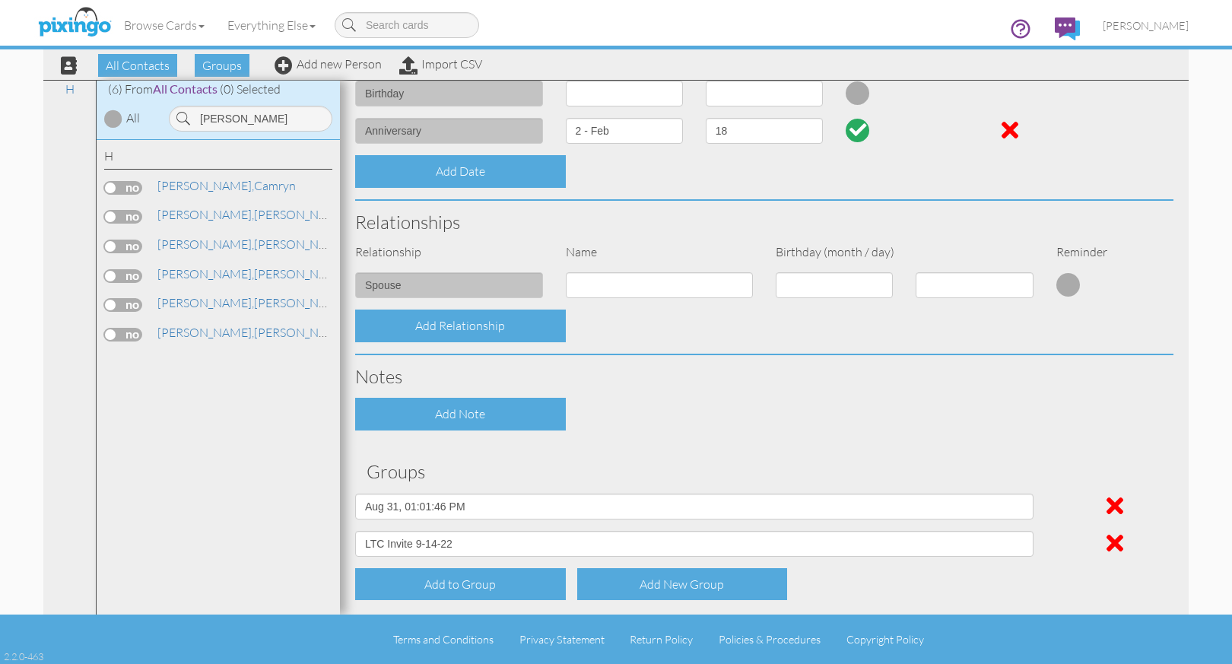
scroll to position [479, 0]
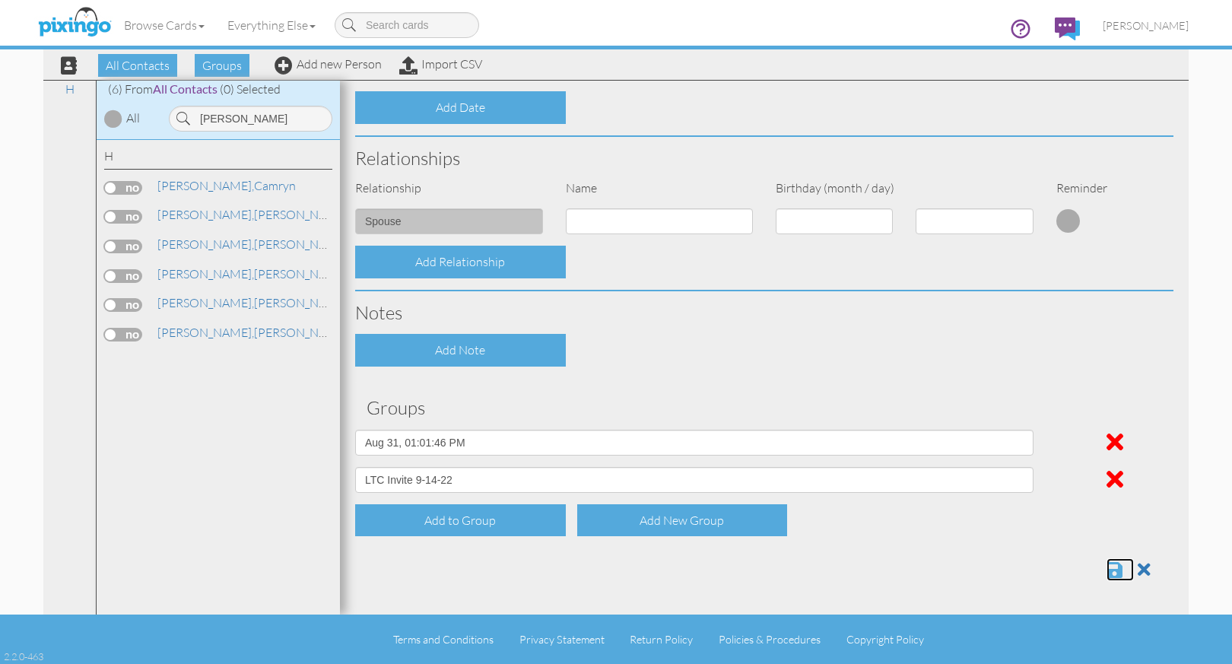
click at [1106, 566] on span at bounding box center [1114, 569] width 16 height 18
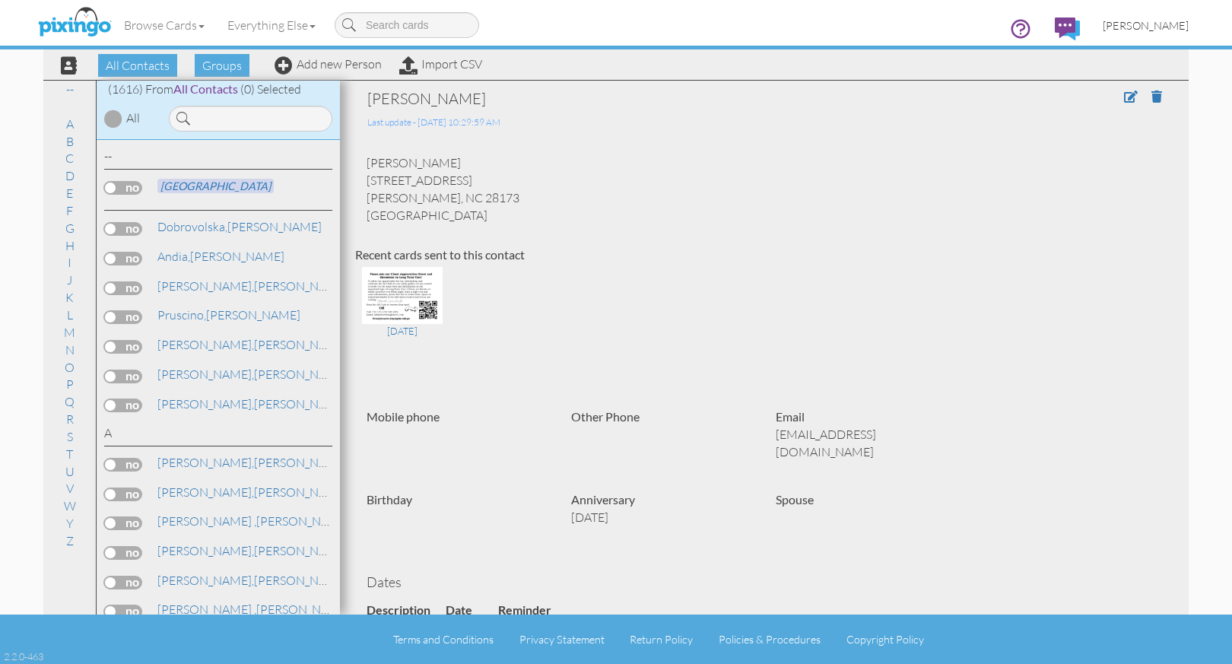
click at [1139, 26] on span "[PERSON_NAME]" at bounding box center [1145, 25] width 86 height 13
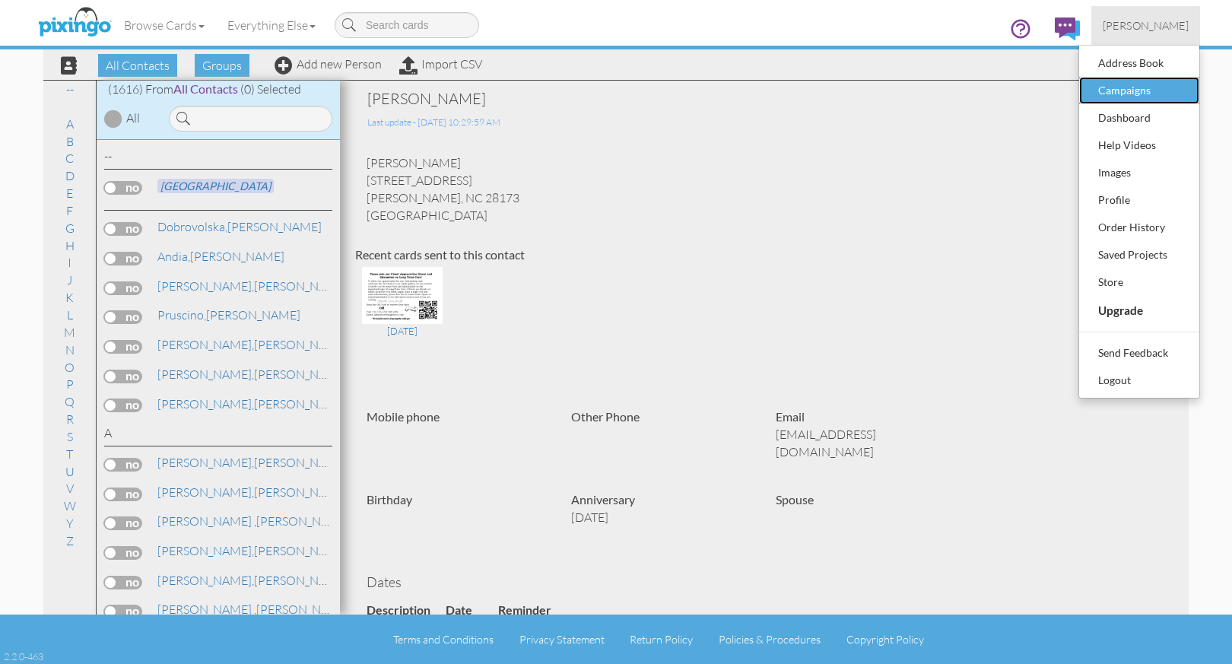
click at [1142, 87] on div "Campaigns" at bounding box center [1139, 90] width 90 height 23
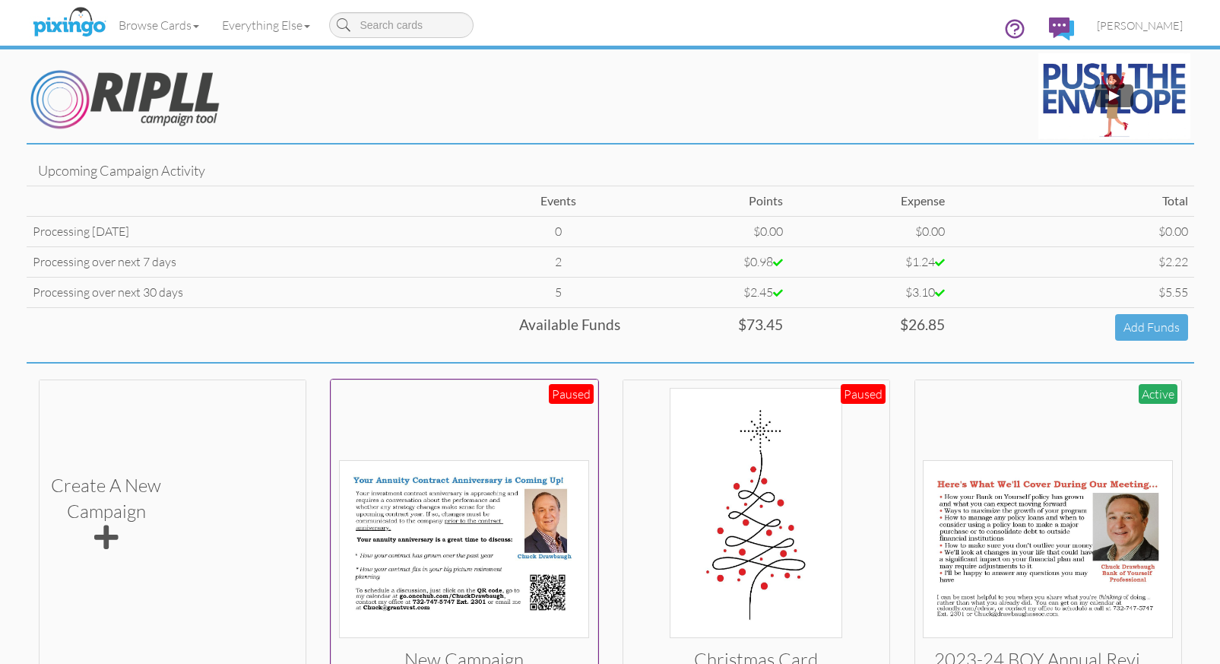
click at [468, 524] on img at bounding box center [464, 549] width 250 height 178
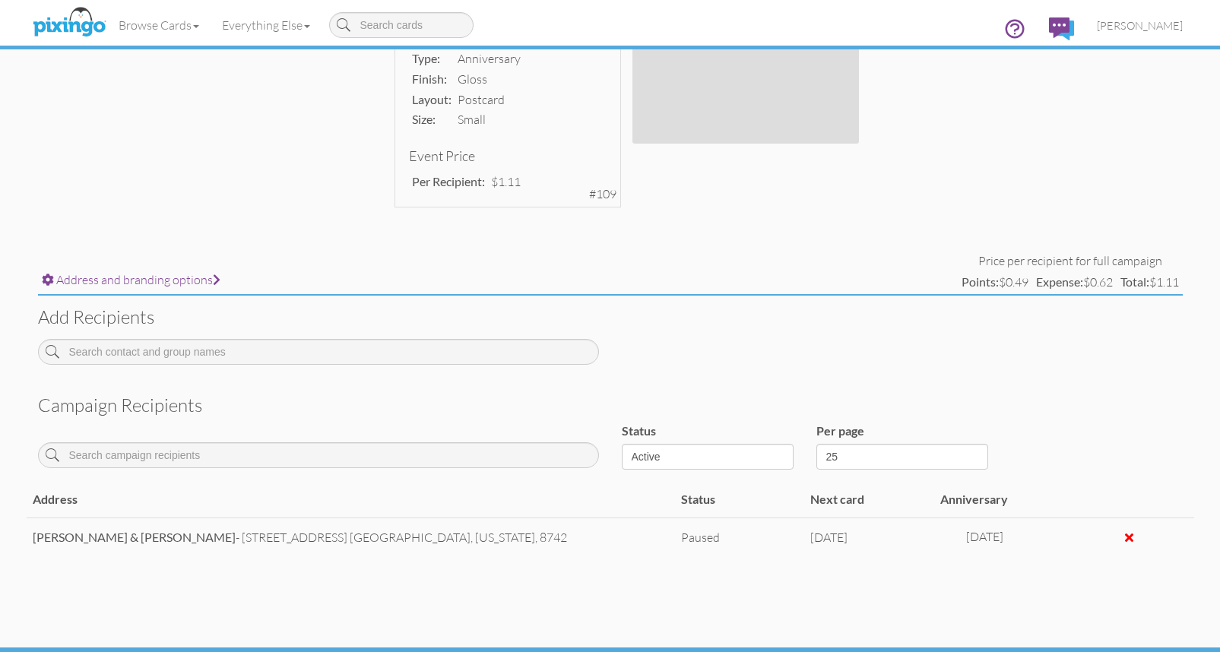
scroll to position [454, 0]
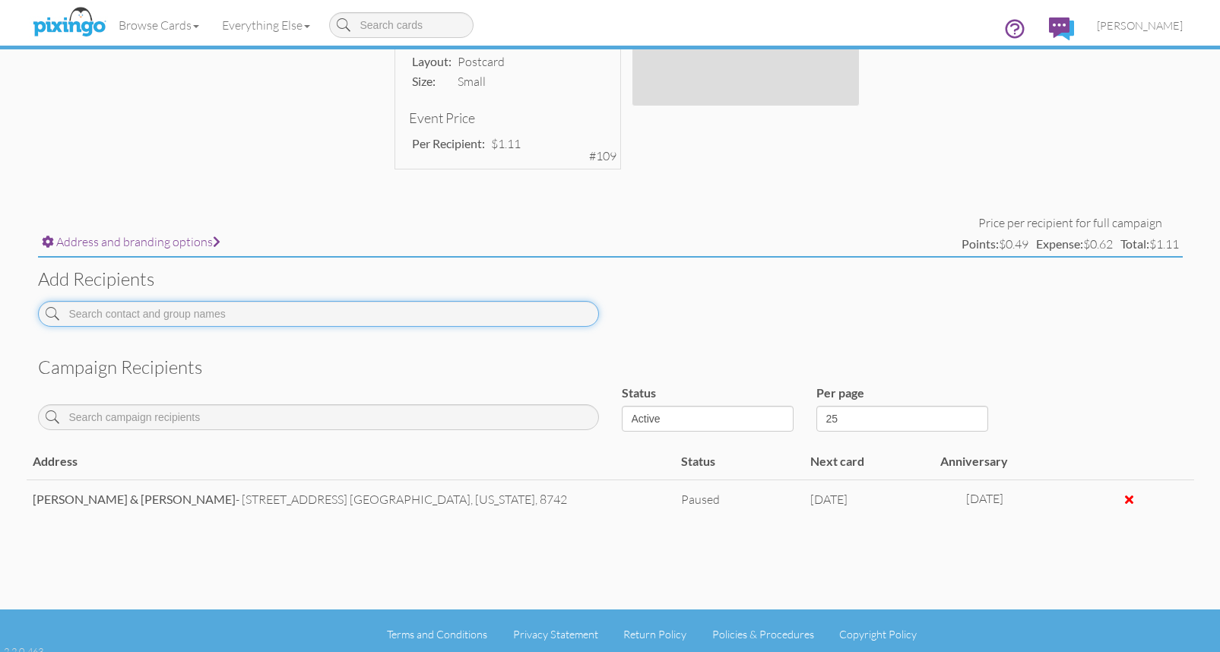
click at [165, 313] on input at bounding box center [318, 314] width 561 height 26
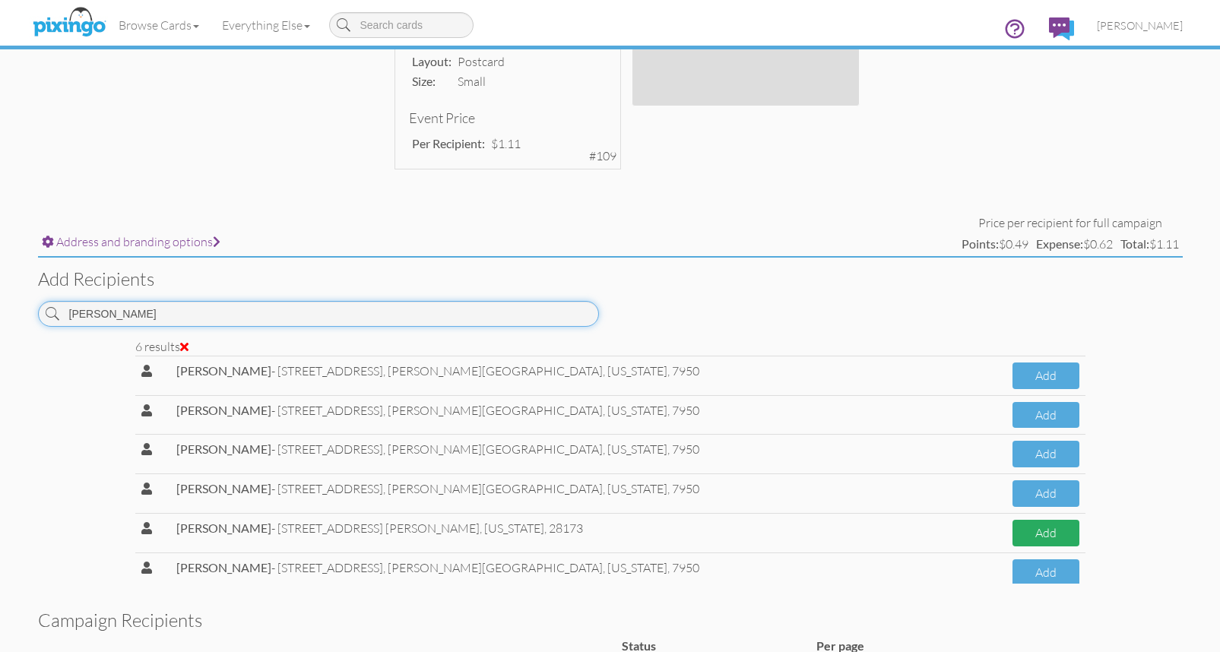
type input "hussey"
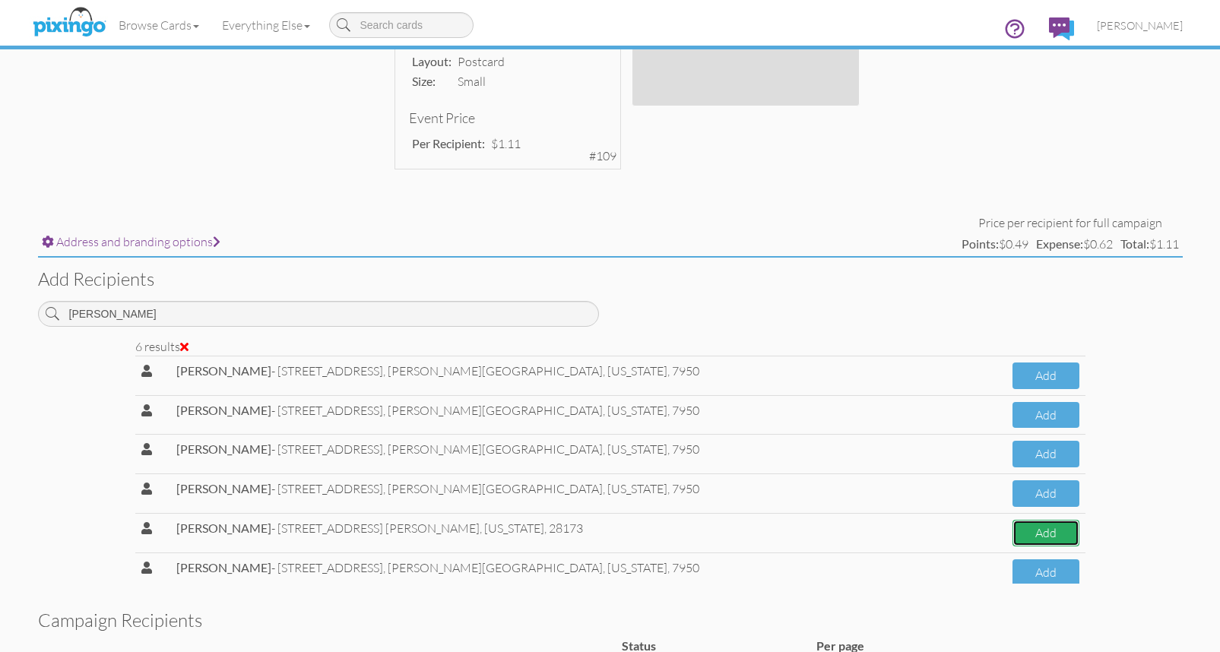
click at [1013, 537] on button "Add" at bounding box center [1046, 533] width 66 height 27
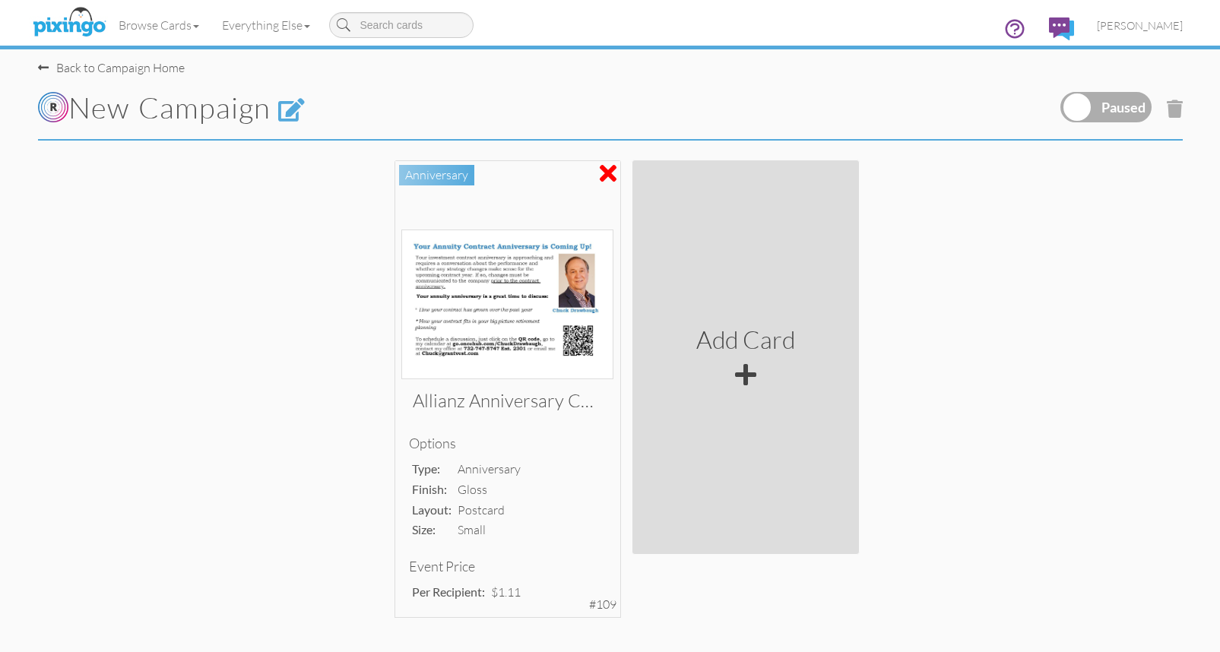
scroll to position [7, 0]
click at [1124, 101] on label at bounding box center [1106, 105] width 91 height 30
click at [0, 0] on input "checkbox" at bounding box center [0, 0] width 0 height 0
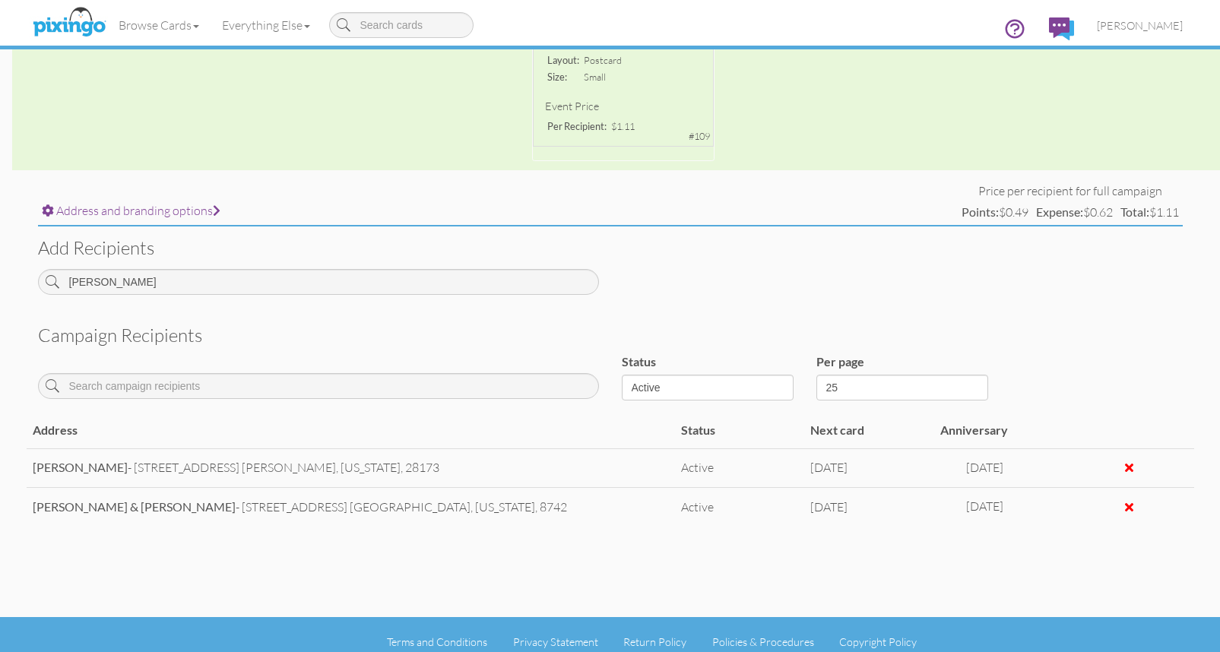
scroll to position [395, 0]
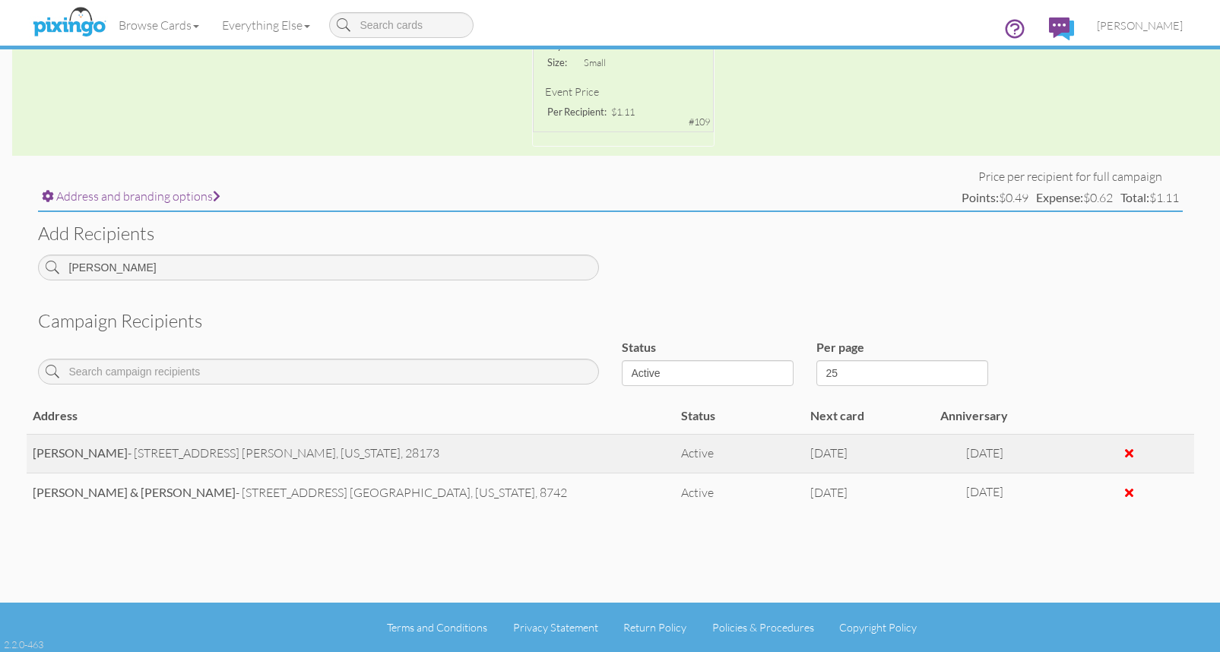
click at [848, 452] on span "[DATE]" at bounding box center [828, 453] width 37 height 15
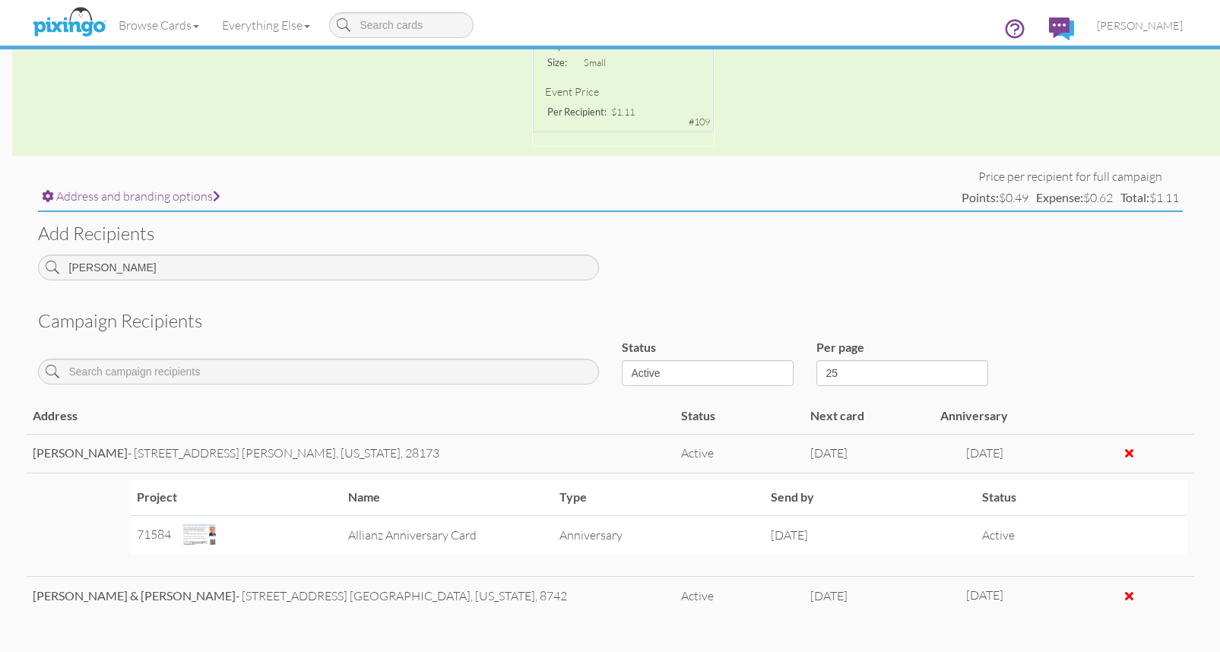
click at [1048, 338] on div "Campaign recipients Status Active Inactive Complete Canceled All Per page 25 50…" at bounding box center [611, 465] width 1168 height 331
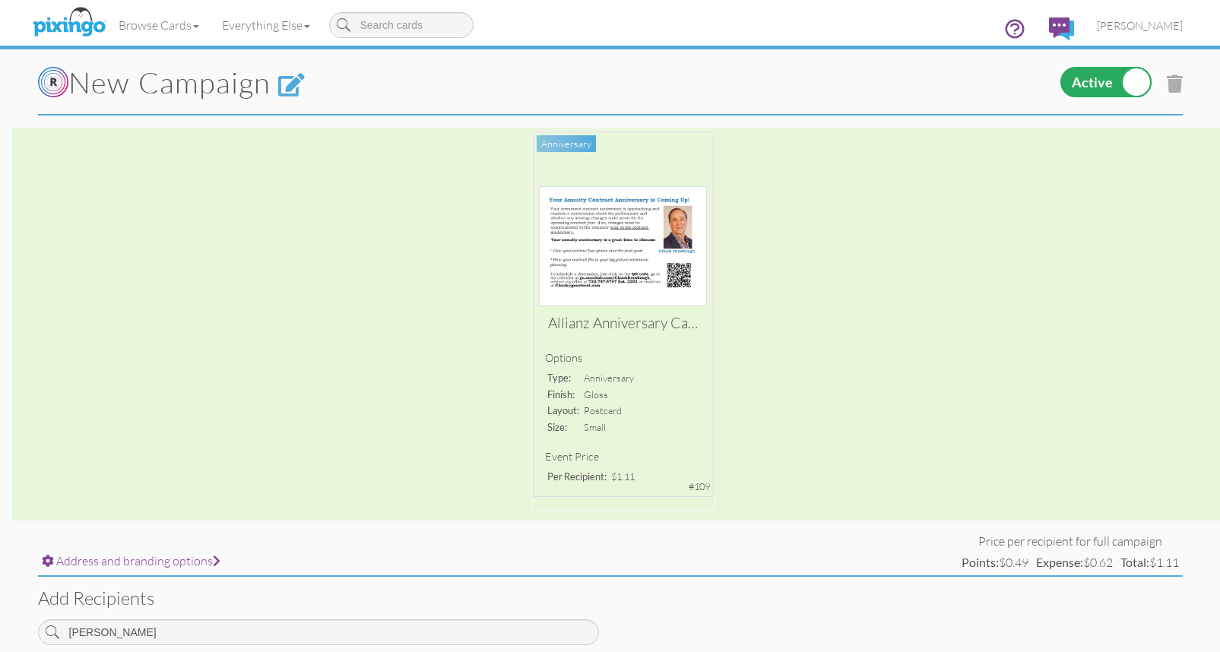
scroll to position [5, 0]
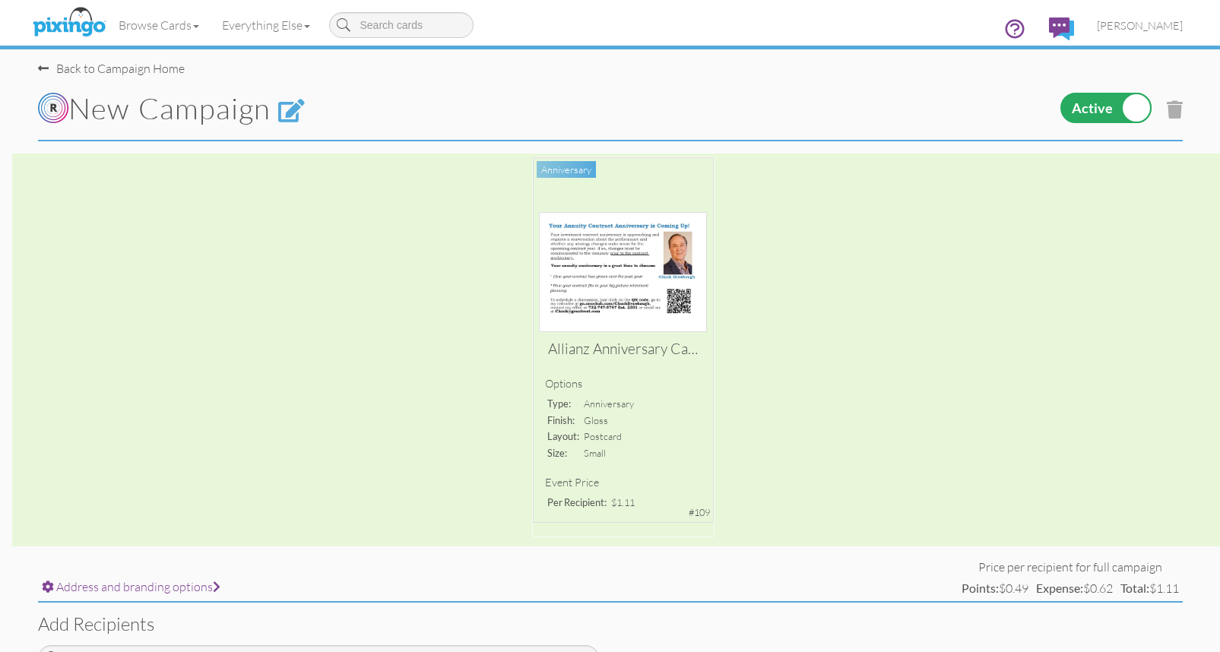
drag, startPoint x: 1207, startPoint y: 62, endPoint x: 653, endPoint y: 441, distance: 671.0
click at [1206, 62] on campaign-detail "Toggle navigation Visit Pixingo Mobile Browse Cards Business Accounting Automot…" at bounding box center [610, 571] width 1220 height 1152
click at [664, 547] on div "Allianz Anniversary Card Options type: anniversary finish: gloss layout: postca…" at bounding box center [610, 350] width 1220 height 393
click at [902, 455] on div "Allianz Anniversary Card Options type: anniversary finish: gloss layout: postca…" at bounding box center [610, 350] width 1220 height 393
click at [1105, 106] on label at bounding box center [1106, 108] width 91 height 30
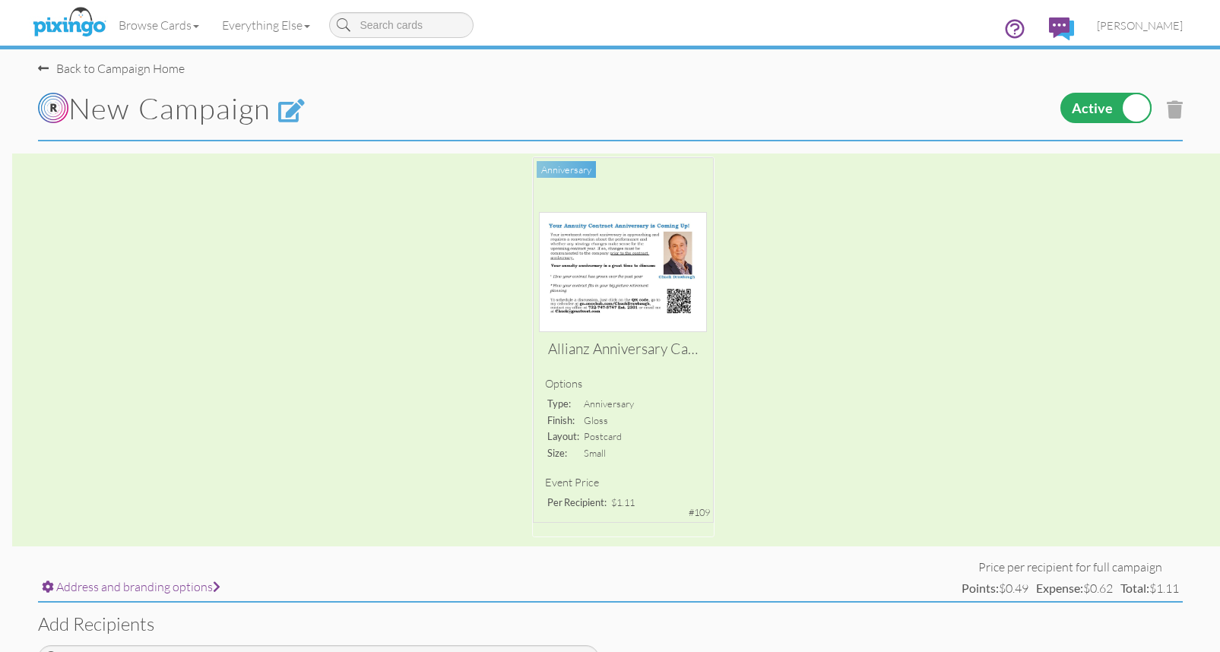
click at [0, 0] on input "checkbox" at bounding box center [0, 0] width 0 height 0
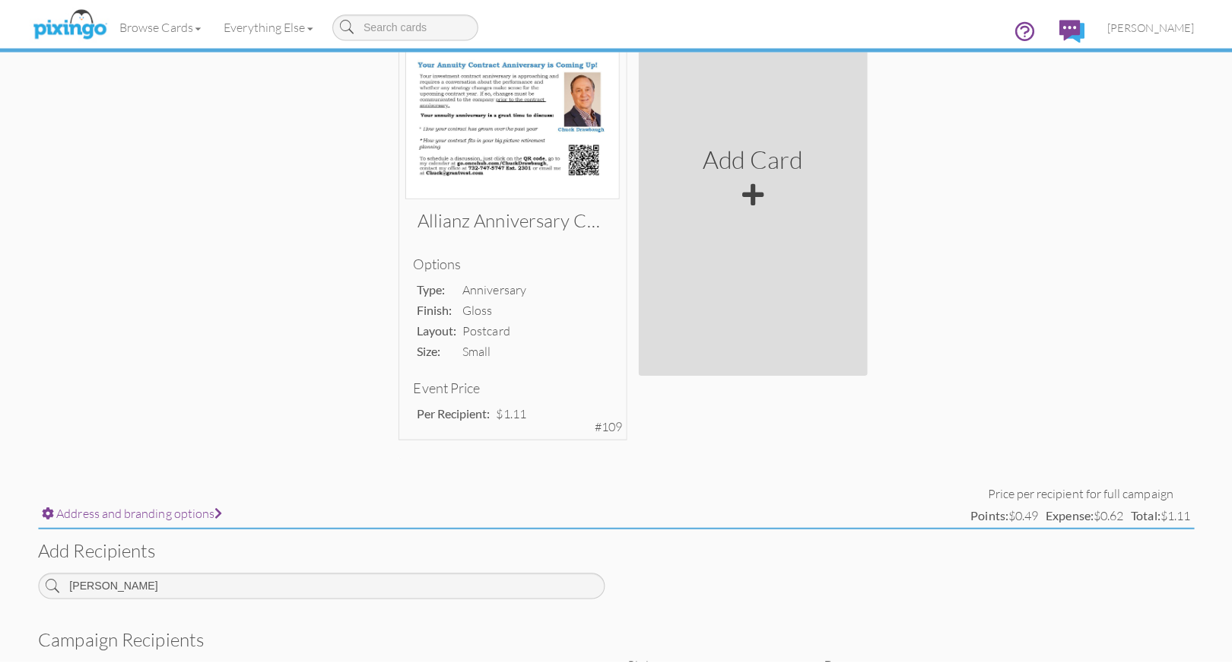
scroll to position [201, 0]
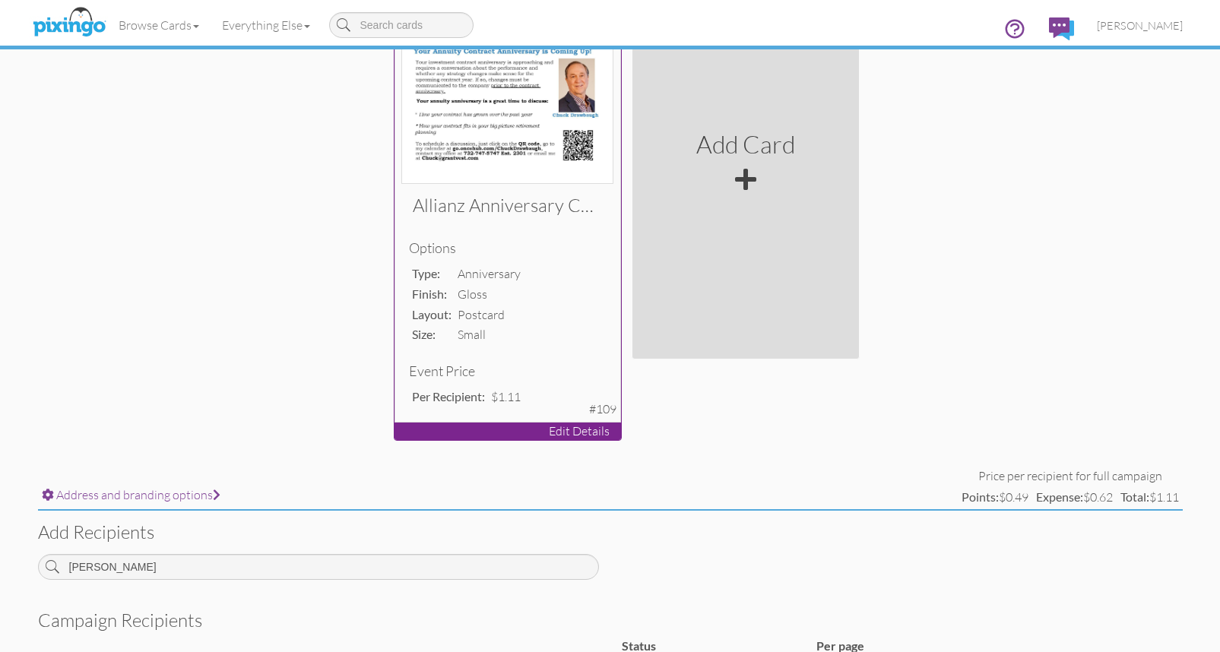
click at [572, 428] on p "Edit Details" at bounding box center [508, 431] width 227 height 17
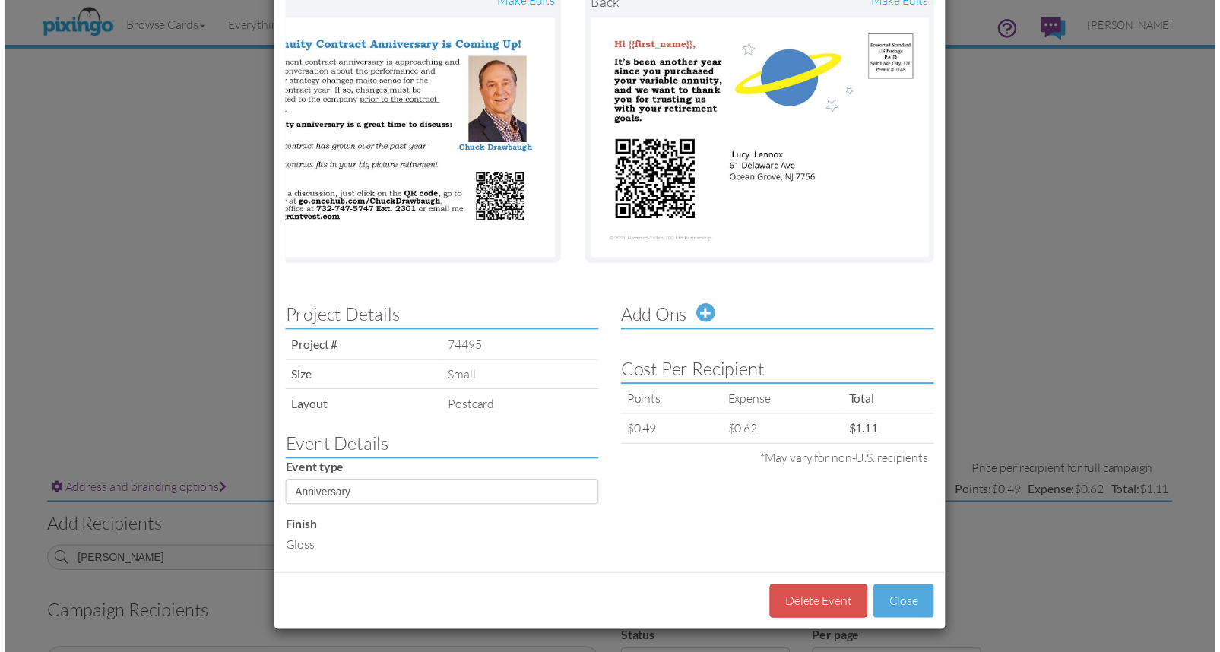
scroll to position [0, 0]
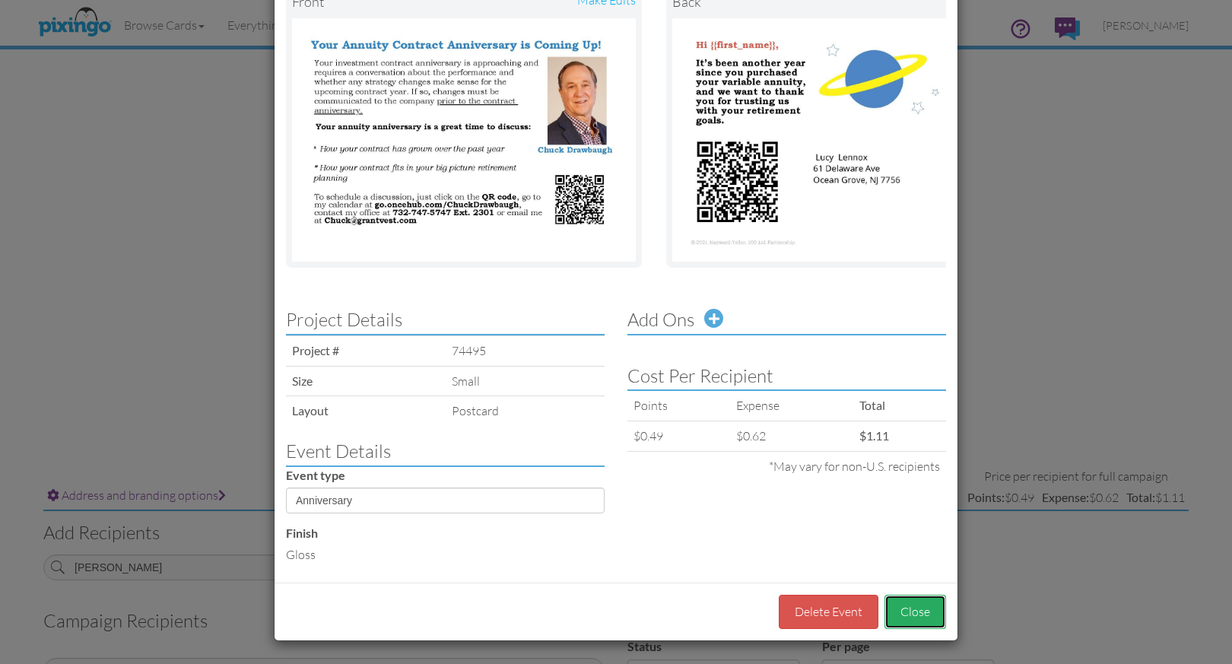
click at [906, 611] on button "Close" at bounding box center [915, 612] width 62 height 34
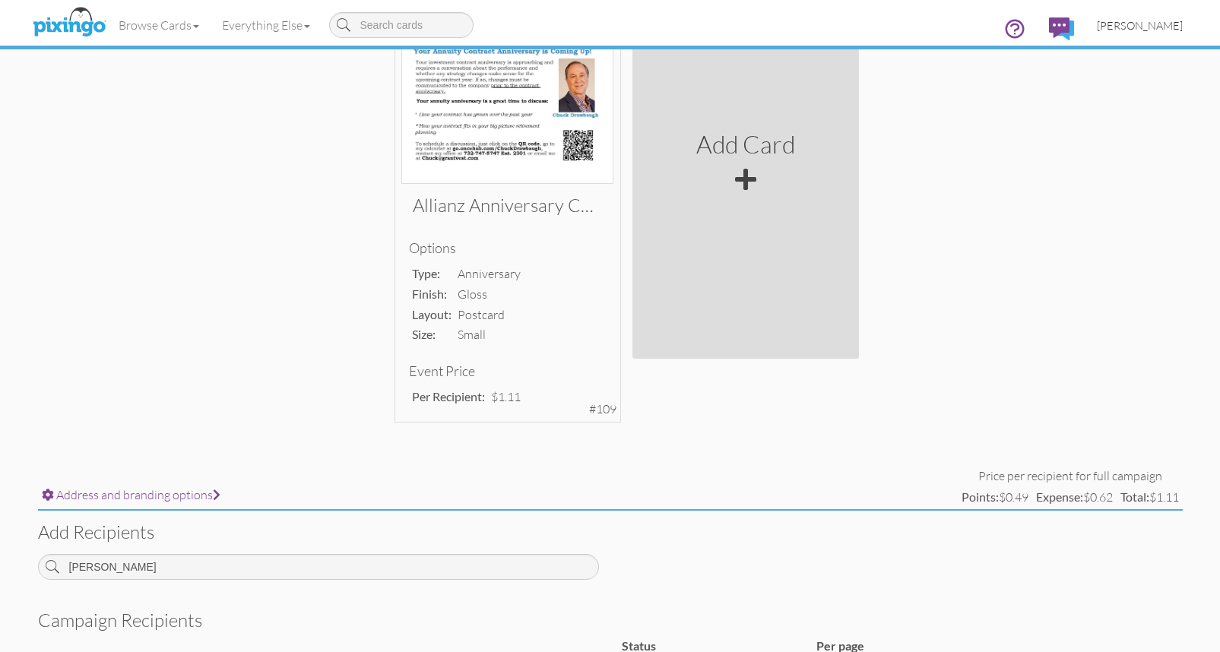
click at [1137, 21] on span "[PERSON_NAME]" at bounding box center [1140, 25] width 86 height 13
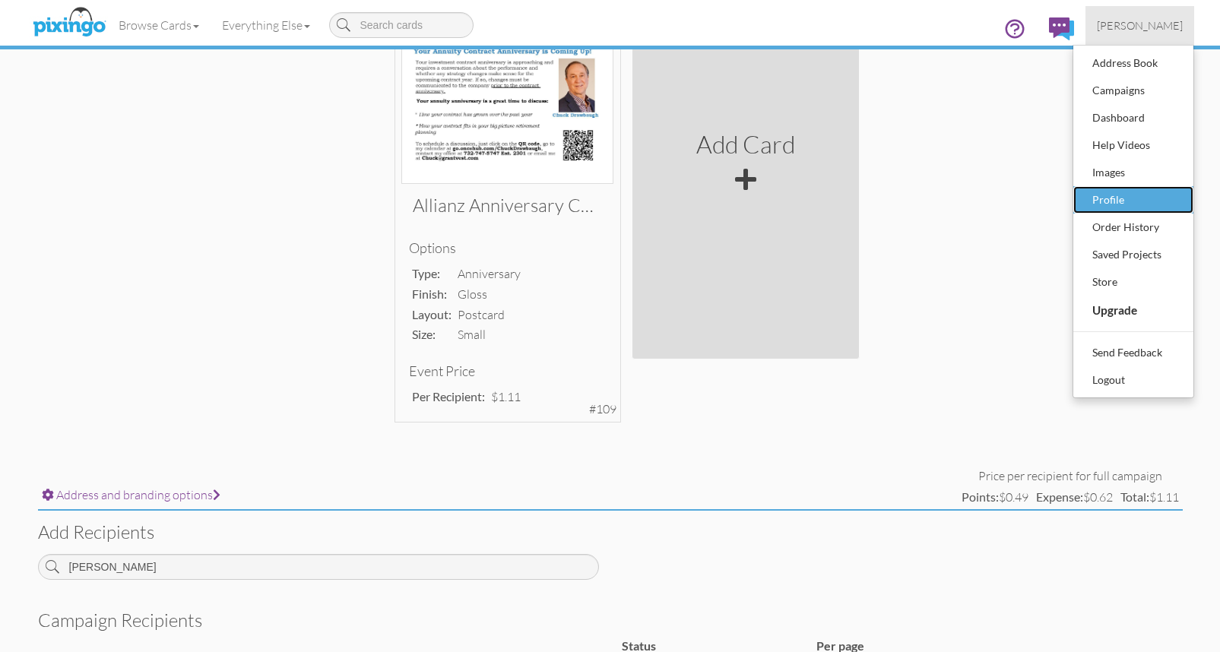
click at [1118, 200] on div "Profile" at bounding box center [1134, 200] width 90 height 23
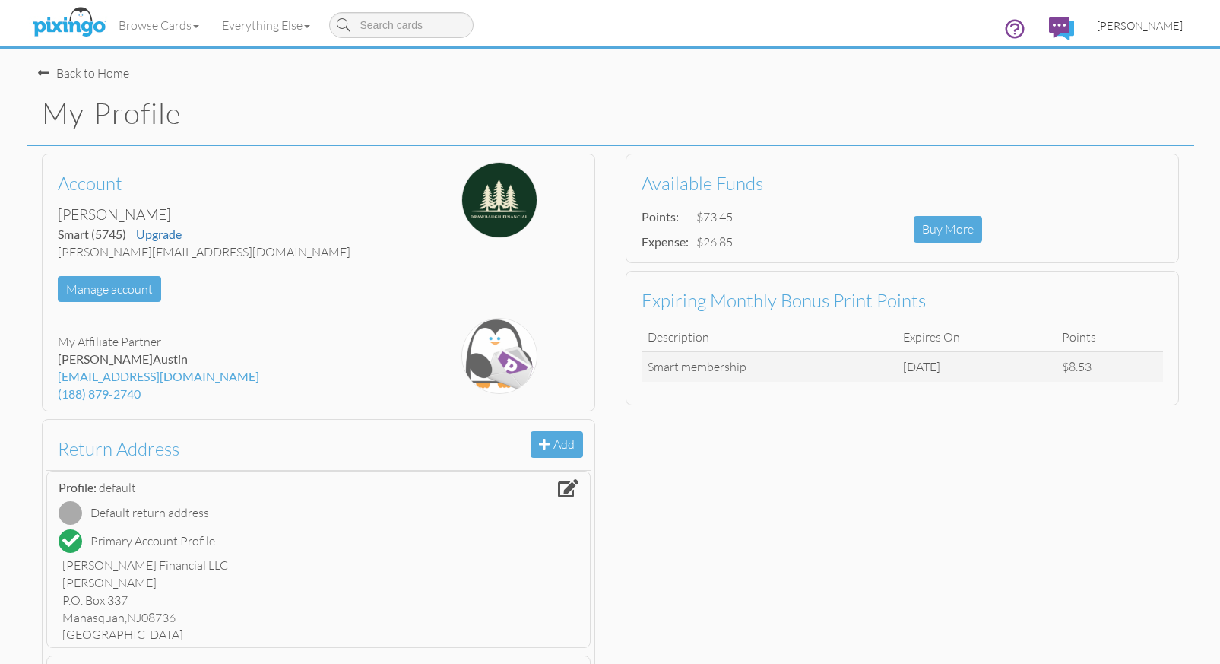
click at [1159, 22] on span "[PERSON_NAME]" at bounding box center [1140, 25] width 86 height 13
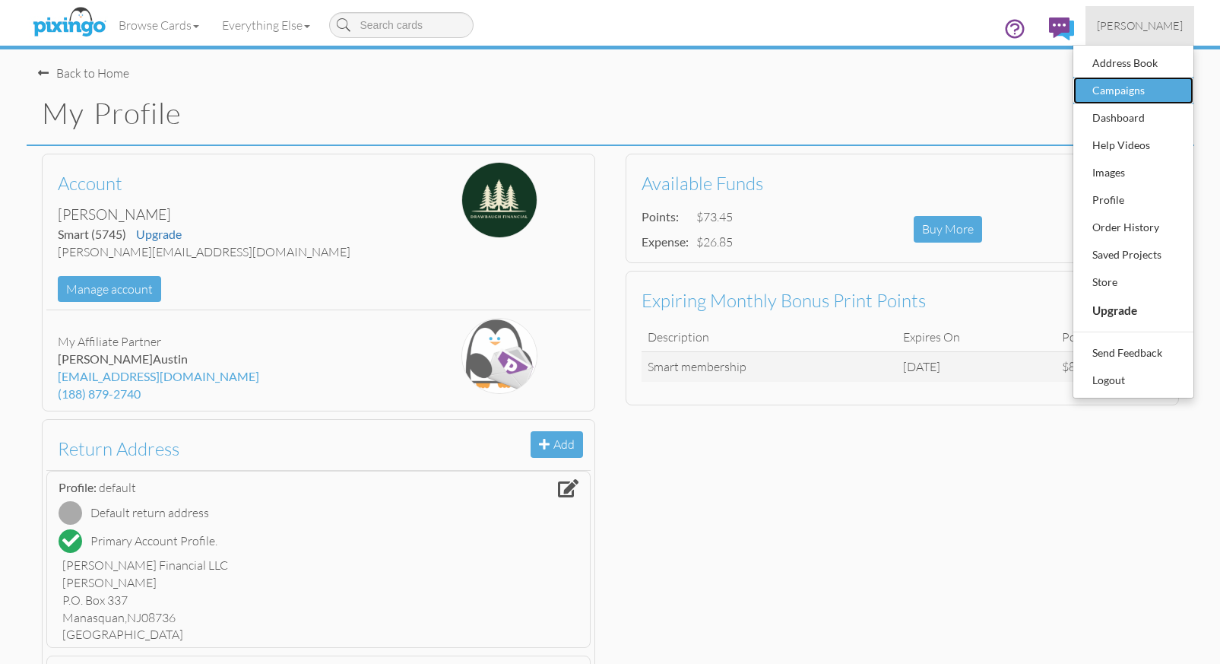
click at [1121, 86] on div "Campaigns" at bounding box center [1134, 90] width 90 height 23
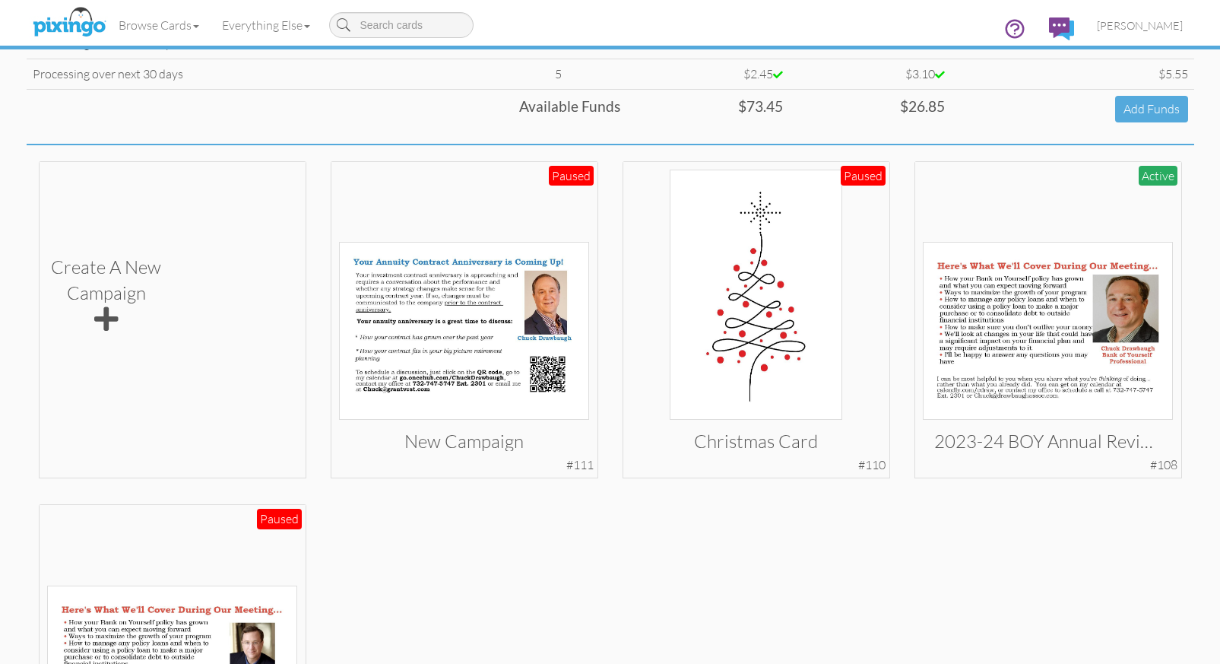
scroll to position [227, 0]
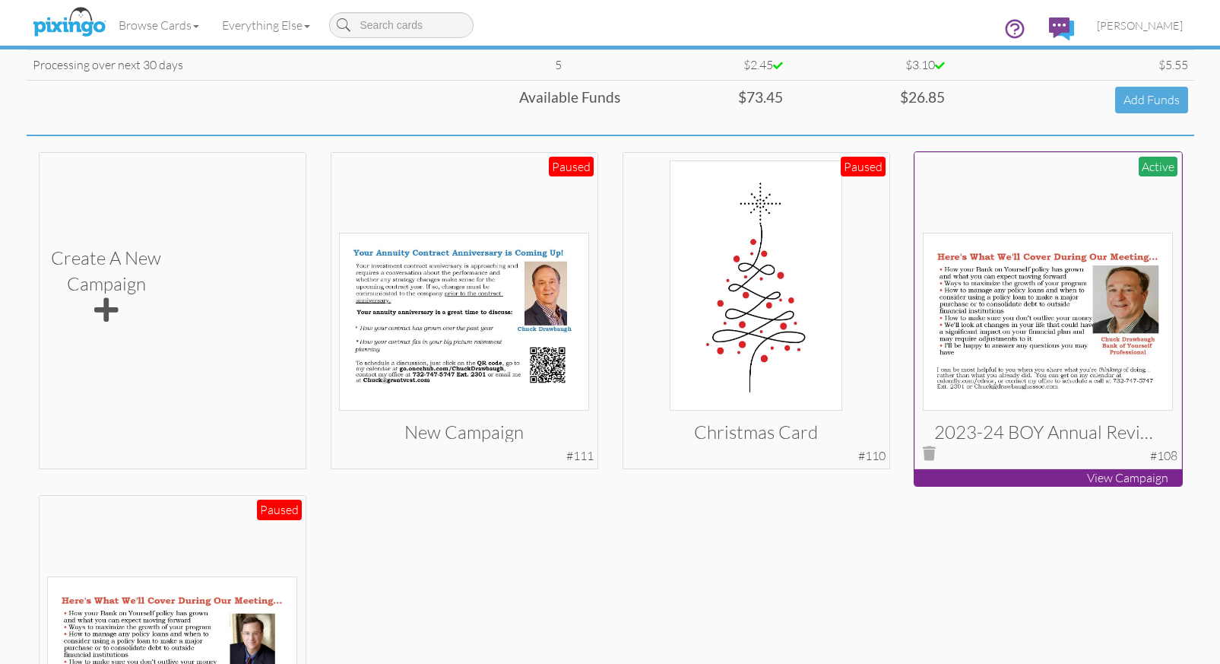
click at [1044, 334] on img at bounding box center [1048, 322] width 250 height 178
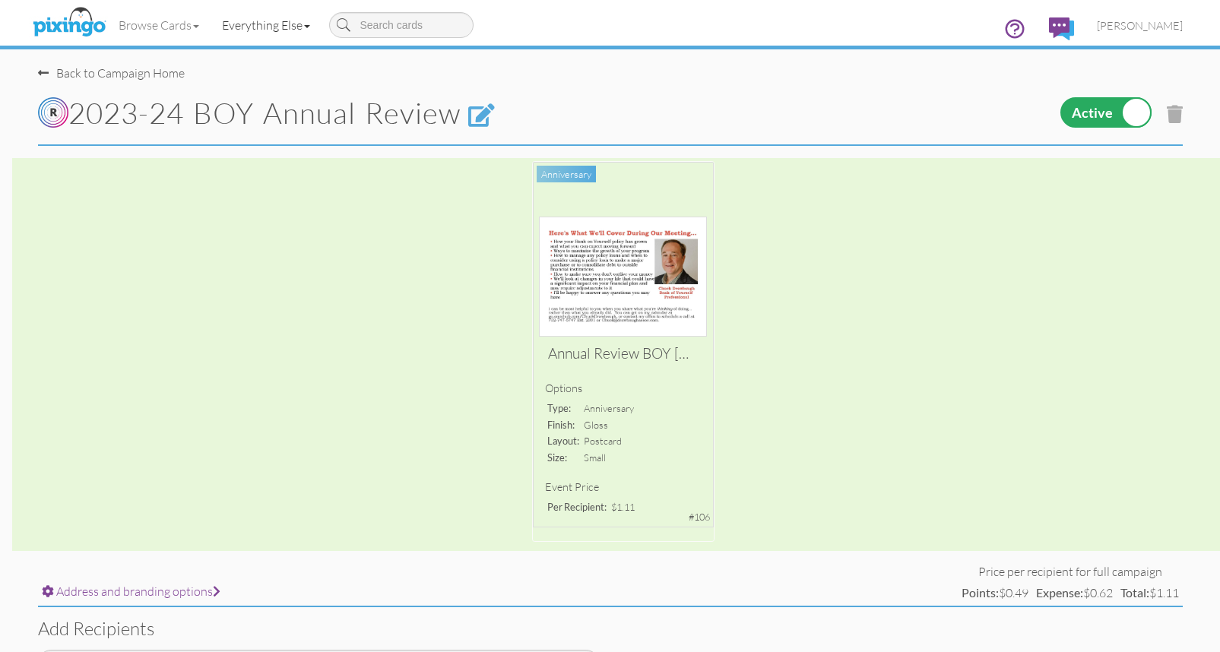
click at [271, 27] on link "Everything Else" at bounding box center [266, 25] width 111 height 38
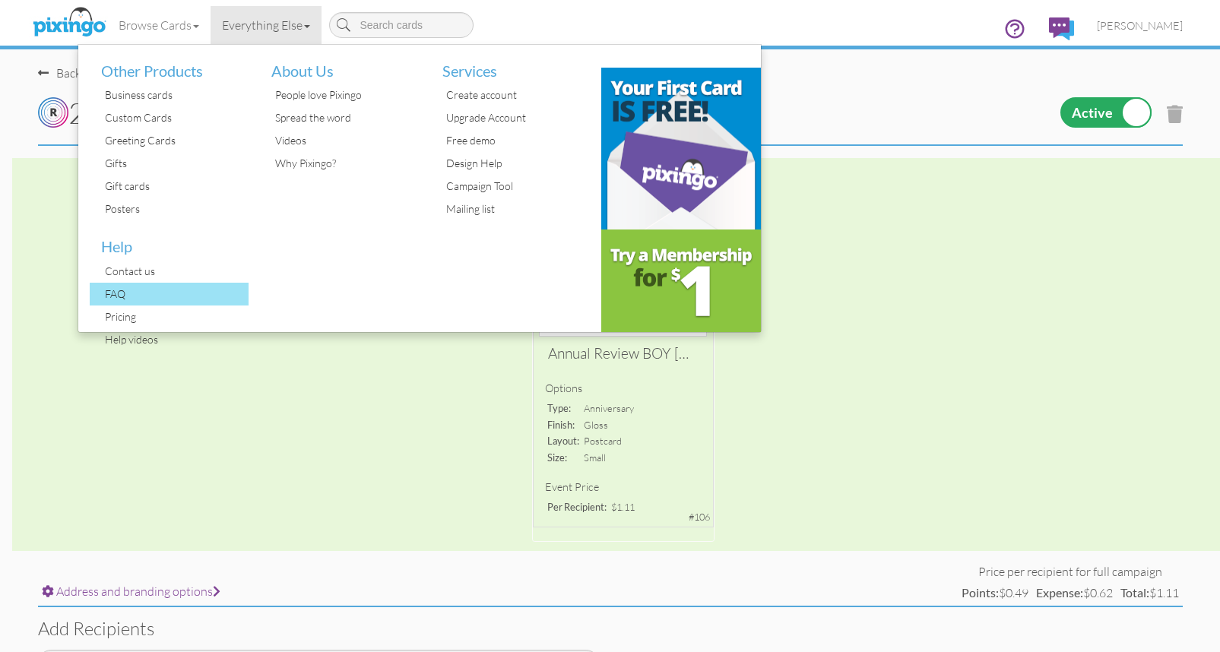
click at [118, 287] on div "FAQ" at bounding box center [175, 294] width 148 height 23
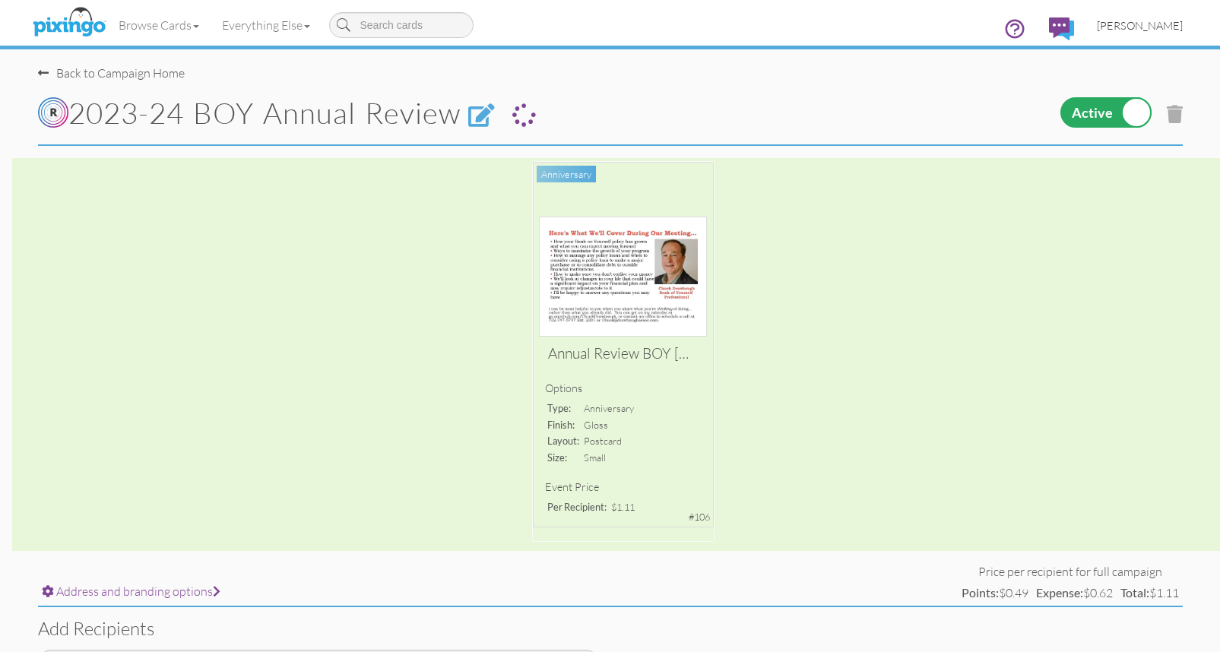
click at [1172, 27] on span "[PERSON_NAME]" at bounding box center [1140, 25] width 86 height 13
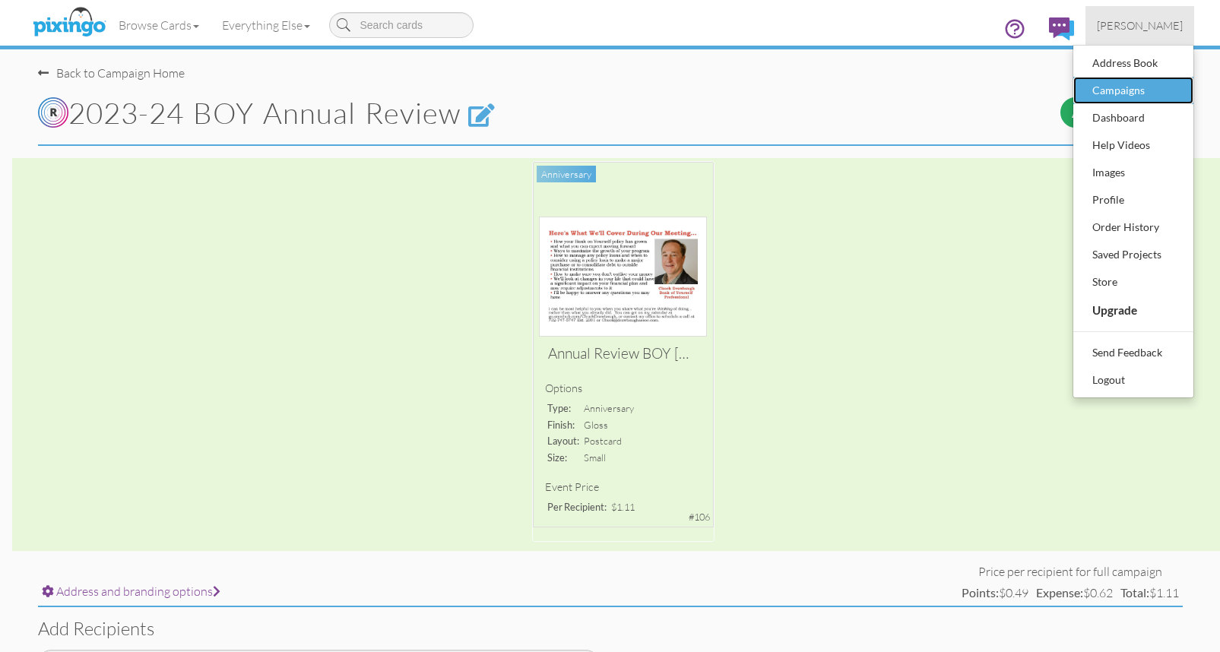
click at [1147, 100] on div "Campaigns" at bounding box center [1134, 90] width 90 height 23
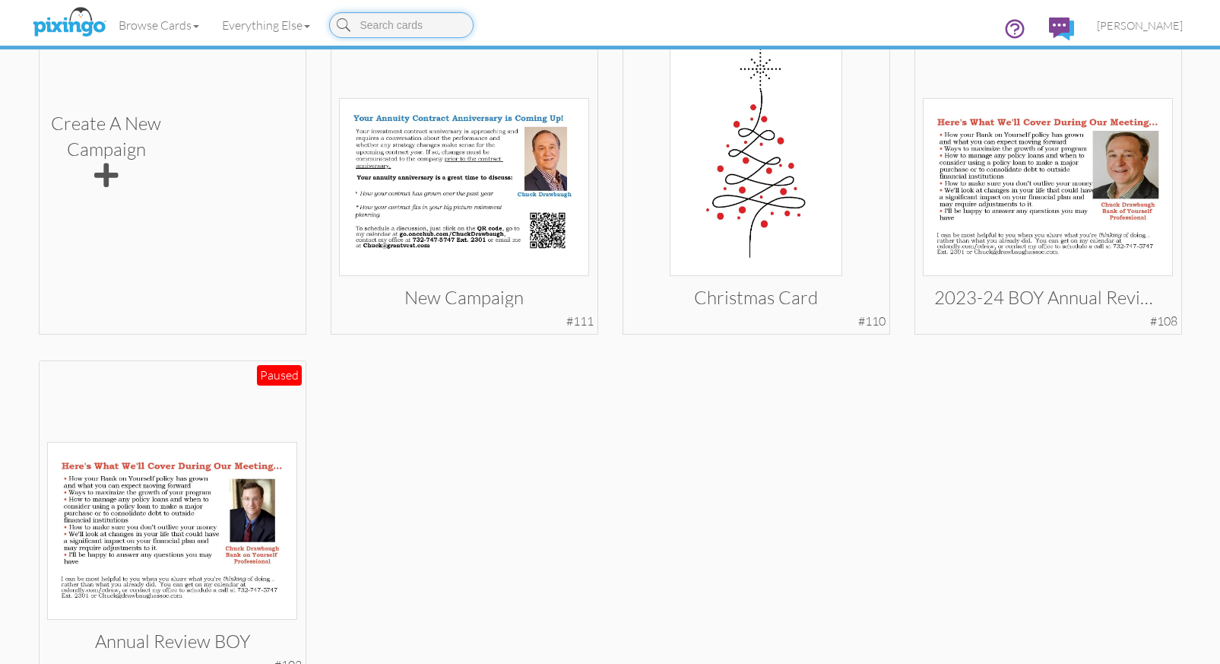
scroll to position [346, 0]
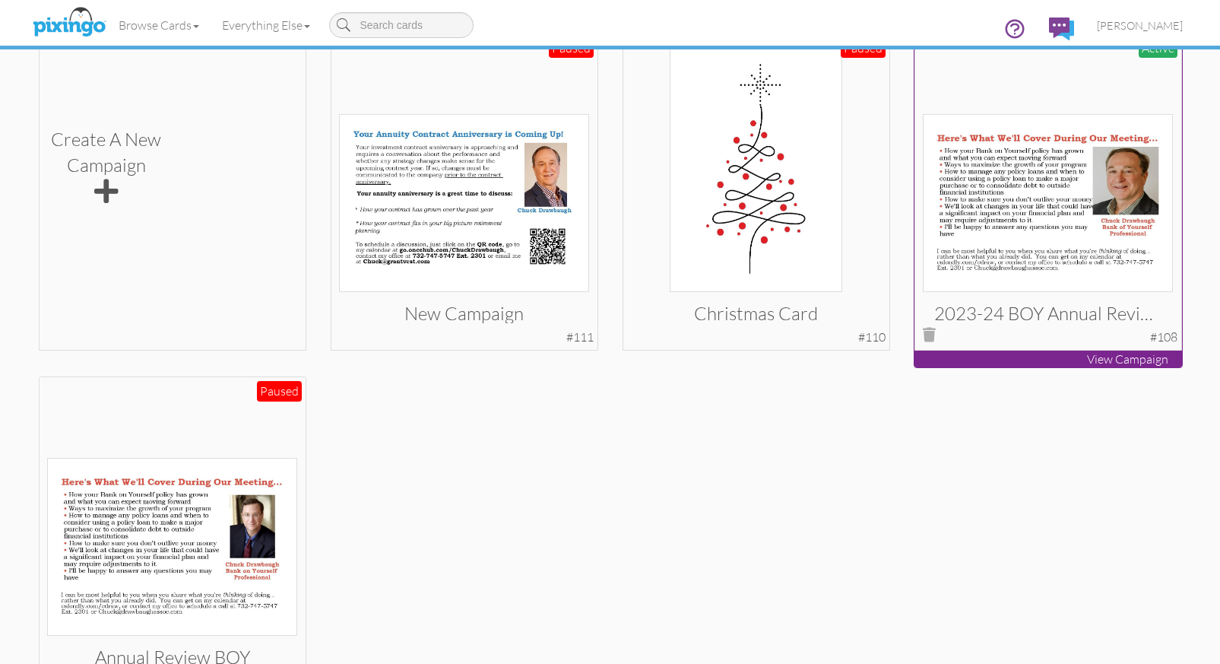
click at [1045, 186] on img at bounding box center [1048, 203] width 250 height 178
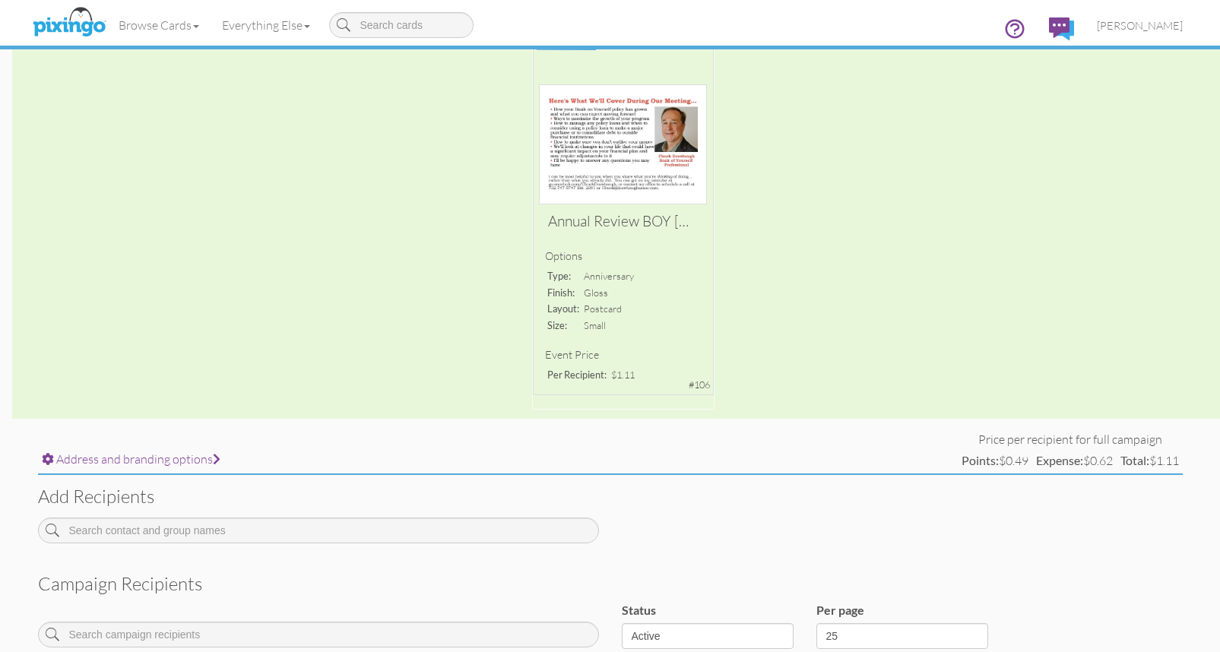
scroll to position [128, 0]
click at [1140, 29] on span "[PERSON_NAME]" at bounding box center [1140, 25] width 86 height 13
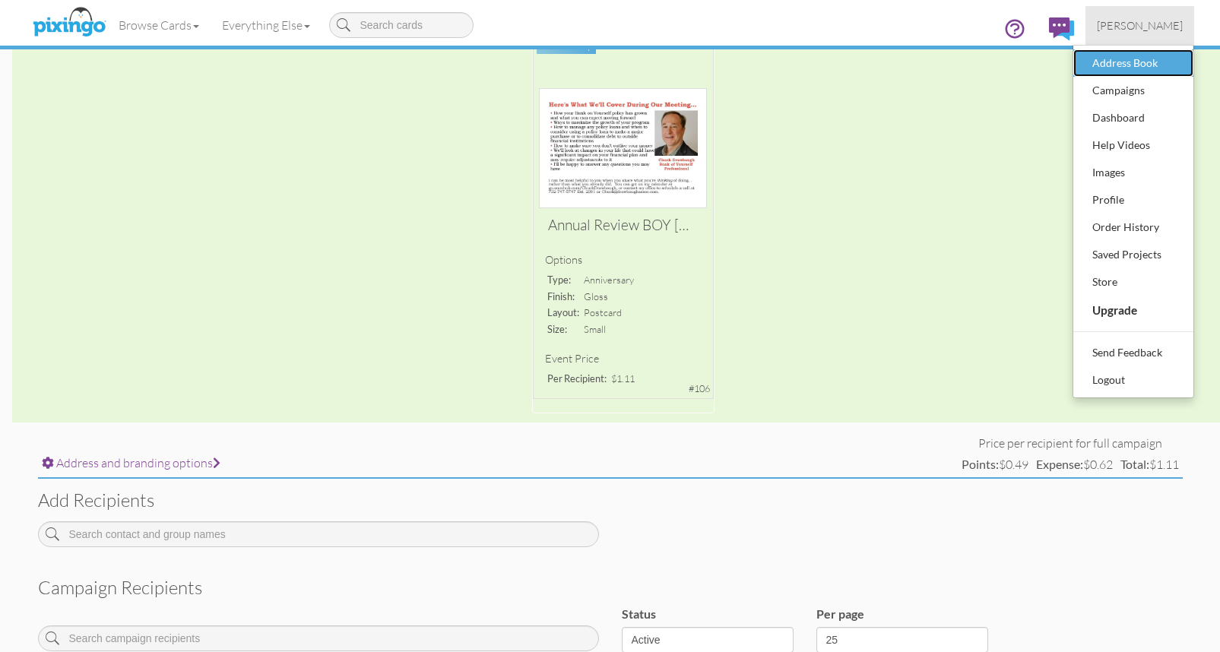
click at [1133, 65] on div "Address Book" at bounding box center [1134, 63] width 90 height 23
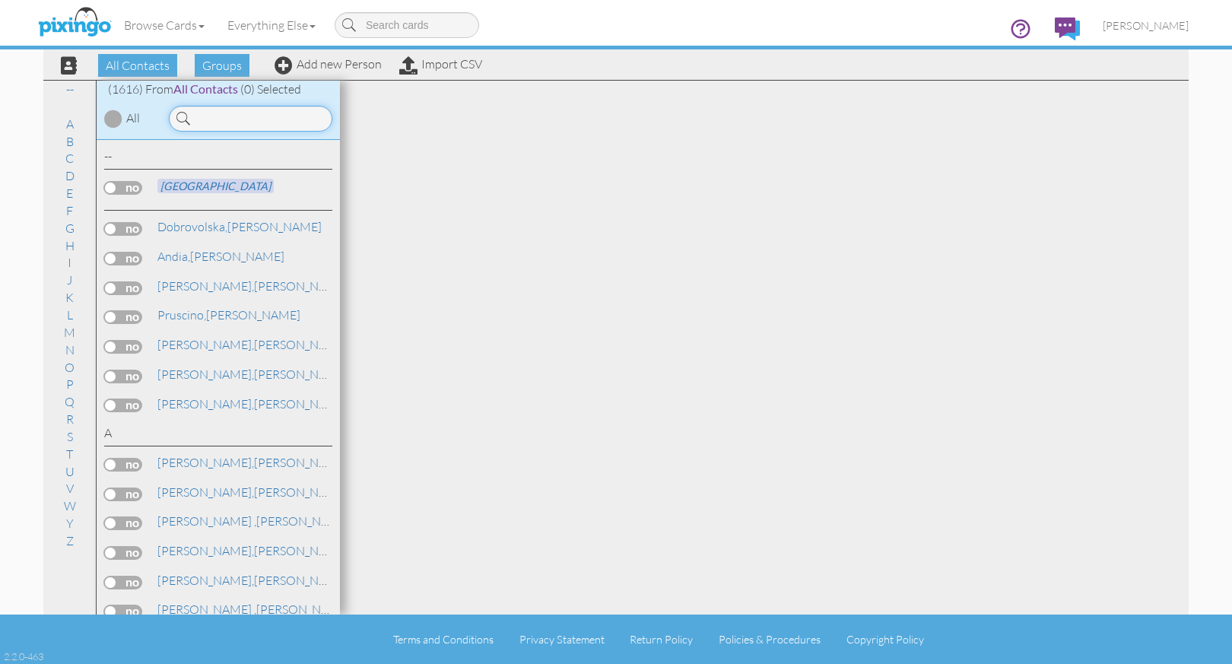
click at [231, 123] on input at bounding box center [250, 119] width 163 height 26
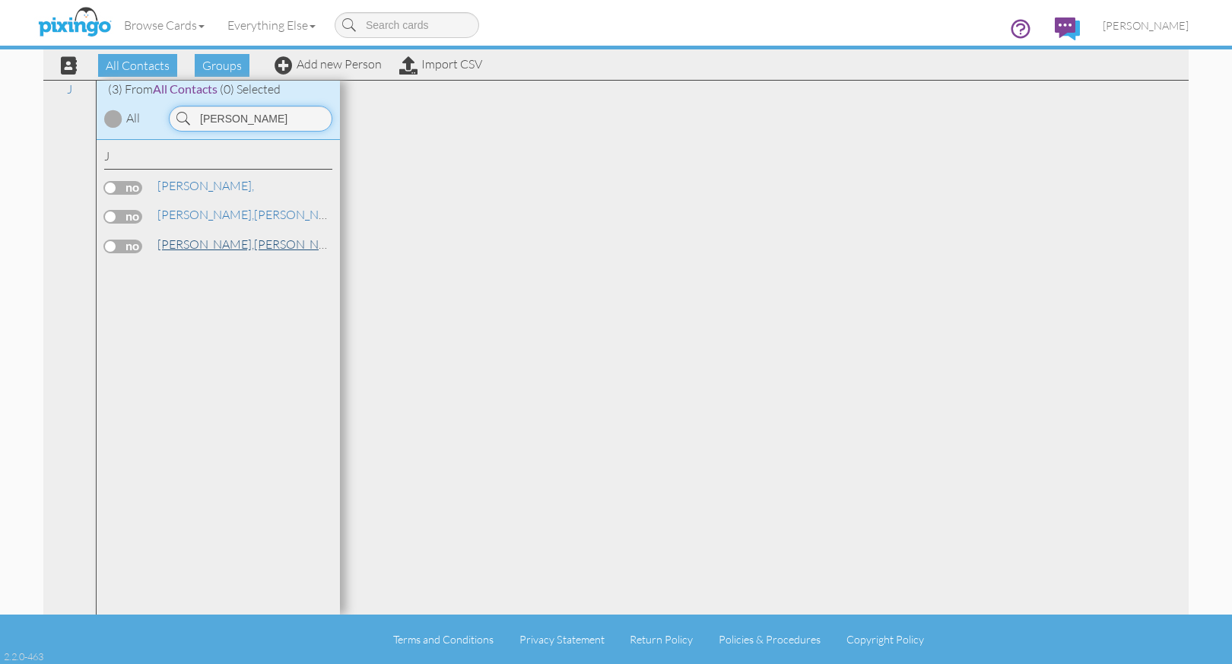
type input "[PERSON_NAME]"
click at [178, 243] on span "[PERSON_NAME]," at bounding box center [205, 243] width 97 height 15
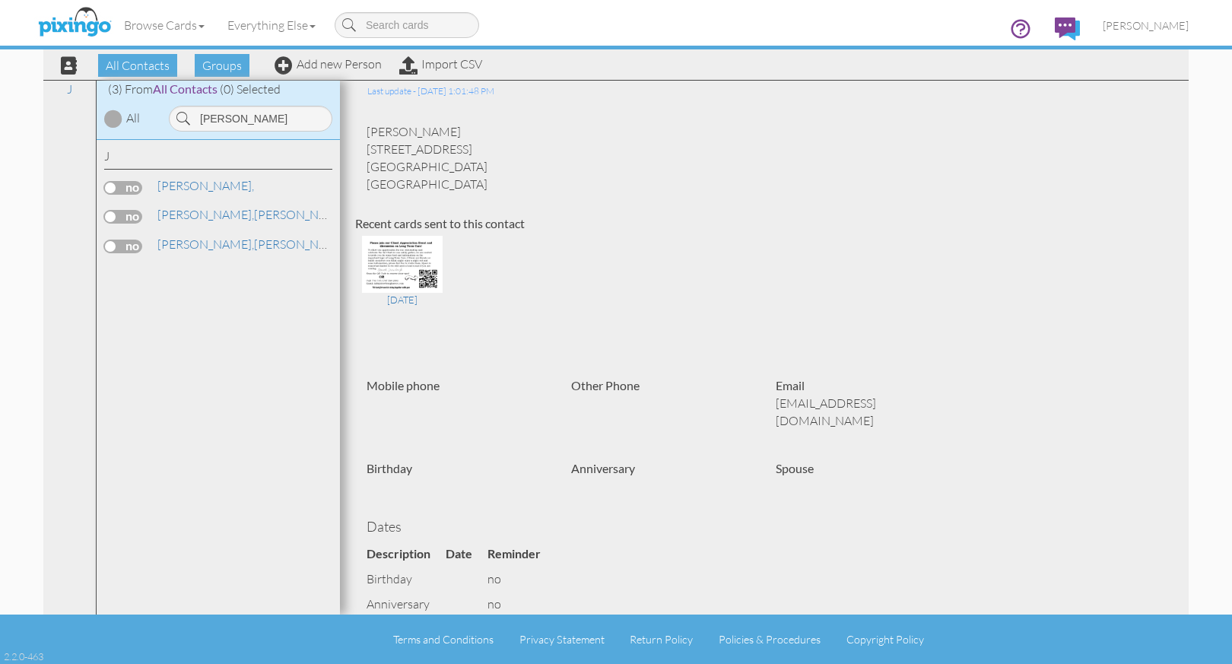
scroll to position [24, 0]
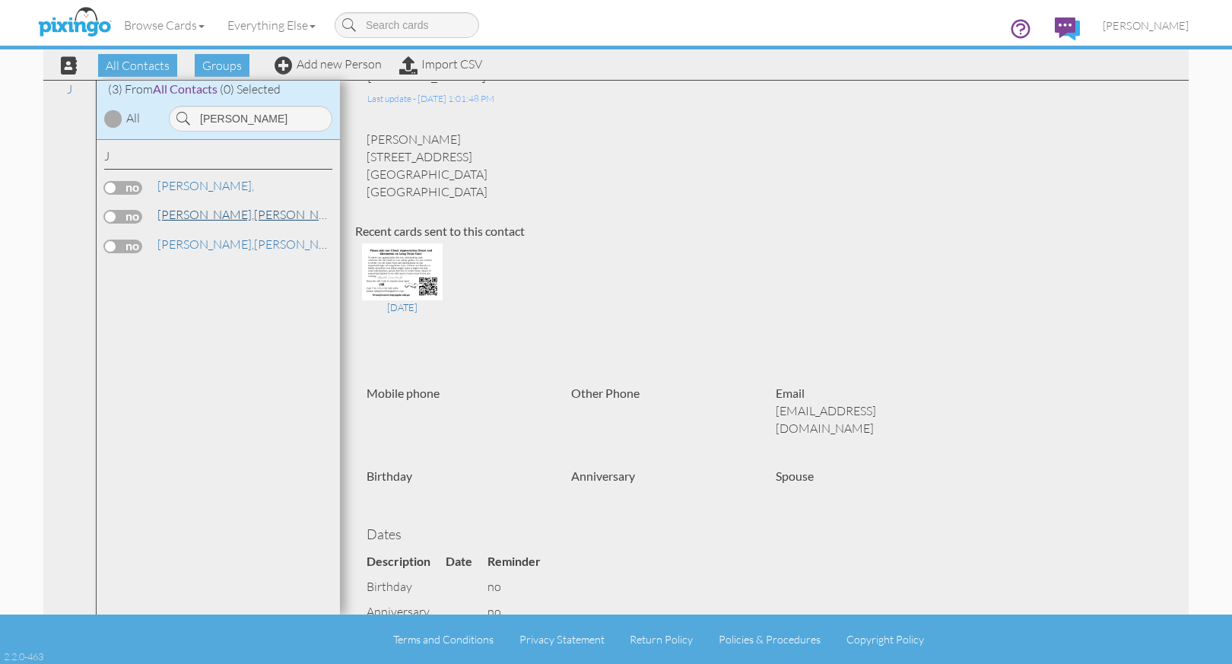
click at [211, 211] on link "Juarez, James" at bounding box center [253, 214] width 194 height 18
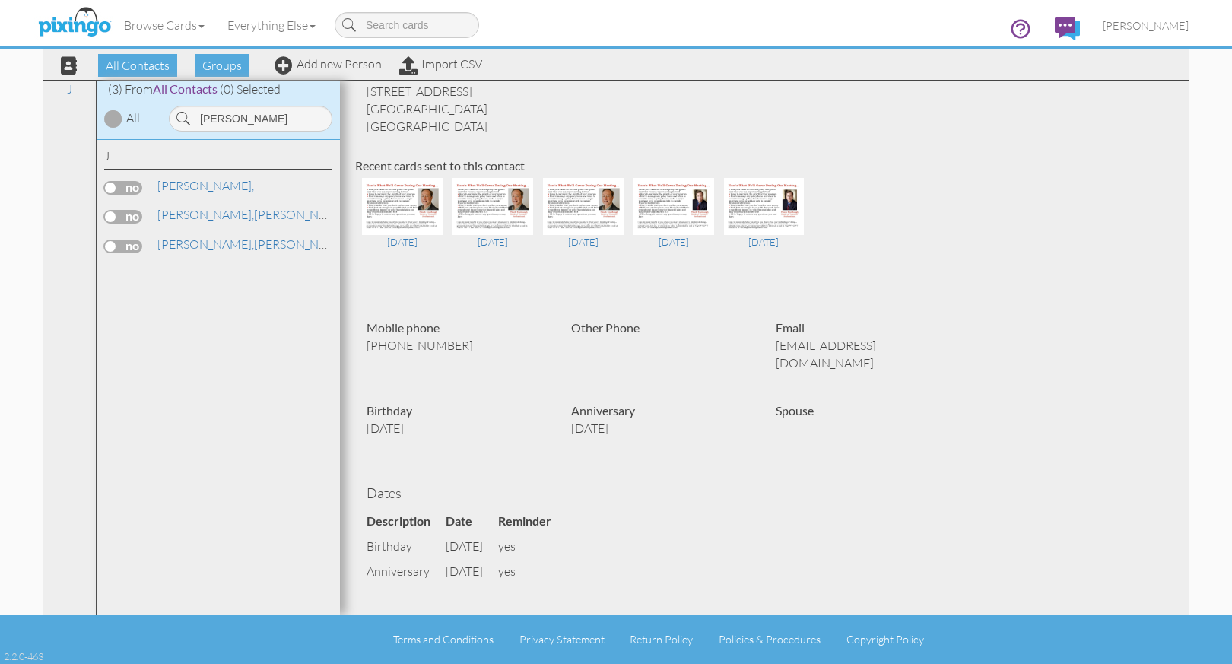
scroll to position [76, 0]
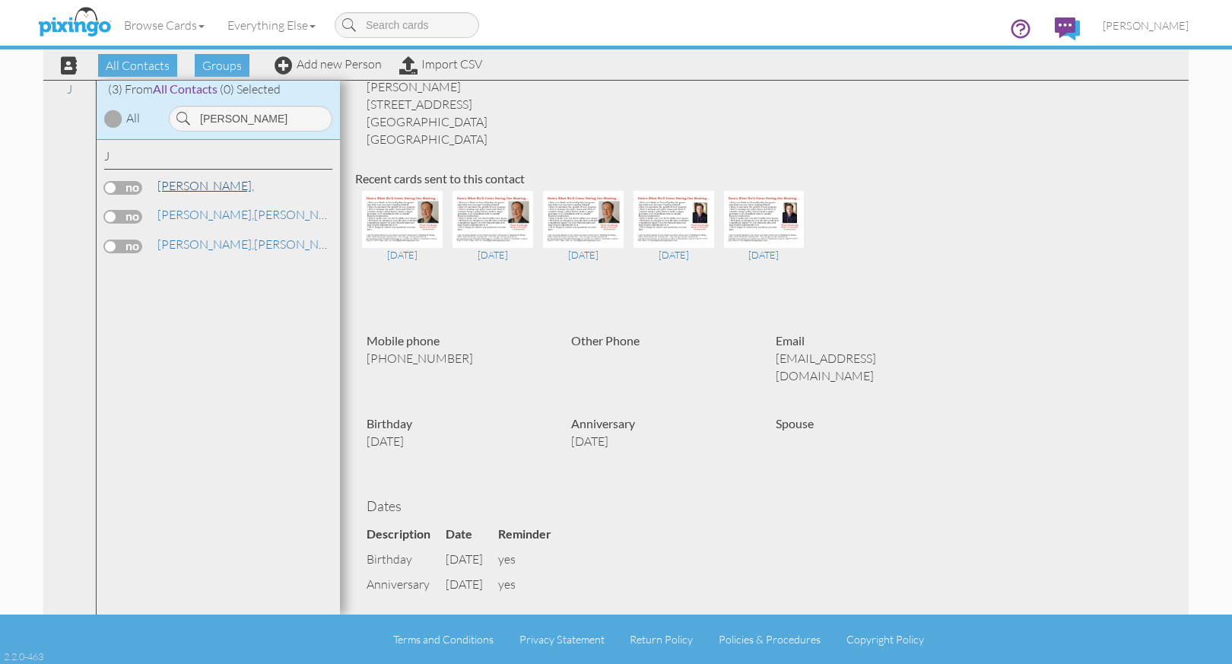
click at [192, 187] on span "James Juarez," at bounding box center [205, 185] width 97 height 15
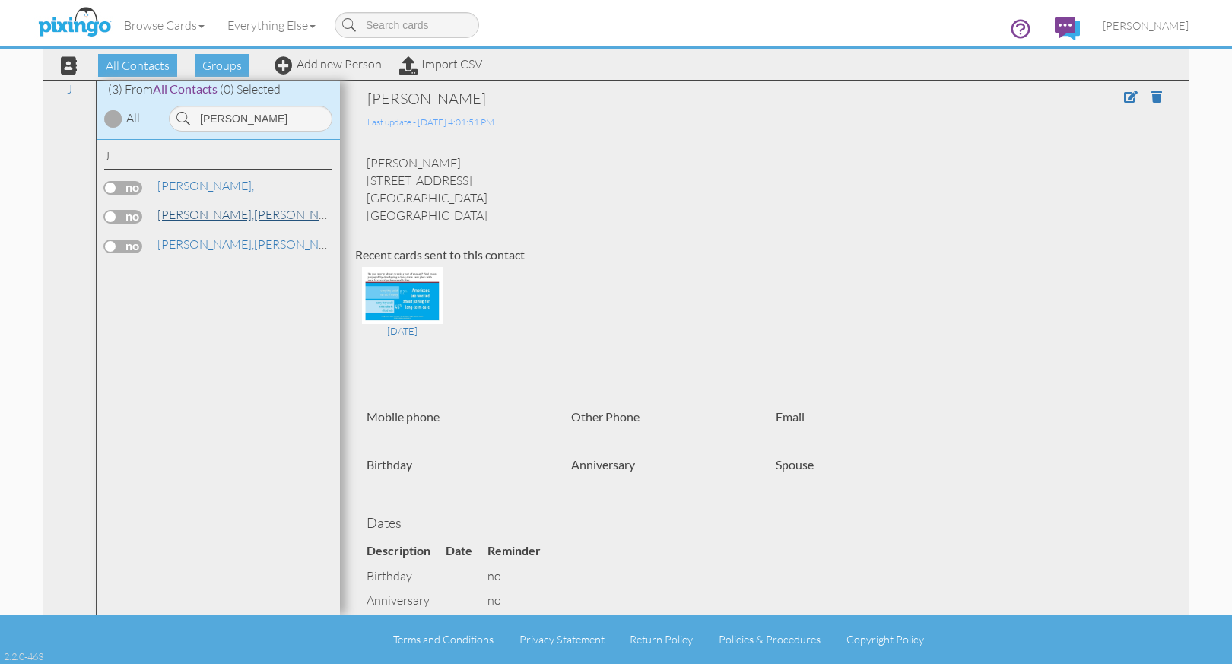
click at [189, 211] on span "[PERSON_NAME]," at bounding box center [205, 214] width 97 height 15
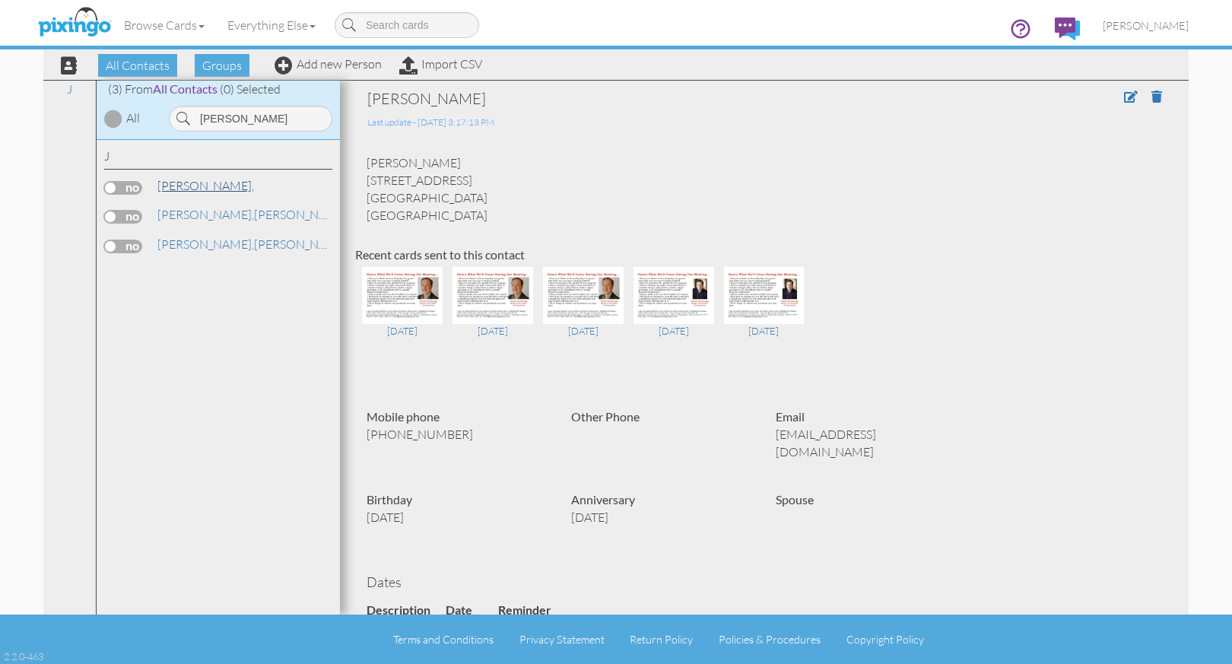
click at [167, 182] on span "James Juarez," at bounding box center [205, 185] width 97 height 15
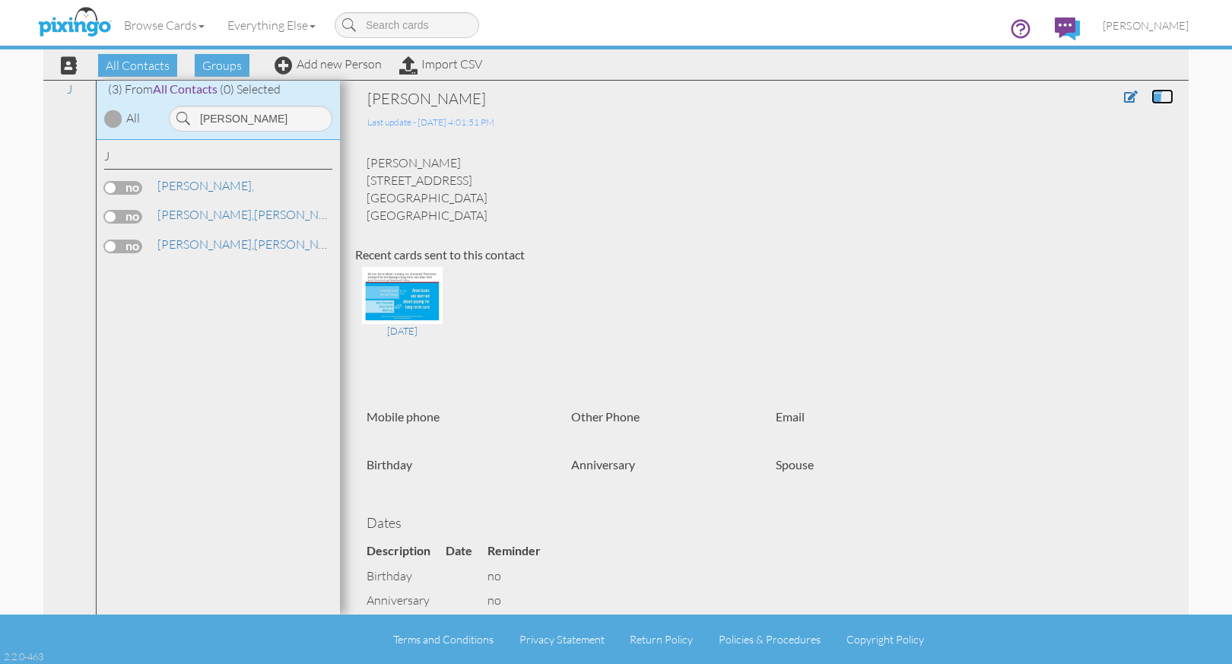
click at [1151, 94] on span at bounding box center [1156, 96] width 11 height 12
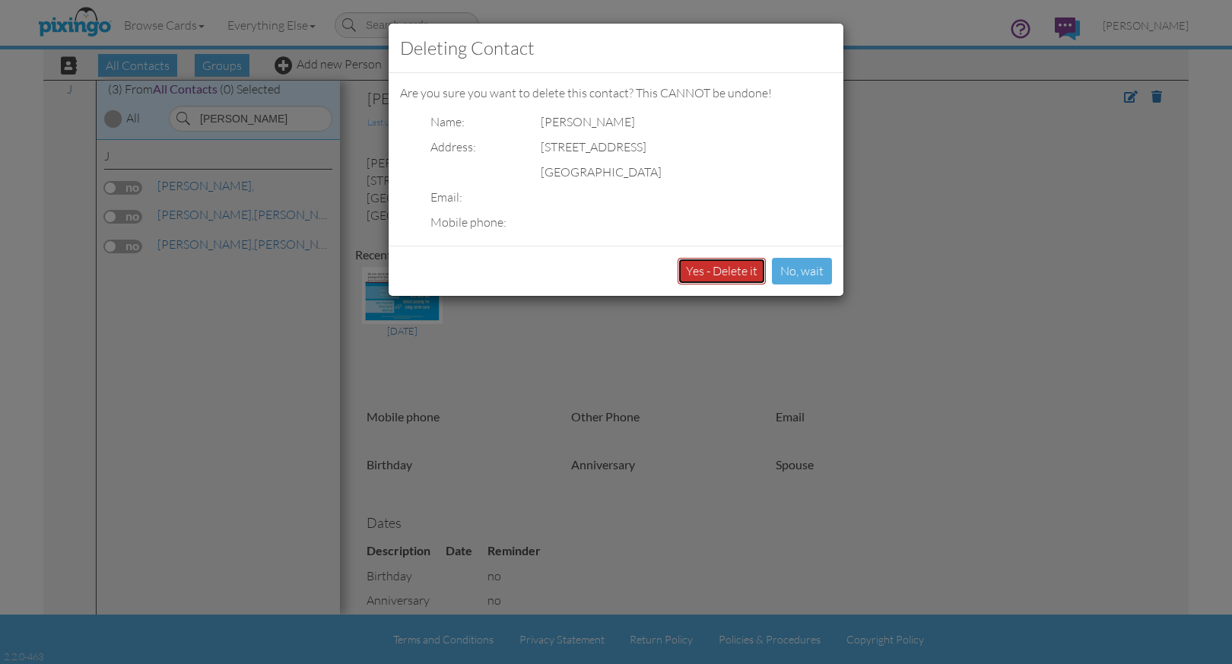
click at [725, 276] on button "Yes - Delete it" at bounding box center [721, 271] width 88 height 27
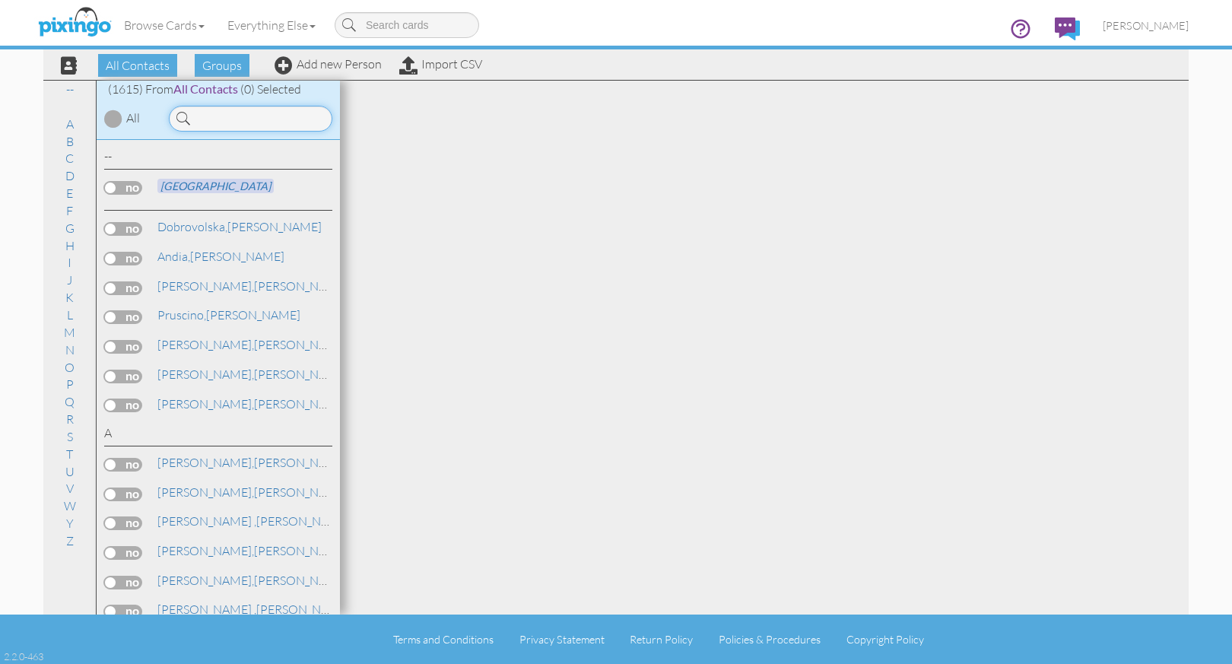
click at [243, 124] on input at bounding box center [250, 119] width 163 height 26
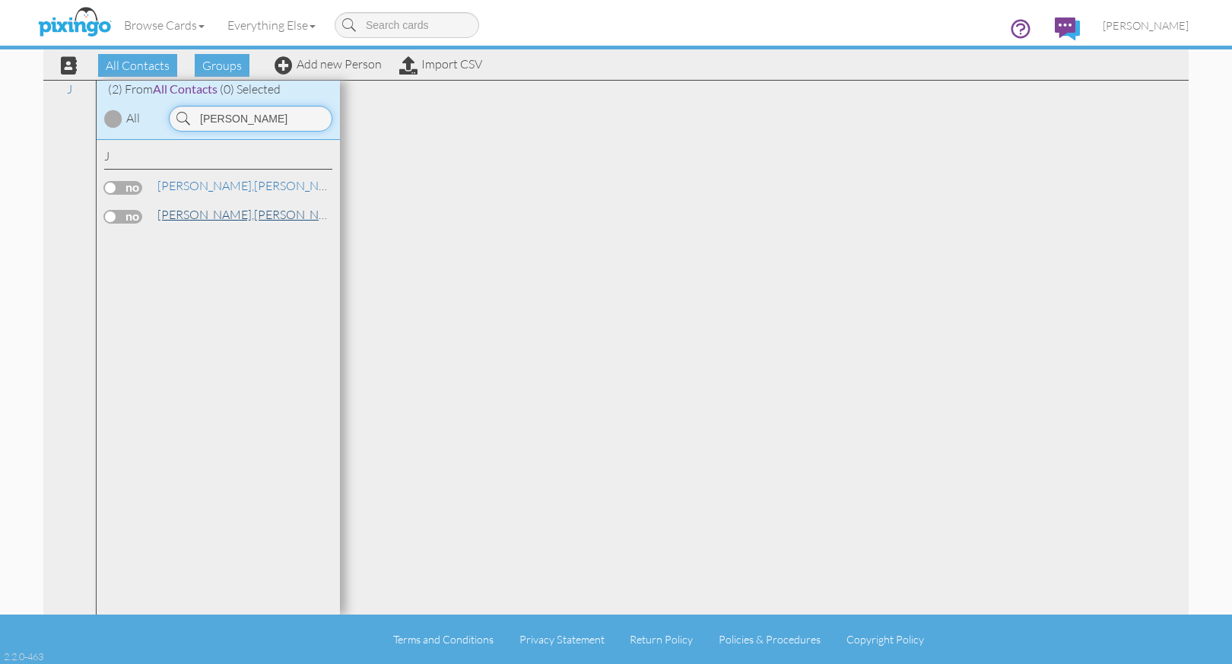
type input "[PERSON_NAME]"
click at [191, 214] on span "[PERSON_NAME]," at bounding box center [205, 214] width 97 height 15
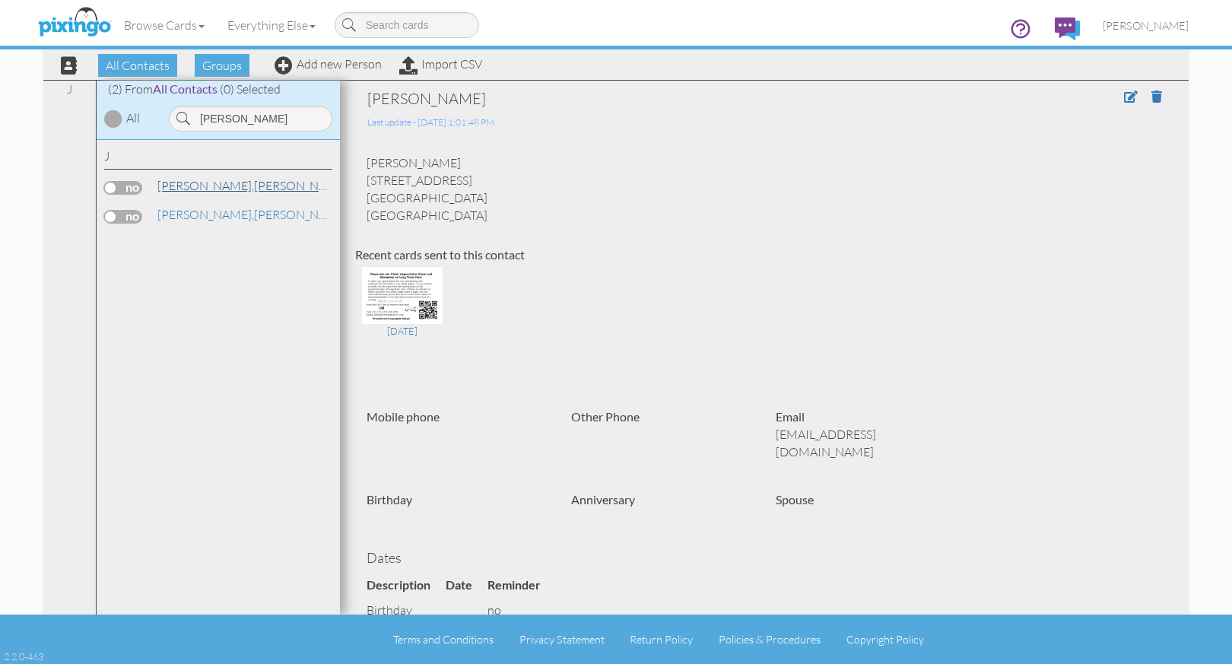
click at [211, 185] on link "[PERSON_NAME]" at bounding box center [253, 185] width 194 height 18
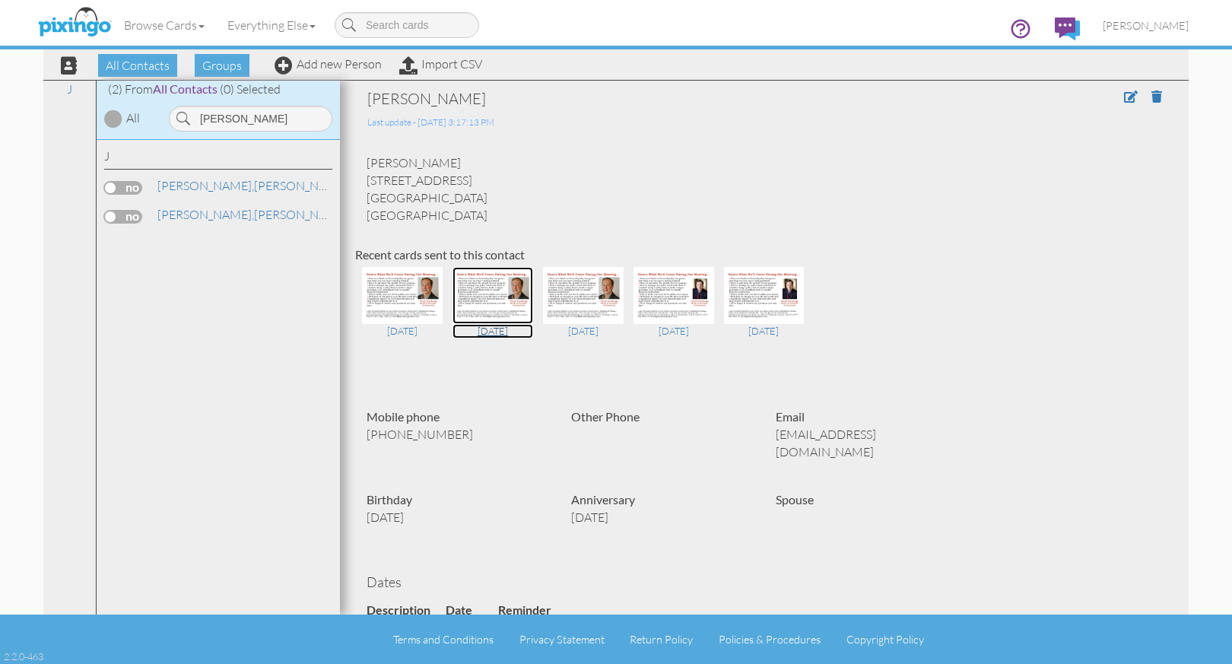
click at [505, 296] on img at bounding box center [492, 295] width 81 height 57
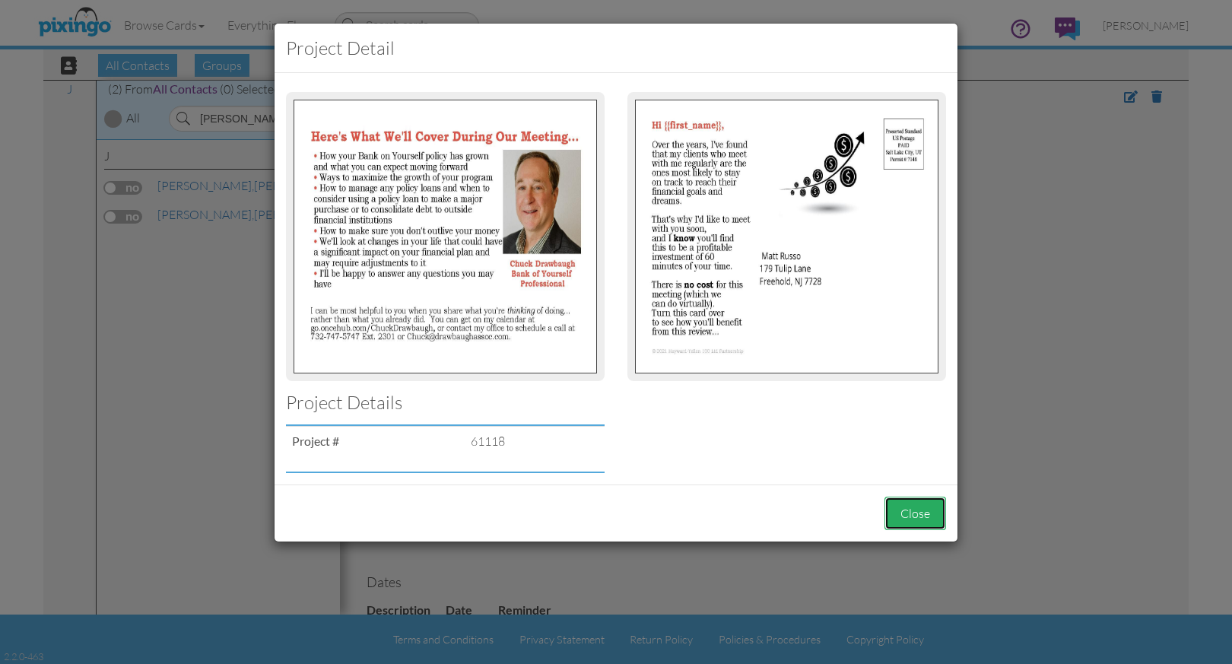
click at [924, 513] on button "Close" at bounding box center [915, 513] width 62 height 34
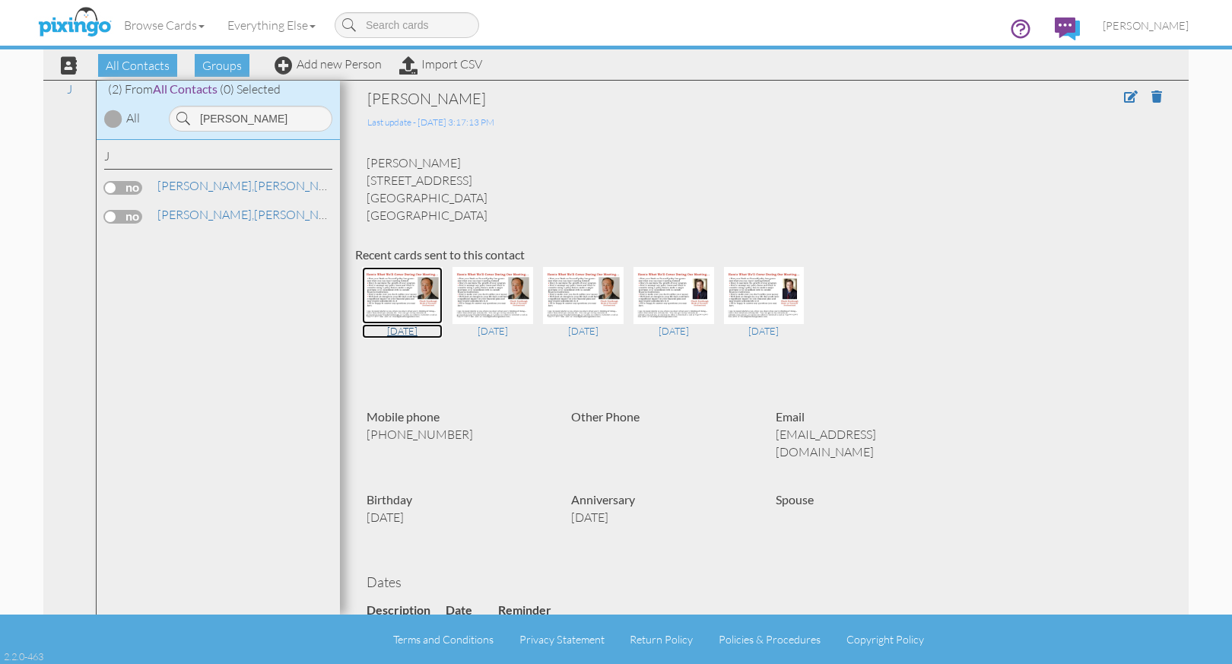
click at [391, 287] on img at bounding box center [402, 295] width 81 height 57
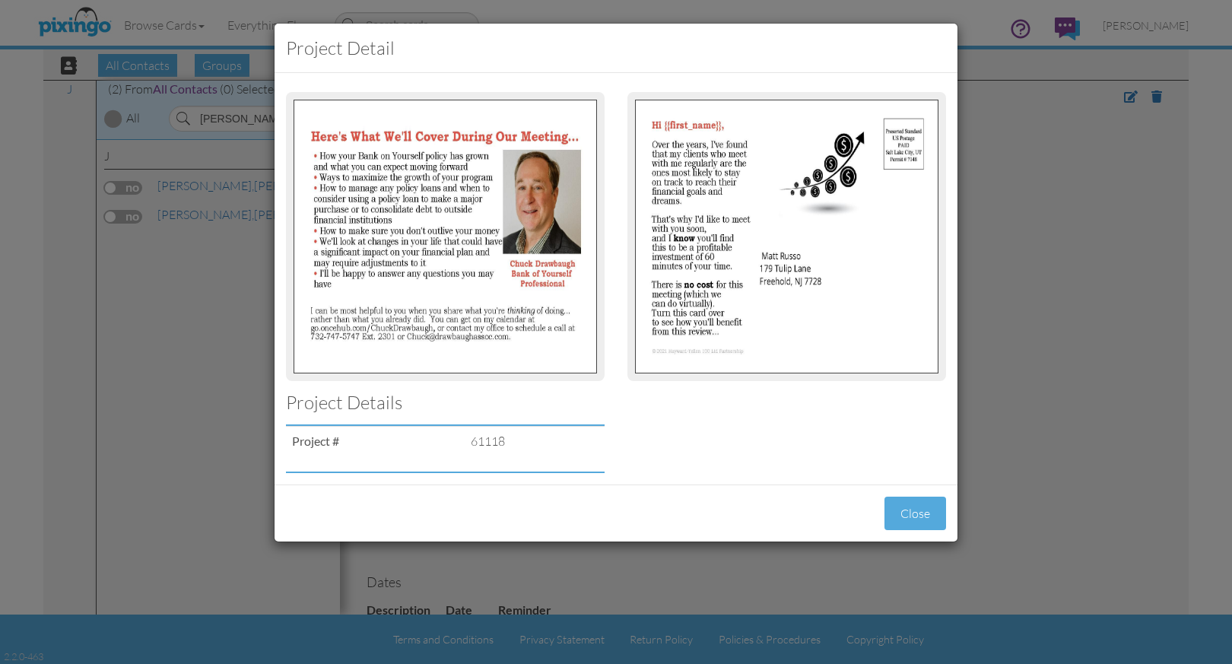
click at [1102, 471] on div "Project detail Project Details Project # 61118 Close" at bounding box center [616, 332] width 1232 height 664
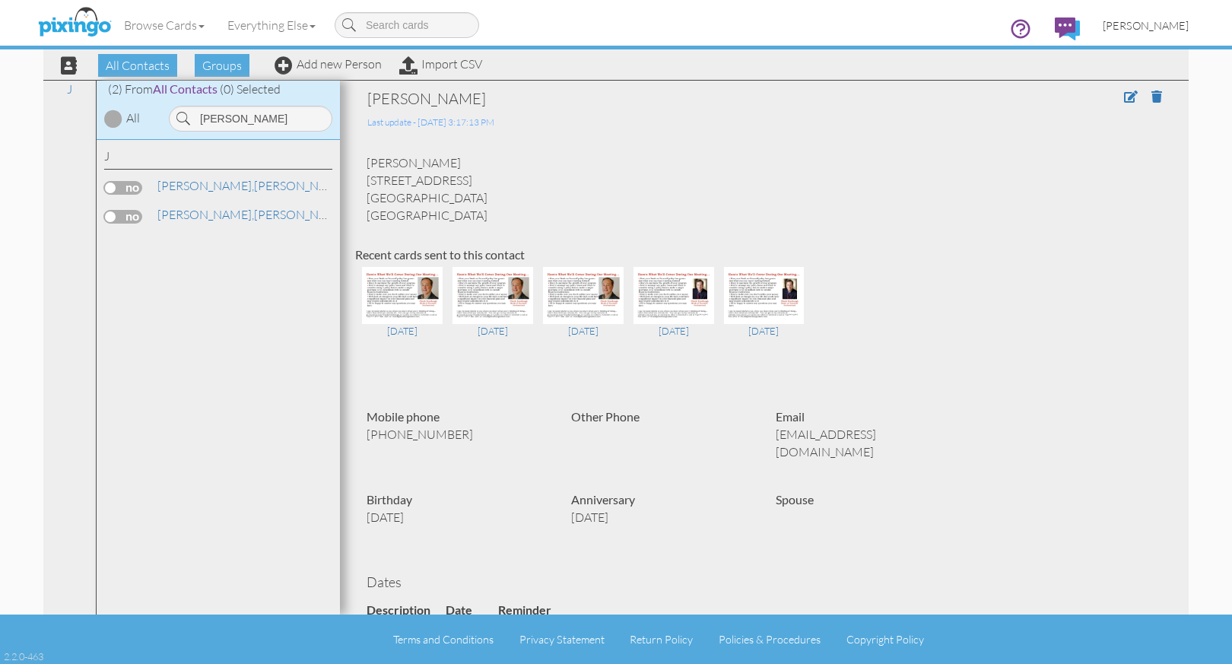
click at [1153, 30] on span "[PERSON_NAME]" at bounding box center [1145, 25] width 86 height 13
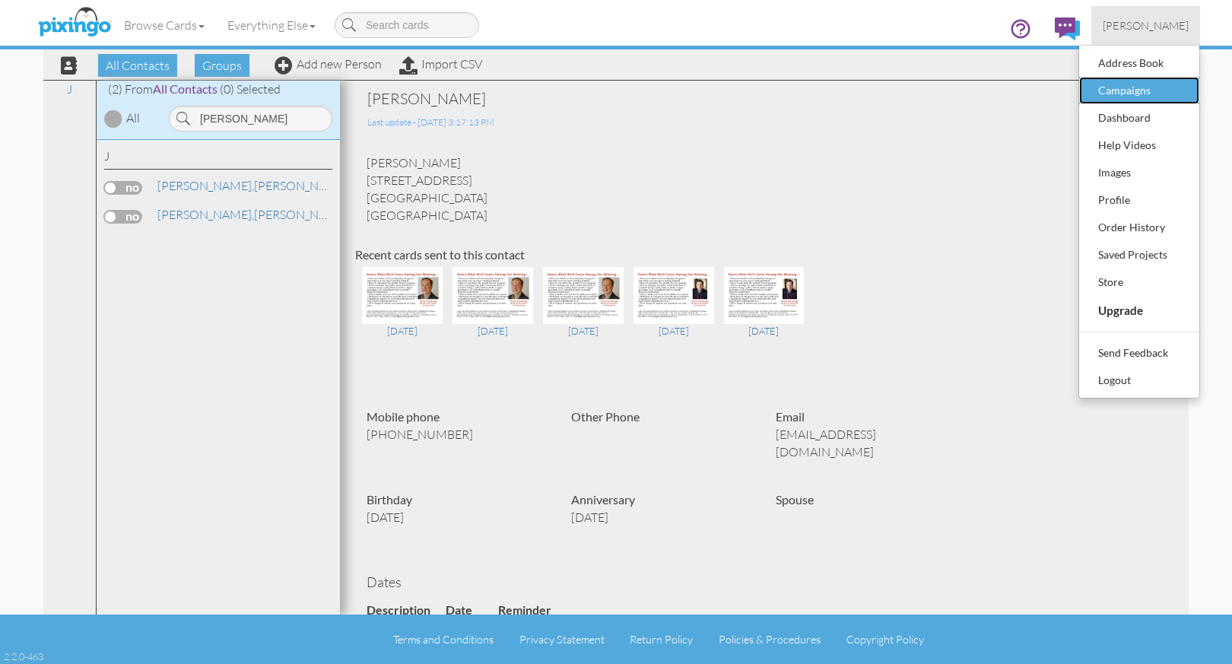
click at [1143, 92] on div "Campaigns" at bounding box center [1139, 90] width 90 height 23
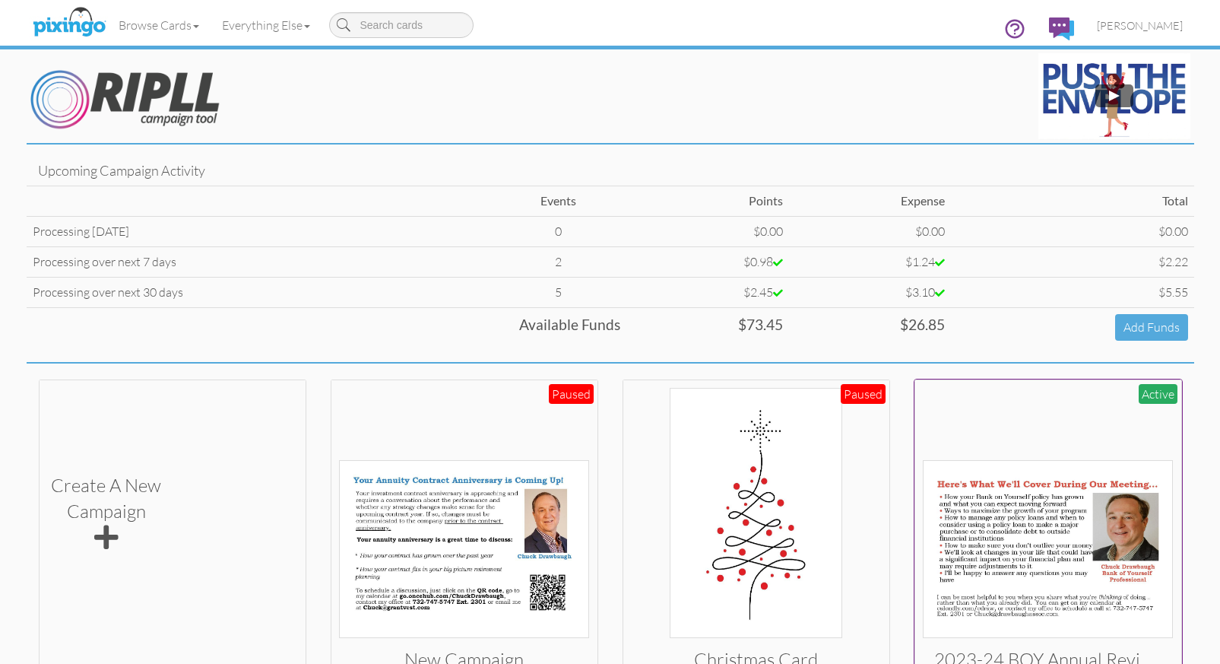
click at [1042, 534] on img at bounding box center [1048, 549] width 250 height 178
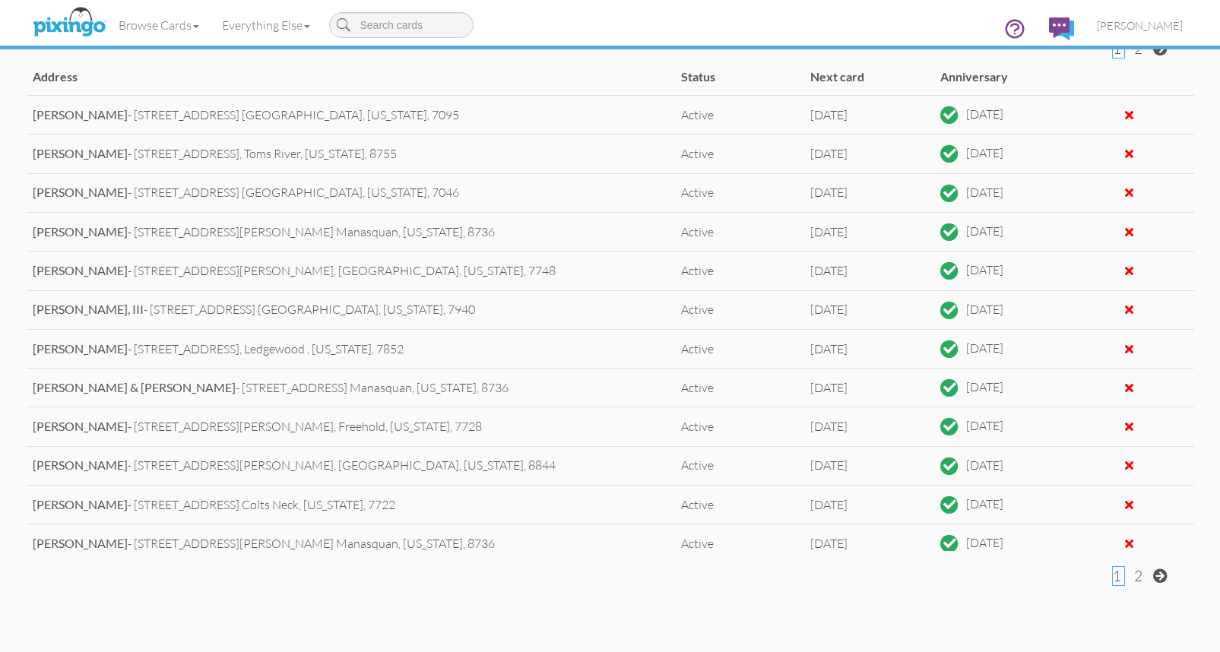
scroll to position [783, 0]
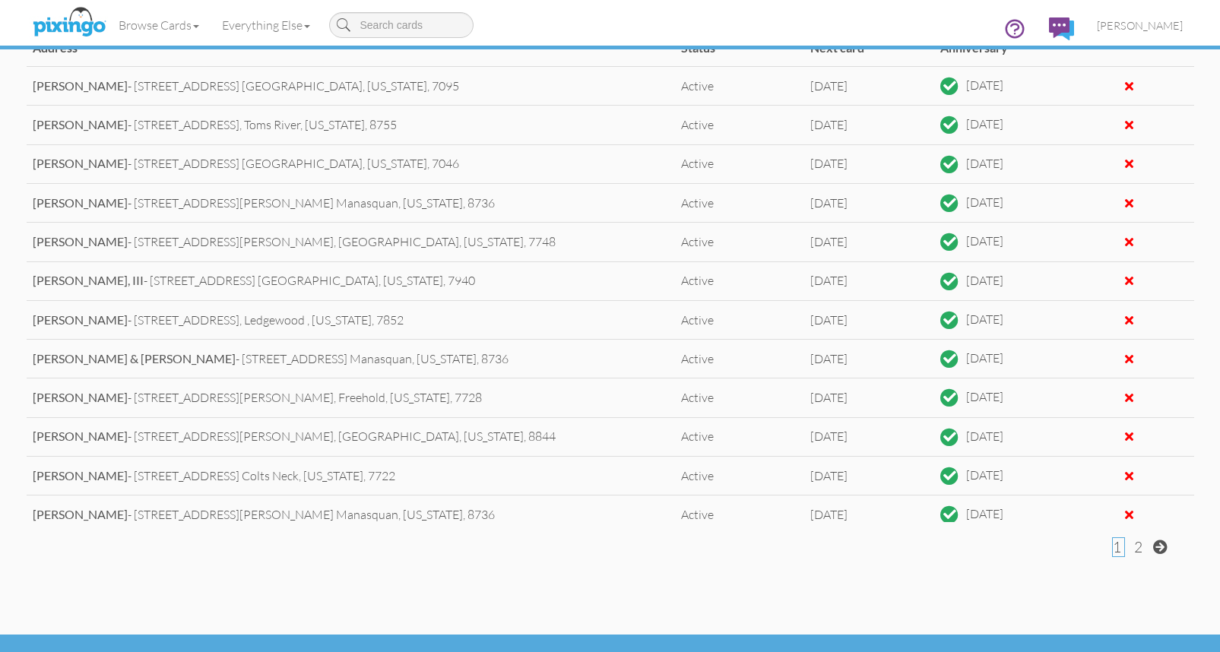
click at [1160, 550] on span at bounding box center [1160, 547] width 14 height 14
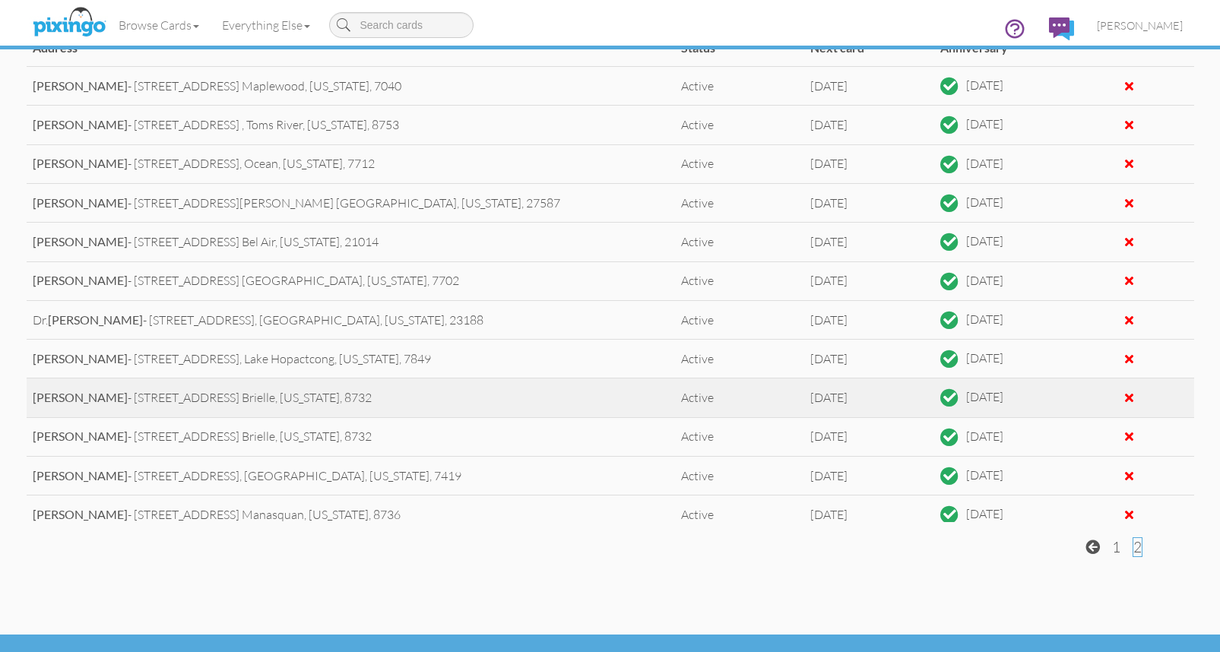
click at [1125, 398] on div at bounding box center [1129, 398] width 8 height 12
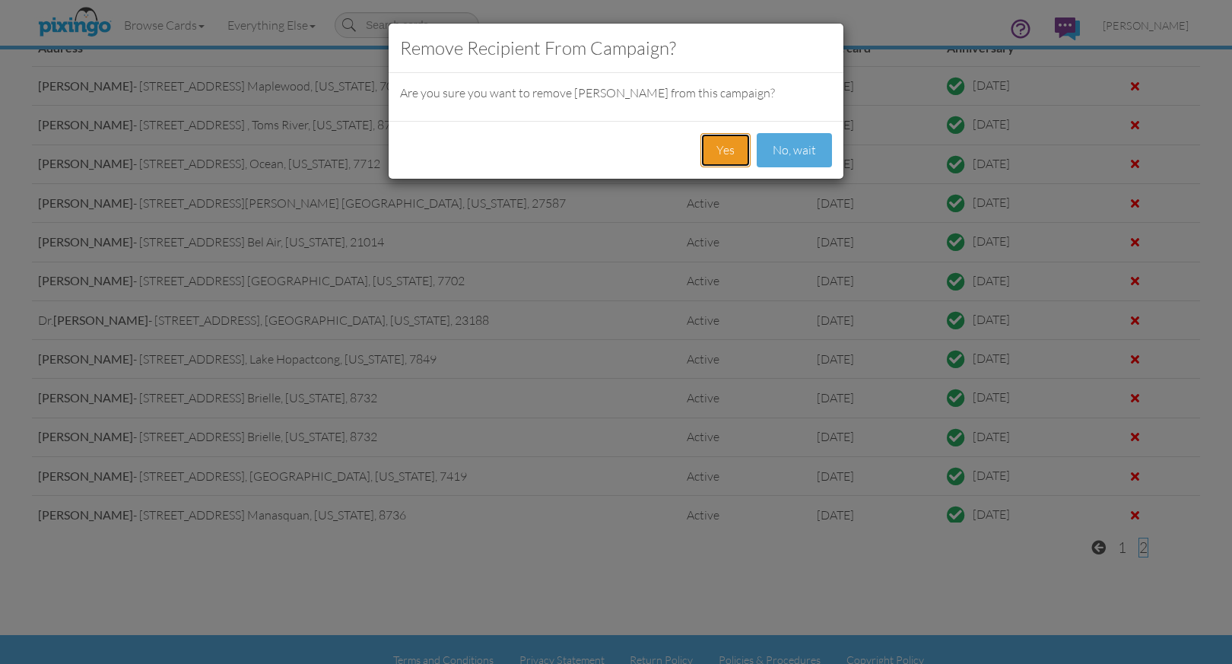
click at [727, 147] on button "Yes" at bounding box center [725, 150] width 50 height 34
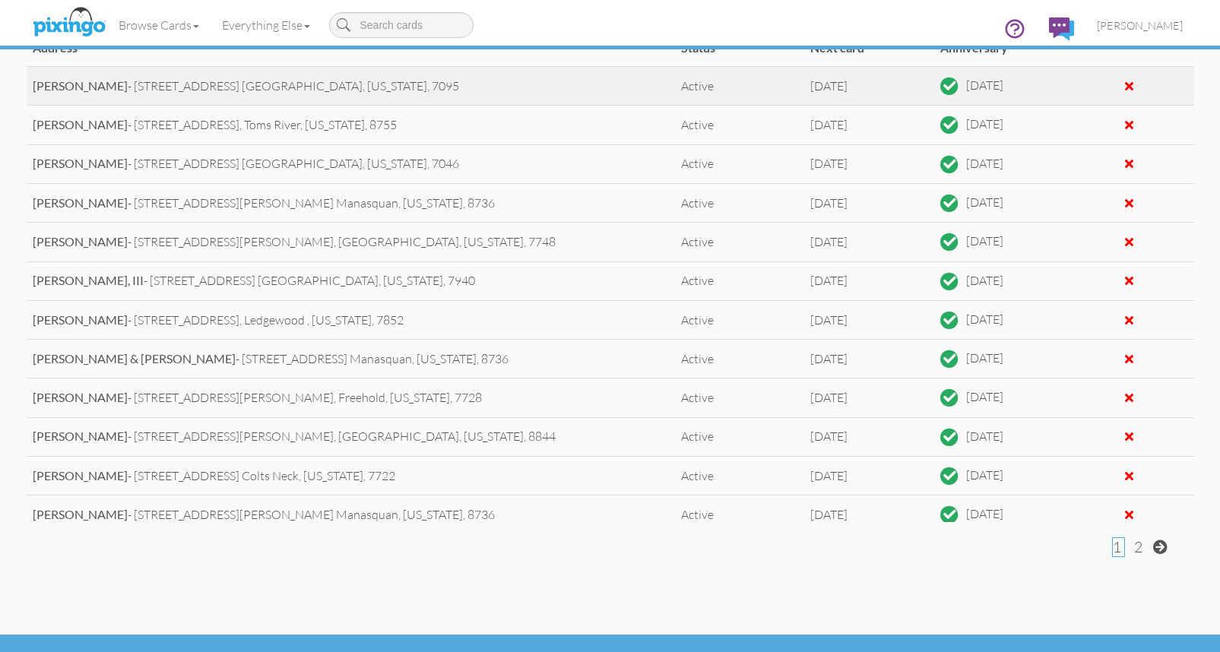
click at [1125, 85] on div at bounding box center [1129, 86] width 8 height 12
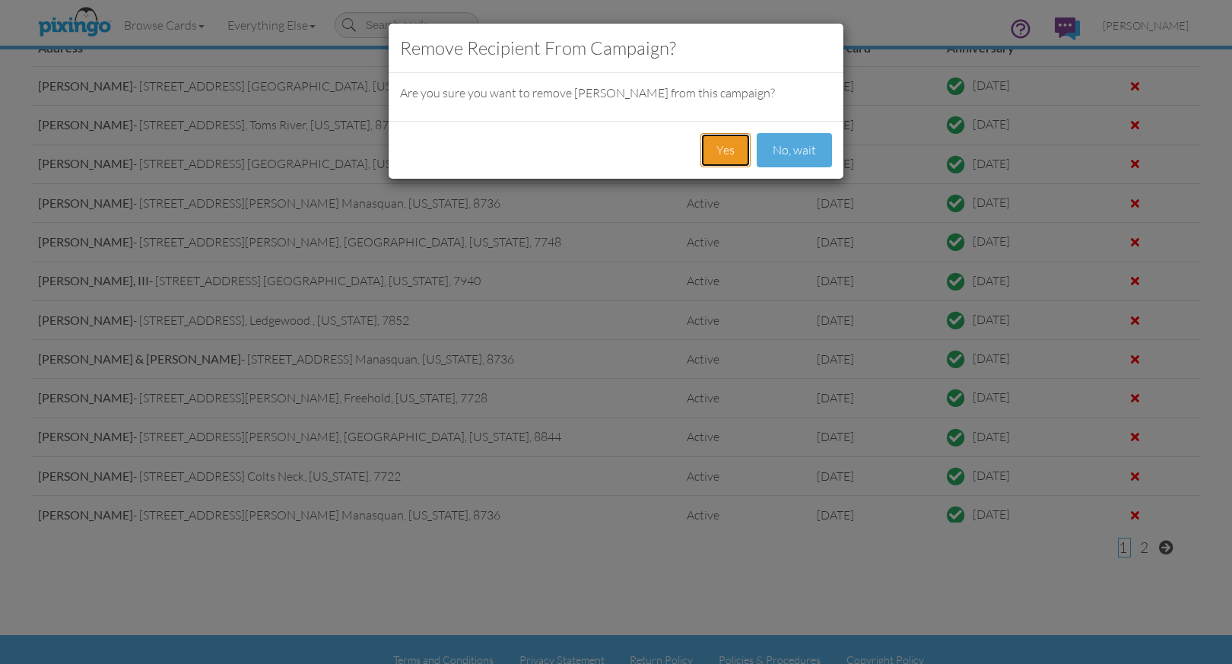
click at [725, 150] on button "Yes" at bounding box center [725, 150] width 50 height 34
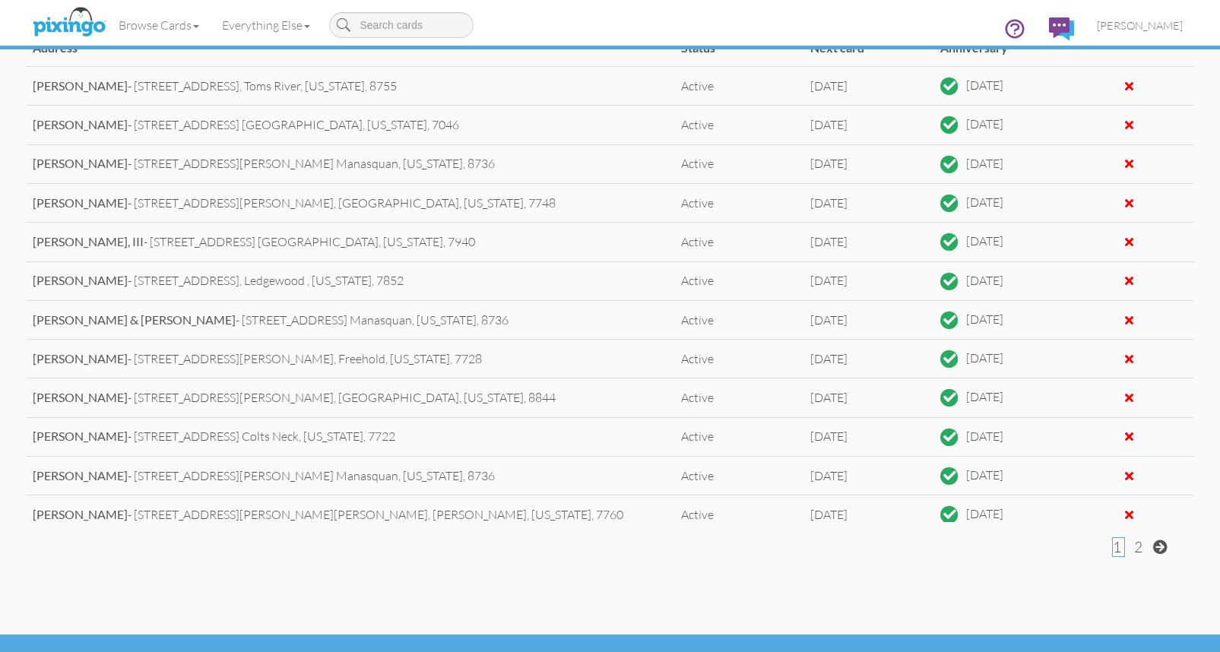
click at [1138, 550] on span "2" at bounding box center [1138, 547] width 8 height 18
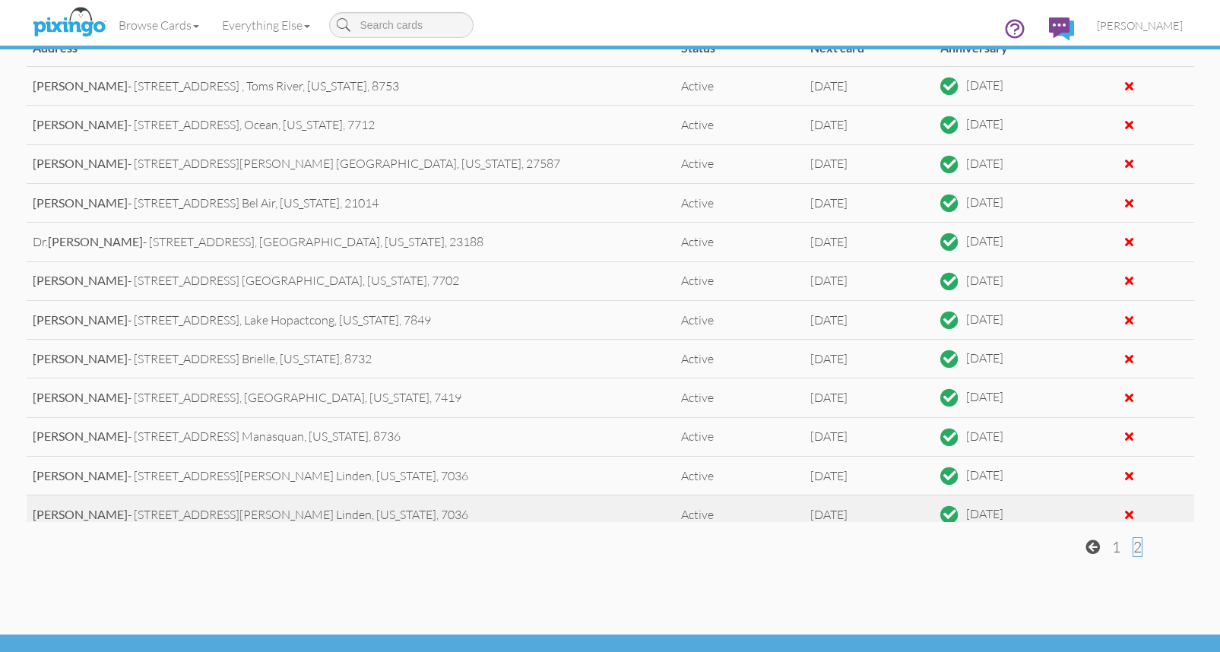
click at [1125, 512] on div at bounding box center [1129, 515] width 8 height 12
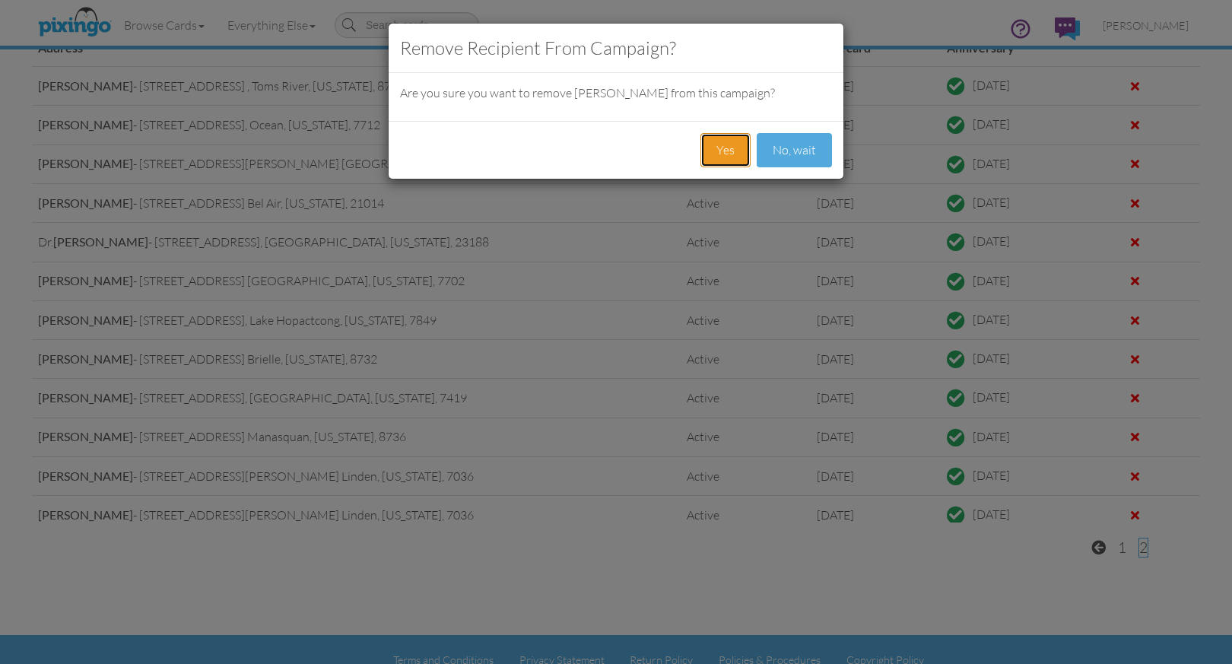
click at [731, 152] on button "Yes" at bounding box center [725, 150] width 50 height 34
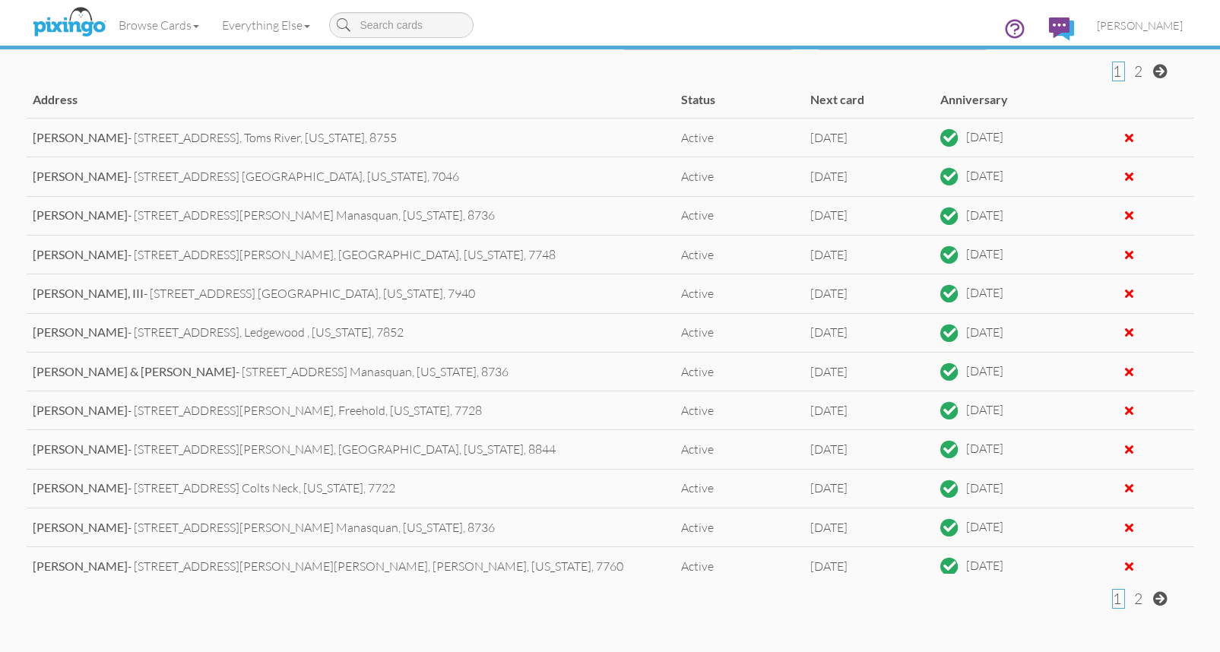
scroll to position [749, 0]
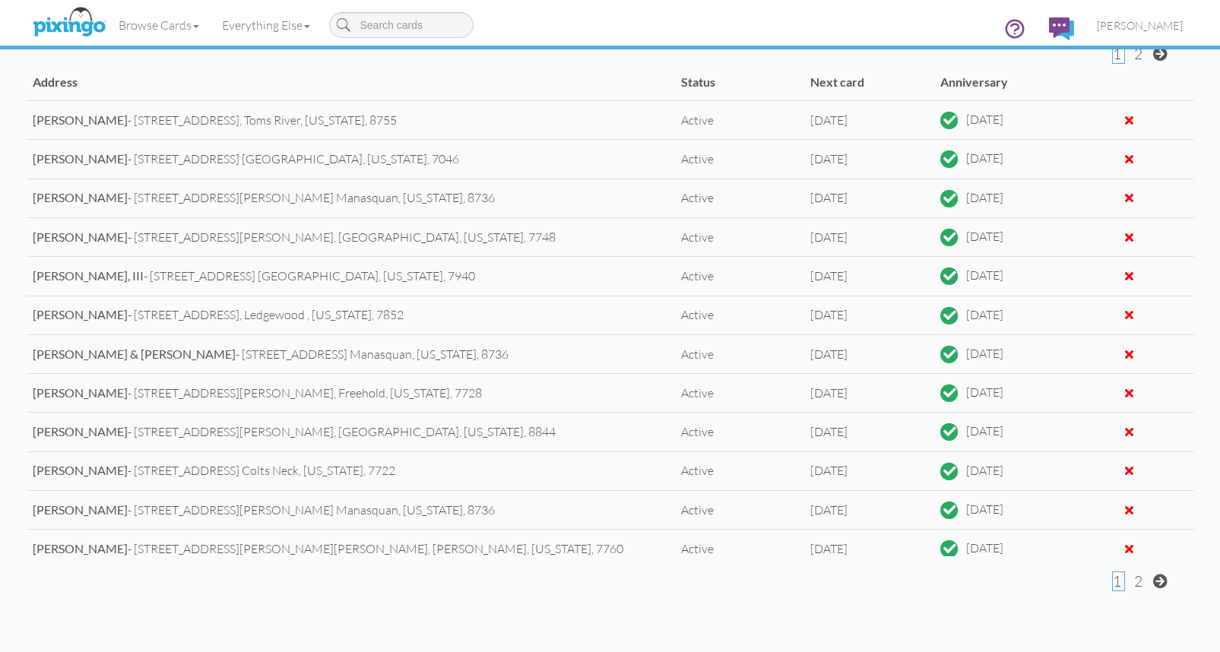
click at [1140, 582] on span "2" at bounding box center [1138, 581] width 8 height 18
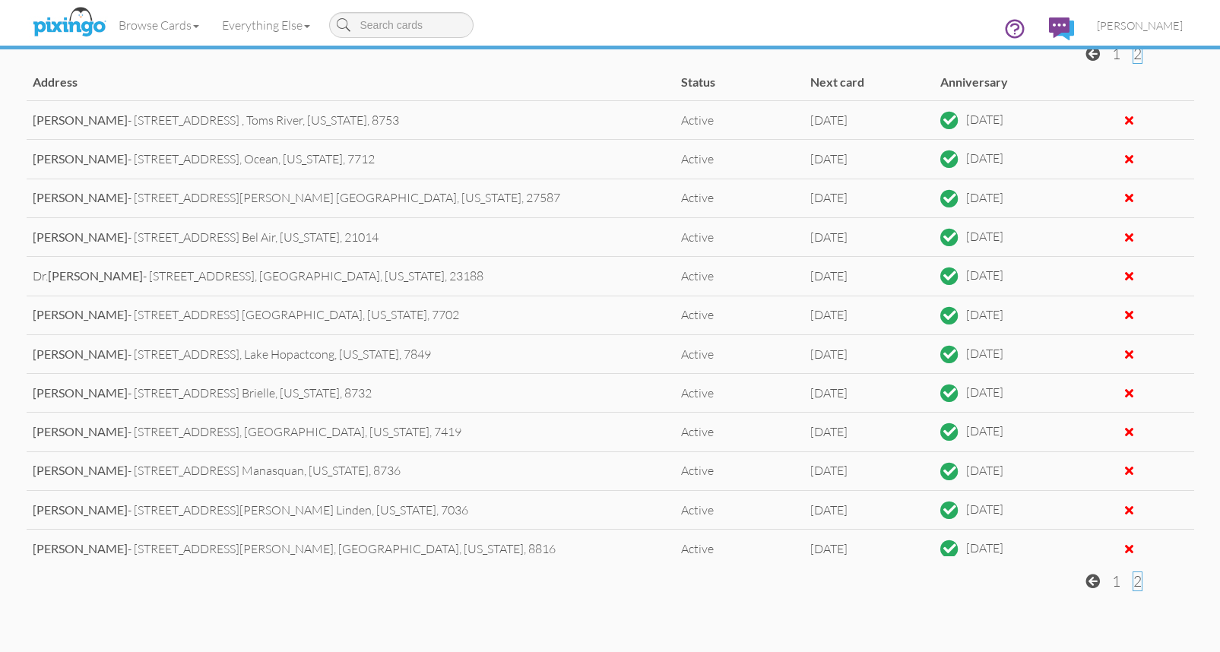
click at [1116, 582] on span "1" at bounding box center [1116, 581] width 8 height 18
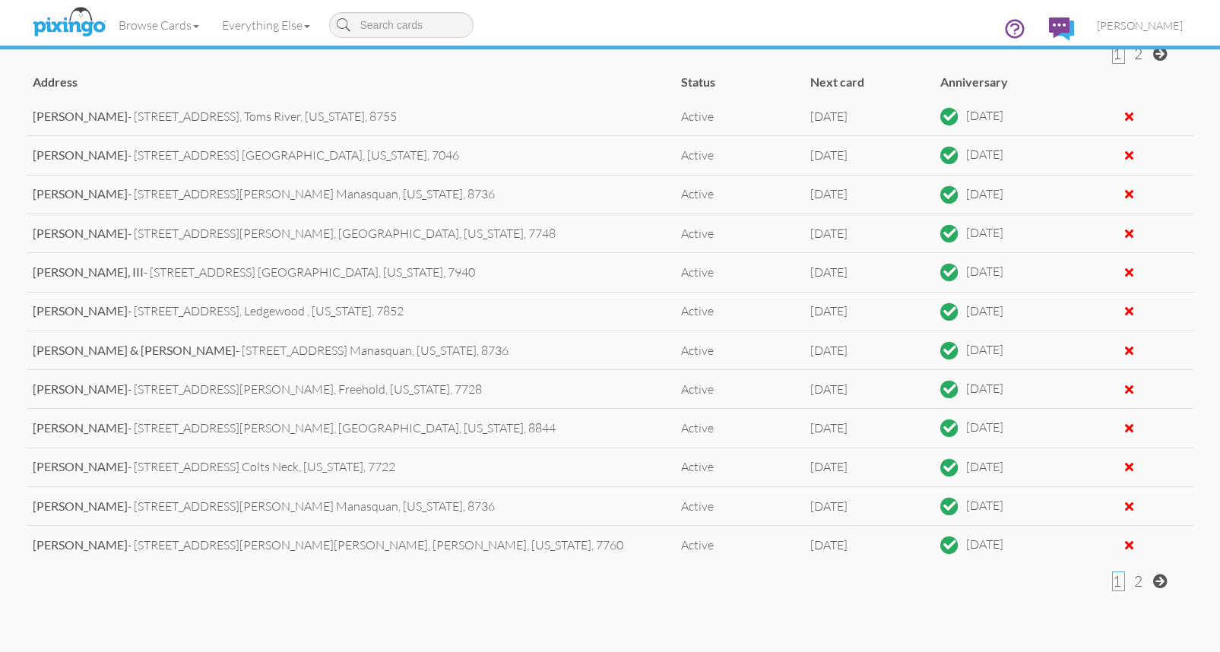
scroll to position [2, 0]
click at [1135, 579] on span "2" at bounding box center [1138, 581] width 8 height 18
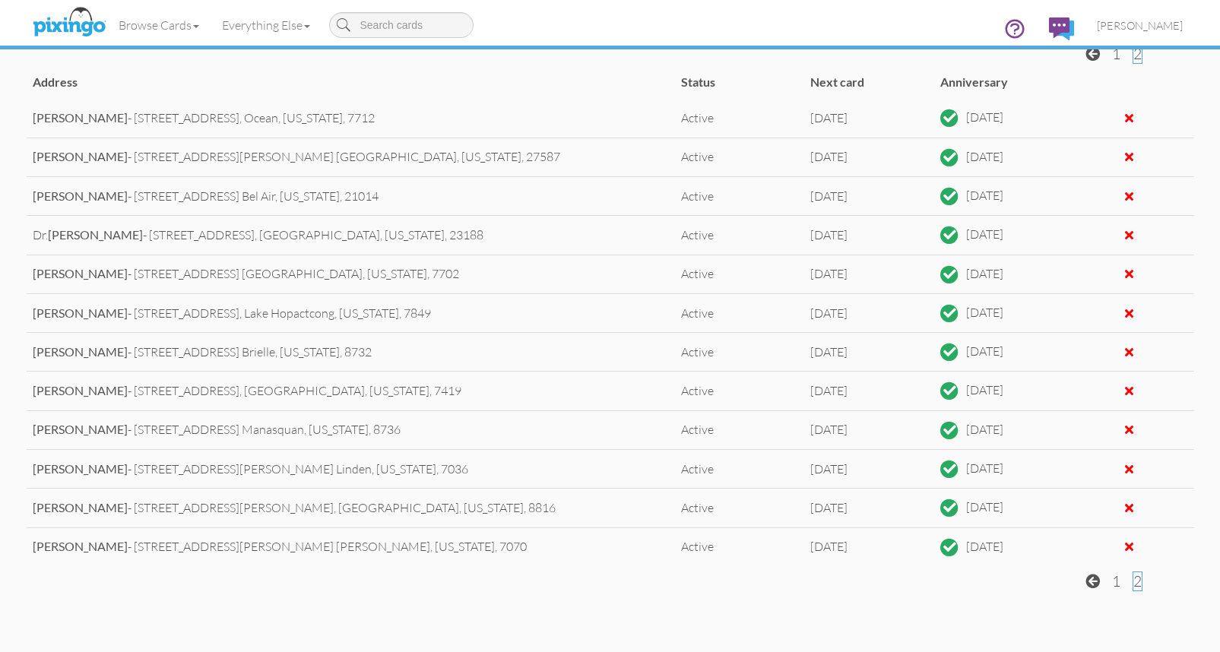
scroll to position [0, 0]
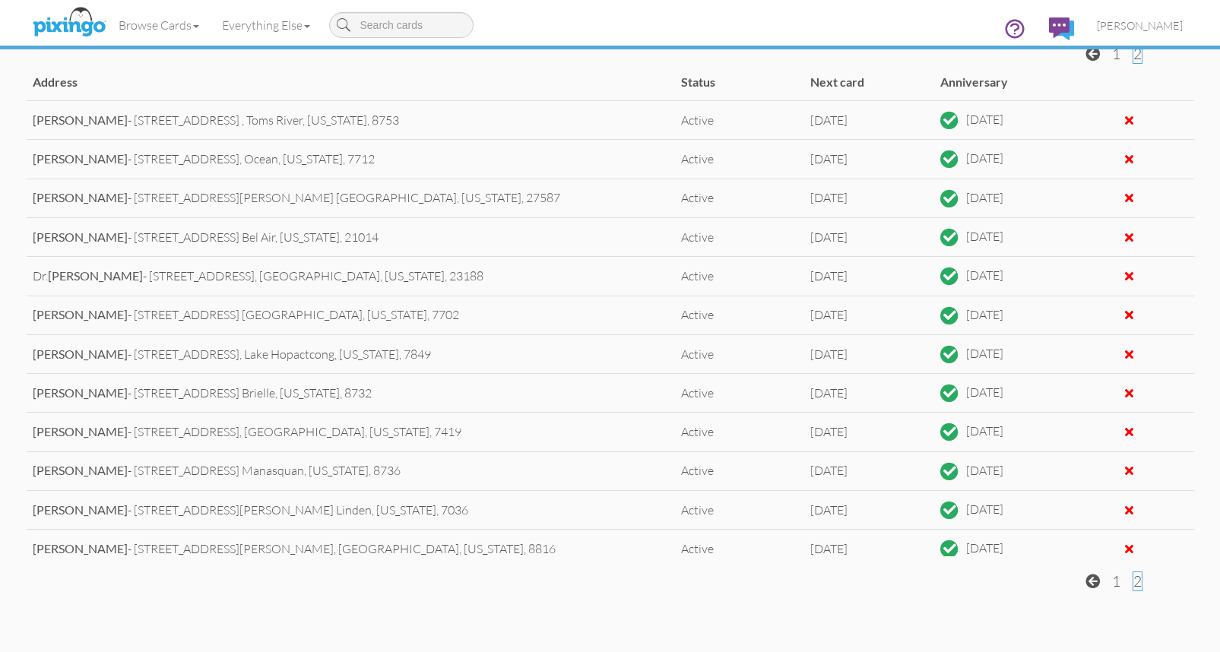
click at [1114, 579] on span "1" at bounding box center [1116, 581] width 8 height 18
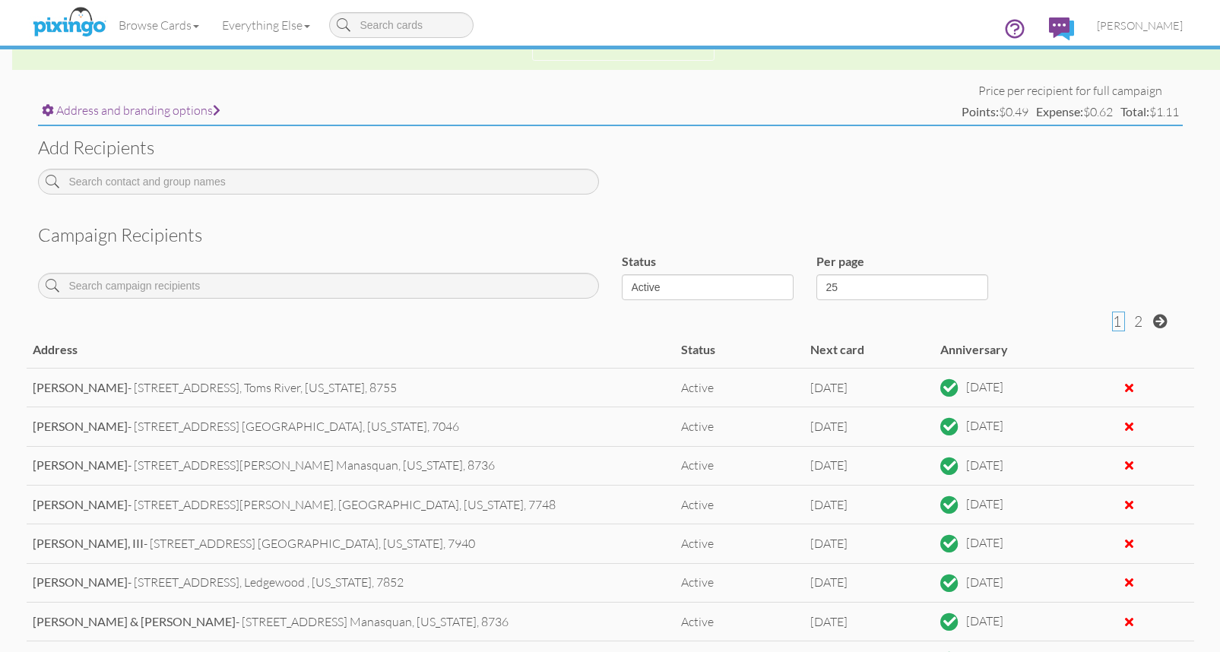
scroll to position [480, 0]
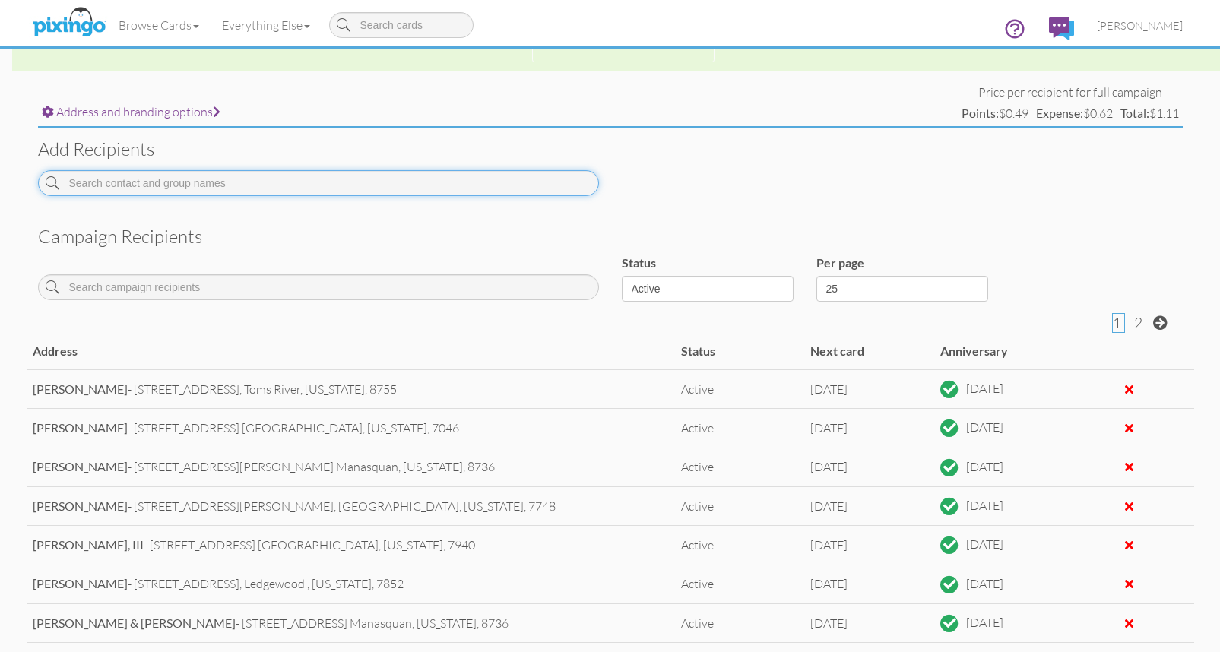
drag, startPoint x: 277, startPoint y: 184, endPoint x: 293, endPoint y: 151, distance: 37.1
click at [285, 163] on div "Add recipients" at bounding box center [611, 168] width 1168 height 80
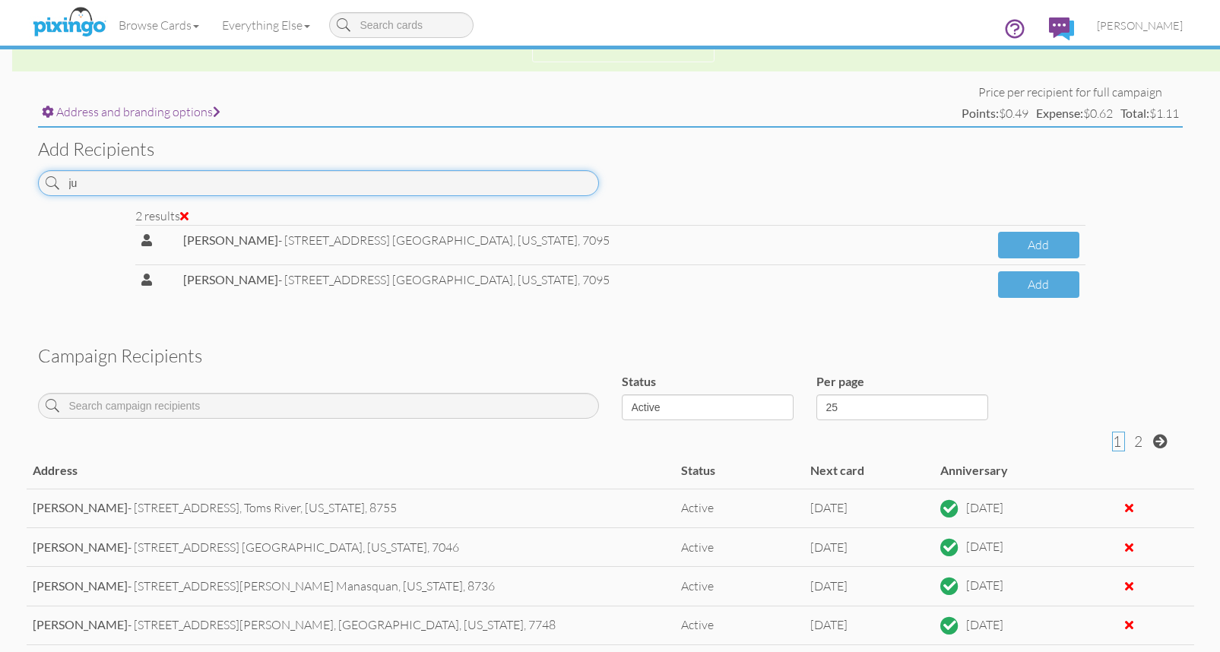
type input "j"
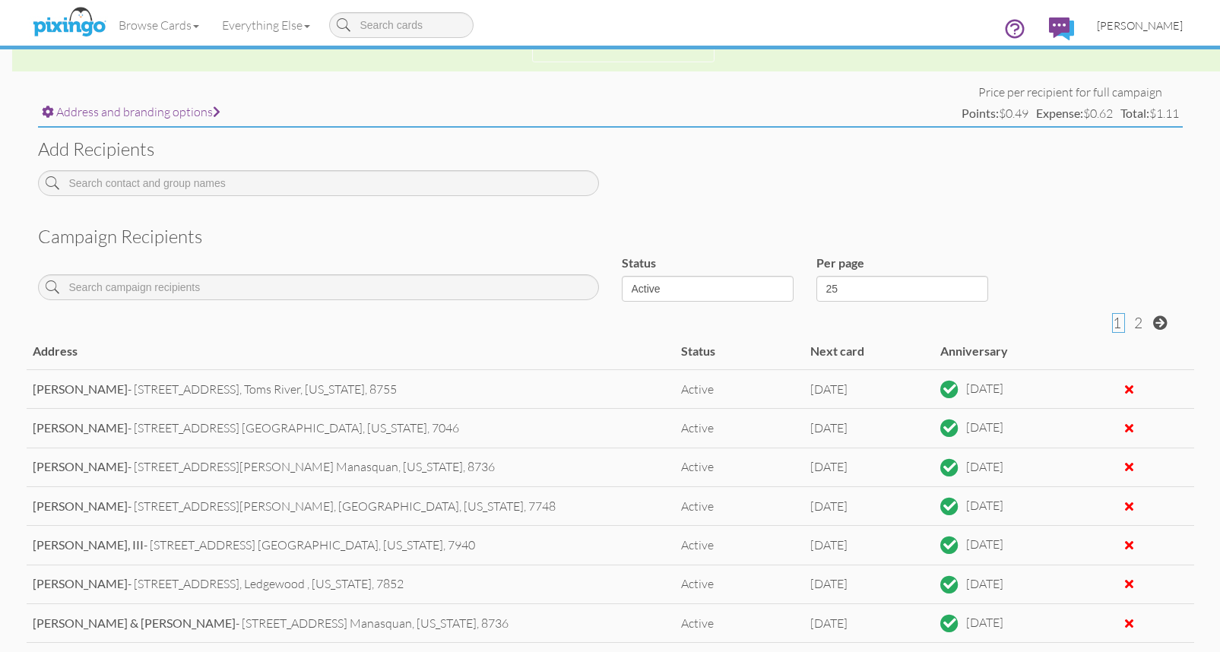
click at [1144, 26] on span "[PERSON_NAME]" at bounding box center [1140, 25] width 86 height 13
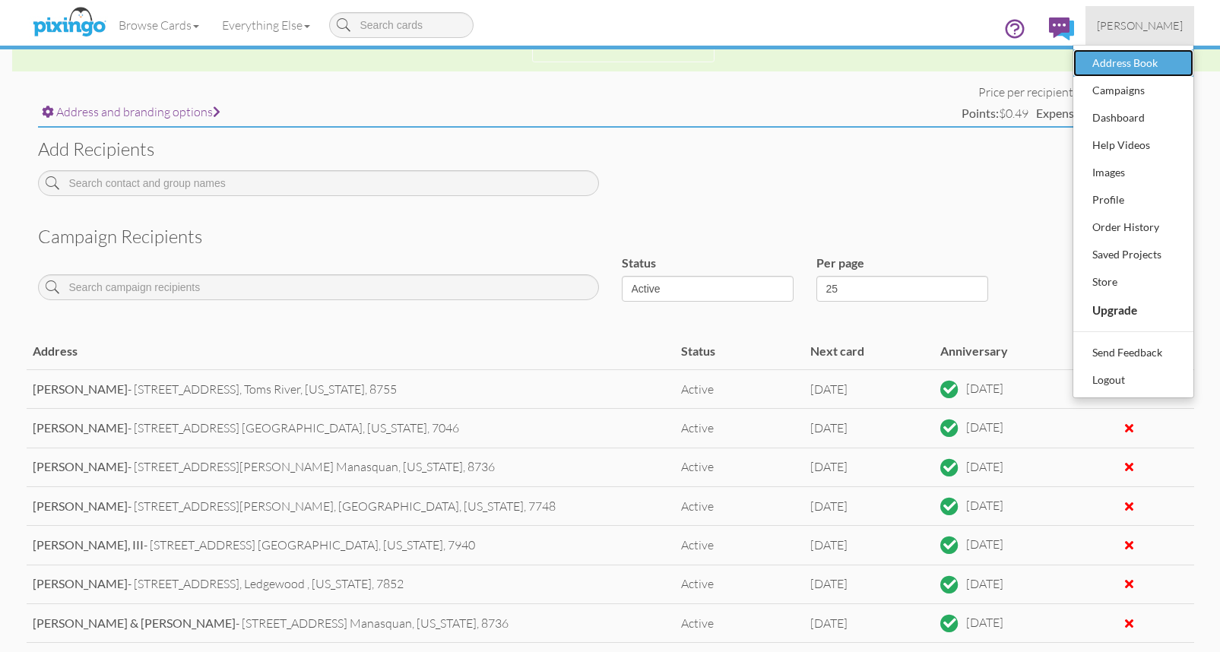
click at [1142, 65] on div "Address Book" at bounding box center [1134, 63] width 90 height 23
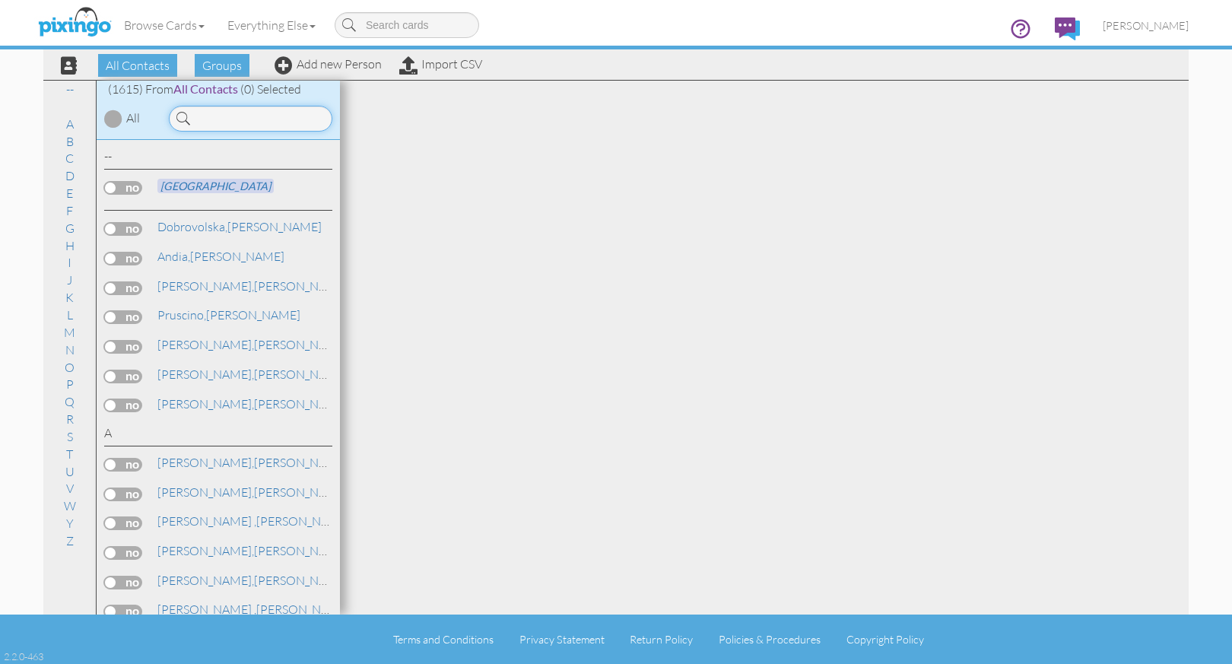
drag, startPoint x: 258, startPoint y: 119, endPoint x: 258, endPoint y: 94, distance: 25.8
click at [258, 95] on div "(1615) From All Contacts (0) Selected All" at bounding box center [218, 110] width 243 height 59
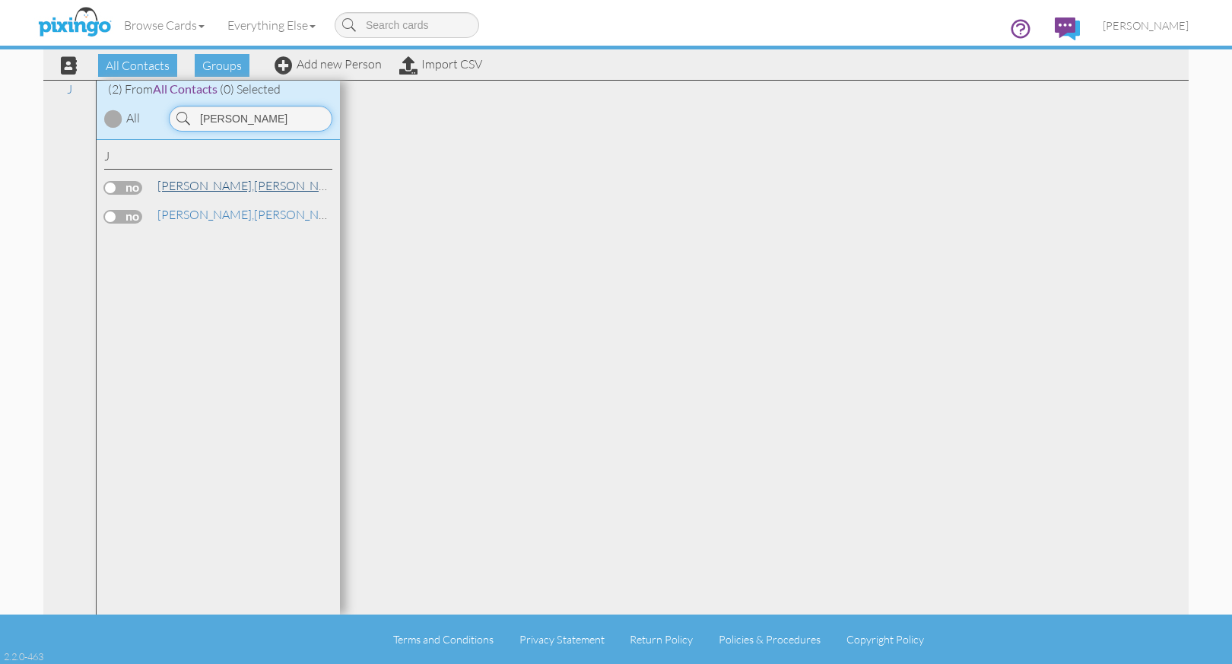
type input "[PERSON_NAME]"
click at [212, 187] on link "Juarez, James" at bounding box center [253, 185] width 194 height 18
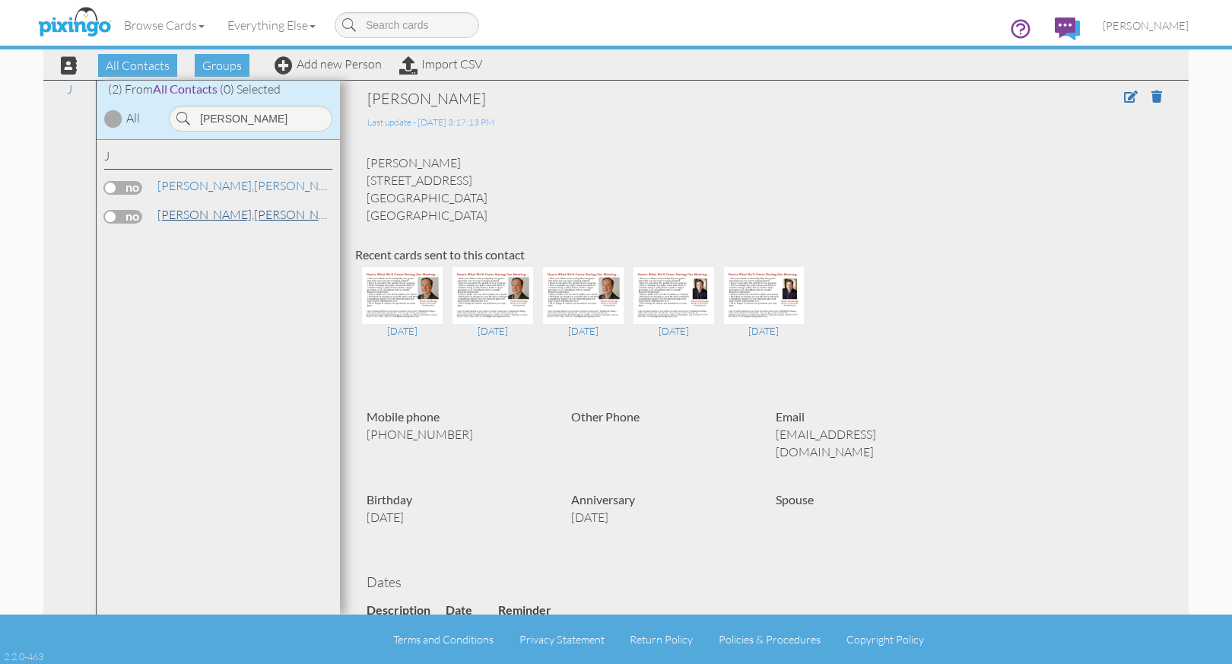
click at [197, 214] on link "Juarez, James" at bounding box center [253, 214] width 194 height 18
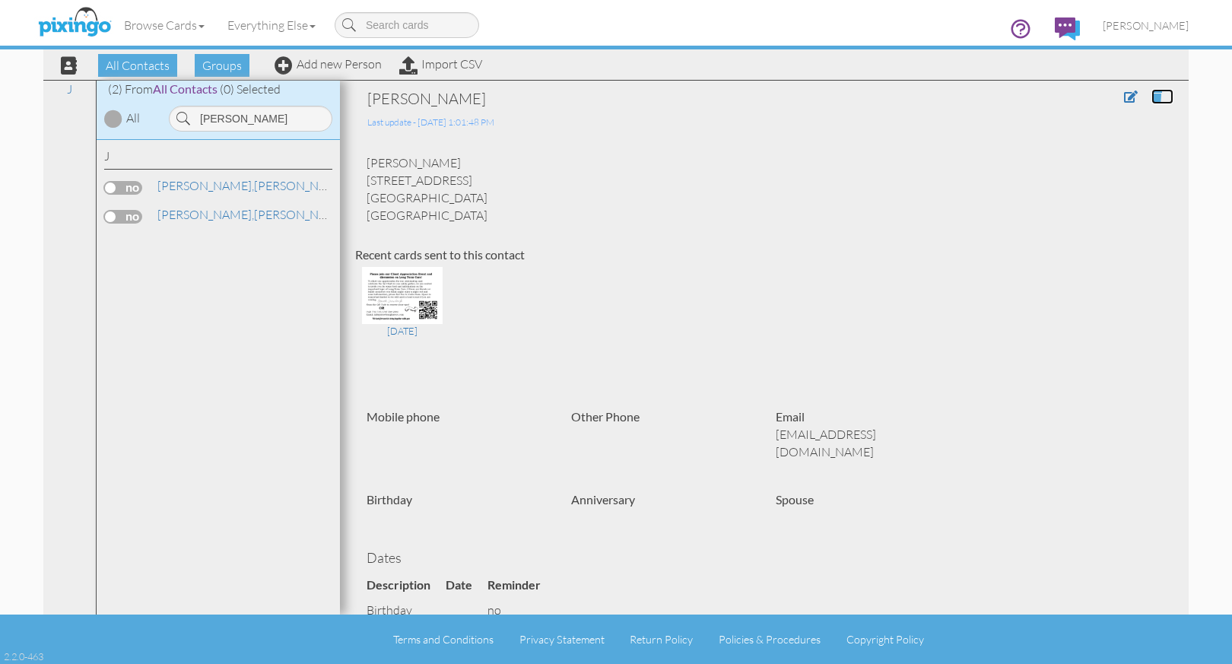
click at [1151, 94] on span at bounding box center [1156, 96] width 11 height 12
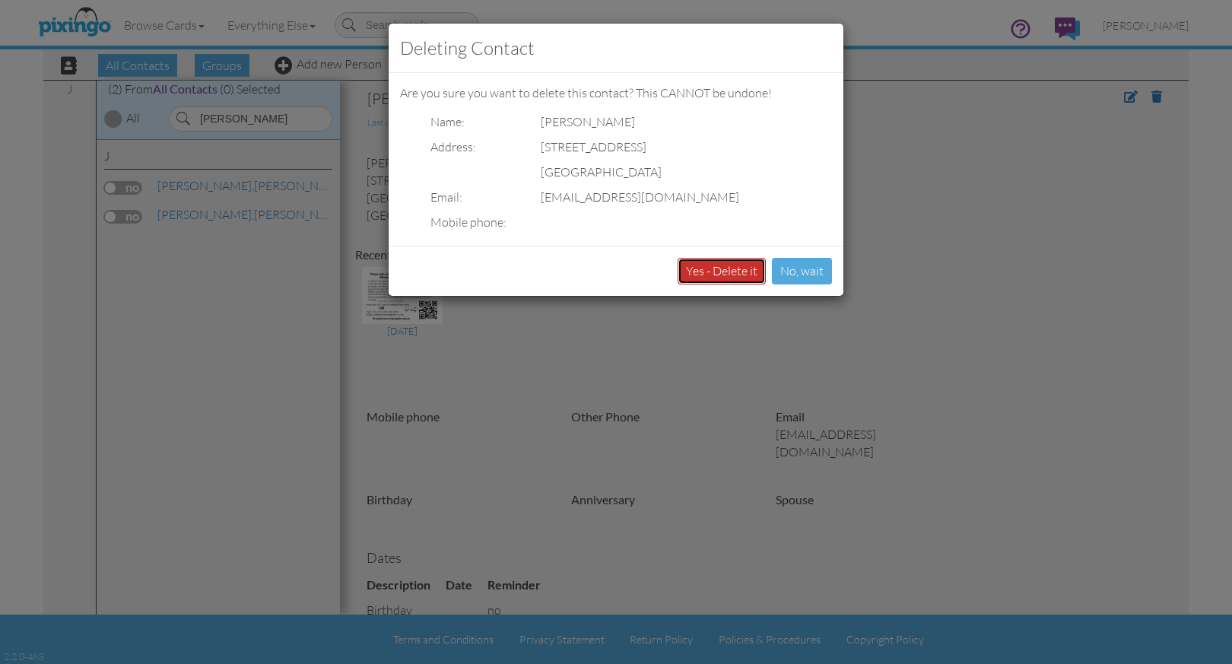
click at [717, 271] on button "Yes - Delete it" at bounding box center [721, 271] width 88 height 27
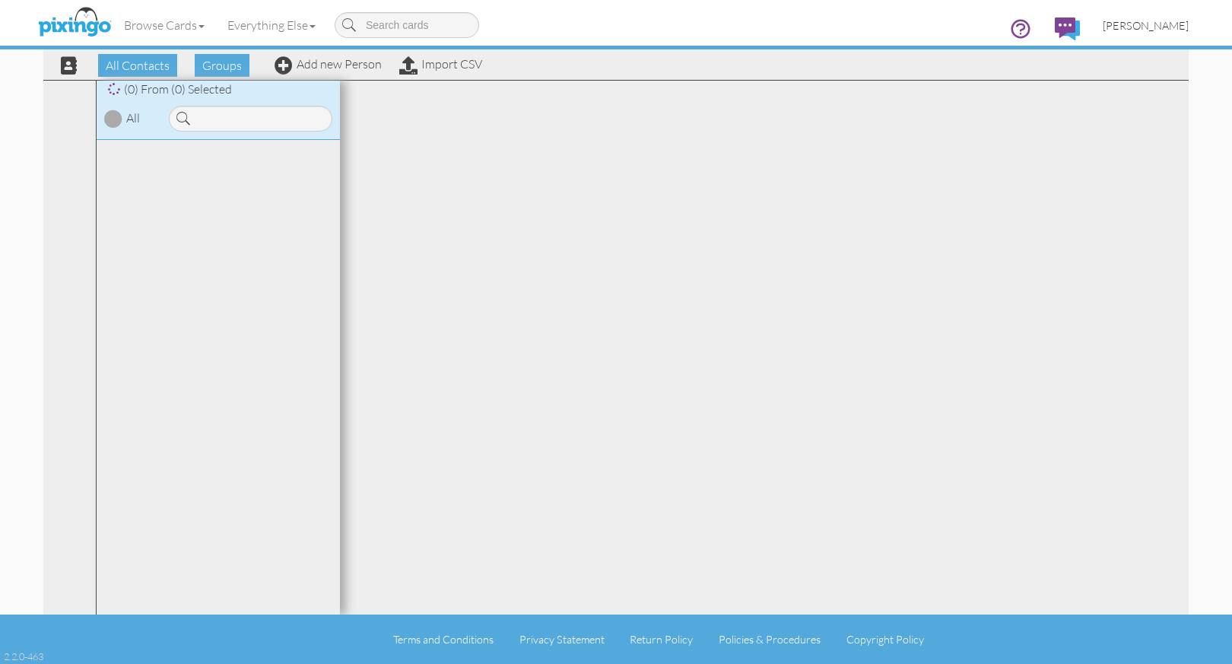
click at [1153, 27] on span "[PERSON_NAME]" at bounding box center [1145, 25] width 86 height 13
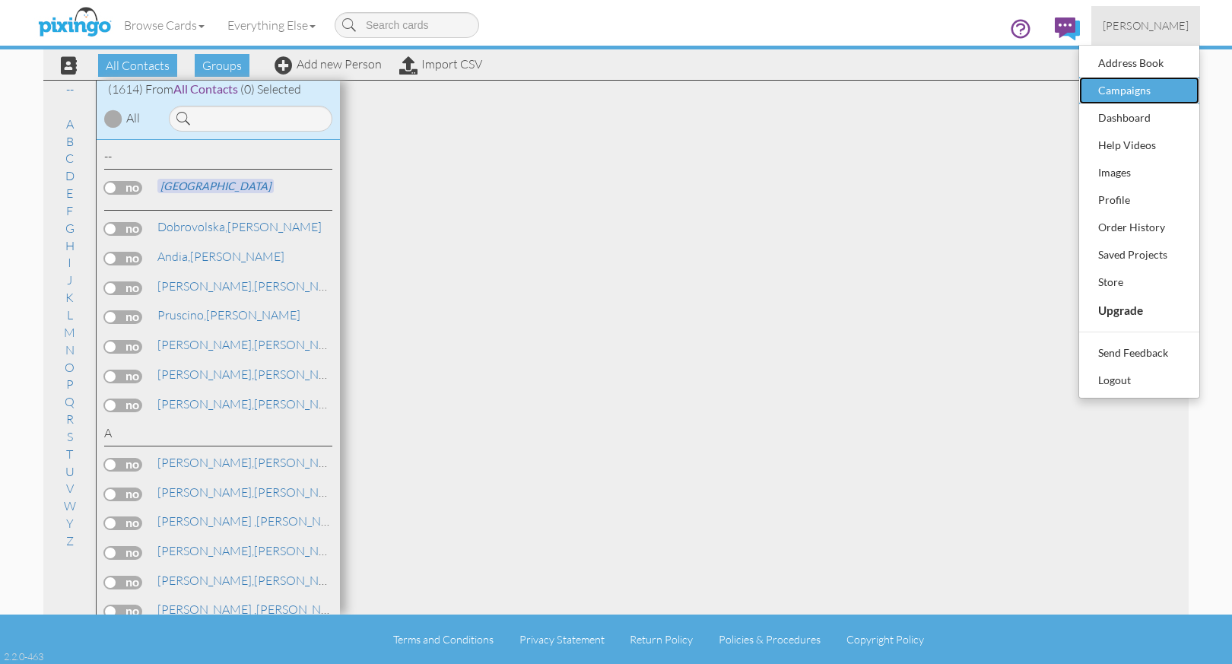
click at [1143, 94] on div "Campaigns" at bounding box center [1139, 90] width 90 height 23
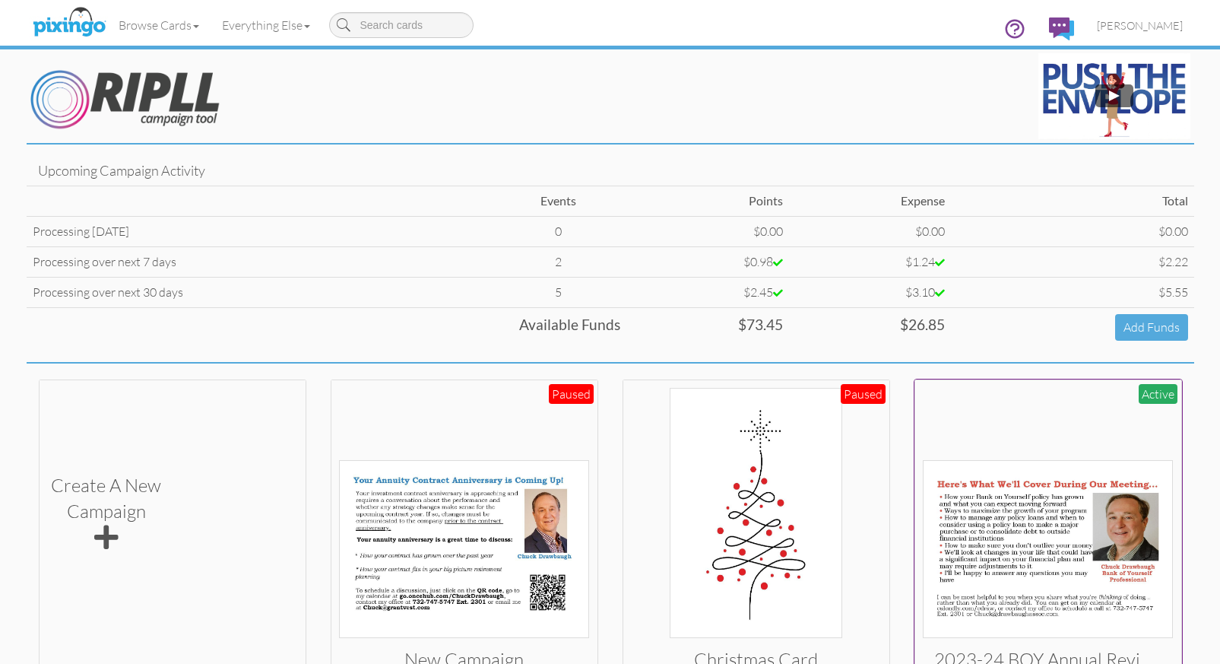
click at [1044, 532] on img at bounding box center [1048, 549] width 250 height 178
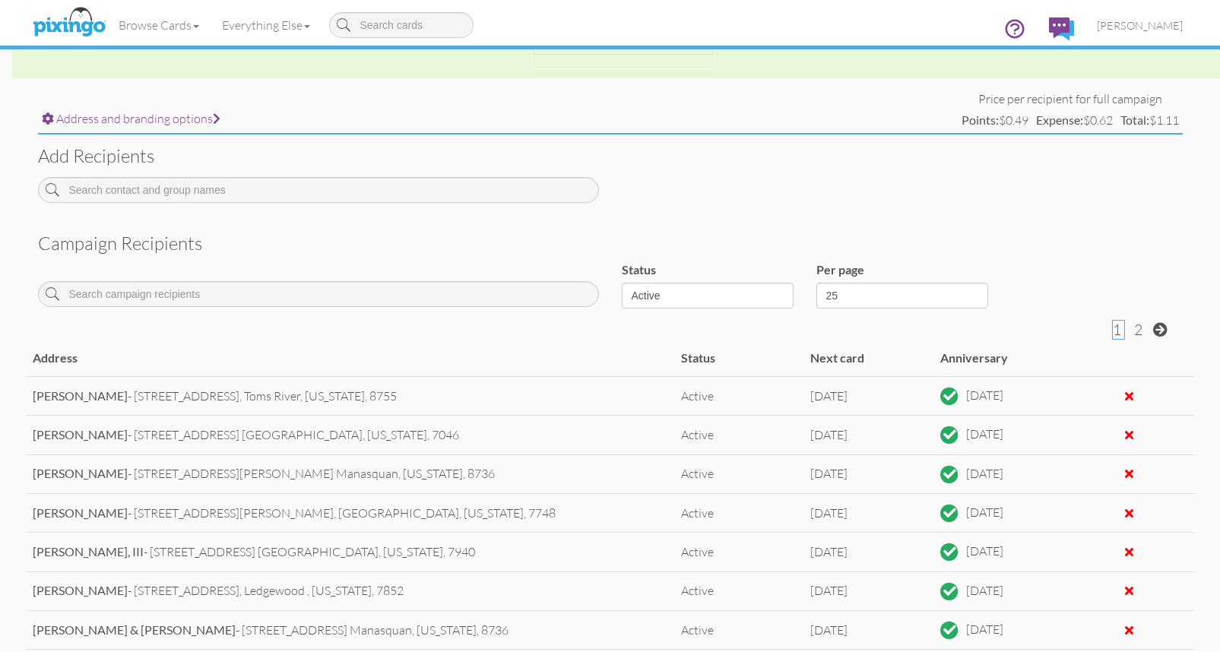
scroll to position [521, 0]
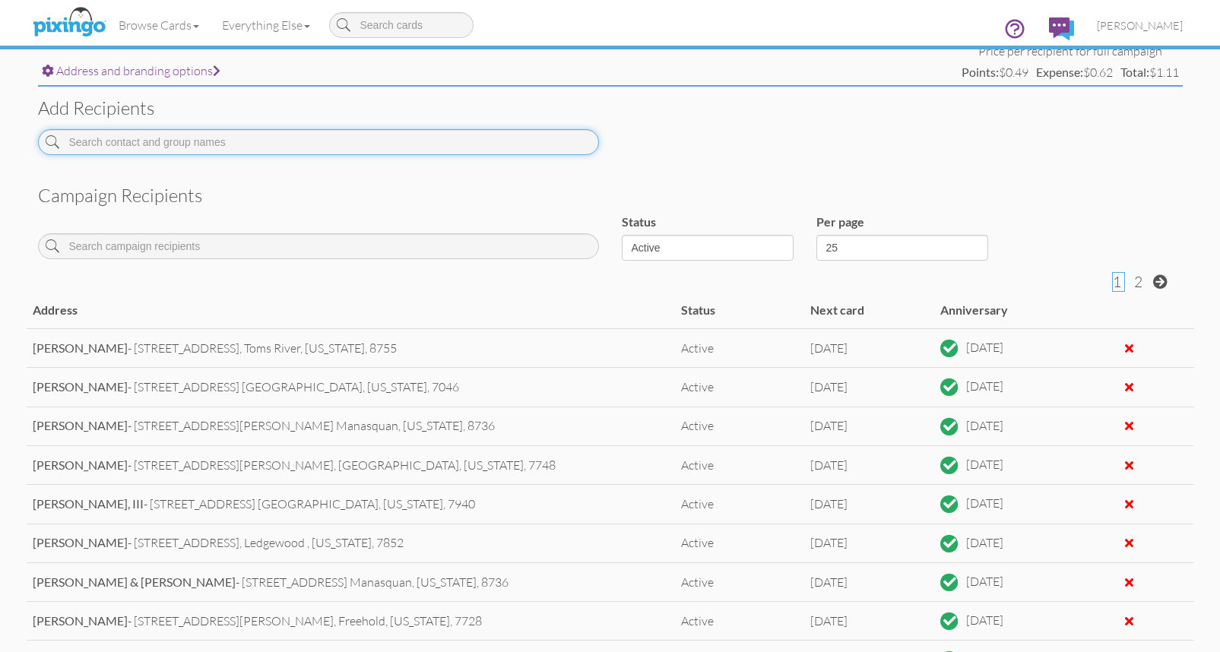
drag, startPoint x: 284, startPoint y: 146, endPoint x: 283, endPoint y: 138, distance: 8.4
click at [283, 141] on input at bounding box center [318, 142] width 561 height 26
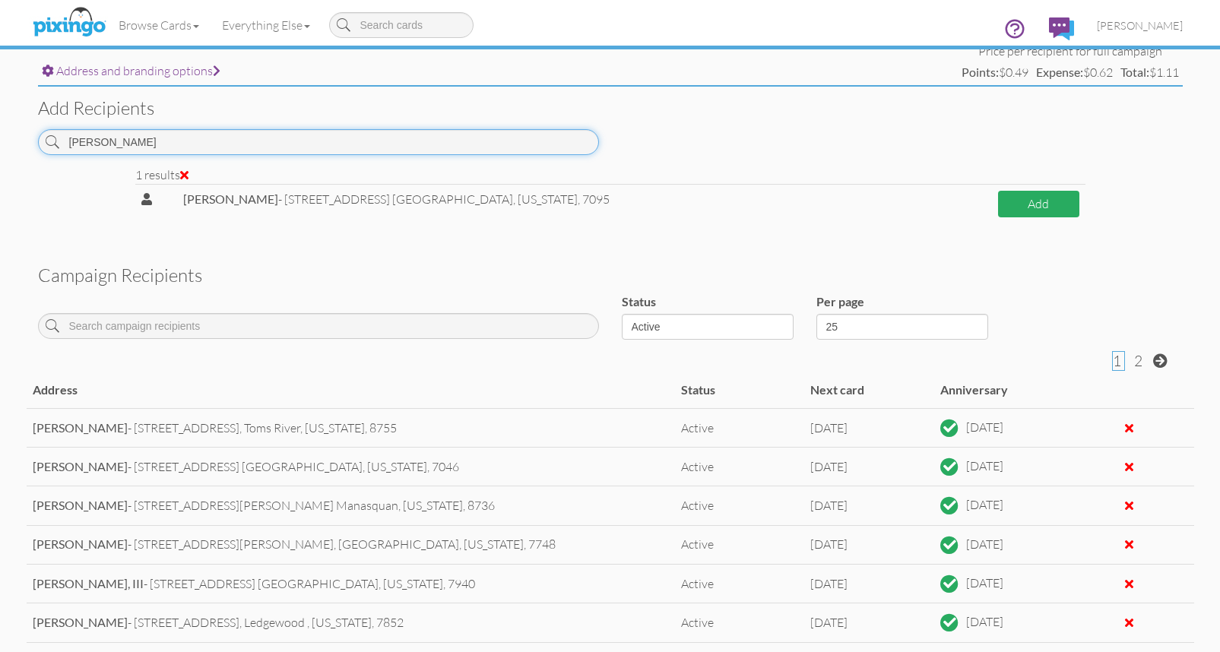
type input "[PERSON_NAME]"
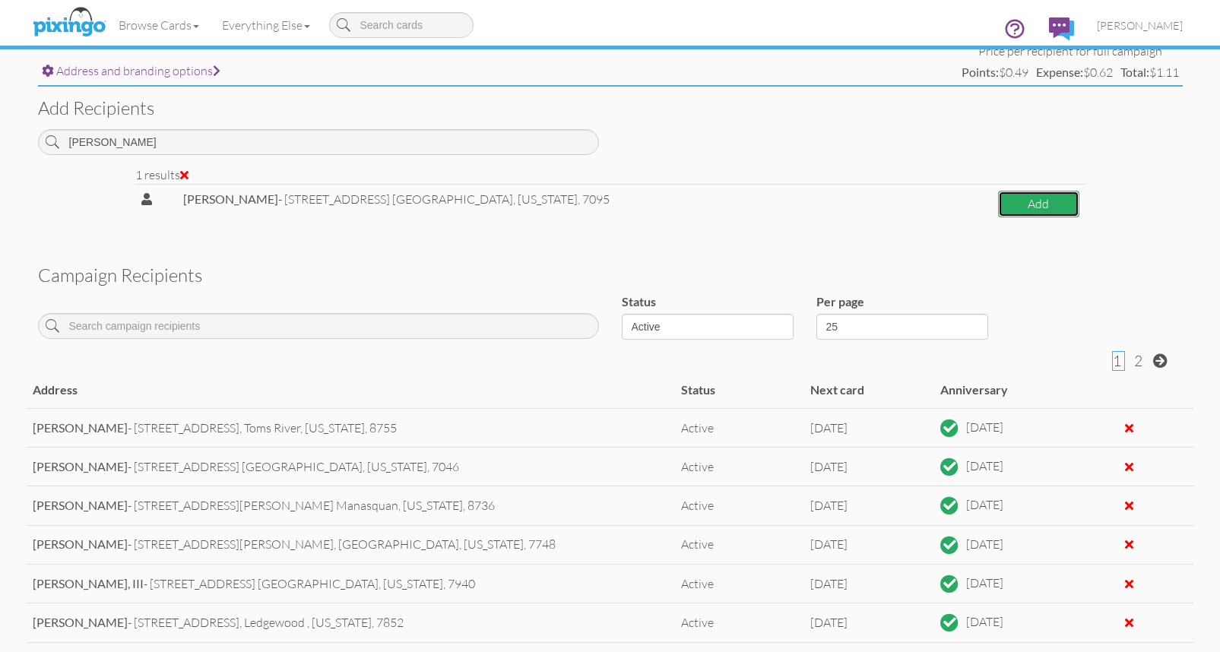
click at [1016, 205] on button "Add" at bounding box center [1038, 204] width 81 height 27
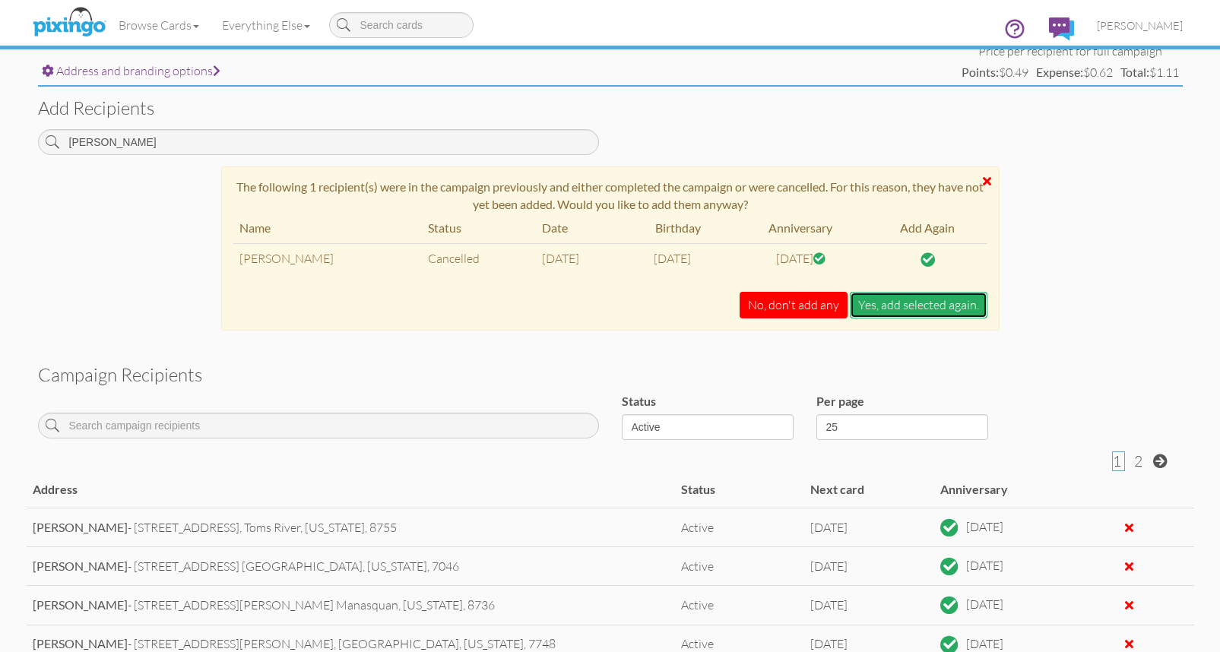
click at [950, 308] on button "Yes, add selected again." at bounding box center [919, 305] width 138 height 27
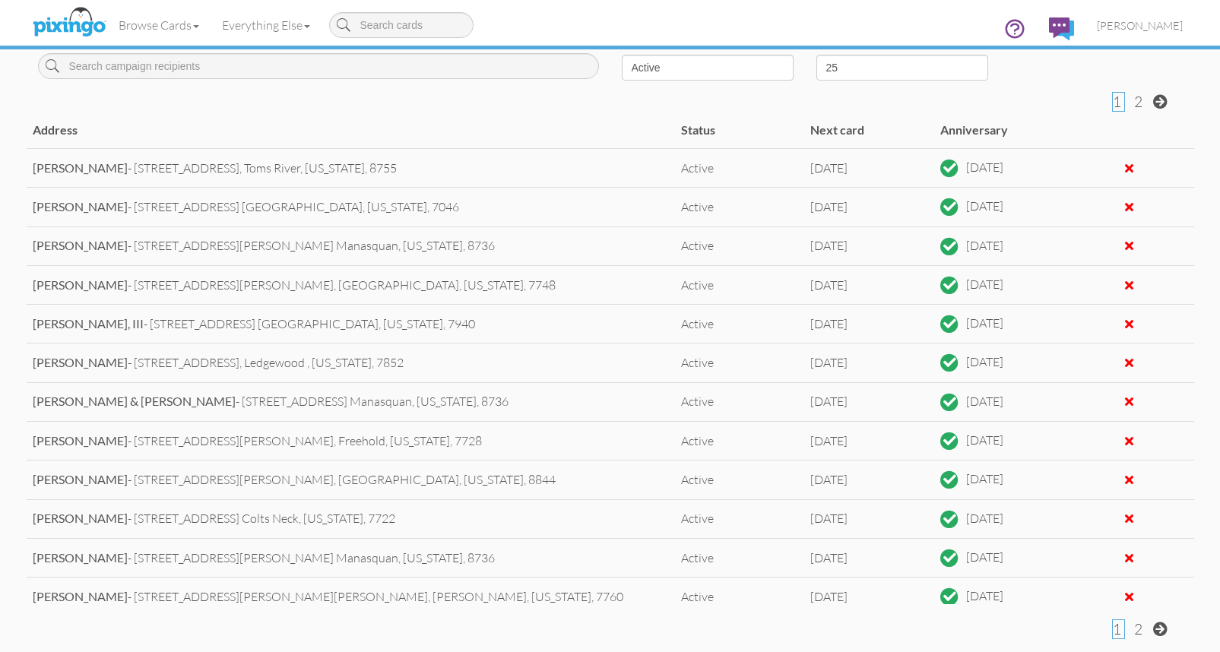
scroll to position [871, 0]
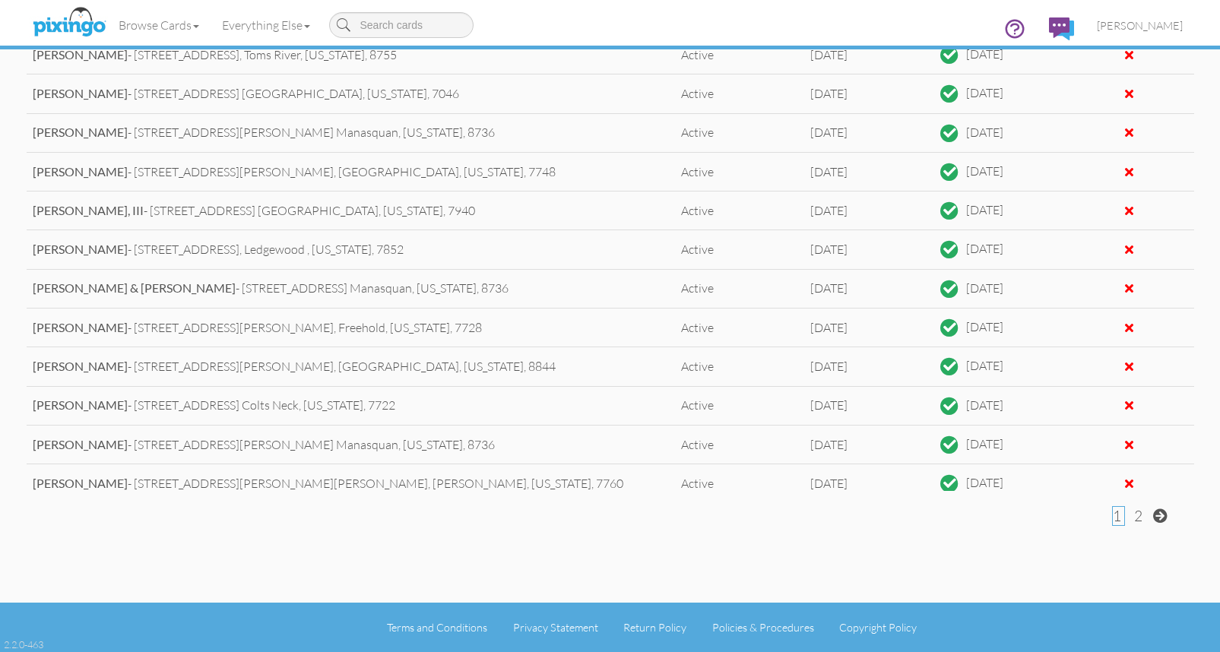
click at [1138, 518] on span "2" at bounding box center [1138, 516] width 8 height 18
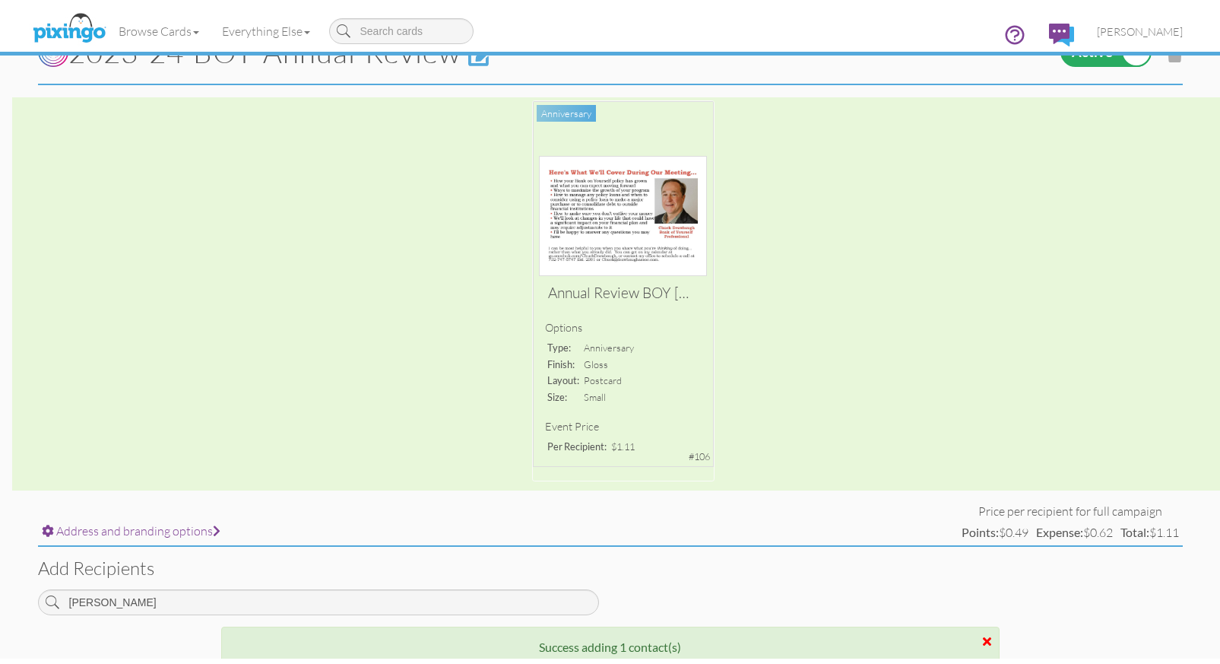
scroll to position [0, 0]
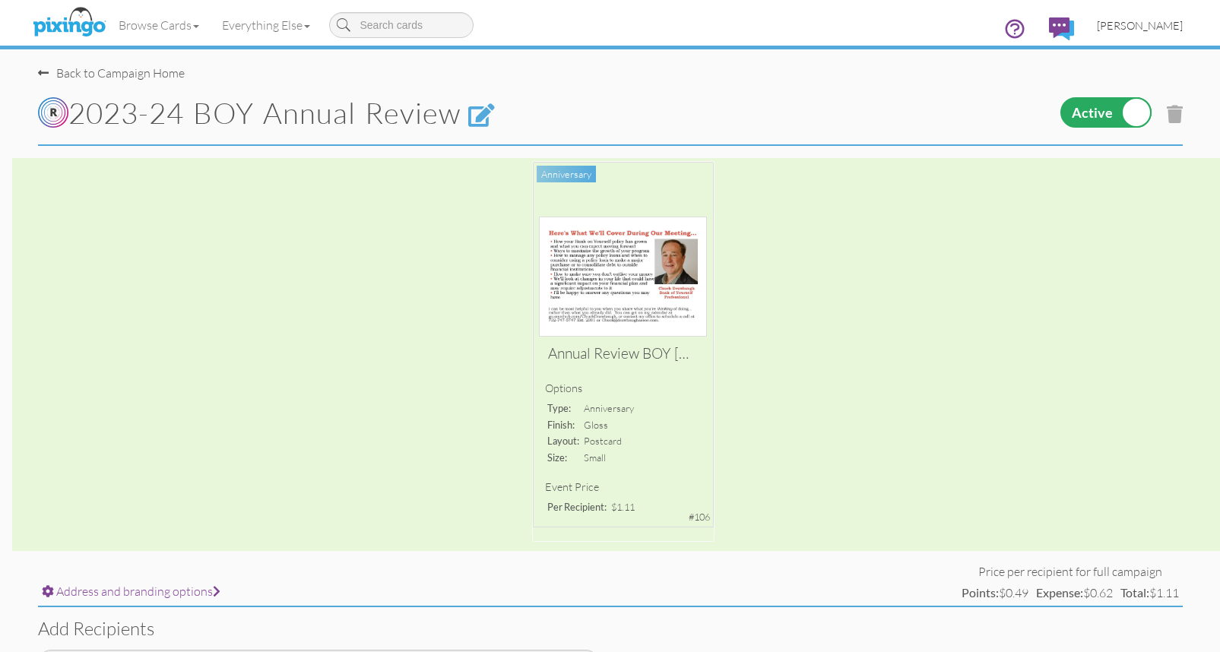
click at [1134, 27] on span "[PERSON_NAME]" at bounding box center [1140, 25] width 86 height 13
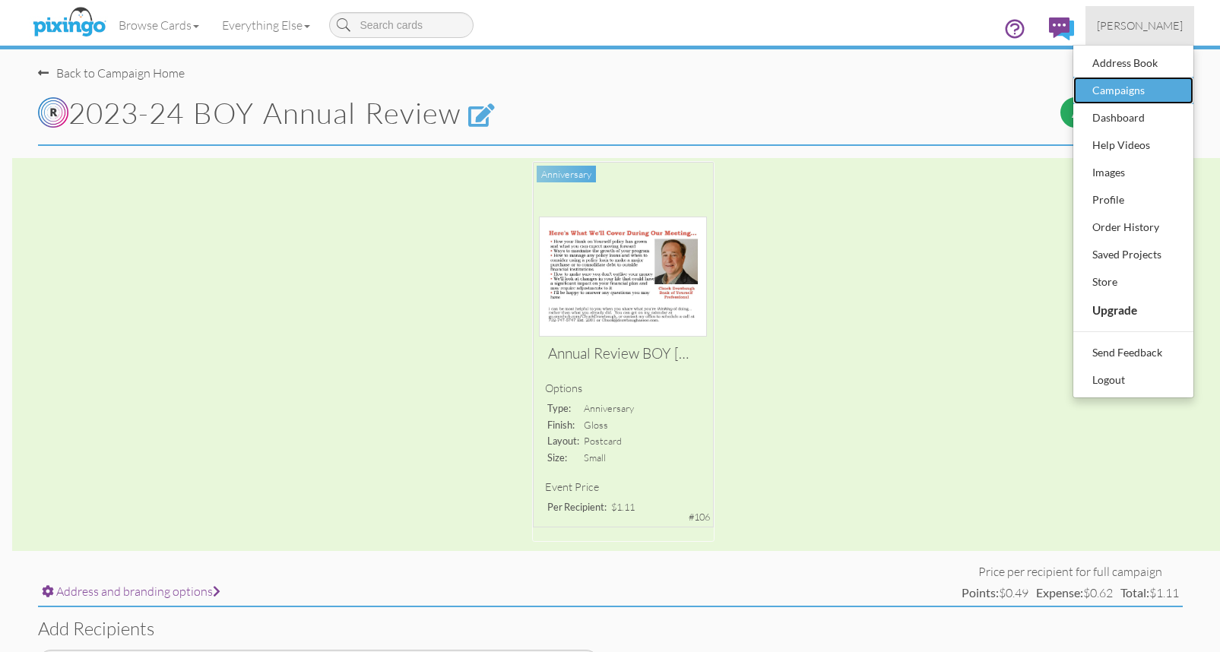
click at [1124, 92] on div "Campaigns" at bounding box center [1134, 90] width 90 height 23
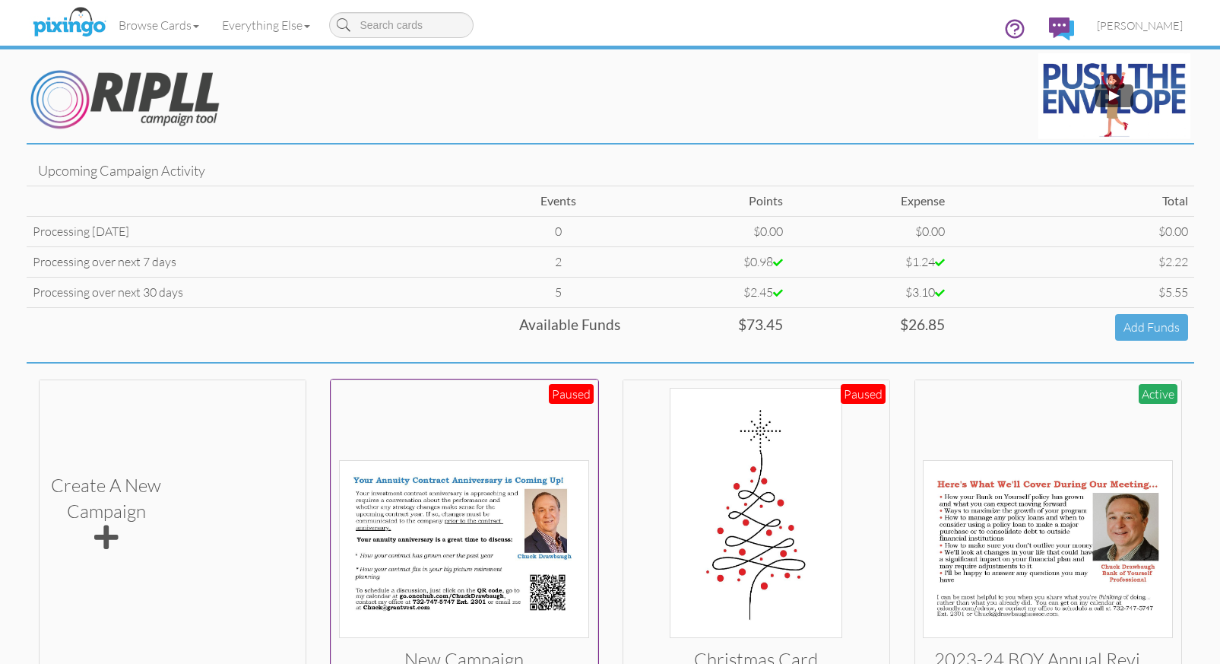
click at [427, 518] on img at bounding box center [464, 549] width 250 height 178
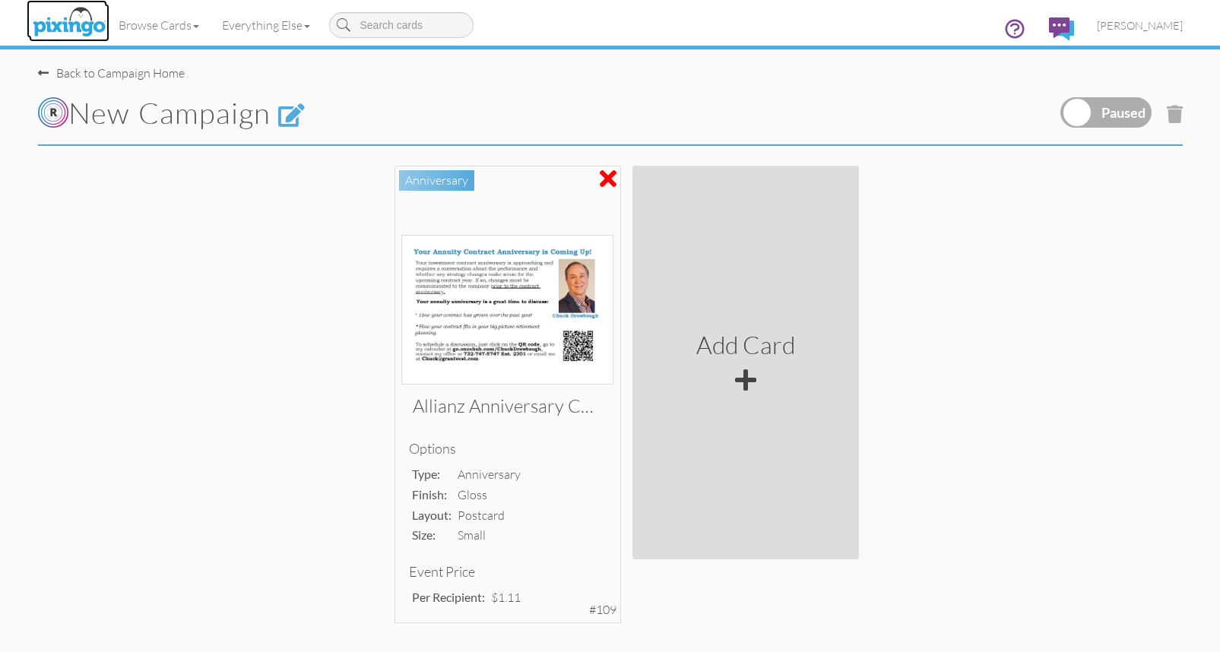
click at [81, 23] on img at bounding box center [69, 23] width 81 height 38
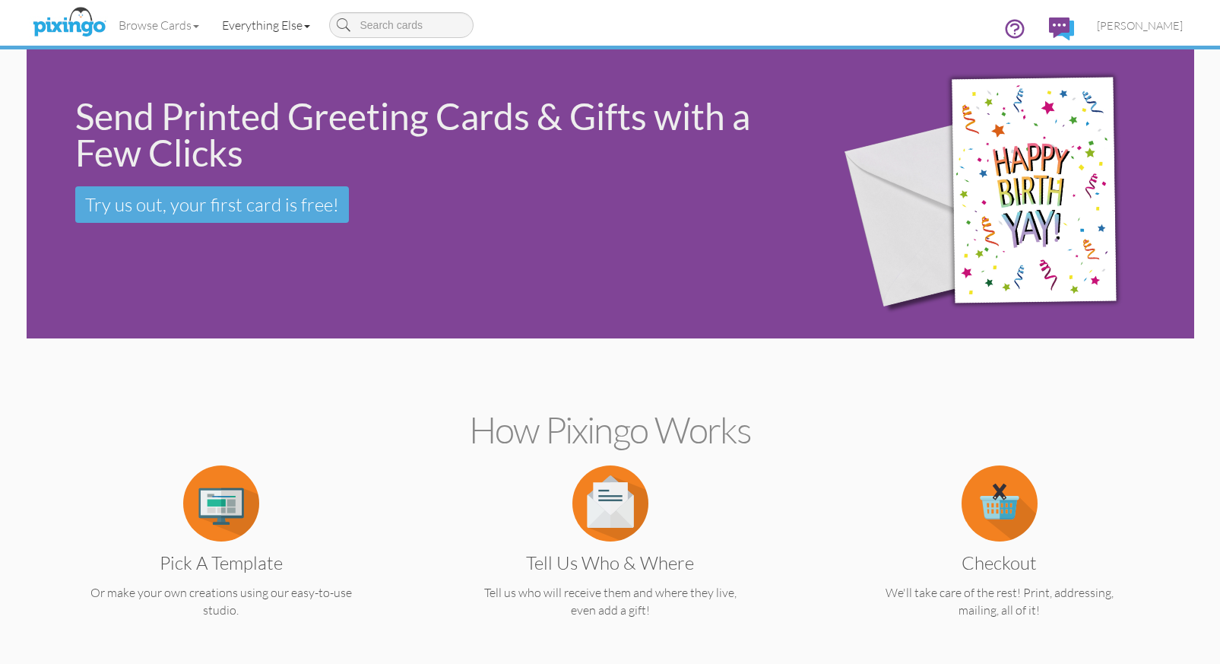
click at [263, 26] on link "Everything Else" at bounding box center [266, 25] width 111 height 38
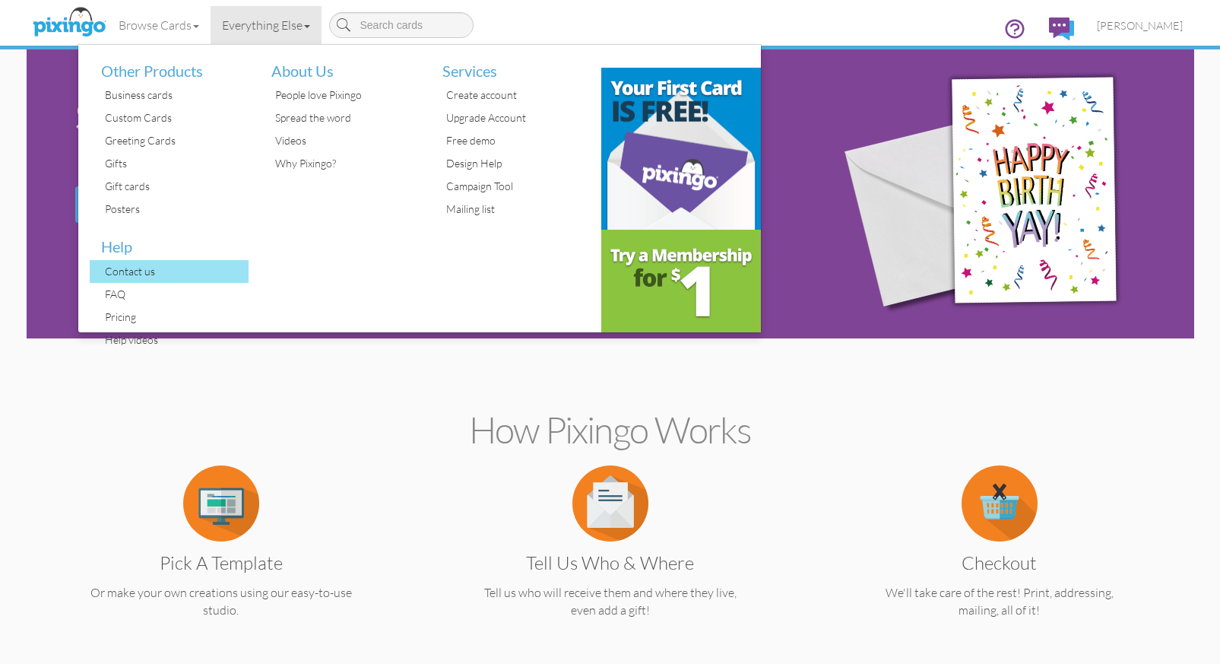
click at [149, 271] on div "Contact us" at bounding box center [175, 271] width 148 height 23
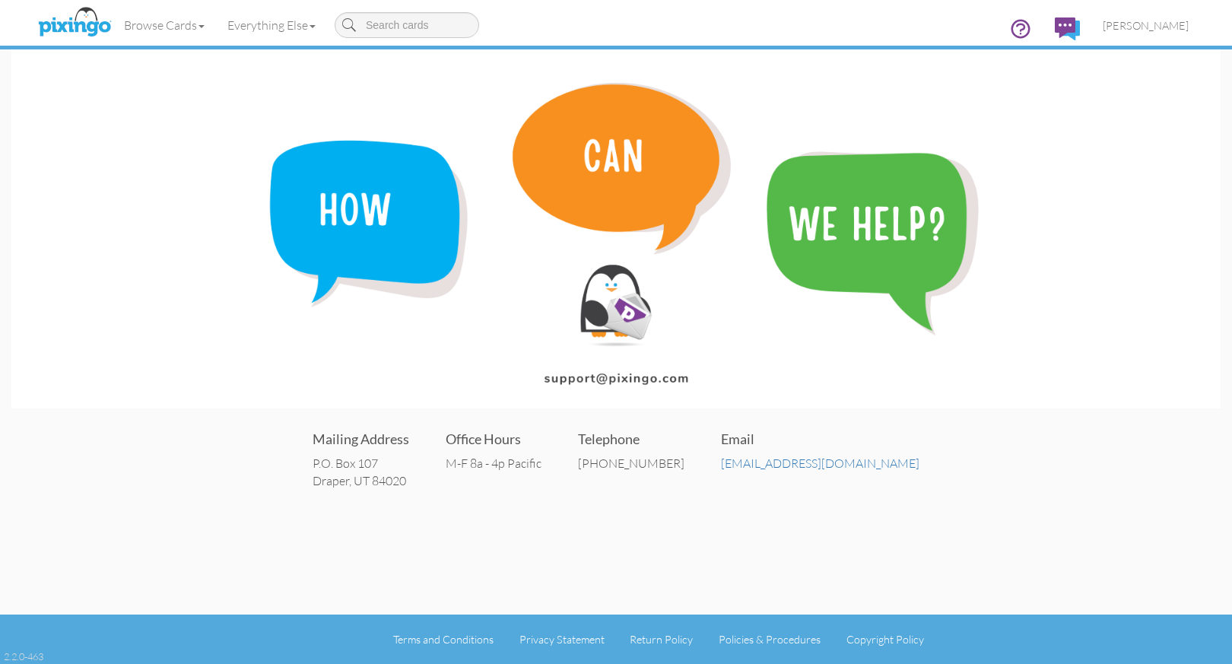
click at [1112, 148] on img at bounding box center [615, 228] width 1209 height 359
